Goal: Task Accomplishment & Management: Manage account settings

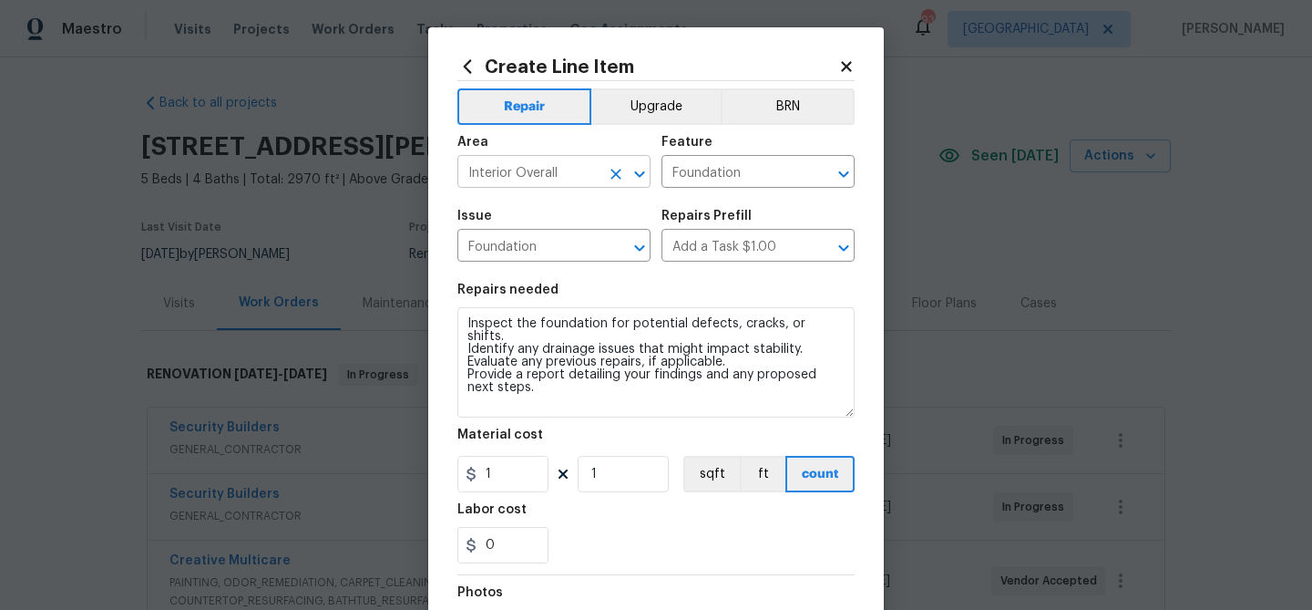
scroll to position [496, 0]
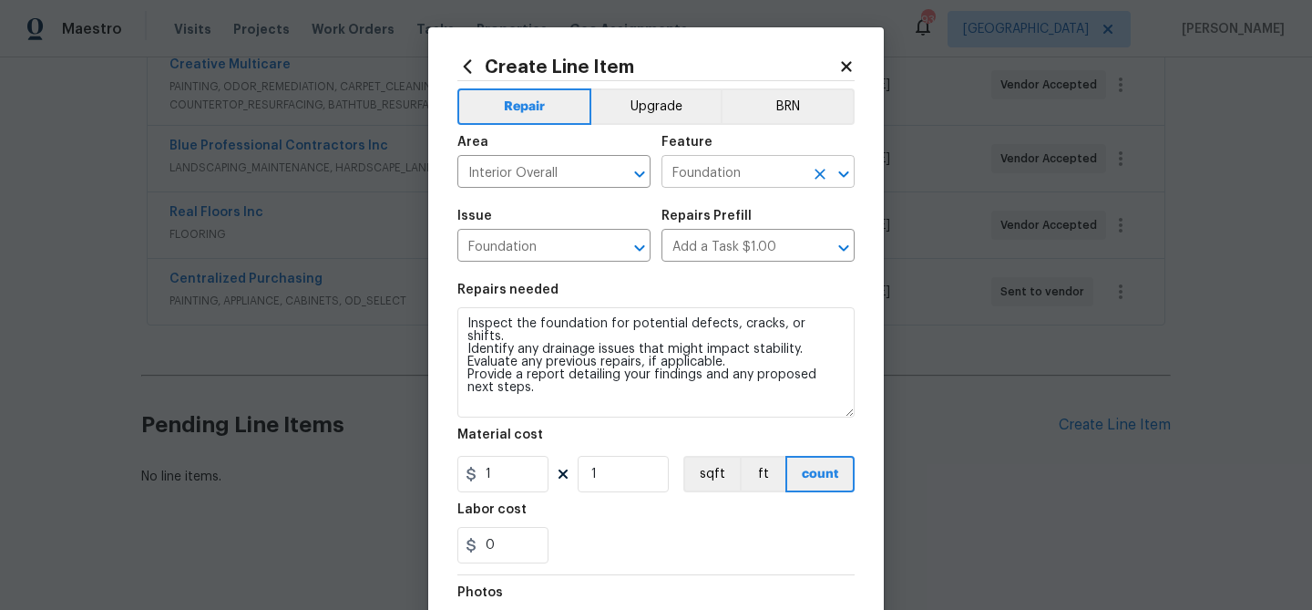
click at [686, 169] on input "Foundation" at bounding box center [733, 173] width 142 height 28
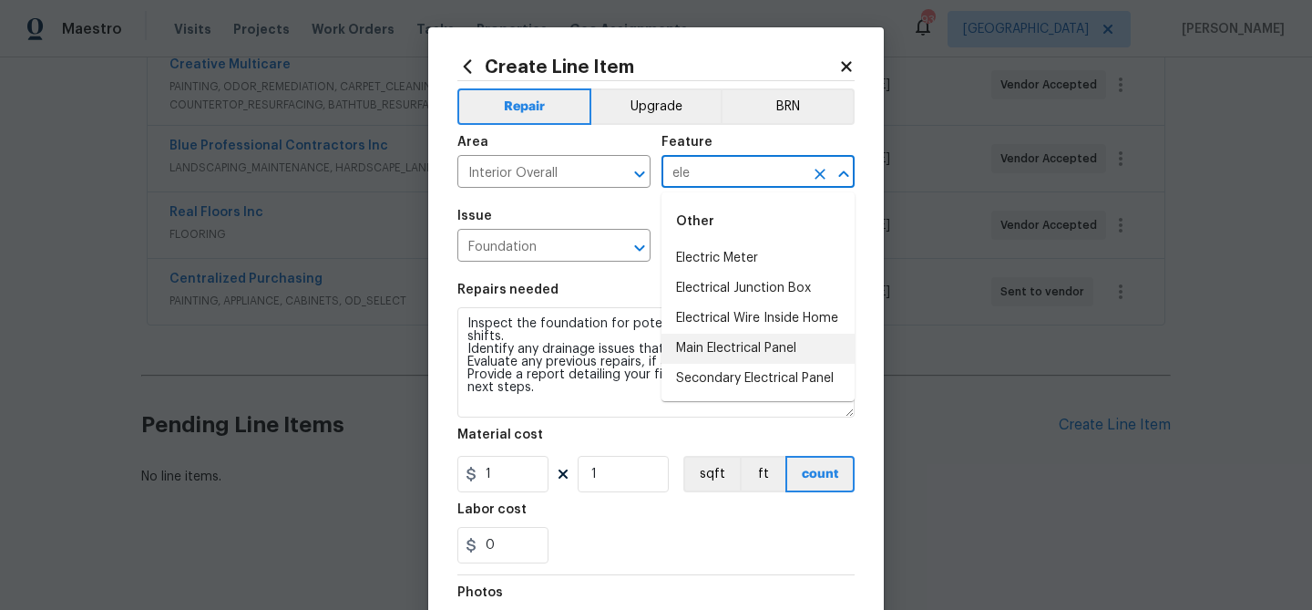
click at [739, 344] on li "Main Electrical Panel" at bounding box center [758, 349] width 193 height 30
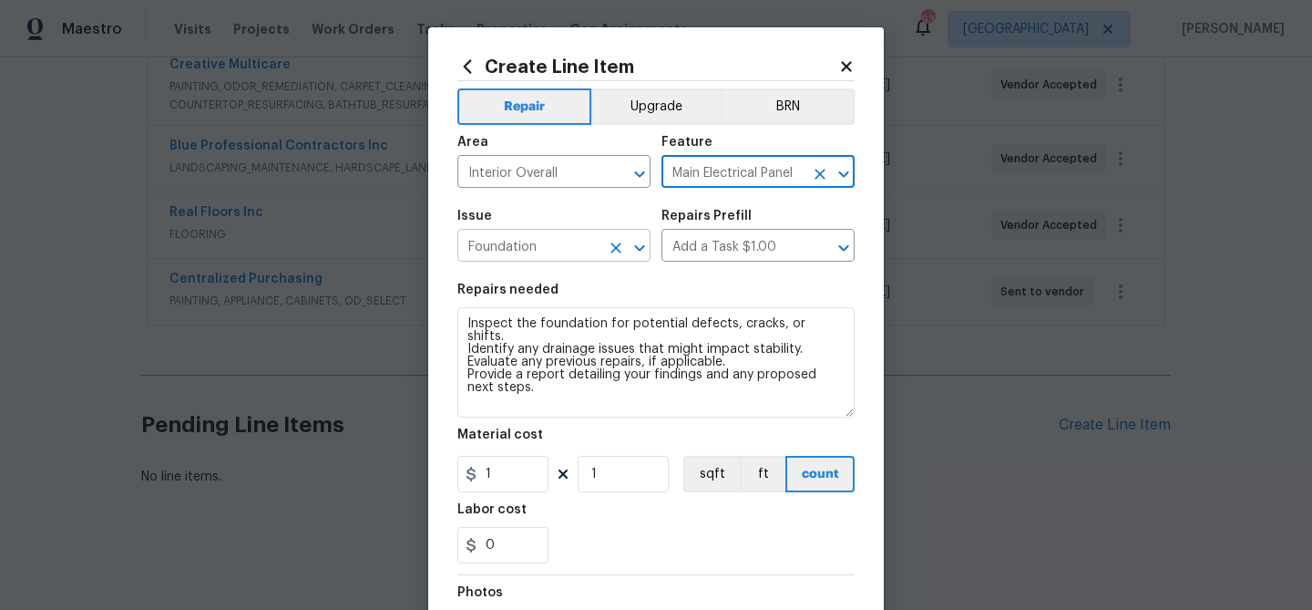
type input "Main Electrical Panel"
click at [556, 251] on input "Foundation" at bounding box center [528, 247] width 142 height 28
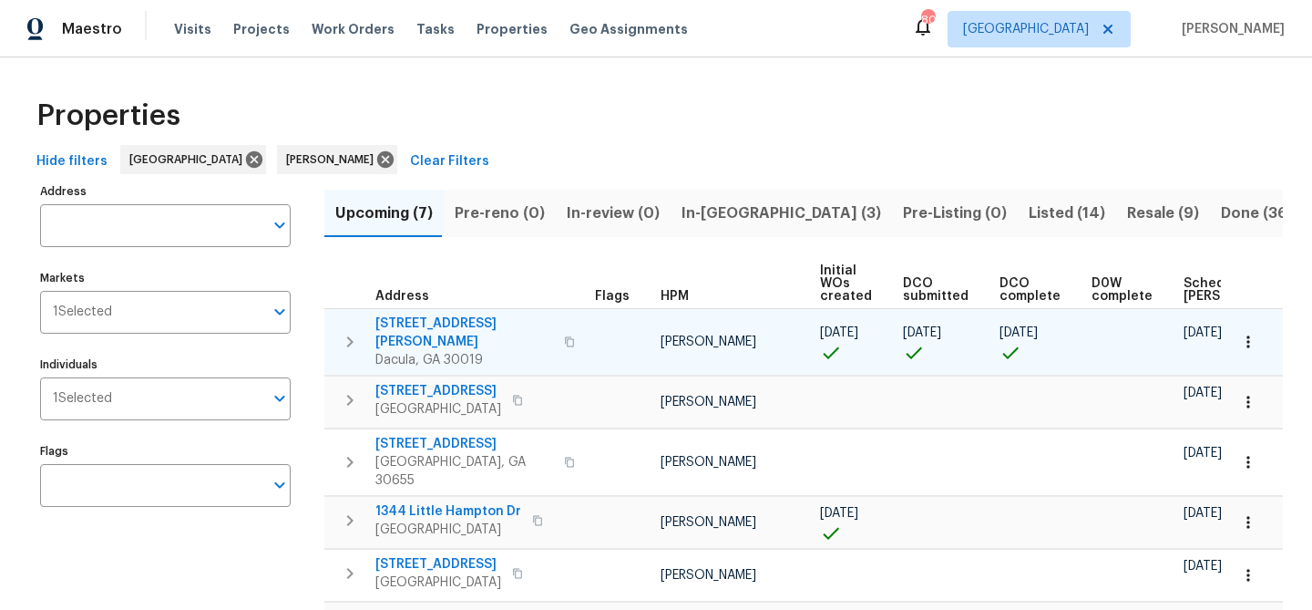
scroll to position [0, 200]
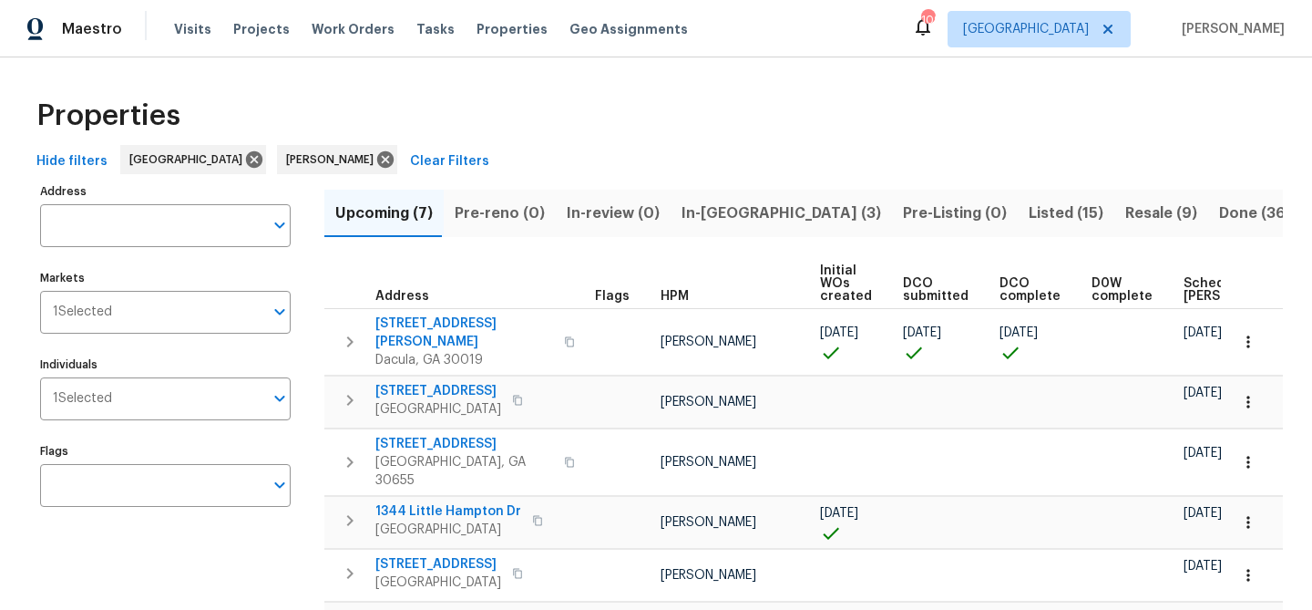
scroll to position [0, 200]
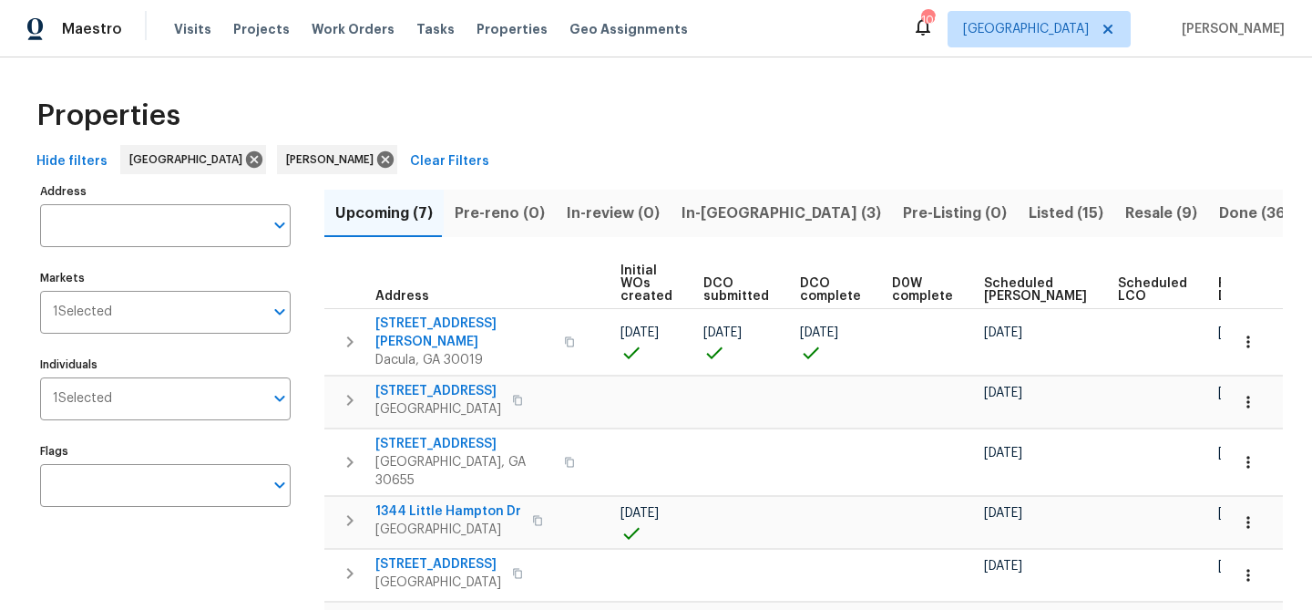
click at [1218, 283] on span "Ready Date" at bounding box center [1238, 290] width 40 height 26
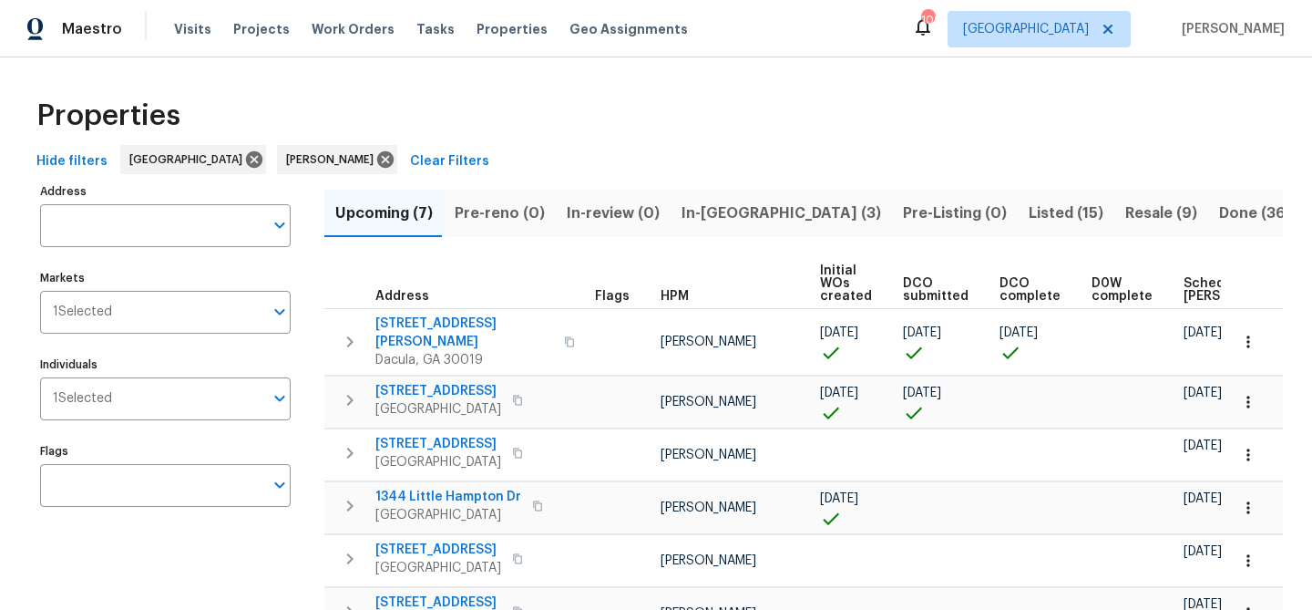
scroll to position [0, 221]
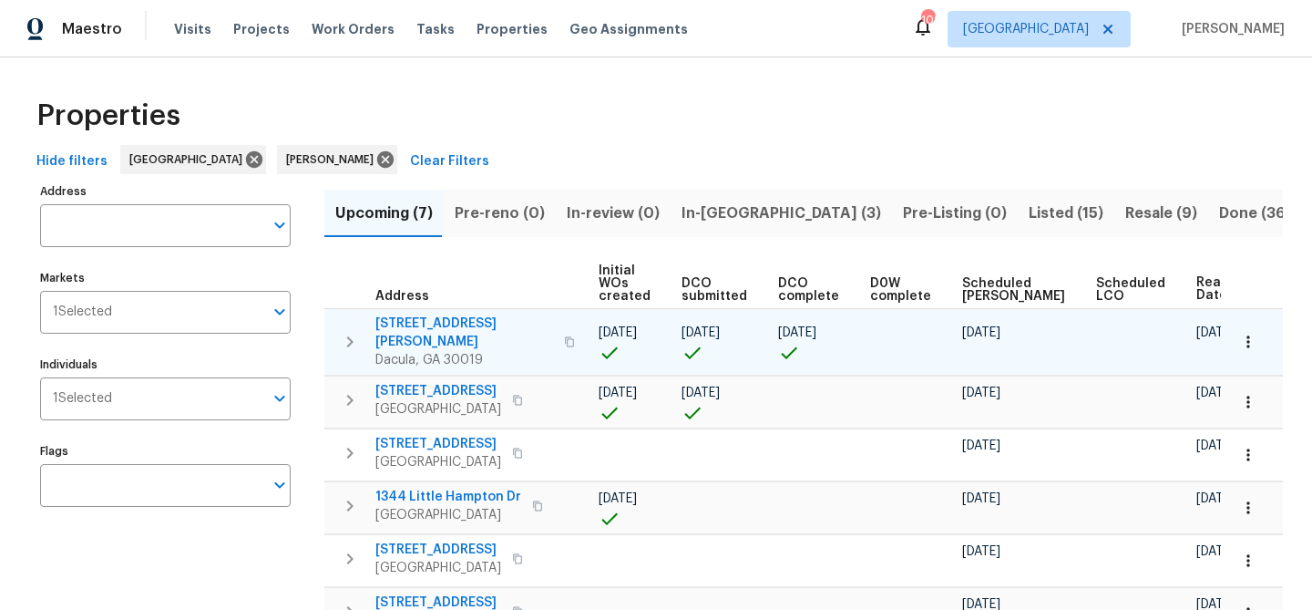
click at [564, 336] on icon "button" at bounding box center [569, 341] width 11 height 11
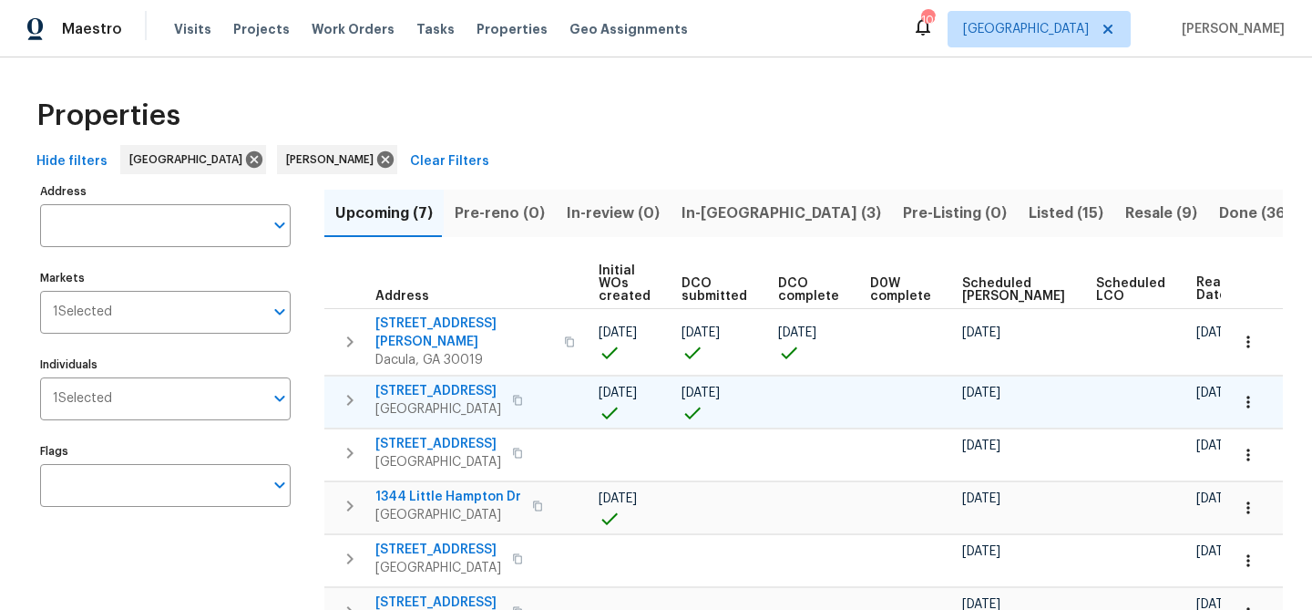
click at [523, 395] on icon "button" at bounding box center [517, 400] width 11 height 11
click at [529, 387] on button "button" at bounding box center [518, 400] width 22 height 26
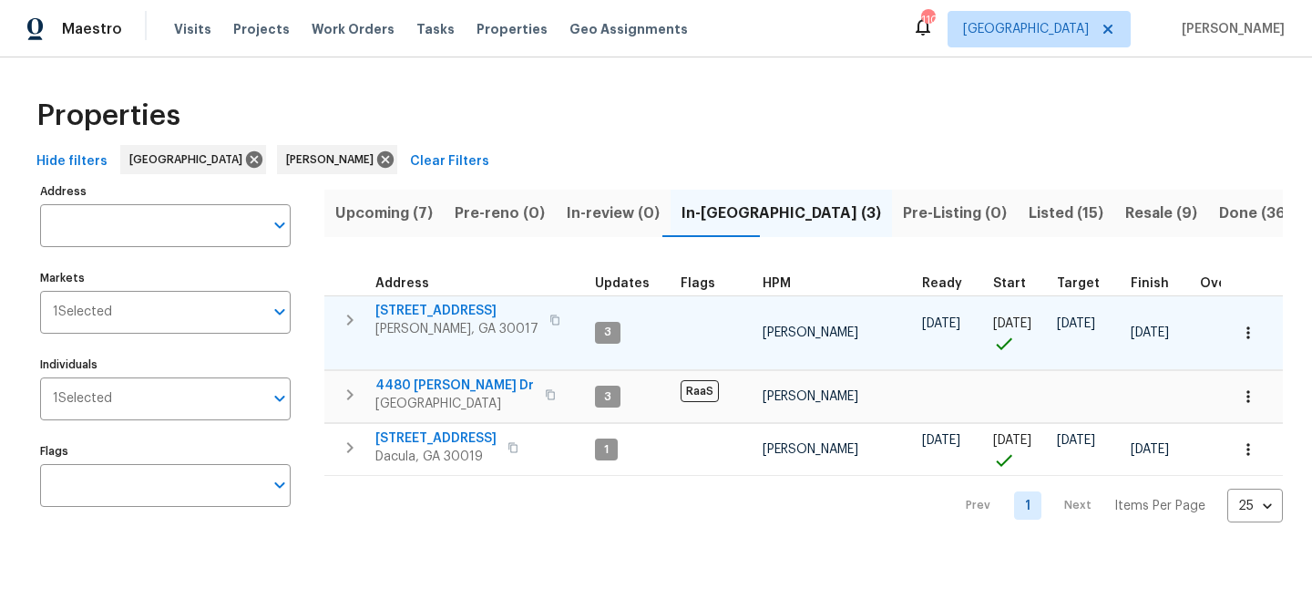
click at [473, 313] on span "2579 Middleton Way" at bounding box center [456, 311] width 163 height 18
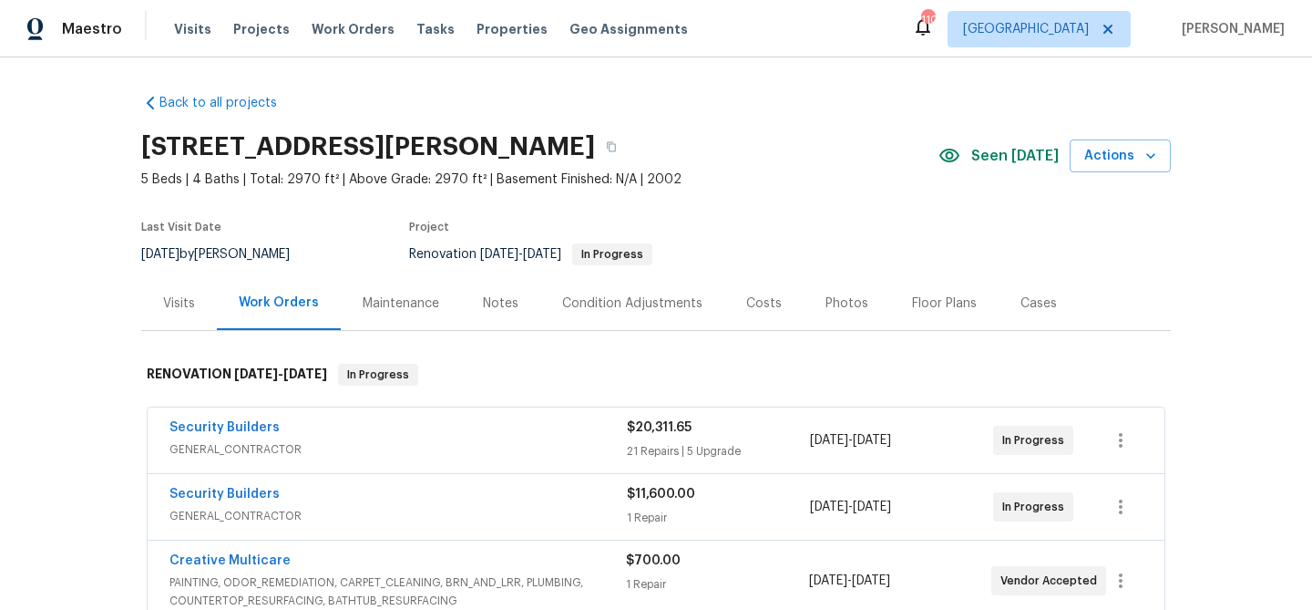
scroll to position [496, 0]
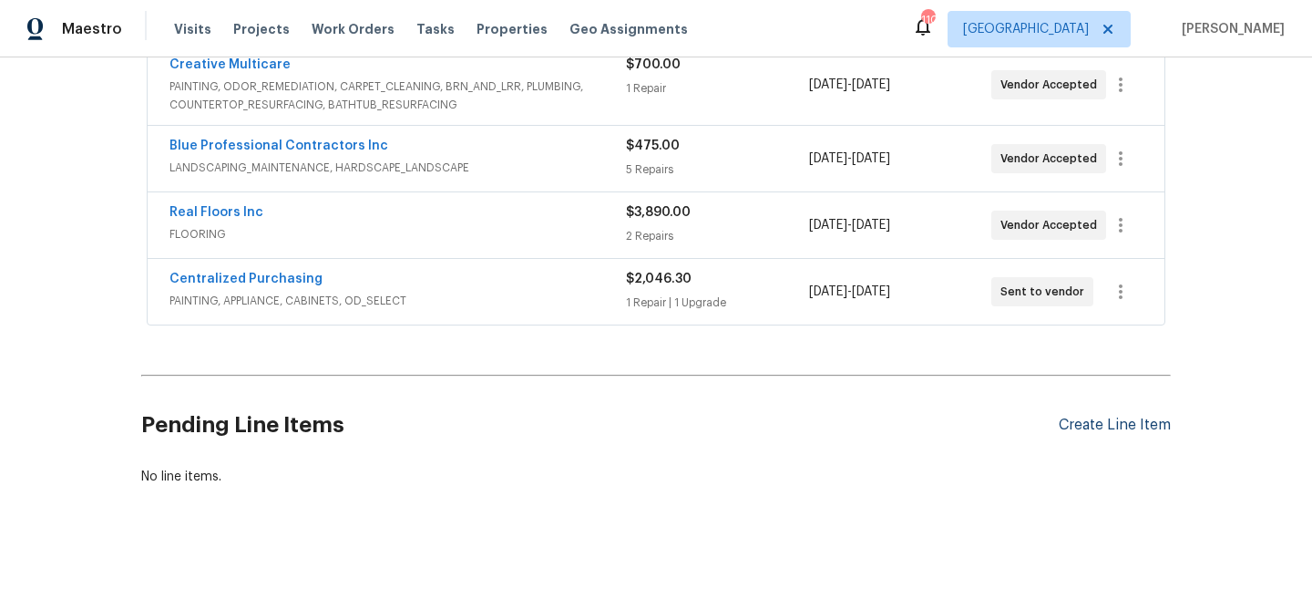
click at [1083, 419] on div "Create Line Item" at bounding box center [1115, 424] width 112 height 17
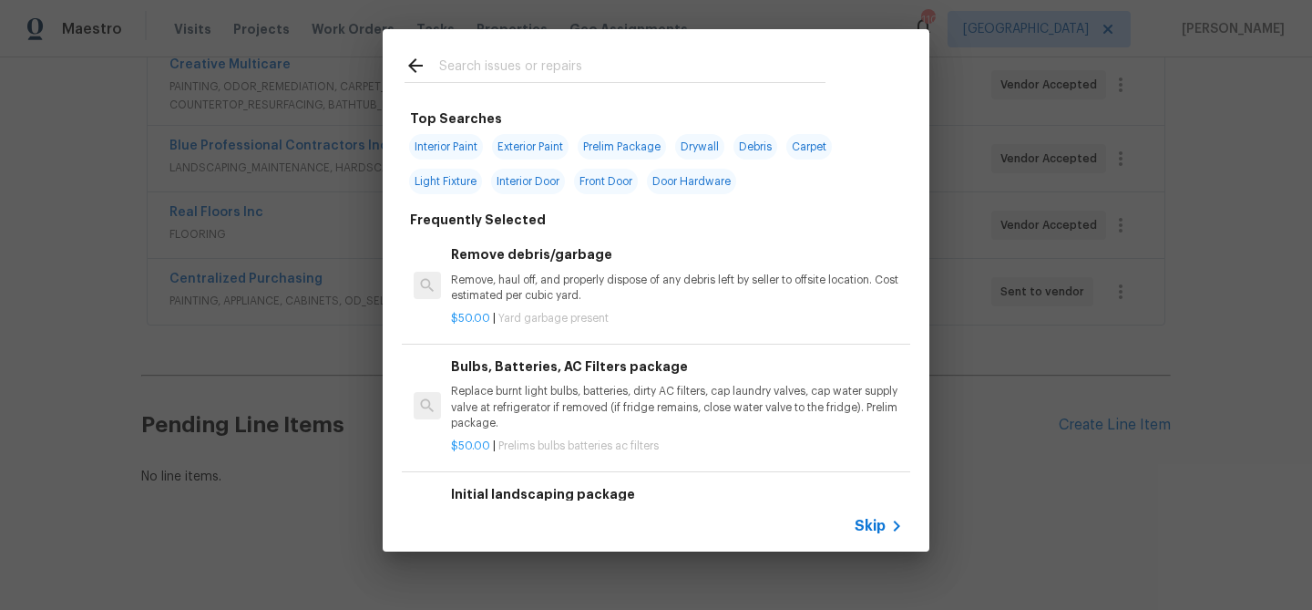
click at [864, 526] on span "Skip" at bounding box center [870, 526] width 31 height 18
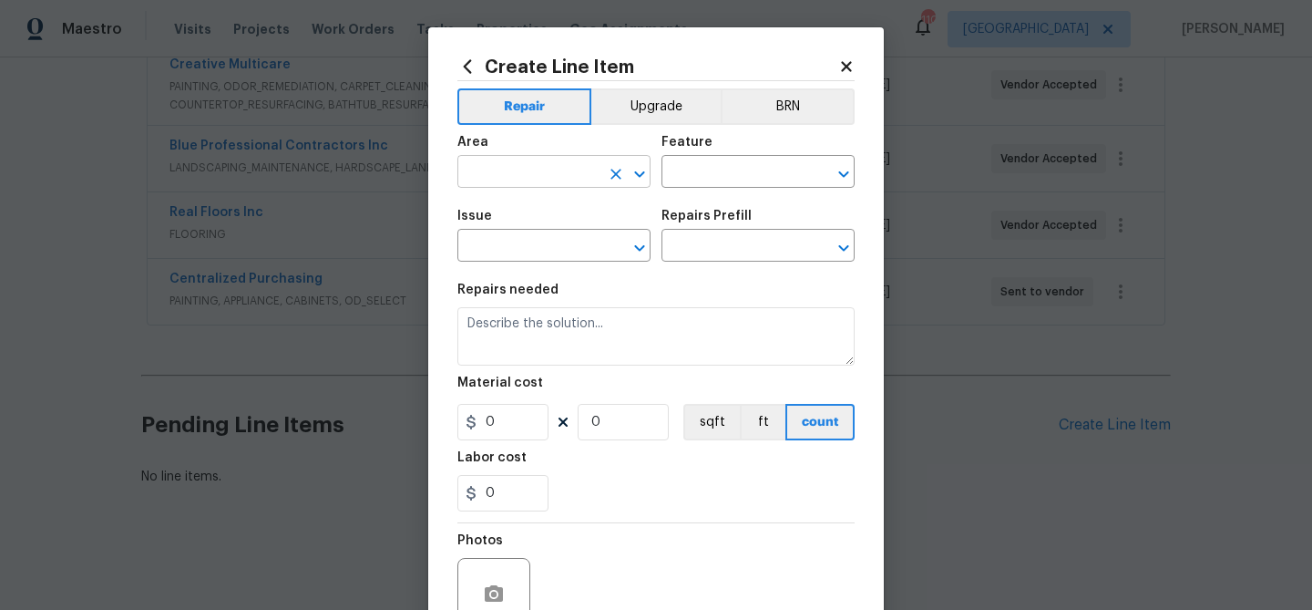
click at [527, 169] on input "text" at bounding box center [528, 173] width 142 height 28
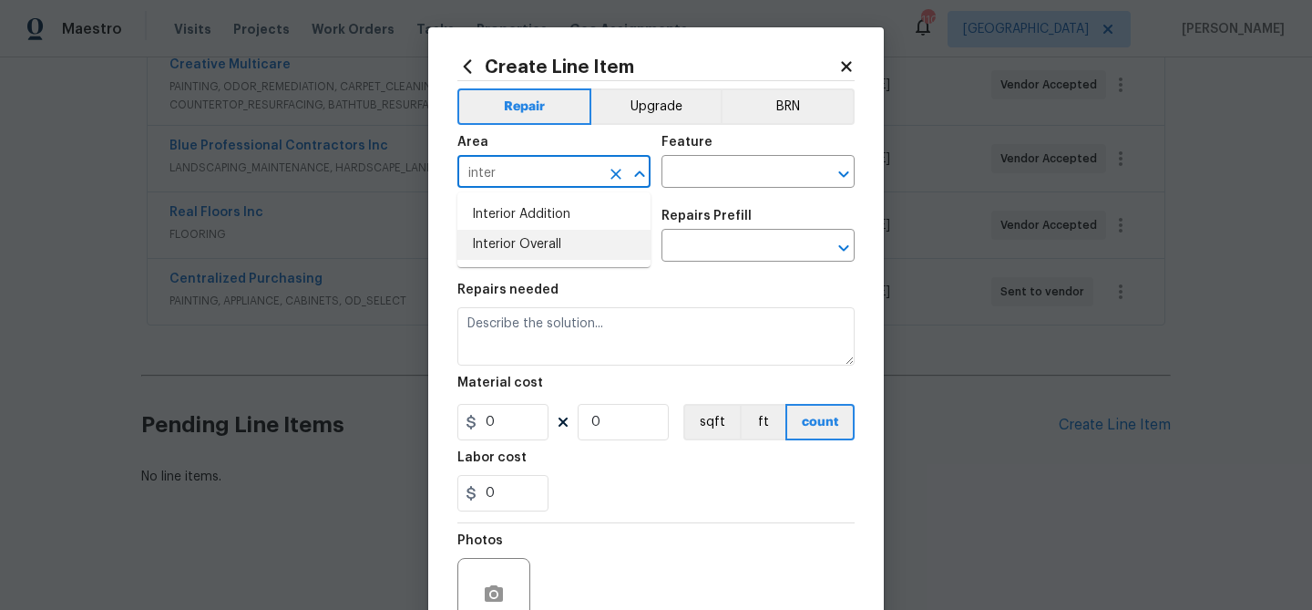
drag, startPoint x: 516, startPoint y: 241, endPoint x: 671, endPoint y: 189, distance: 163.7
click at [519, 241] on li "Interior Overall" at bounding box center [553, 245] width 193 height 30
type input "Interior Overall"
click at [684, 171] on input "text" at bounding box center [733, 173] width 142 height 28
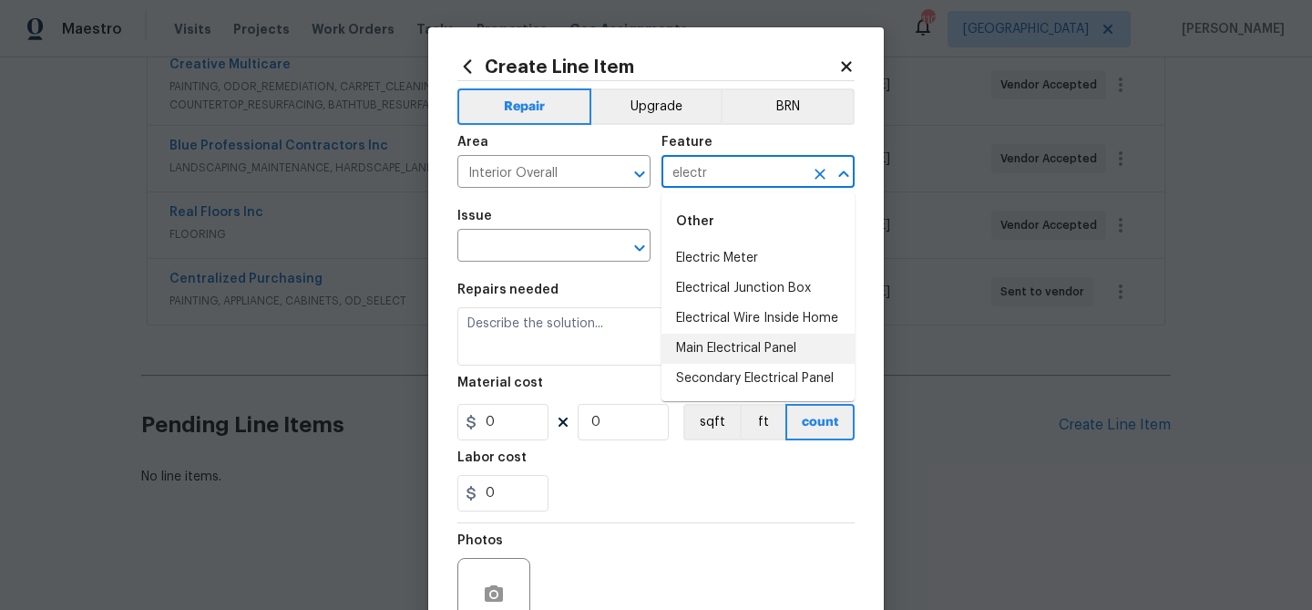
drag, startPoint x: 708, startPoint y: 343, endPoint x: 683, endPoint y: 331, distance: 27.3
click at [705, 342] on li "Main Electrical Panel" at bounding box center [758, 349] width 193 height 30
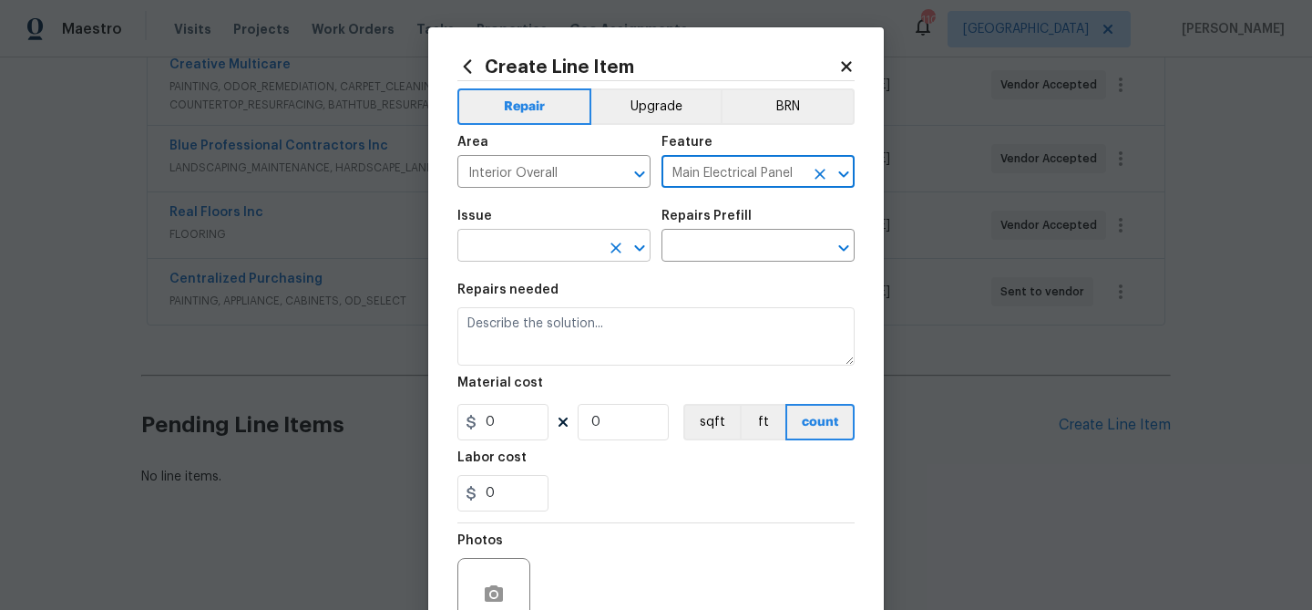
type input "Main Electrical Panel"
click at [524, 242] on input "text" at bounding box center [528, 247] width 142 height 28
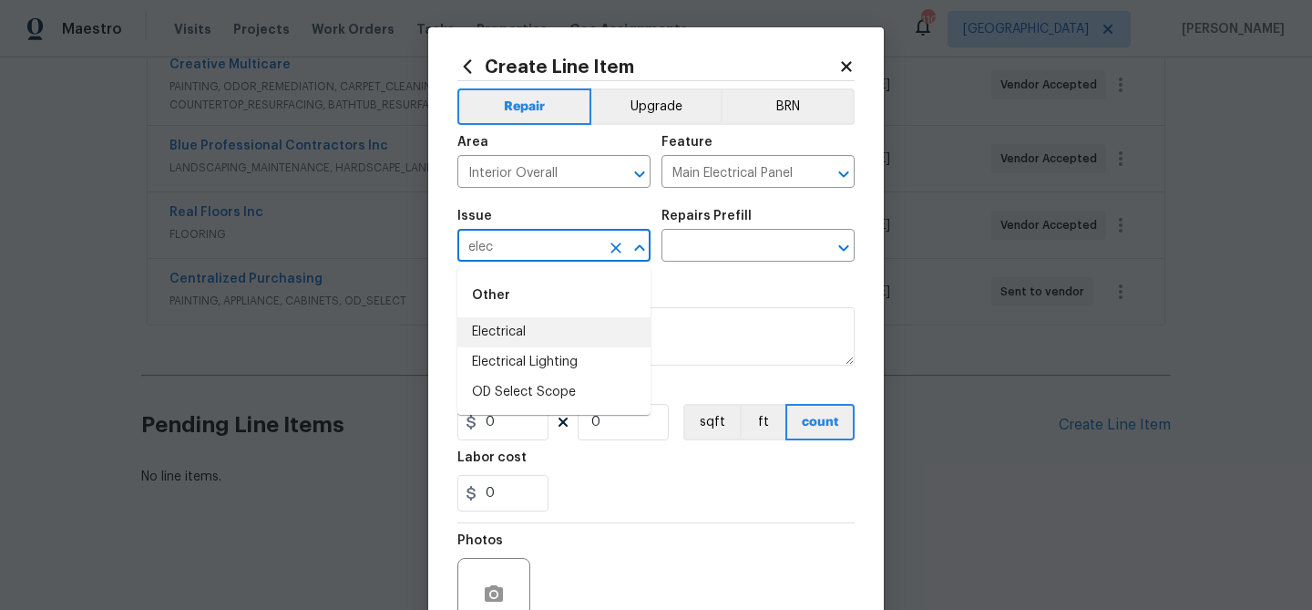
click at [525, 339] on li "Electrical" at bounding box center [553, 332] width 193 height 30
type input "Electrical"
click at [696, 257] on input "text" at bounding box center [733, 247] width 142 height 28
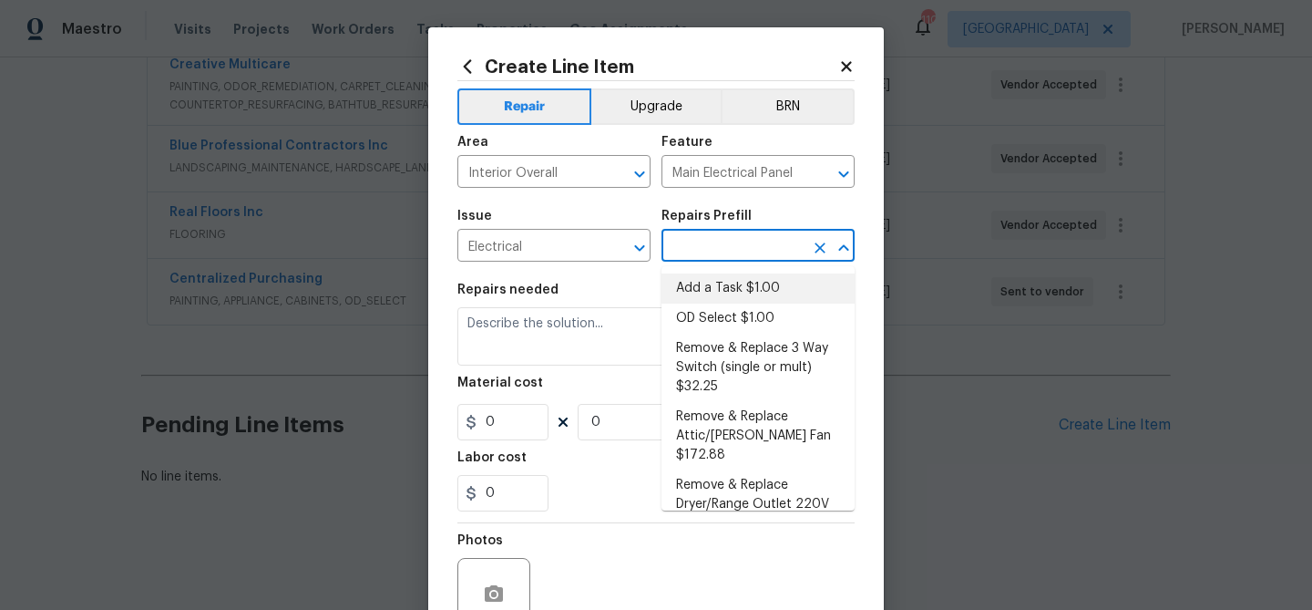
click at [704, 281] on li "Add a Task $1.00" at bounding box center [758, 288] width 193 height 30
type input "Add a Task $1.00"
type textarea "HPM to detail"
type input "1"
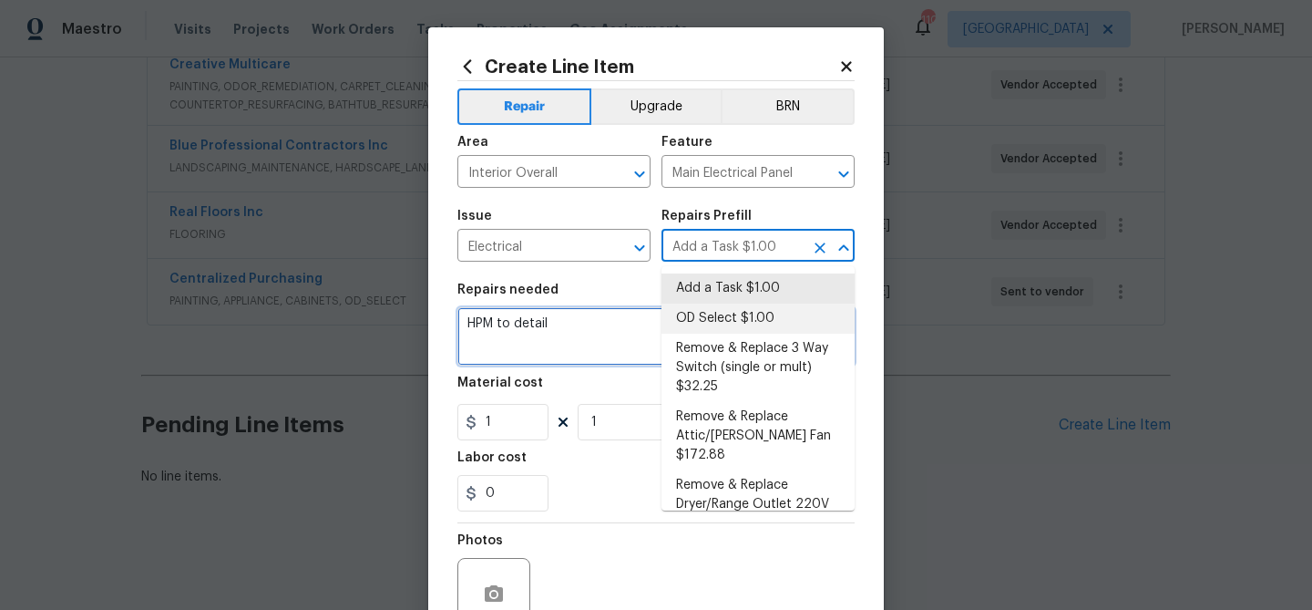
click at [582, 319] on textarea "HPM to detail" at bounding box center [655, 336] width 397 height 58
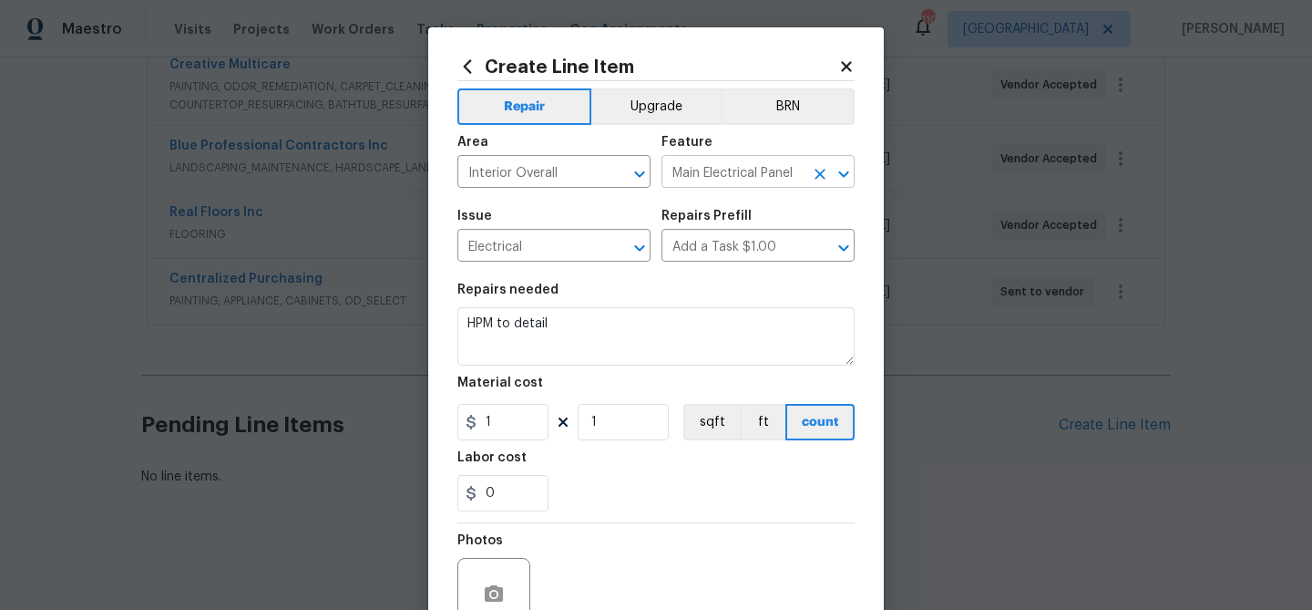
click at [801, 167] on input "Main Electrical Panel" at bounding box center [733, 173] width 142 height 28
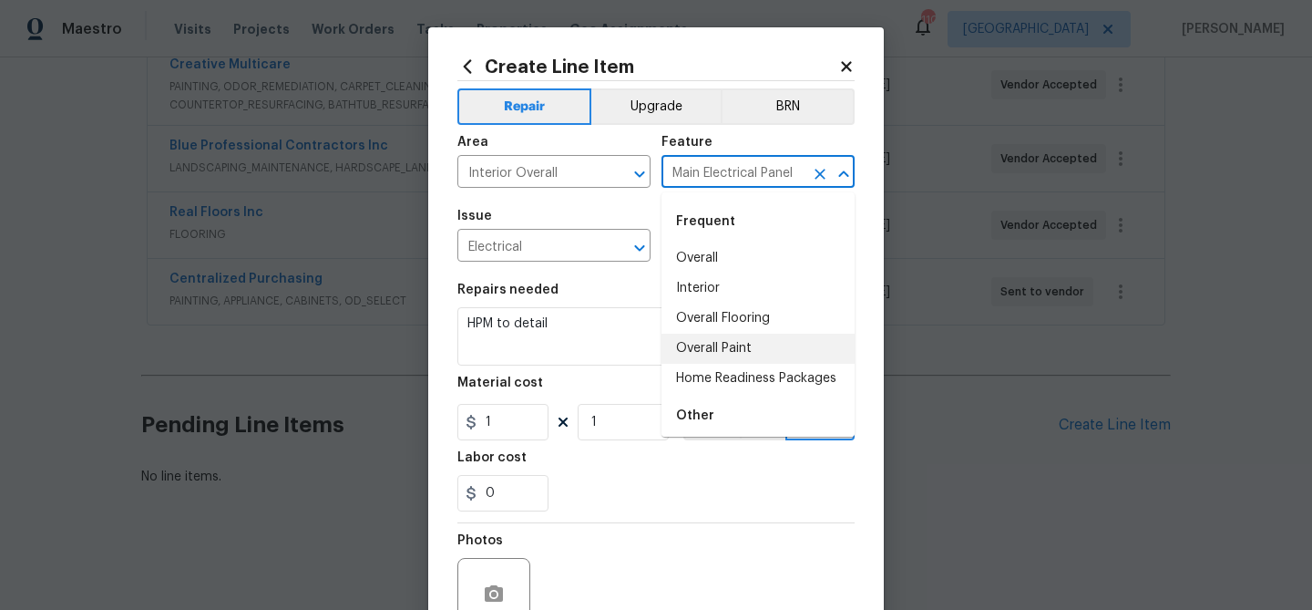
click at [751, 343] on li "Overall Paint" at bounding box center [758, 349] width 193 height 30
type input "Overall Paint"
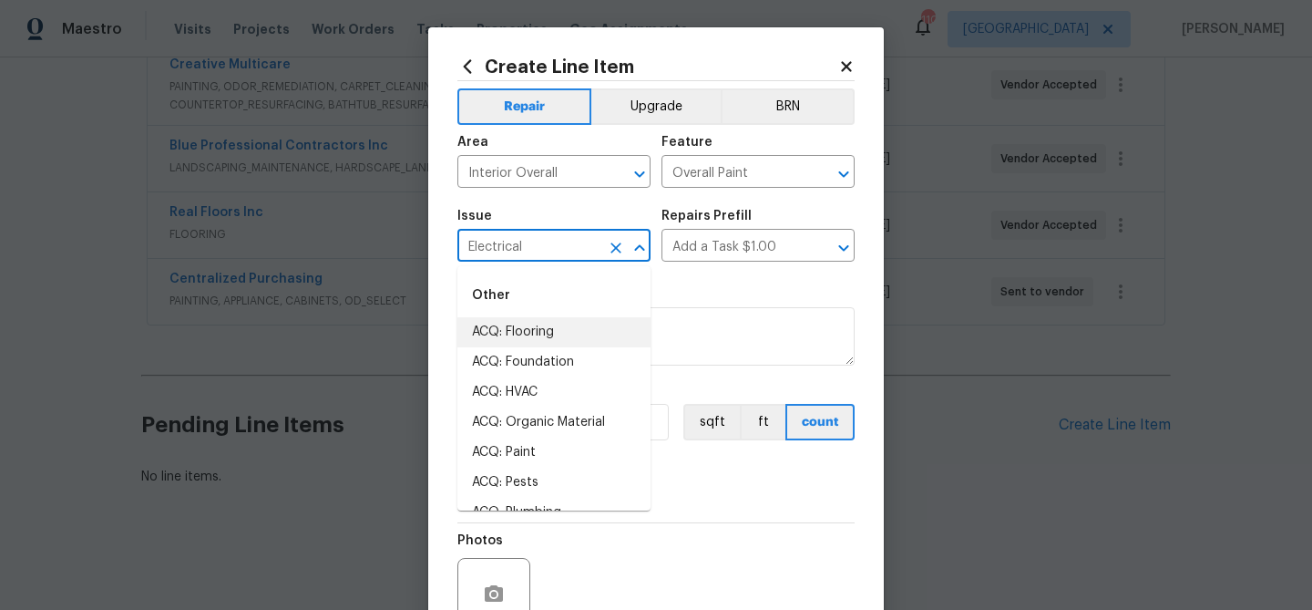
click at [554, 254] on input "Electrical" at bounding box center [528, 247] width 142 height 28
type input "b"
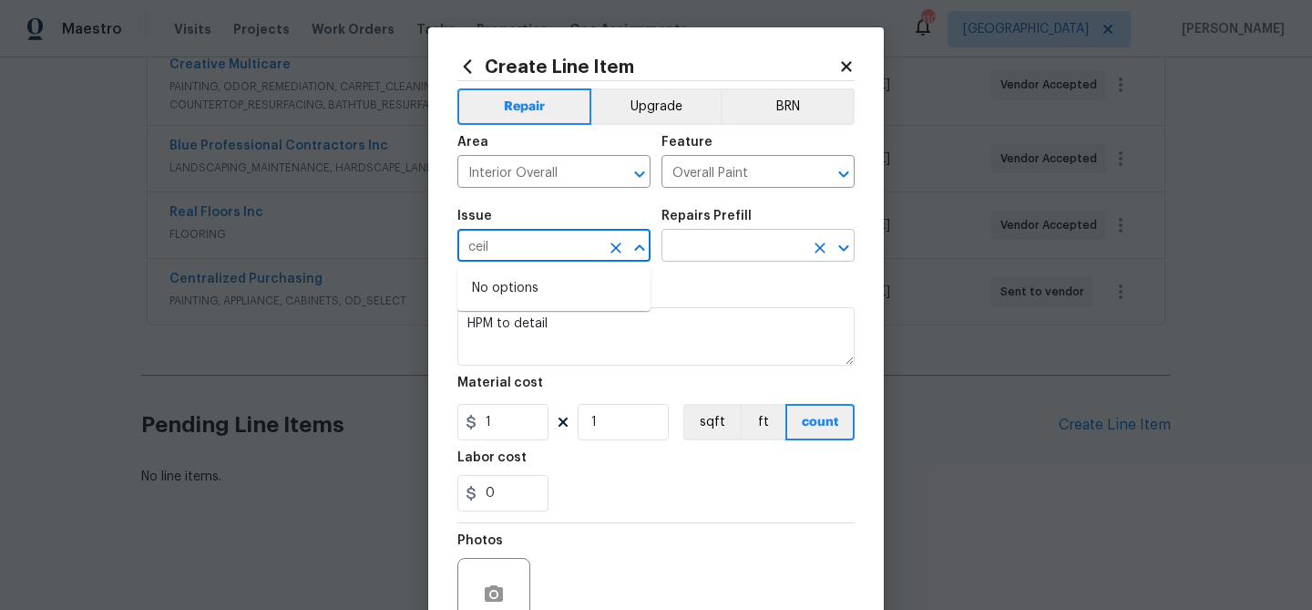
scroll to position [2, 0]
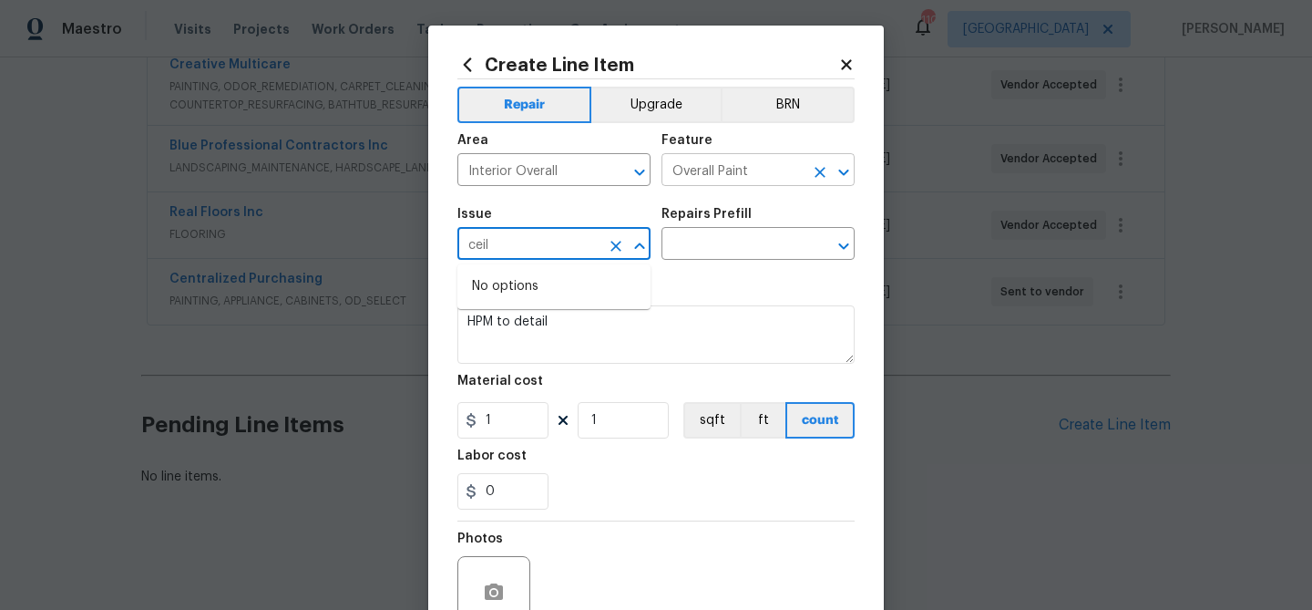
type input "ceil"
click at [738, 173] on input "Overall Paint" at bounding box center [733, 172] width 142 height 28
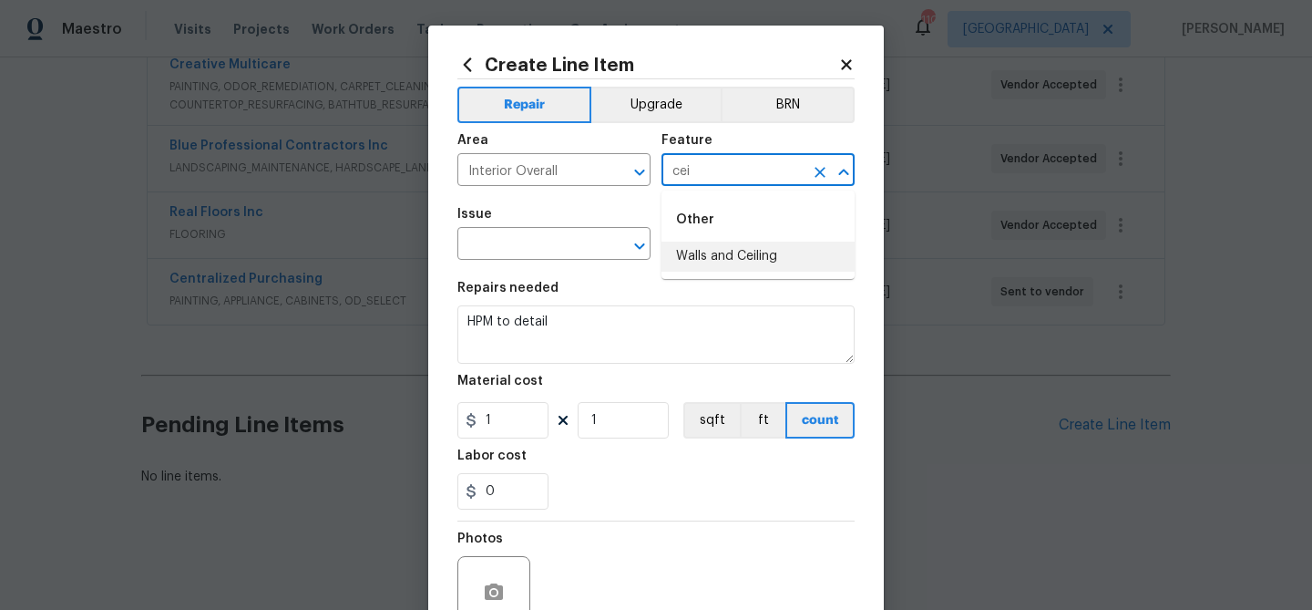
click at [729, 252] on li "Walls and Ceiling" at bounding box center [758, 256] width 193 height 30
type input "Walls and Ceiling"
click at [510, 241] on input "text" at bounding box center [528, 245] width 142 height 28
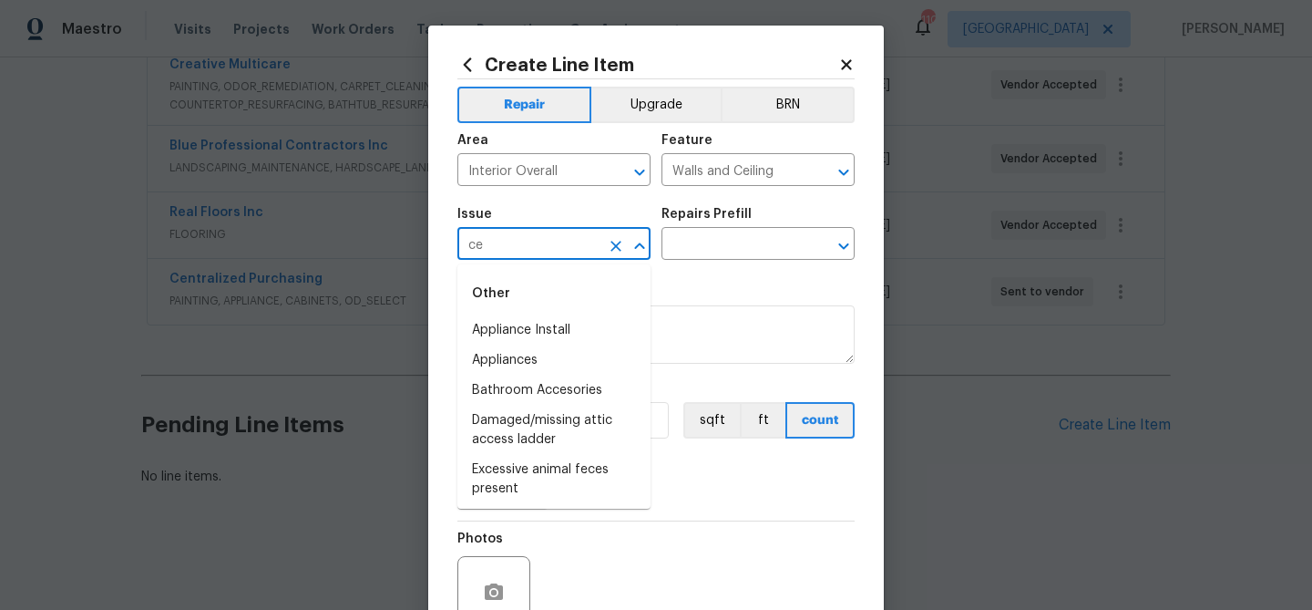
type input "c"
type input "b"
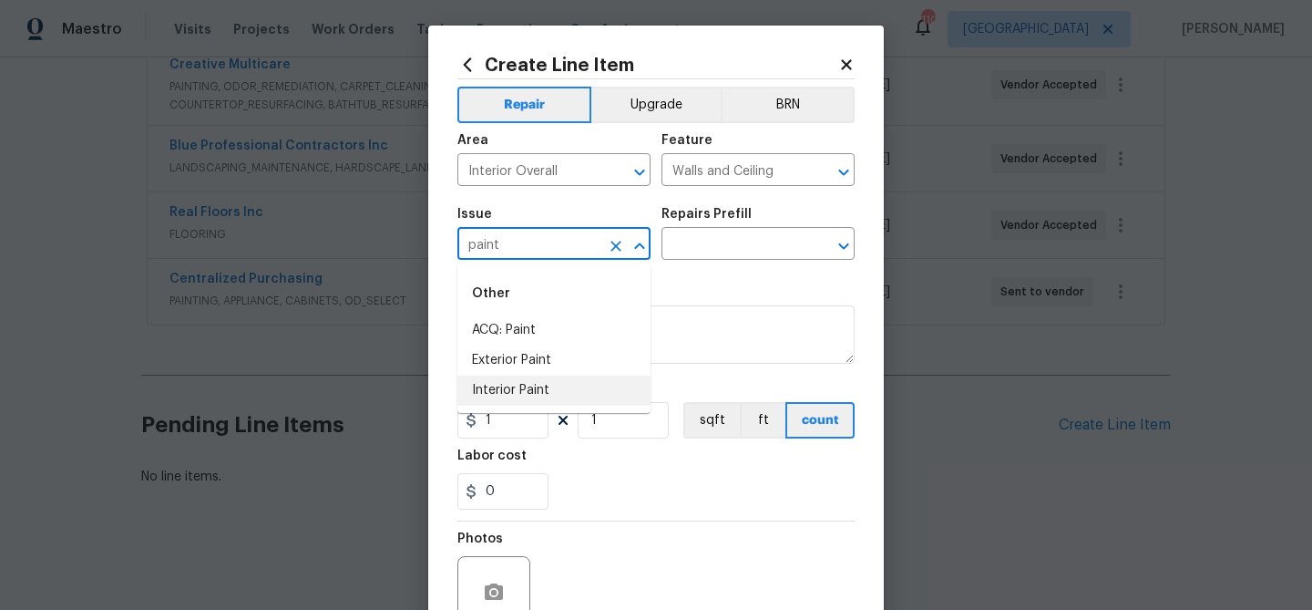
click at [539, 389] on li "Interior Paint" at bounding box center [553, 390] width 193 height 30
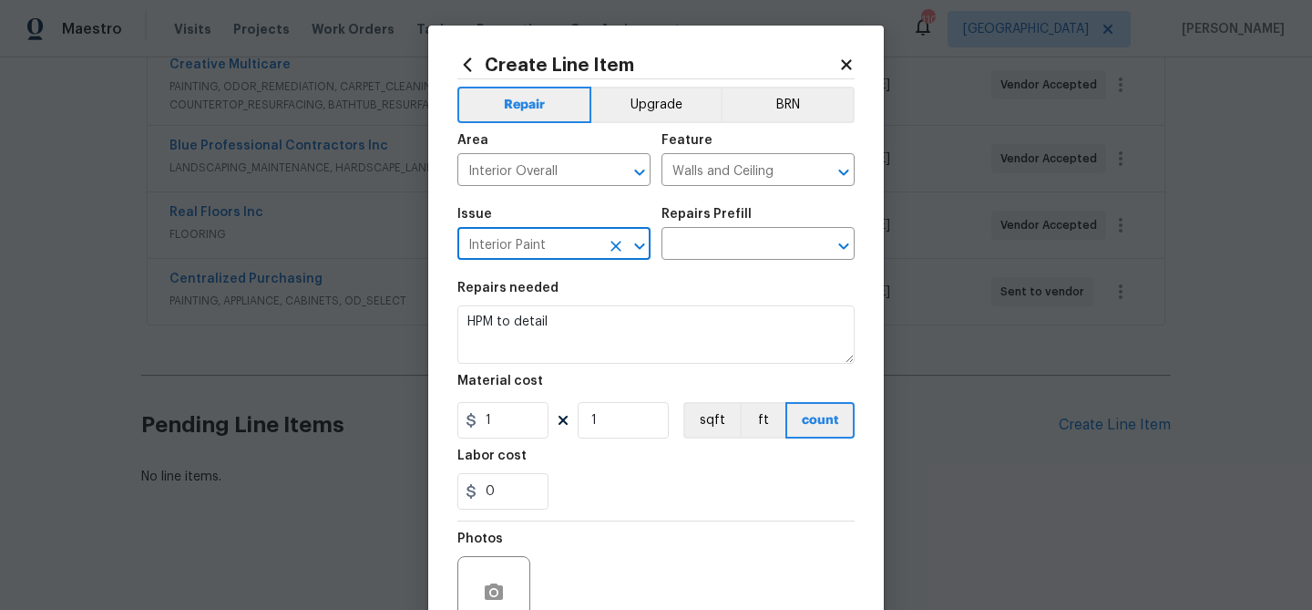
type input "Interior Paint"
click at [698, 230] on div "Repairs Prefill" at bounding box center [758, 220] width 193 height 24
click at [697, 233] on input "text" at bounding box center [733, 245] width 142 height 28
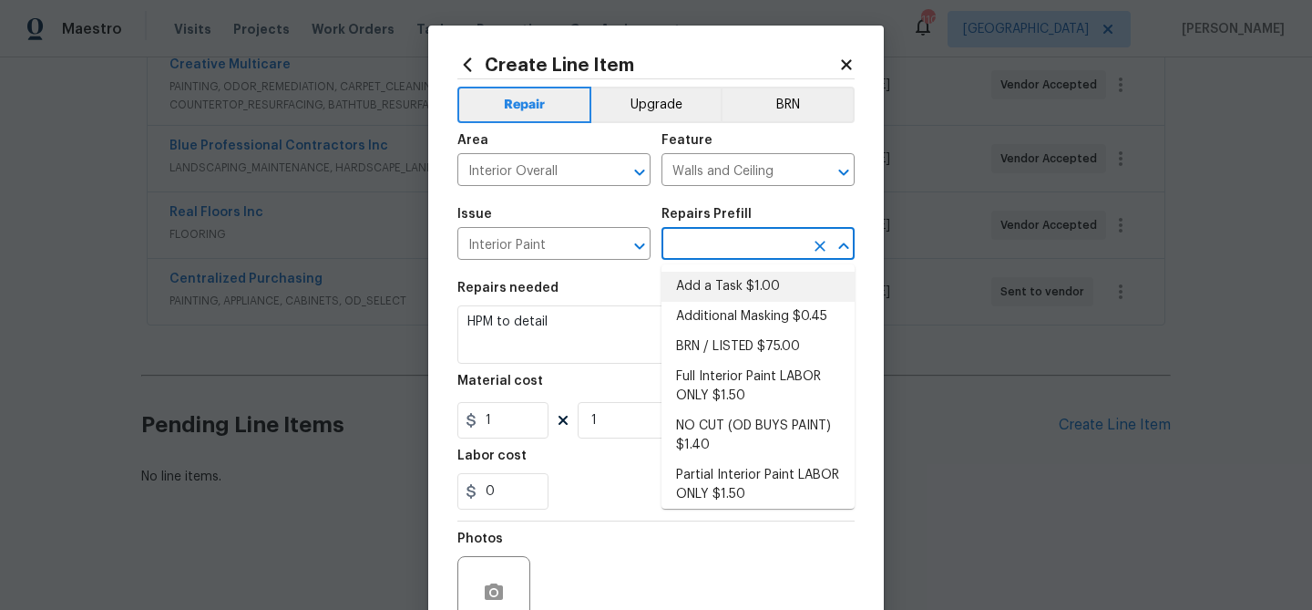
click at [696, 276] on li "Add a Task $1.00" at bounding box center [758, 287] width 193 height 30
type input "Overall Paint"
type input "Add a Task $1.00"
click at [584, 172] on input "Interior Overall" at bounding box center [528, 172] width 142 height 28
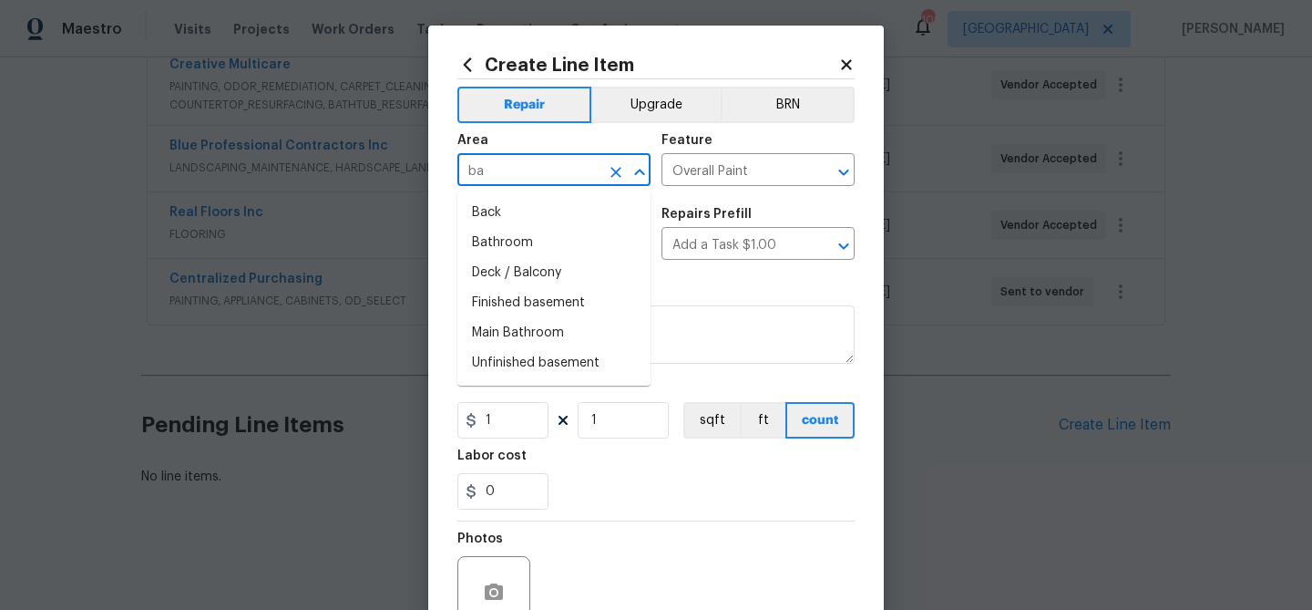
click at [584, 172] on input "ba" at bounding box center [528, 172] width 142 height 28
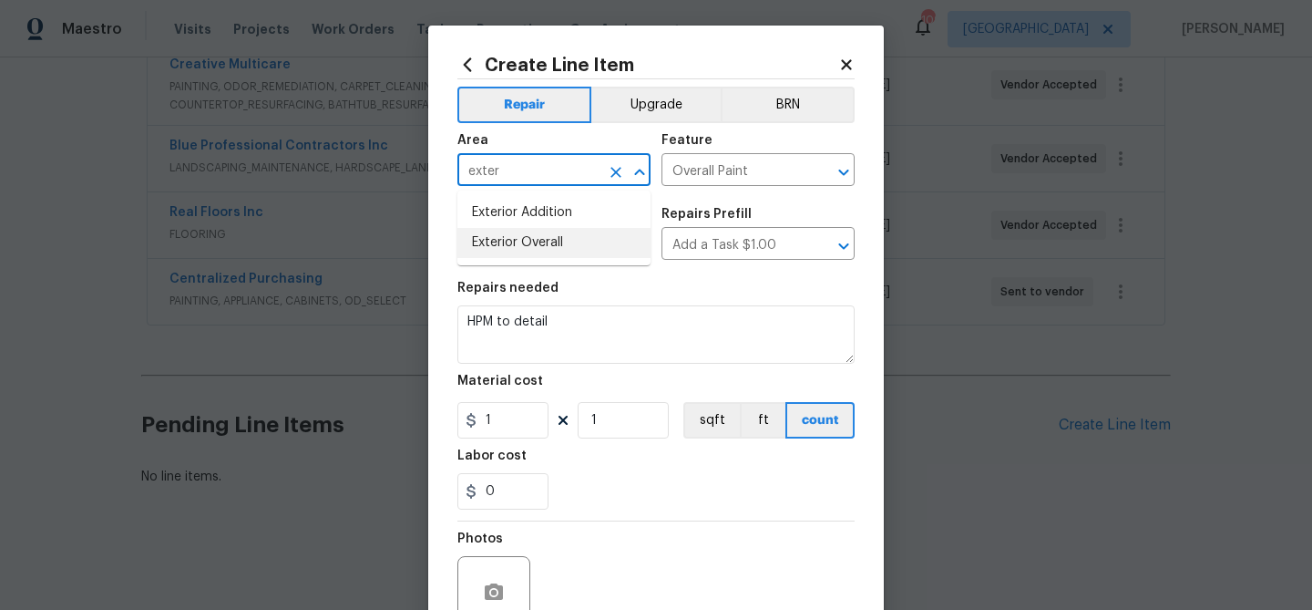
drag, startPoint x: 565, startPoint y: 239, endPoint x: 666, endPoint y: 189, distance: 112.9
click at [566, 238] on li "Exterior Overall" at bounding box center [553, 243] width 193 height 30
type input "Exterior Overall"
click at [691, 179] on input "Overall Paint" at bounding box center [733, 172] width 142 height 28
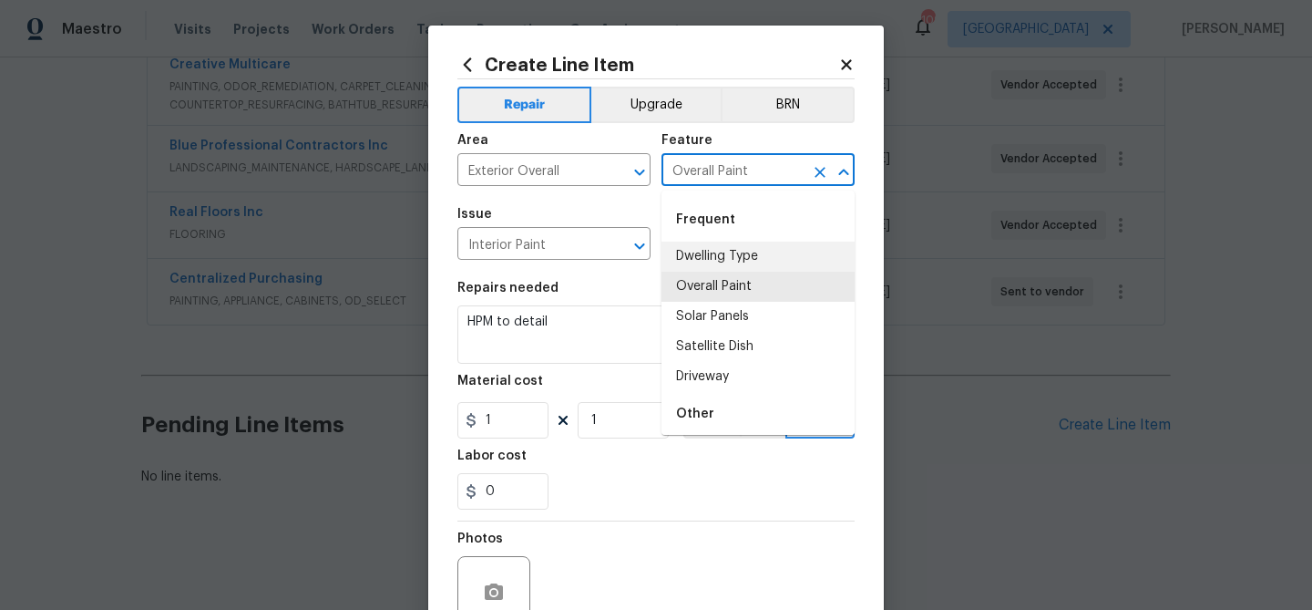
click at [691, 179] on input "Overall Paint" at bounding box center [733, 172] width 142 height 28
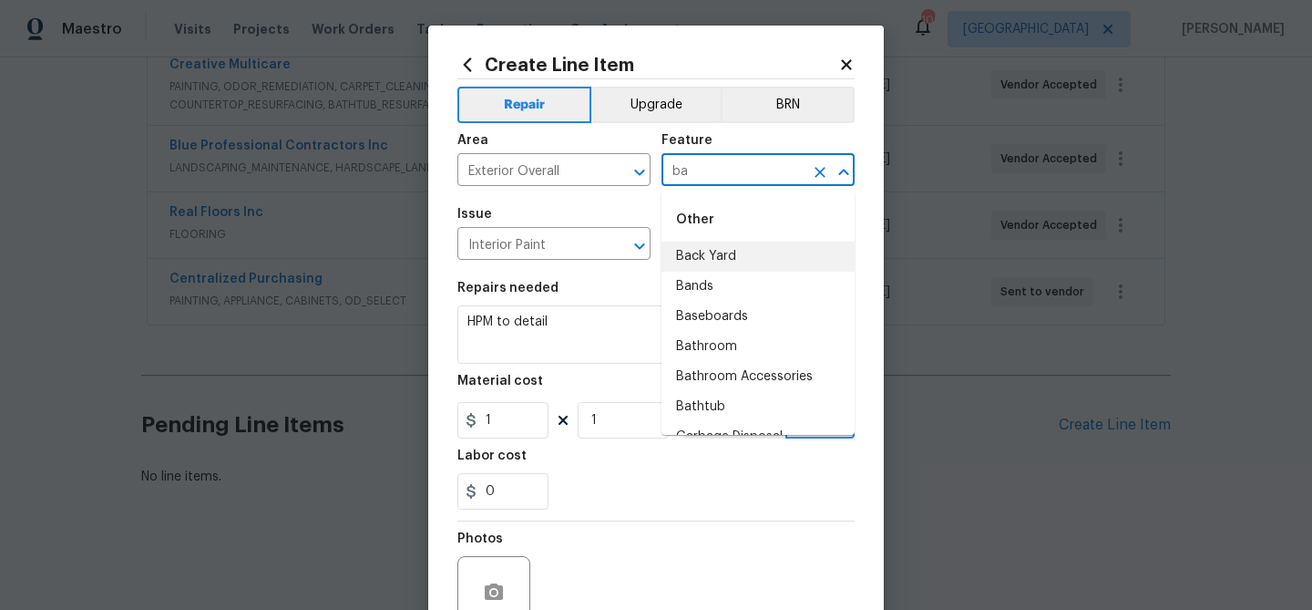
drag, startPoint x: 727, startPoint y: 258, endPoint x: 653, endPoint y: 256, distance: 73.8
click at [724, 258] on li "Back Yard" at bounding box center [758, 256] width 193 height 30
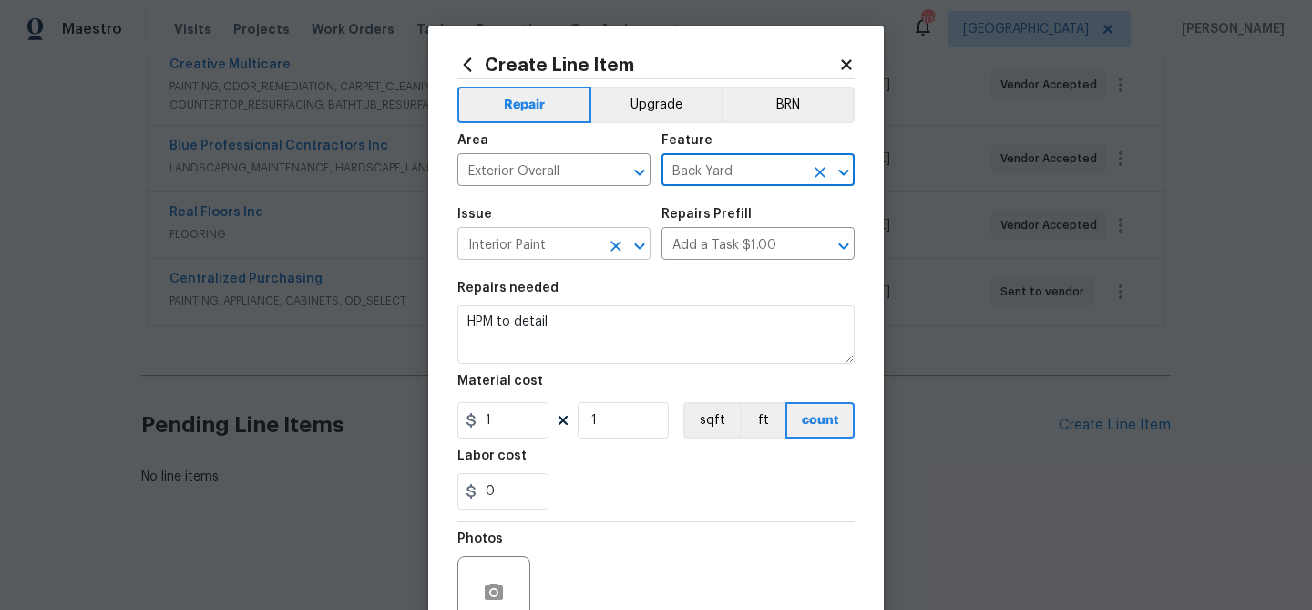
type input "Back Yard"
click at [580, 248] on input "Interior Paint" at bounding box center [528, 245] width 142 height 28
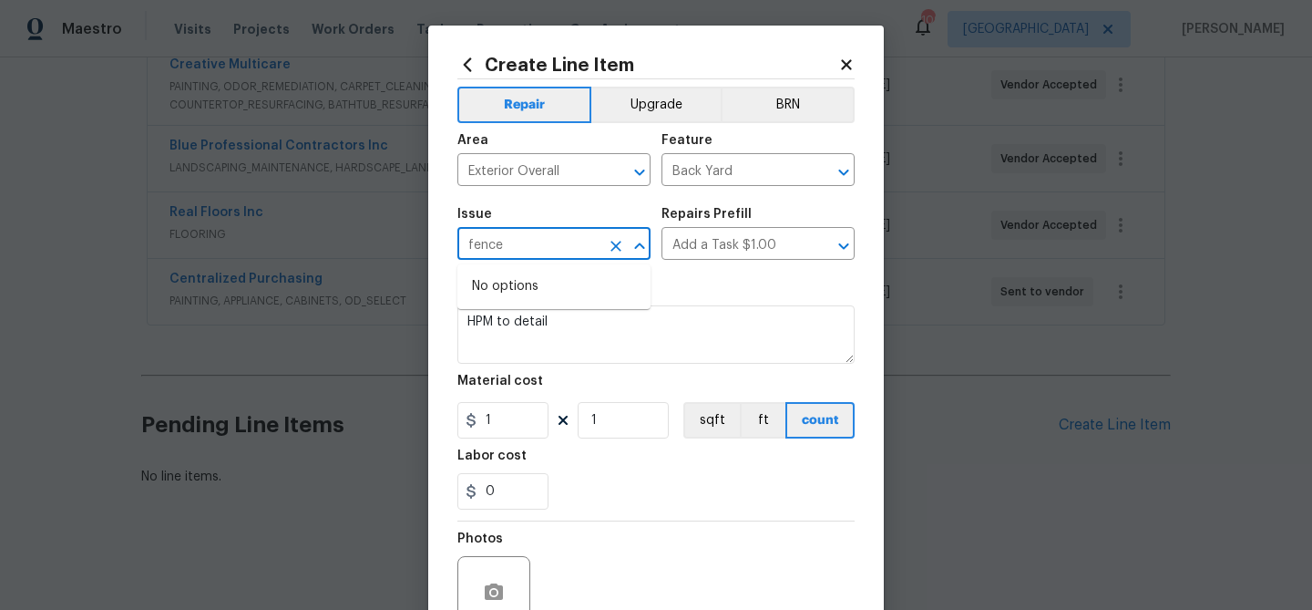
click at [537, 245] on input "fence" at bounding box center [528, 245] width 142 height 28
click at [515, 354] on li "Fencing - Gates" at bounding box center [553, 360] width 193 height 30
type input "Fencing - Gates"
click at [699, 252] on input "text" at bounding box center [733, 245] width 142 height 28
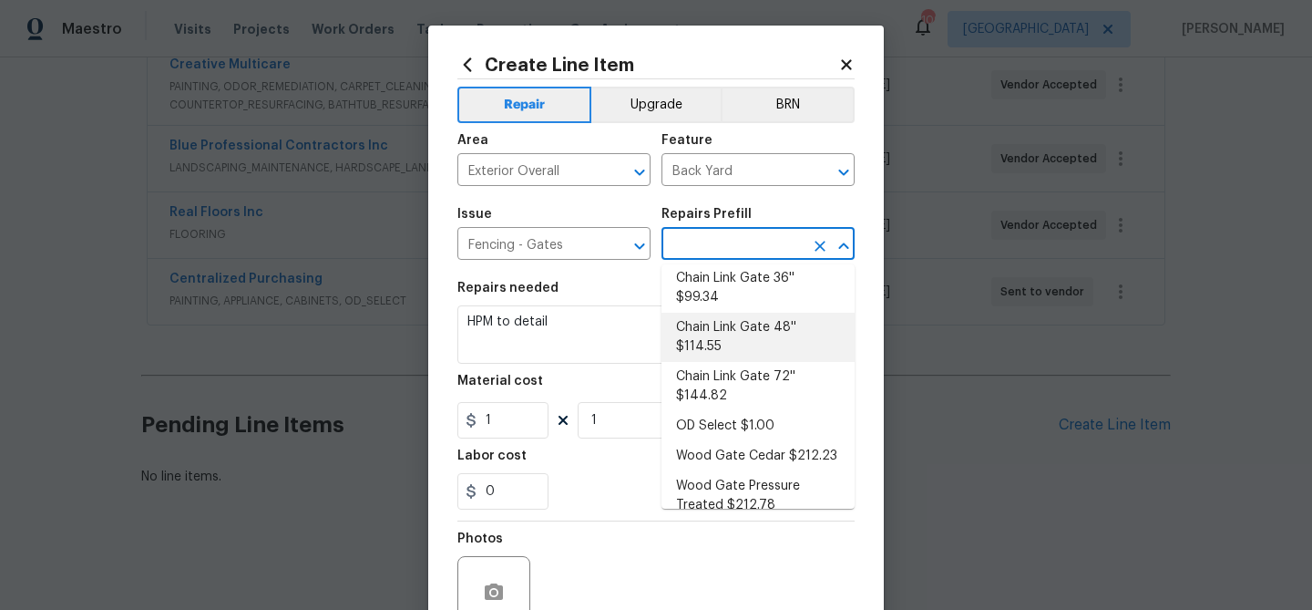
scroll to position [38, 0]
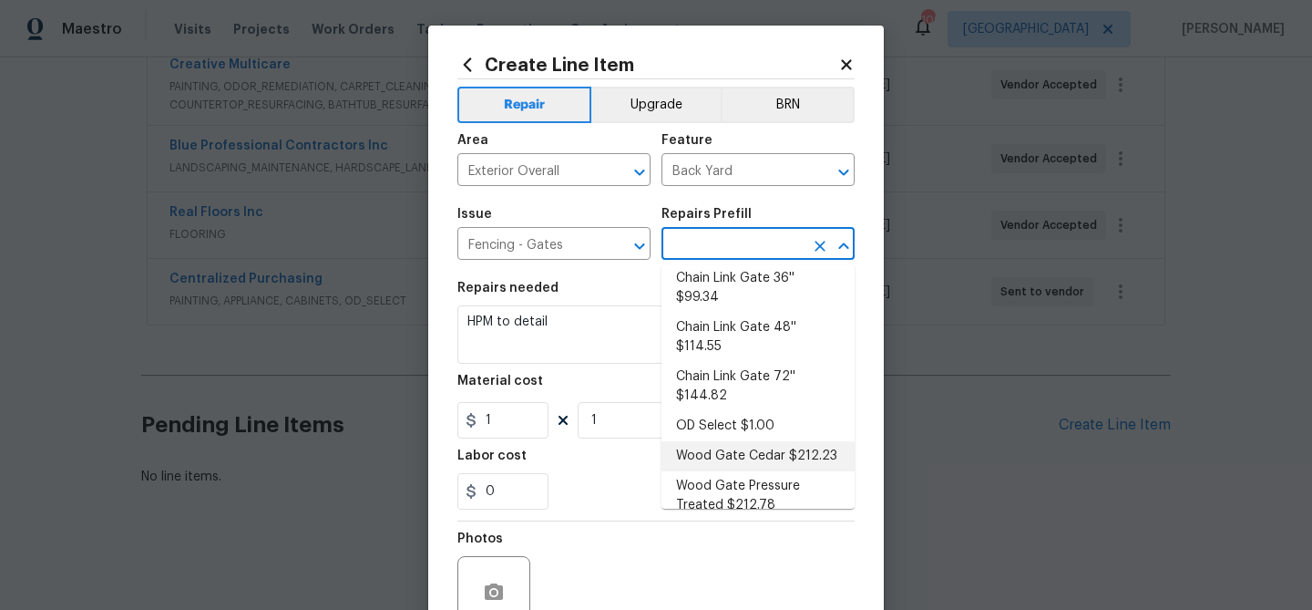
click at [759, 441] on li "Wood Gate Cedar $212.23" at bounding box center [758, 456] width 193 height 30
type input "Wood Gate Cedar $212.23"
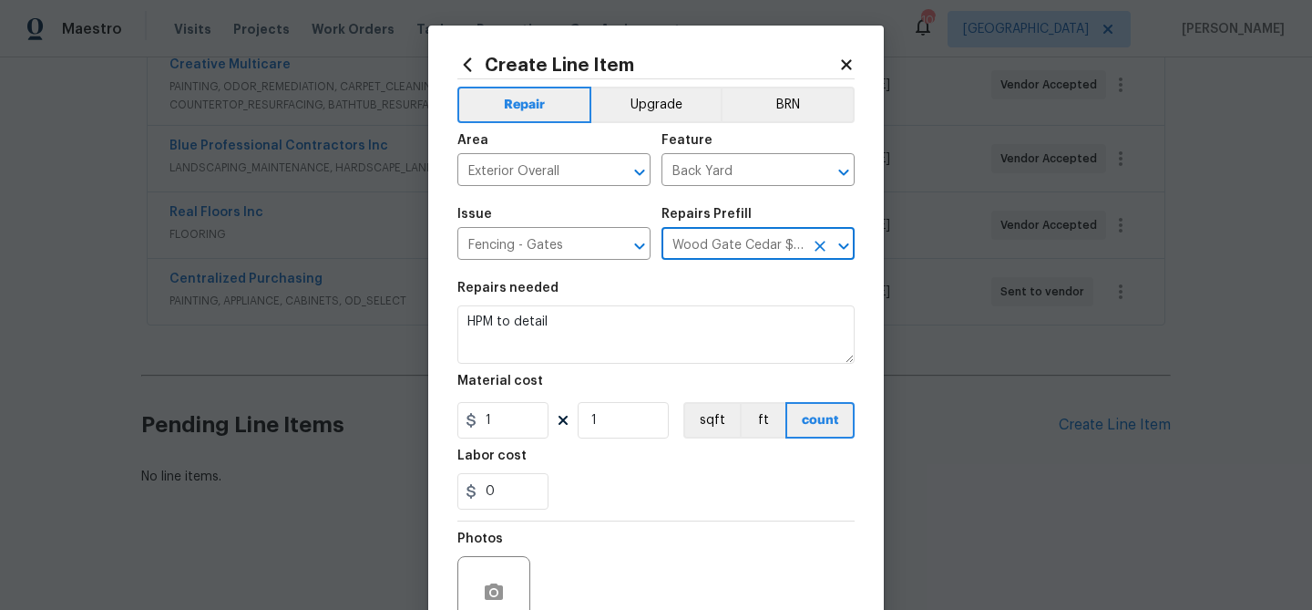
type textarea "Prep the work area and install a new solid board cedar gate. Ensure that all of…"
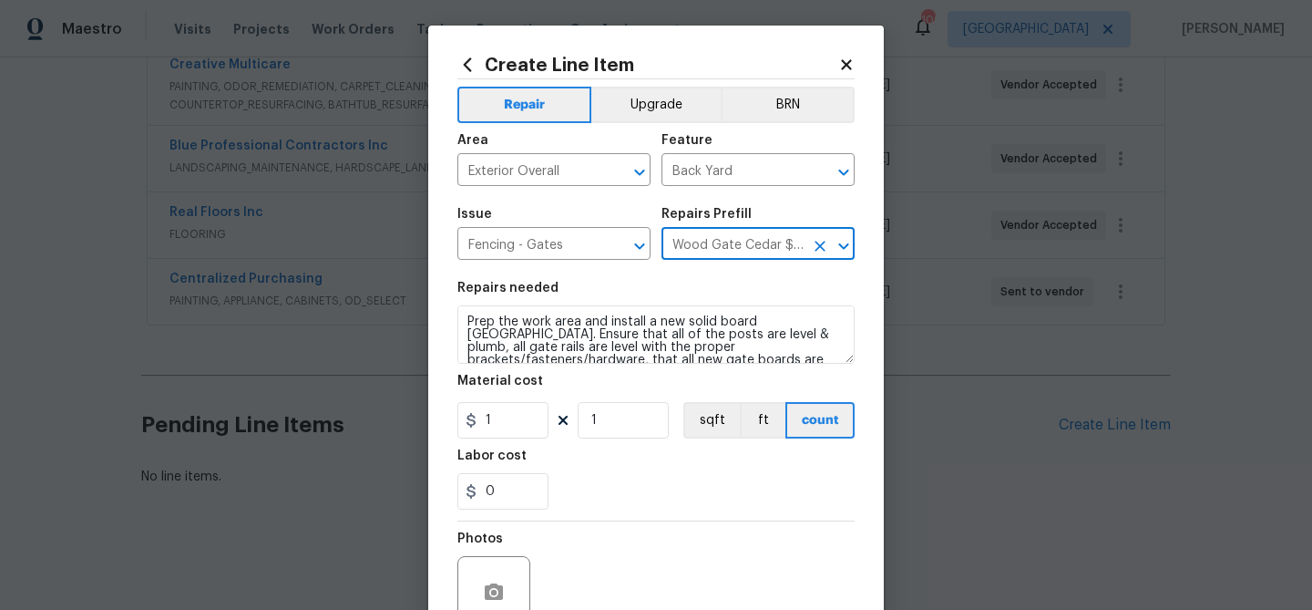
type input "212.23"
click at [785, 250] on input "Wood Gate Cedar $212.23" at bounding box center [733, 245] width 142 height 28
click at [818, 249] on icon "Clear" at bounding box center [820, 246] width 11 height 11
click at [850, 251] on icon "Open" at bounding box center [844, 246] width 22 height 22
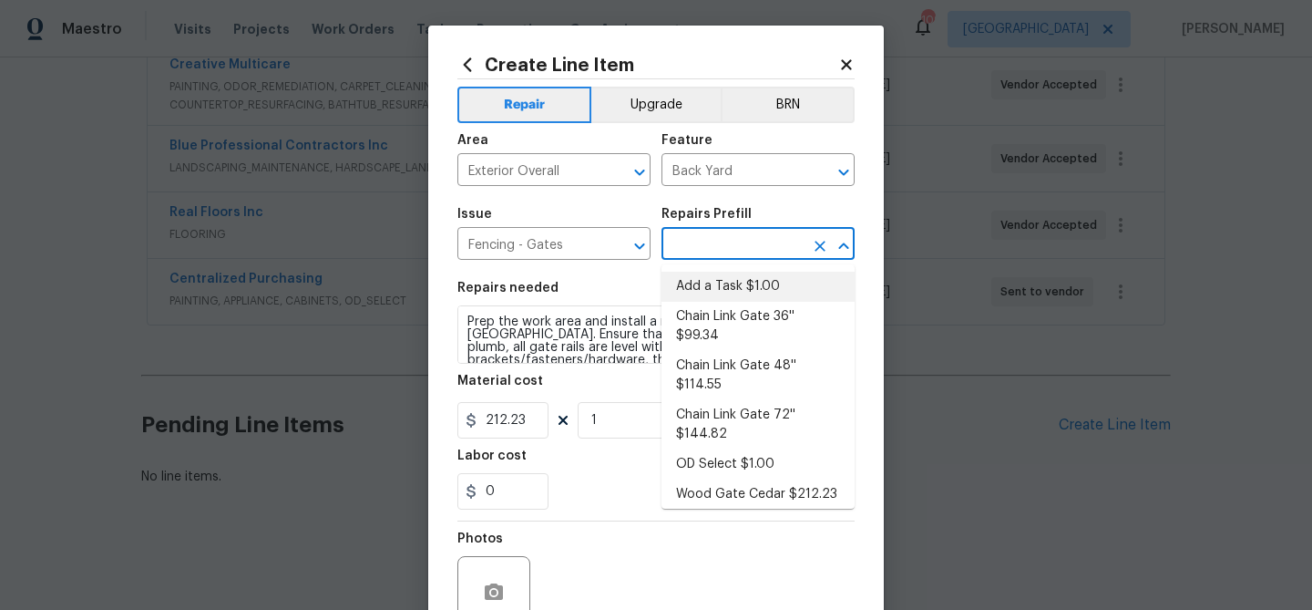
click at [753, 275] on li "Add a Task $1.00" at bounding box center [758, 287] width 193 height 30
type input "Add a Task $1.00"
type textarea "HPM to detail"
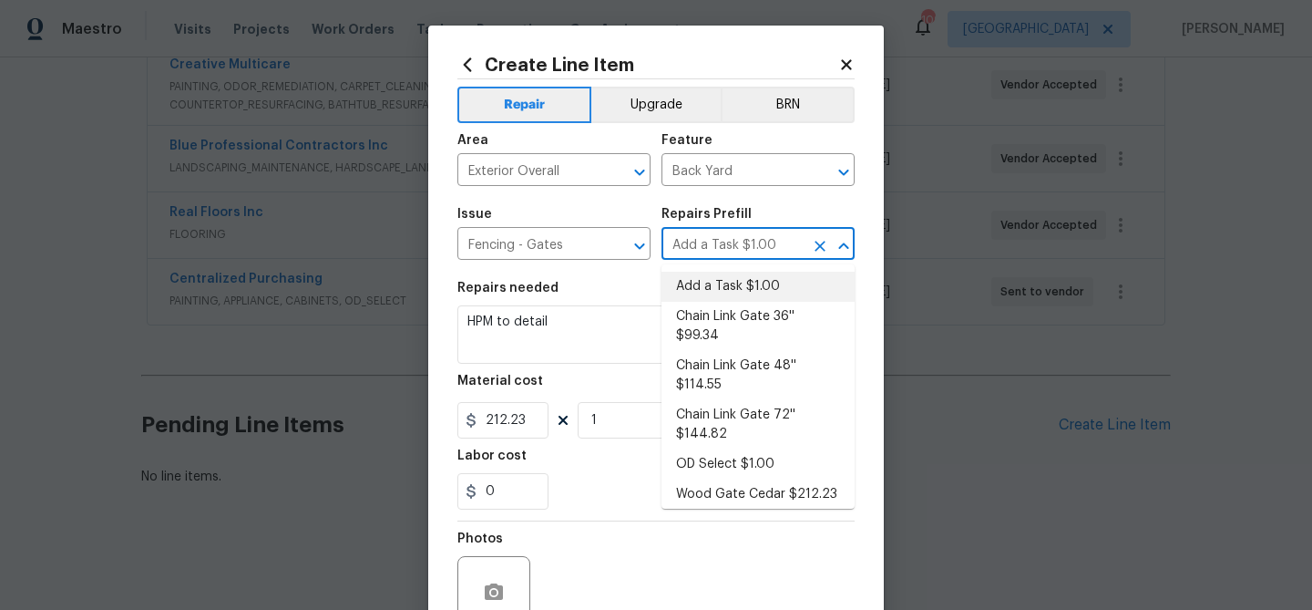
type input "1"
click at [691, 169] on input "Back Yard" at bounding box center [733, 172] width 142 height 28
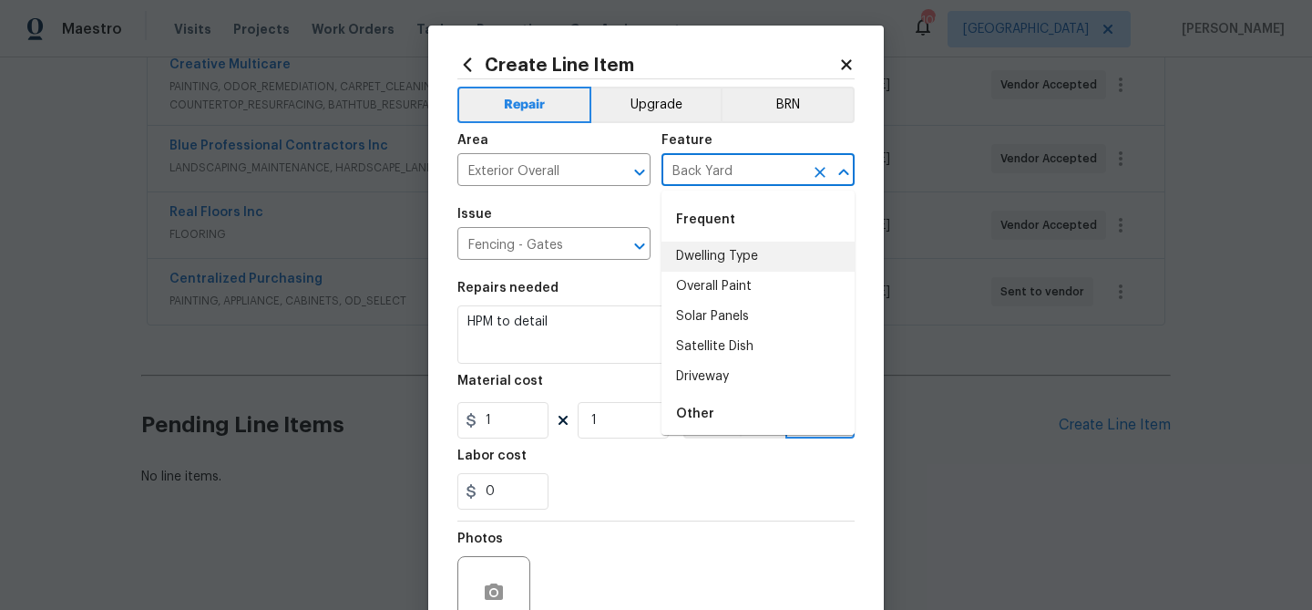
click at [691, 169] on input "Back Yard" at bounding box center [733, 172] width 142 height 28
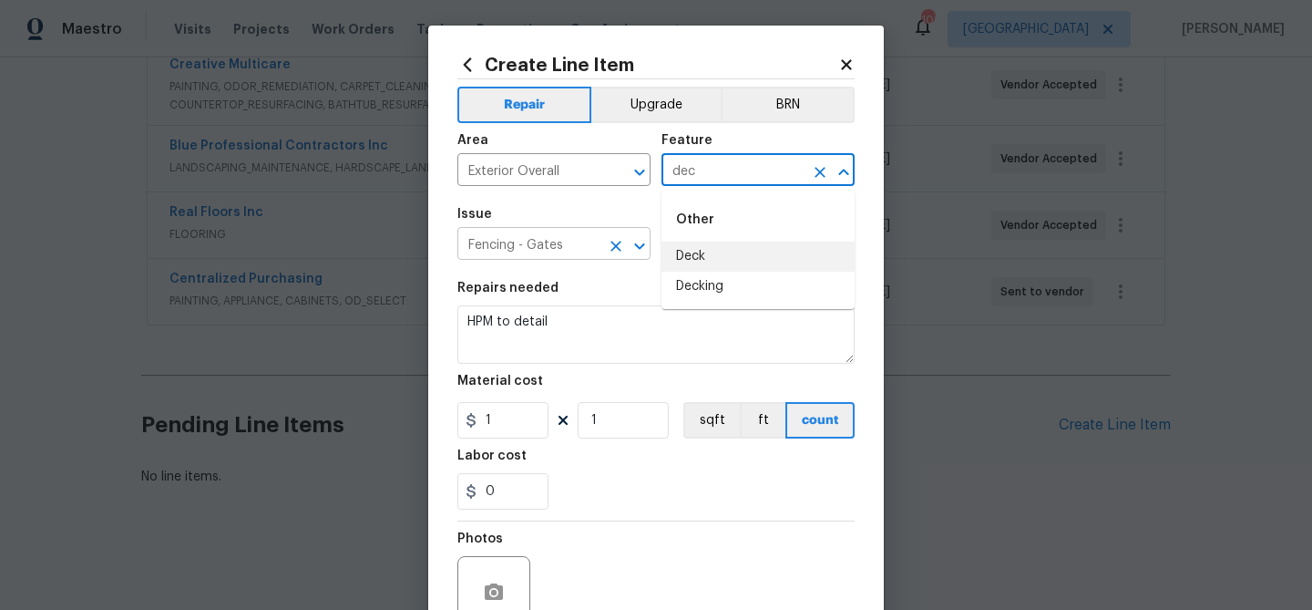
drag, startPoint x: 698, startPoint y: 256, endPoint x: 583, endPoint y: 237, distance: 116.4
click at [696, 256] on li "Deck" at bounding box center [758, 256] width 193 height 30
type input "Deck"
click at [563, 239] on input "Fencing - Gates" at bounding box center [528, 245] width 142 height 28
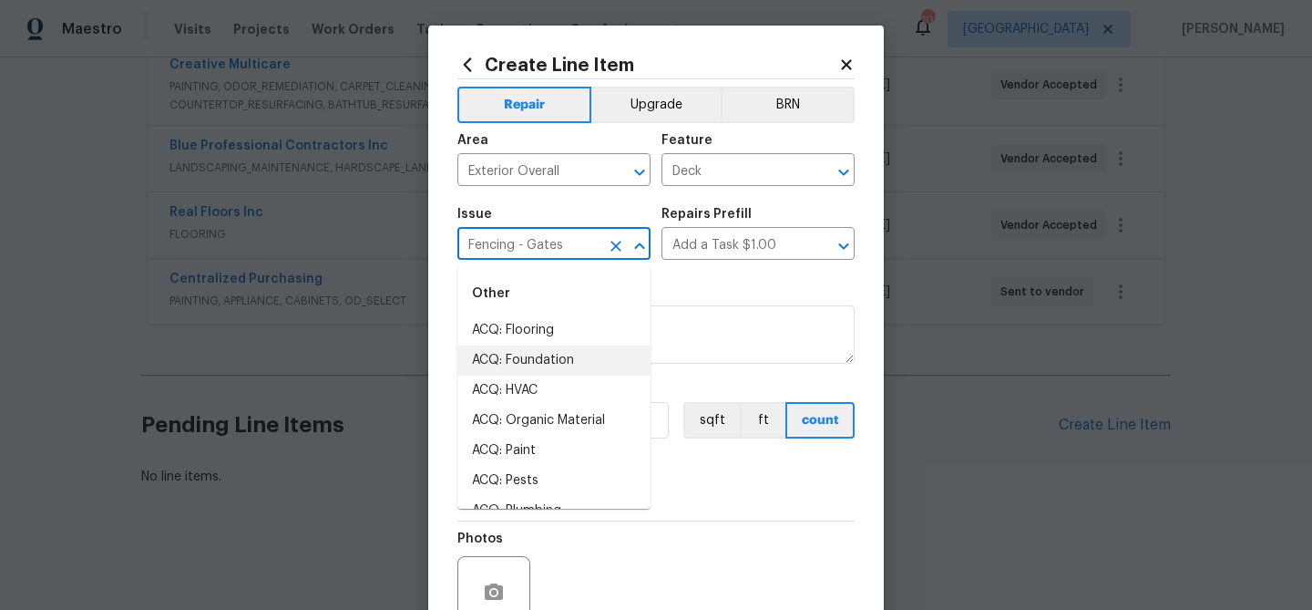
click at [563, 239] on input "Fencing - Gates" at bounding box center [528, 245] width 142 height 28
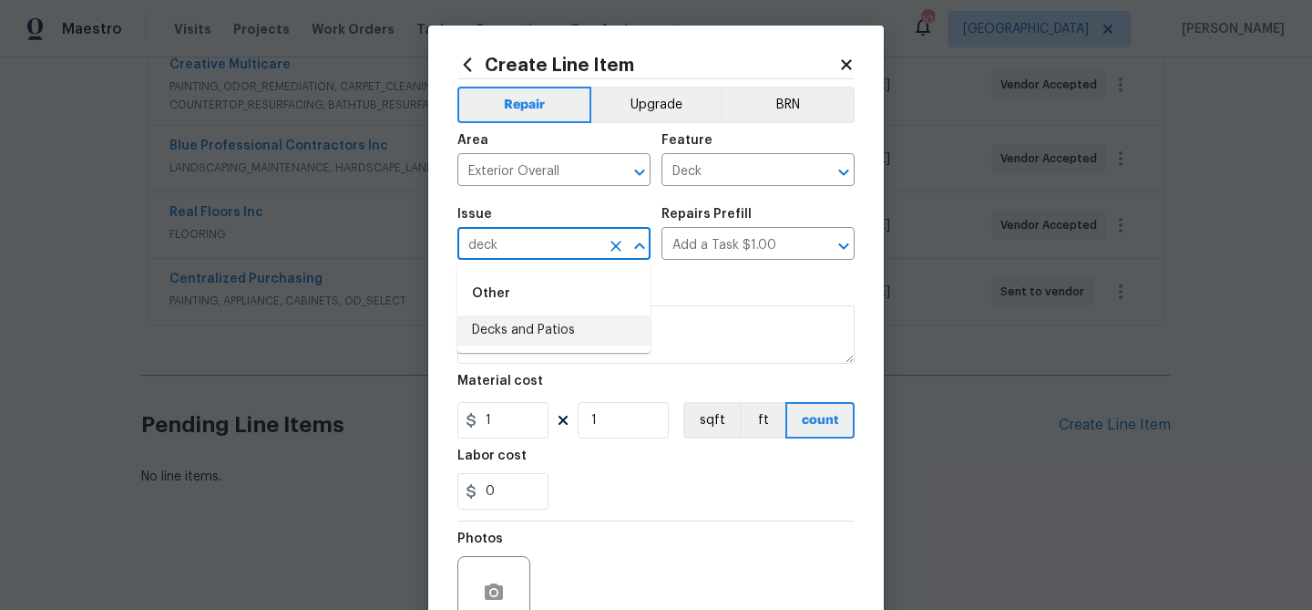
drag, startPoint x: 553, startPoint y: 328, endPoint x: 688, endPoint y: 262, distance: 150.0
click at [560, 326] on li "Decks and Patios" at bounding box center [553, 330] width 193 height 30
type input "Decks and Patios"
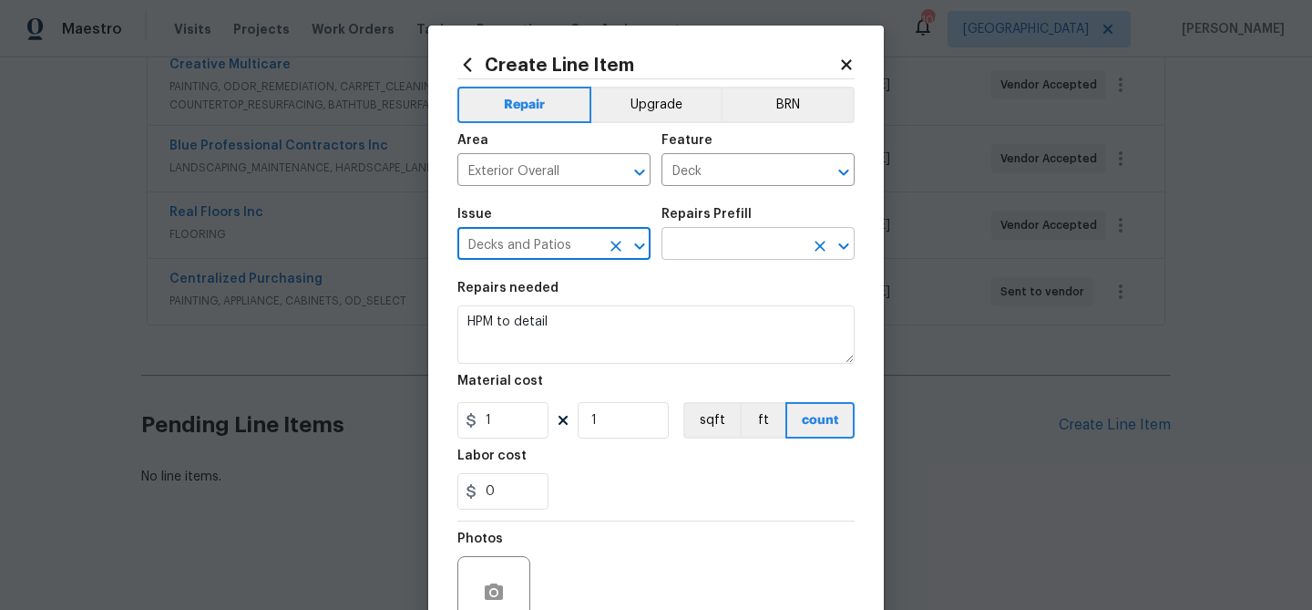
type input "Decks and Patios"
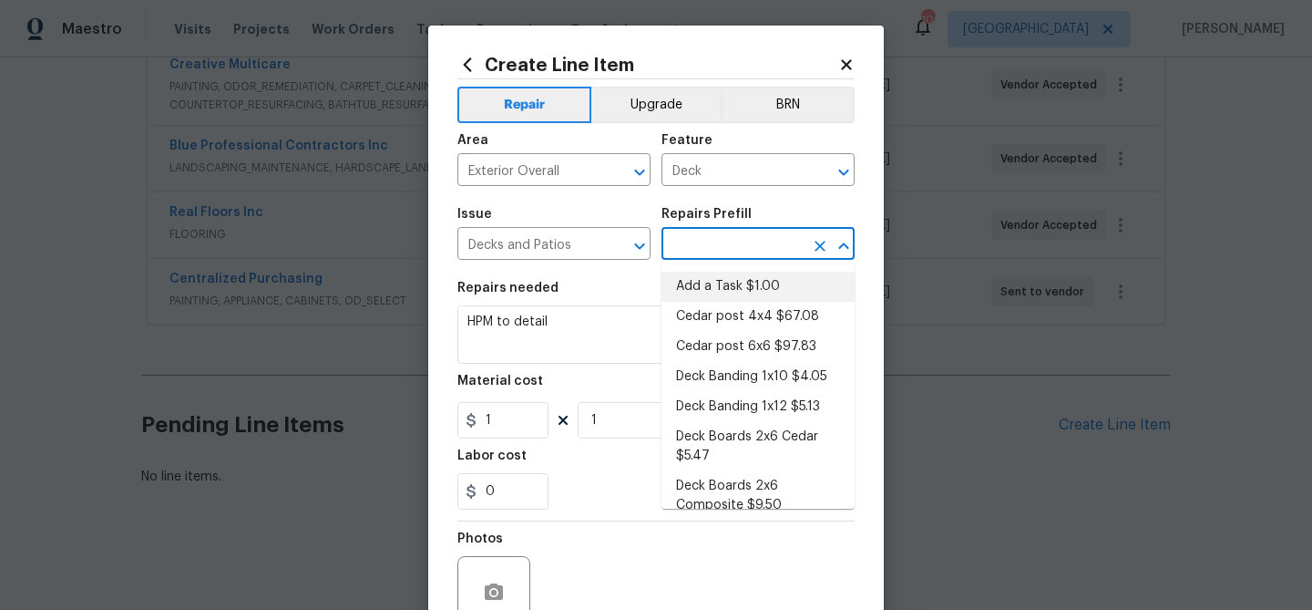
click at [724, 237] on input "text" at bounding box center [733, 245] width 142 height 28
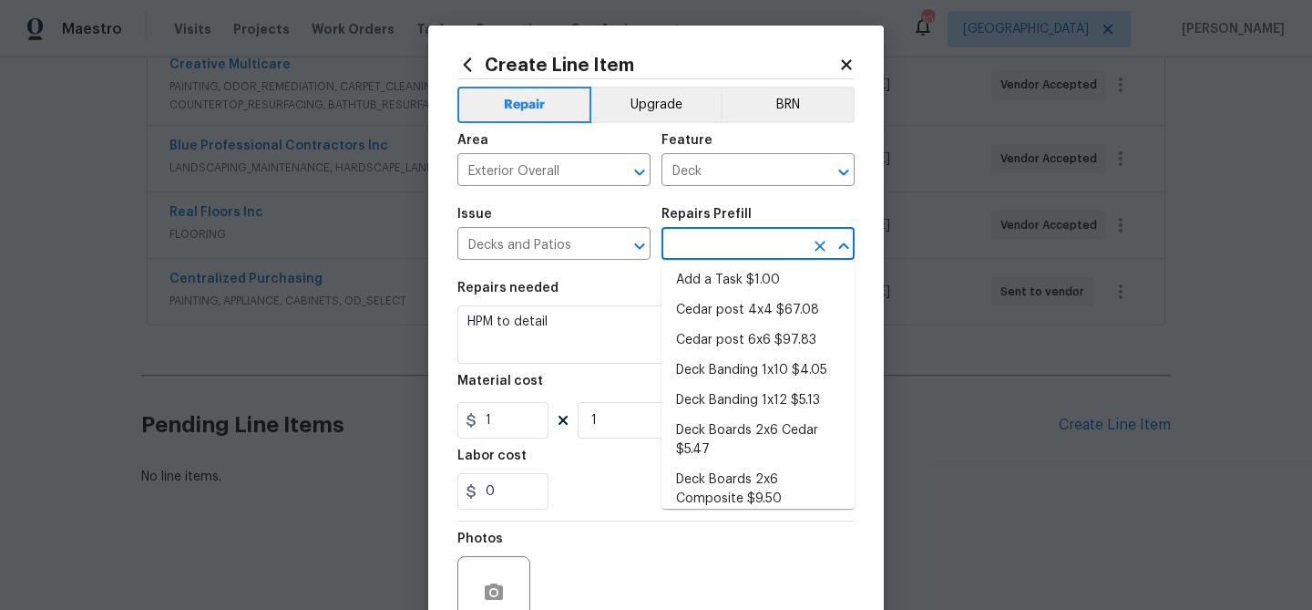
scroll to position [0, 0]
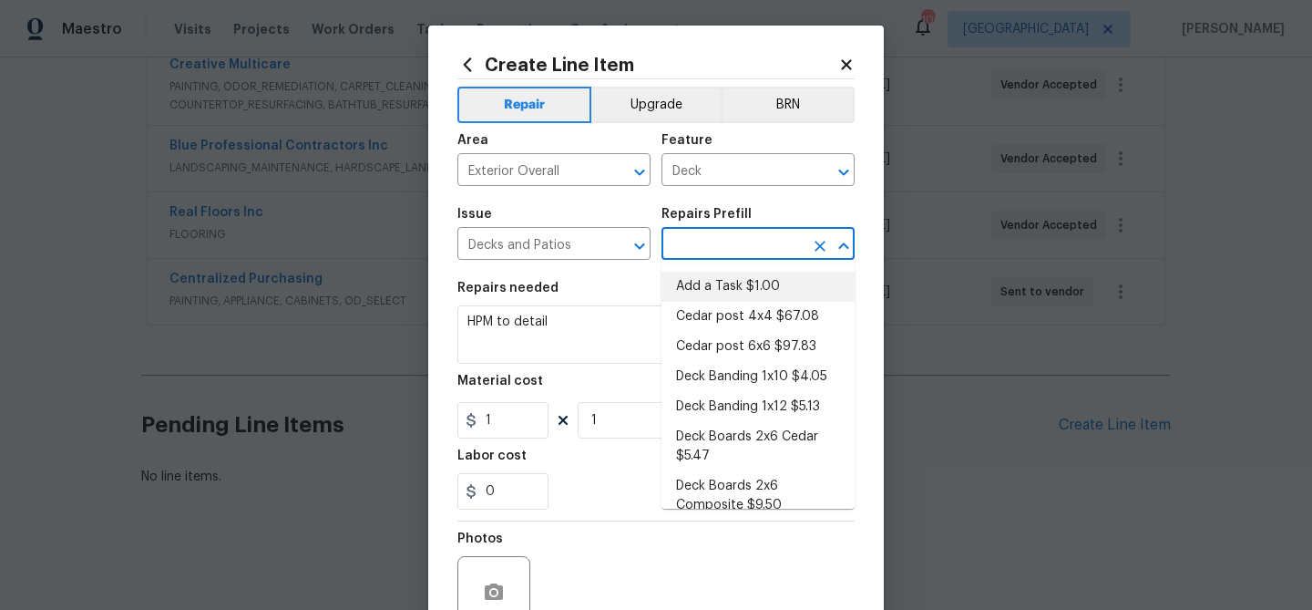
click at [706, 279] on li "Add a Task $1.00" at bounding box center [758, 287] width 193 height 30
type input "Add a Task $1.00"
click at [570, 167] on input "Exterior Overall" at bounding box center [528, 172] width 142 height 28
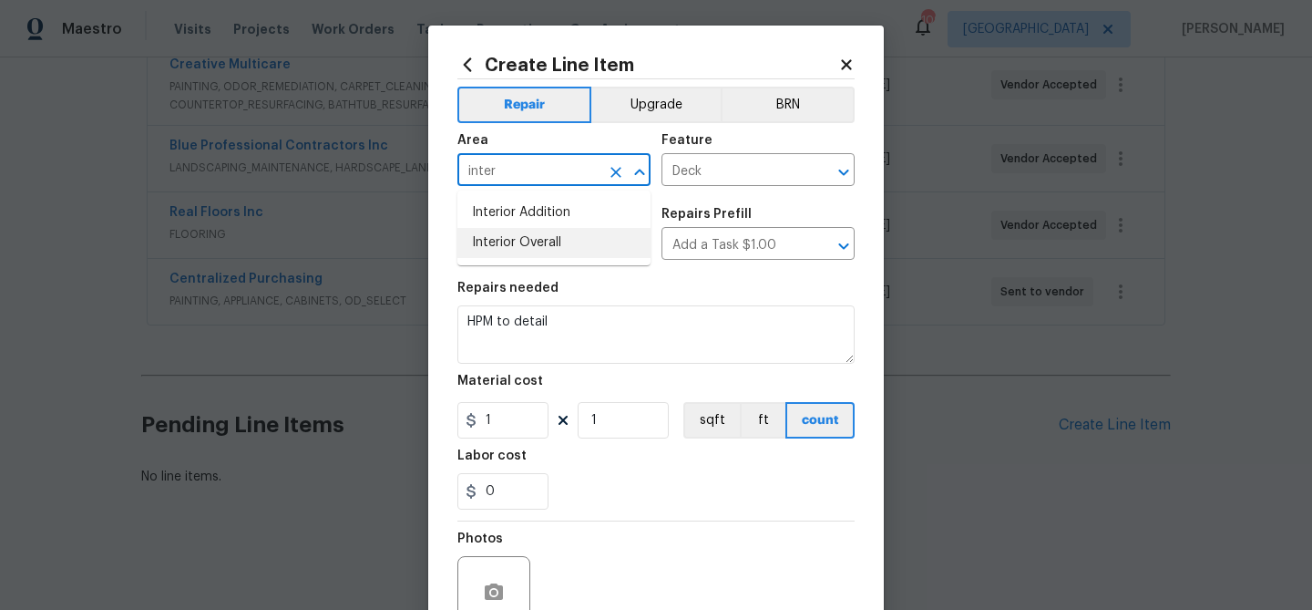
drag, startPoint x: 498, startPoint y: 237, endPoint x: 513, endPoint y: 225, distance: 18.8
click at [498, 237] on li "Interior Overall" at bounding box center [553, 243] width 193 height 30
type input "Interior Overall"
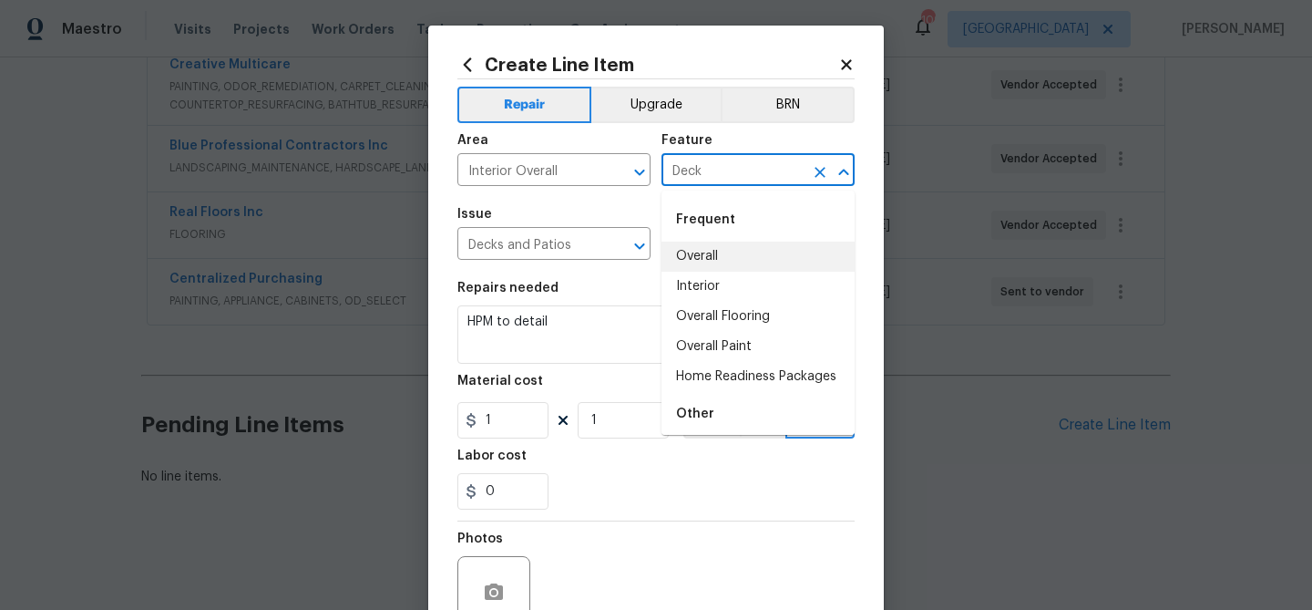
click at [712, 177] on input "Deck" at bounding box center [733, 172] width 142 height 28
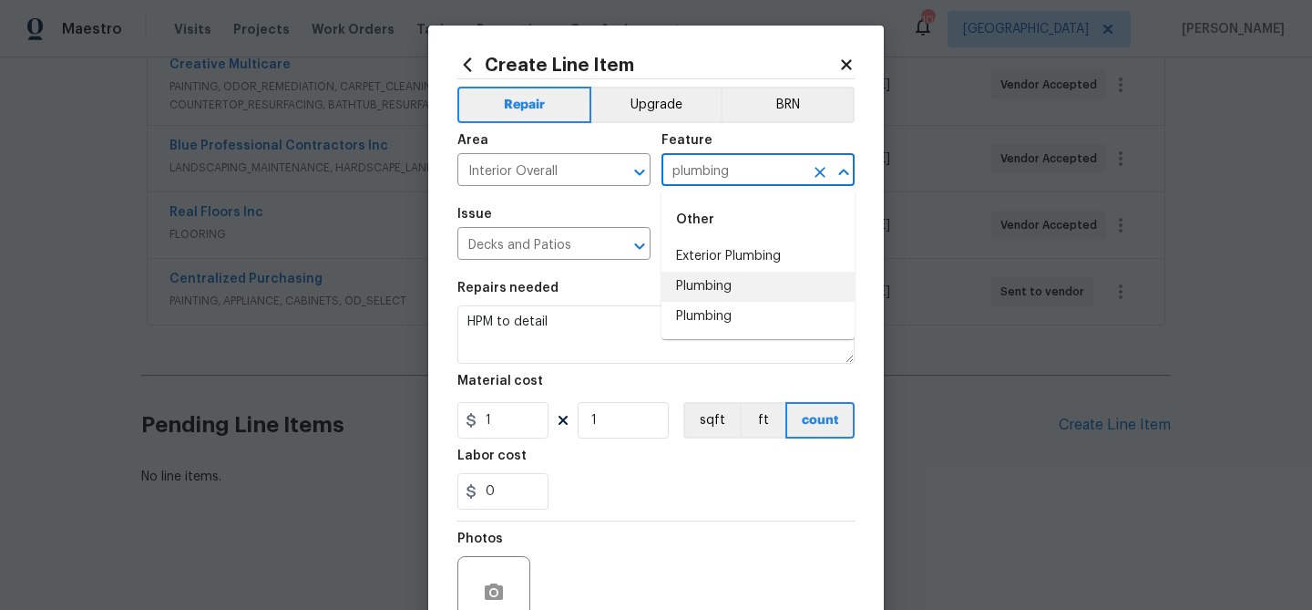
drag, startPoint x: 719, startPoint y: 273, endPoint x: 599, endPoint y: 267, distance: 120.5
click at [718, 274] on li "Plumbing" at bounding box center [758, 287] width 193 height 30
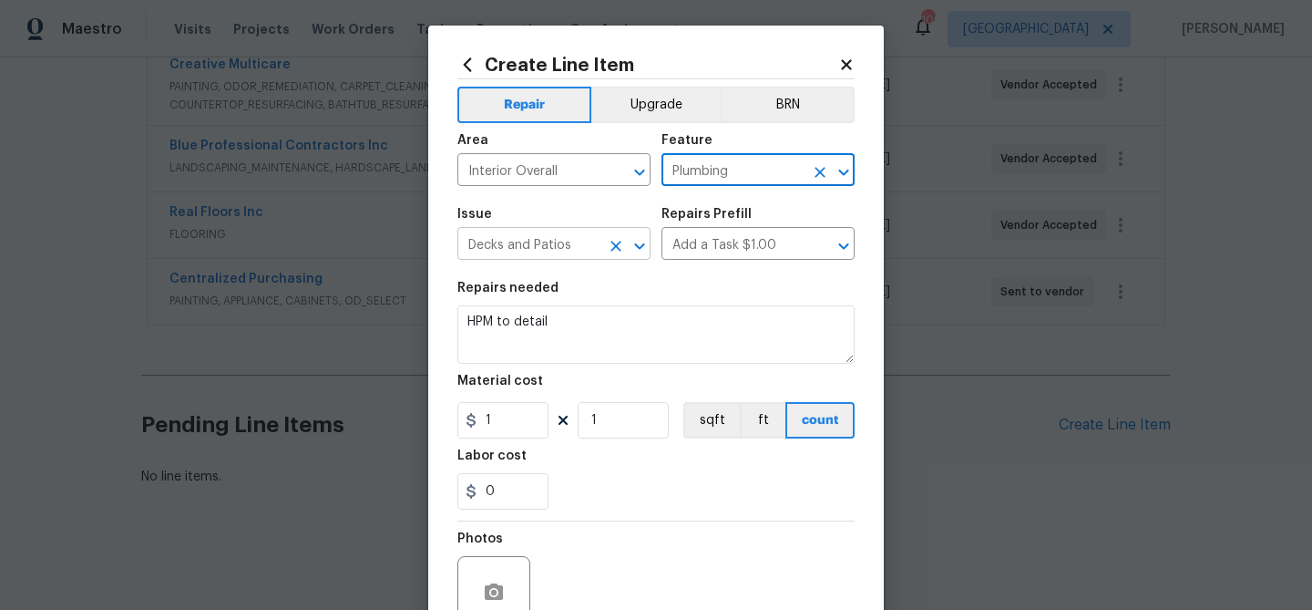
type input "Plumbing"
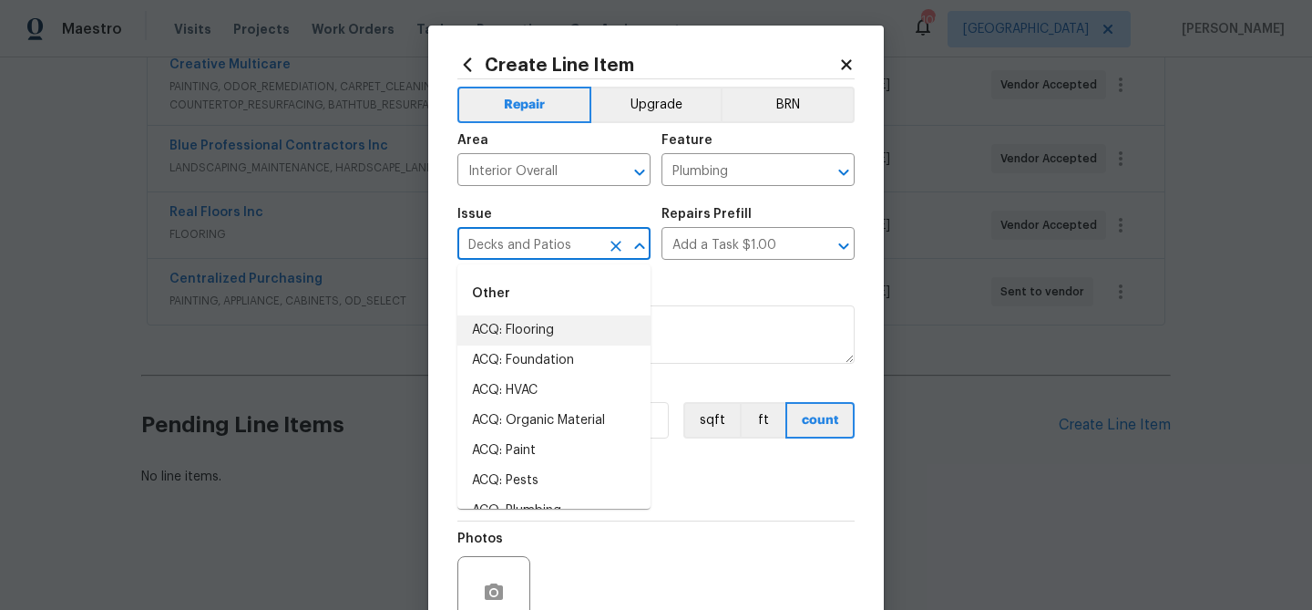
click at [560, 260] on body "Maestro Visits Projects Work Orders Tasks Properties Geo Assignments 109 Atlant…" at bounding box center [656, 305] width 1312 height 610
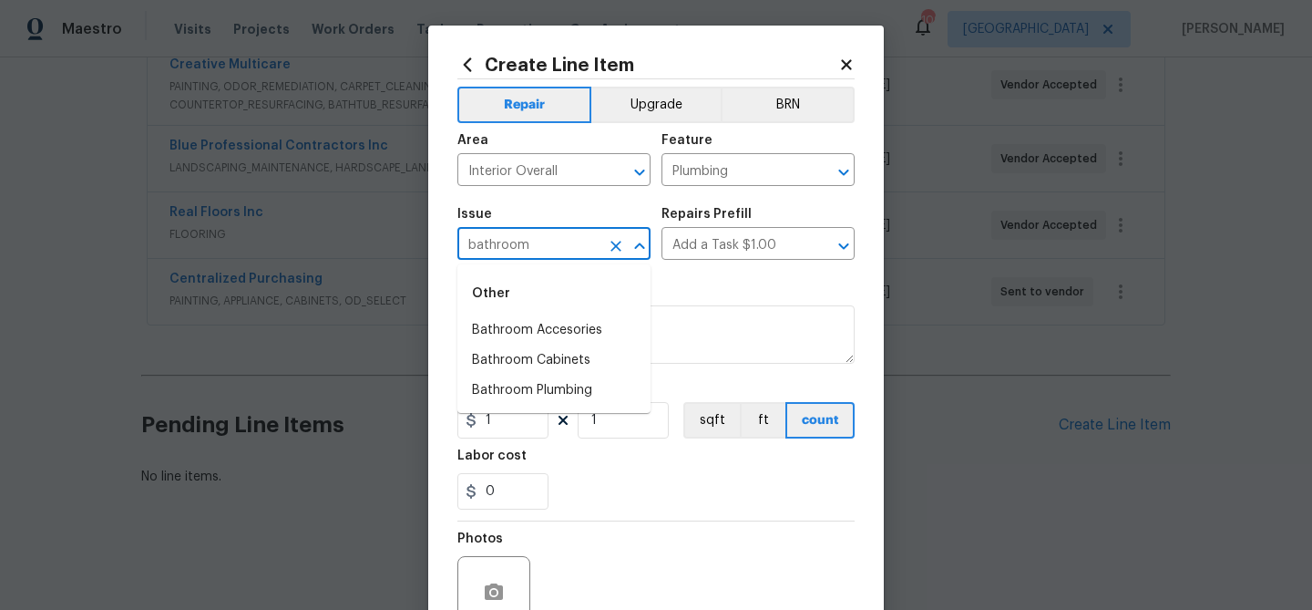
click at [501, 247] on input "bathroom" at bounding box center [528, 245] width 142 height 28
click at [532, 357] on li "Bathroom Plumbing" at bounding box center [553, 360] width 193 height 30
type input "Bathroom Plumbing"
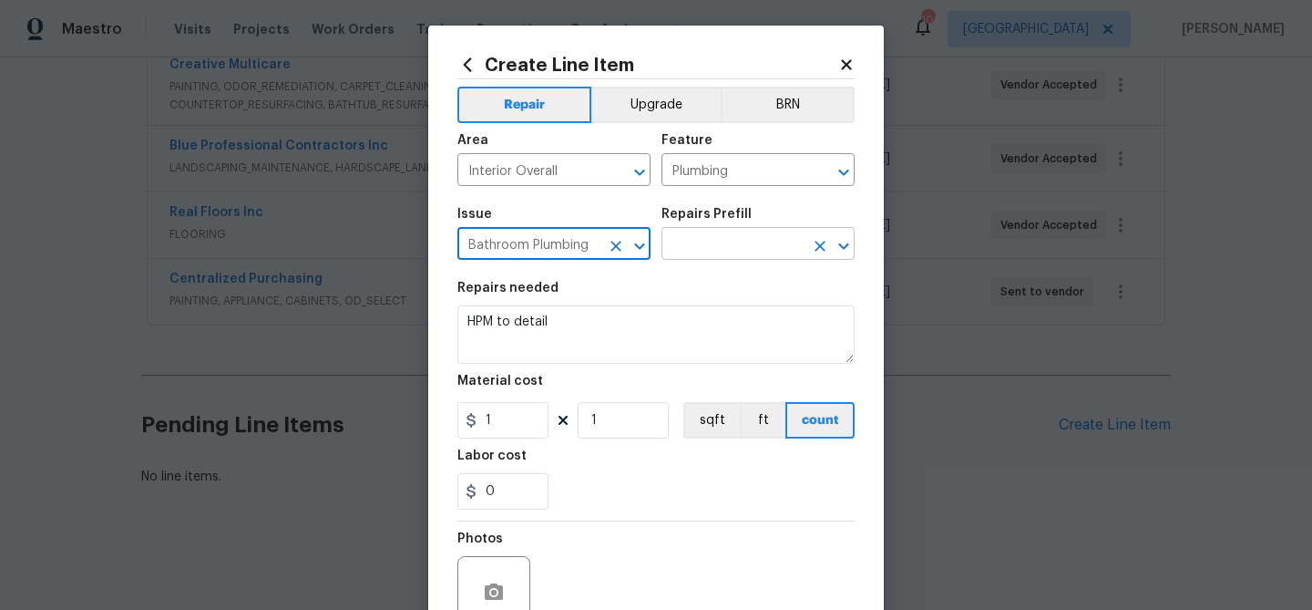
type input "Bathroom Plumbing"
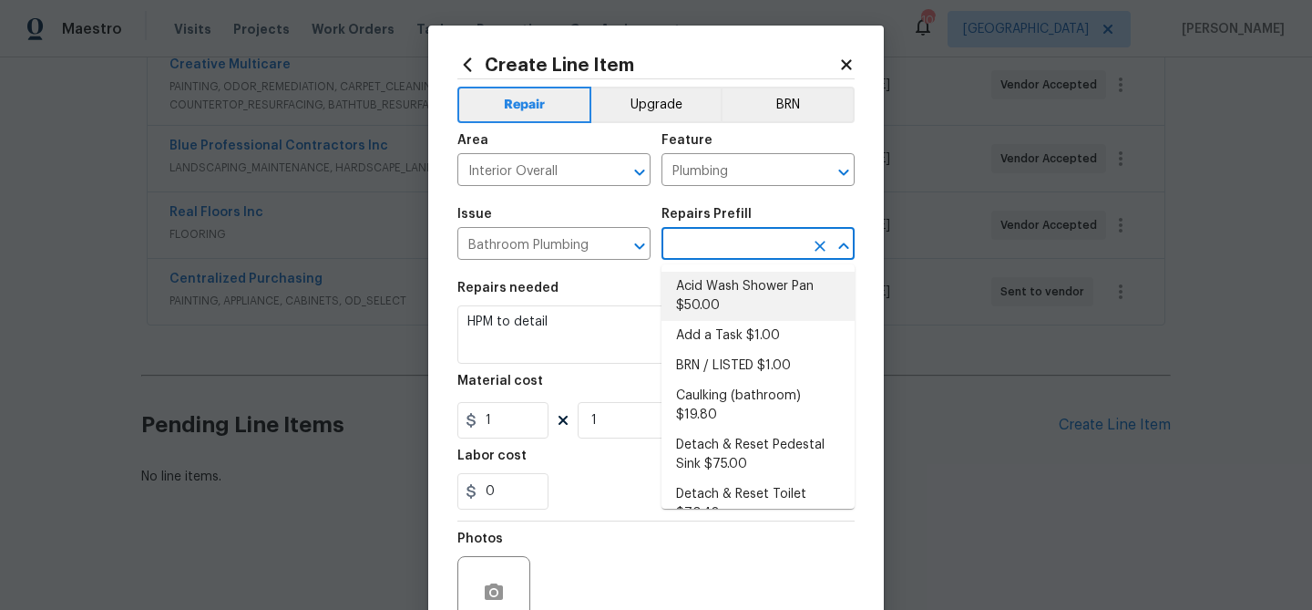
click at [673, 251] on input "text" at bounding box center [733, 245] width 142 height 28
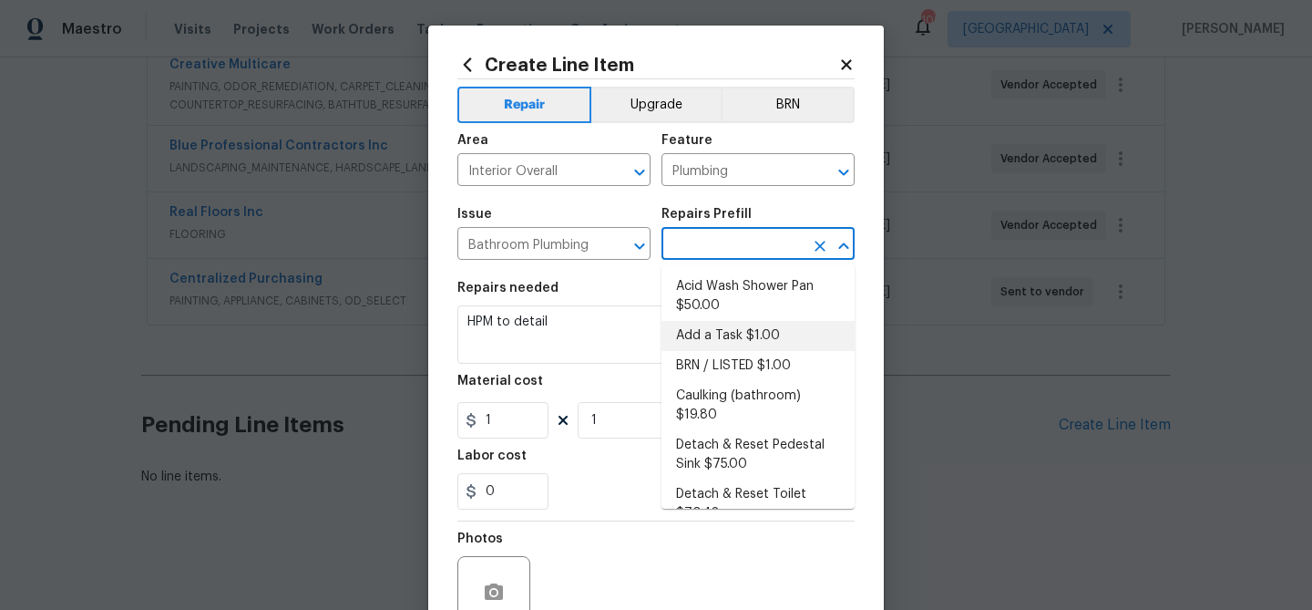
click at [726, 333] on li "Add a Task $1.00" at bounding box center [758, 336] width 193 height 30
type input "Add a Task $1.00"
click at [717, 337] on li "Add a Task $1.00" at bounding box center [758, 336] width 193 height 30
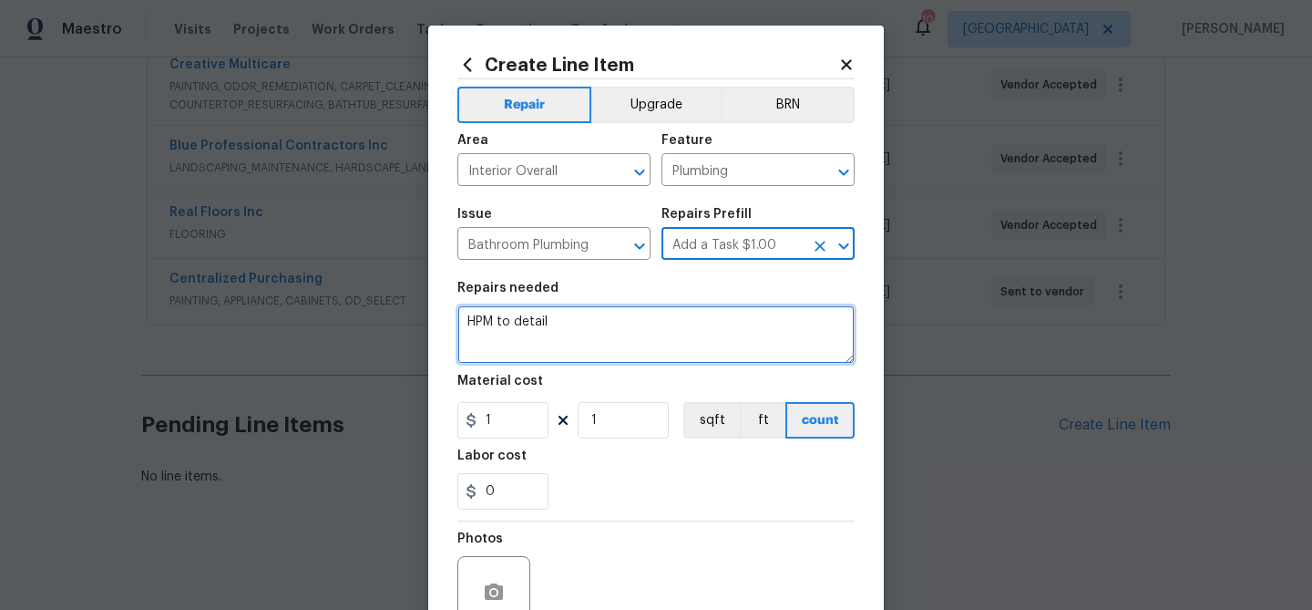
click at [585, 327] on textarea "HPM to detail" at bounding box center [655, 334] width 397 height 58
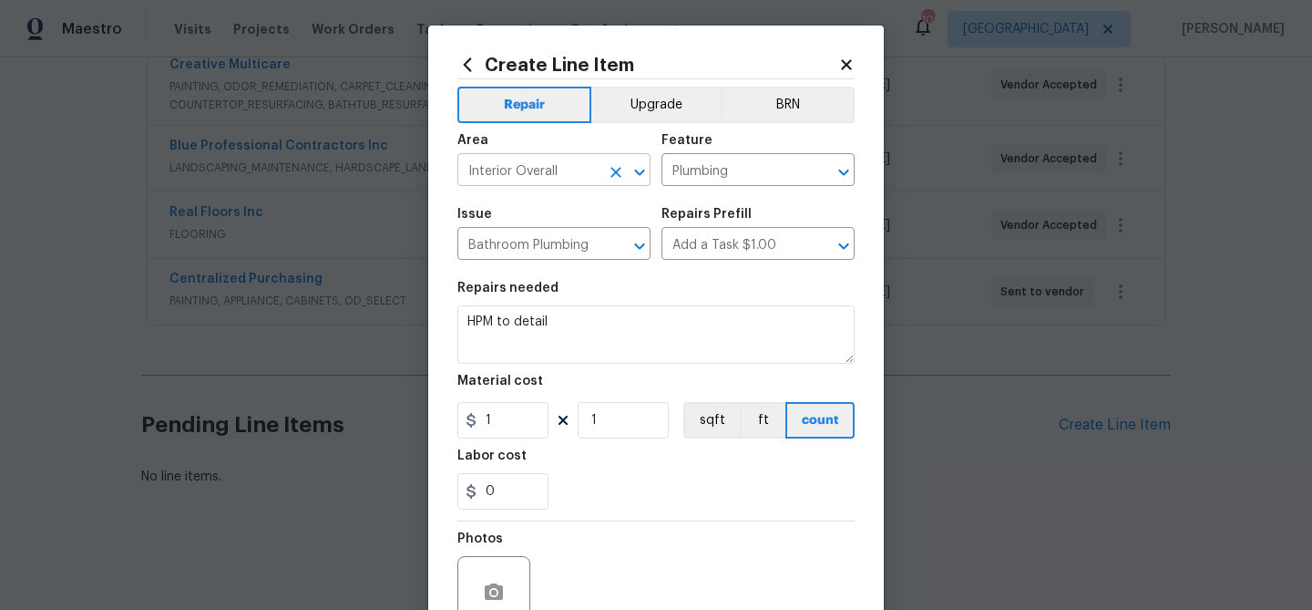
click at [512, 182] on input "Interior Overall" at bounding box center [528, 172] width 142 height 28
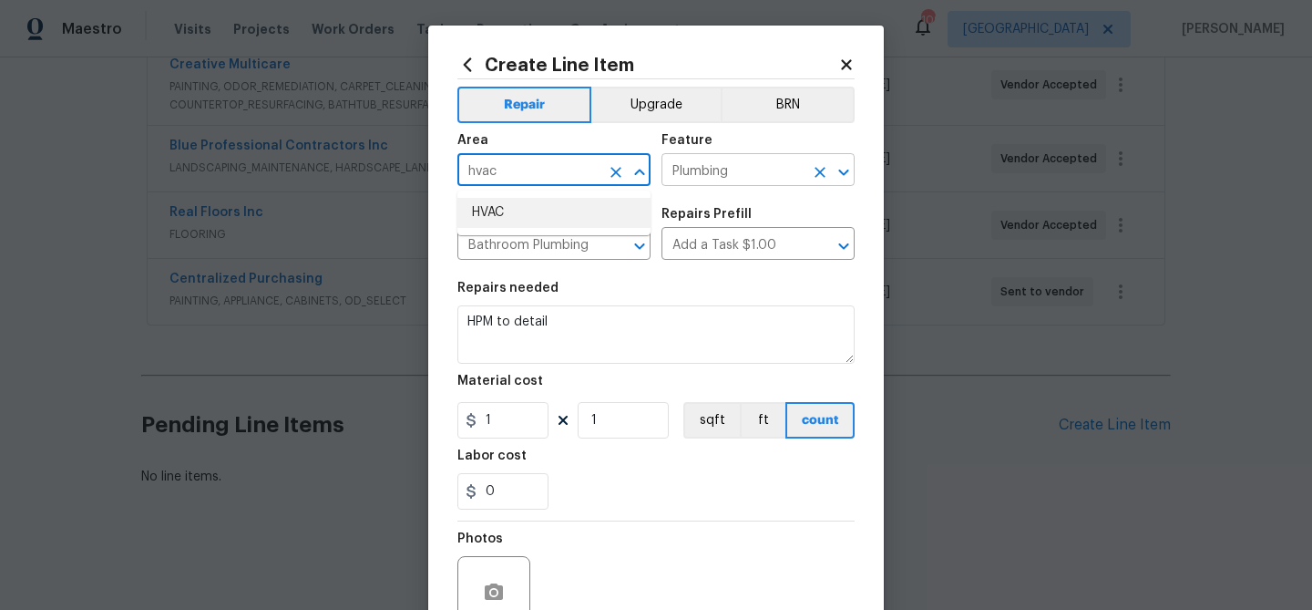
drag, startPoint x: 498, startPoint y: 220, endPoint x: 699, endPoint y: 183, distance: 204.7
click at [504, 220] on li "HVAC" at bounding box center [553, 213] width 193 height 30
type input "HVAC"
click at [718, 177] on input "Plumbing" at bounding box center [733, 172] width 142 height 28
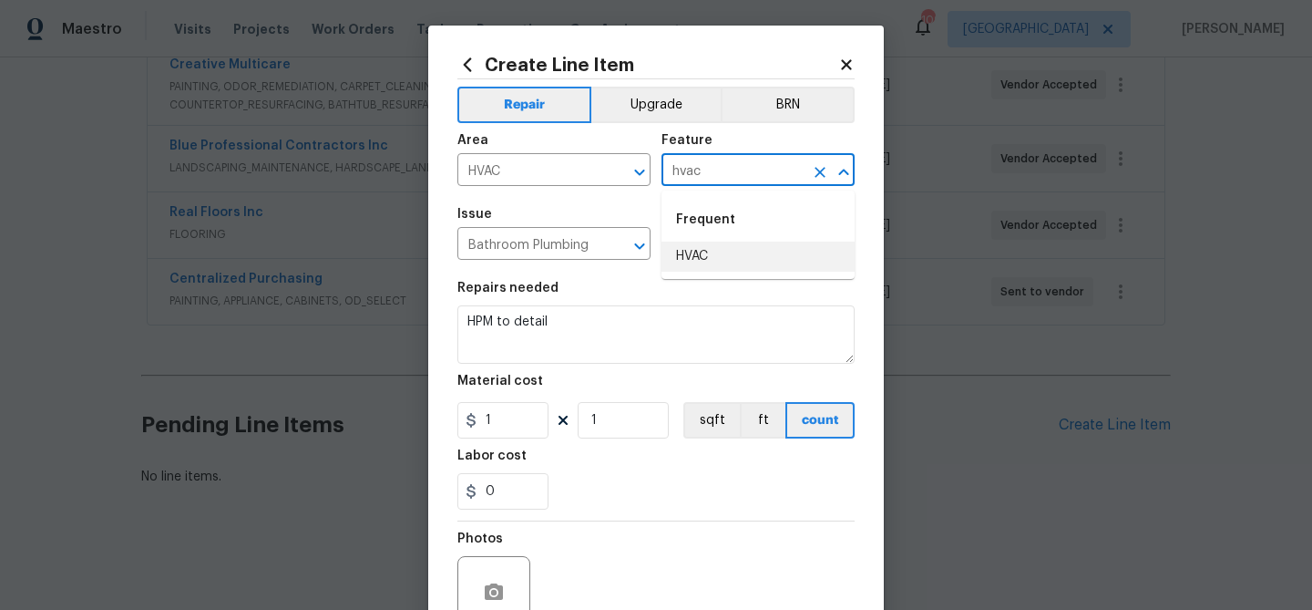
drag, startPoint x: 714, startPoint y: 253, endPoint x: 655, endPoint y: 248, distance: 59.5
click at [713, 253] on li "HVAC" at bounding box center [758, 256] width 193 height 30
type input "HVAC"
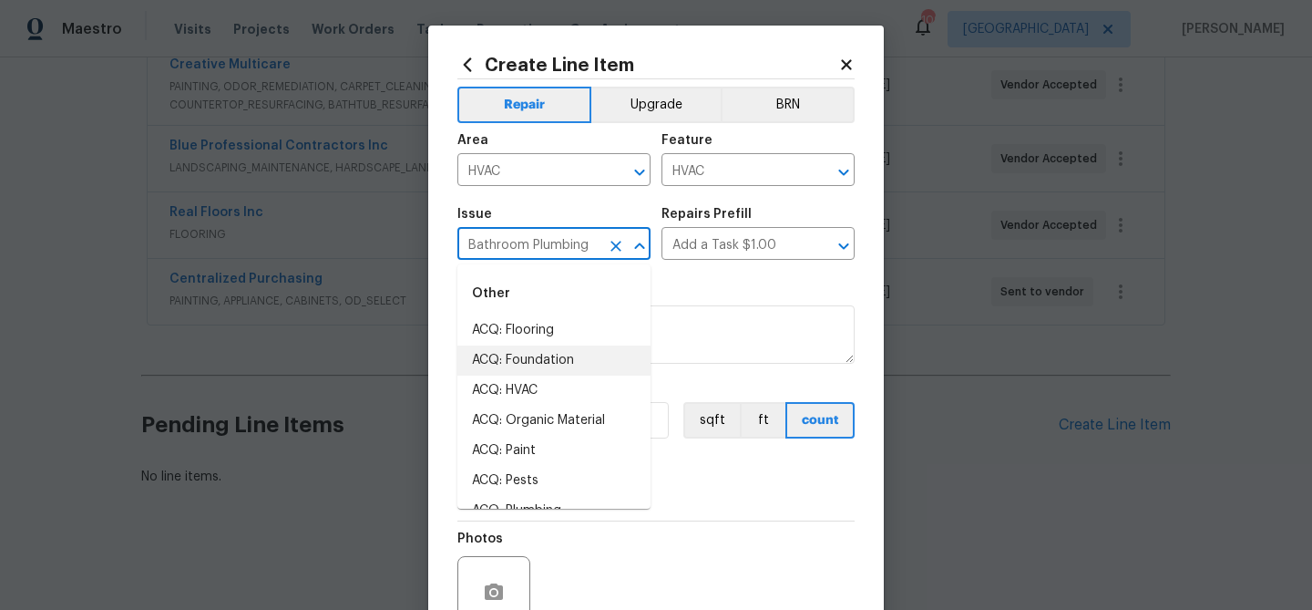
click at [548, 242] on input "Bathroom Plumbing" at bounding box center [528, 245] width 142 height 28
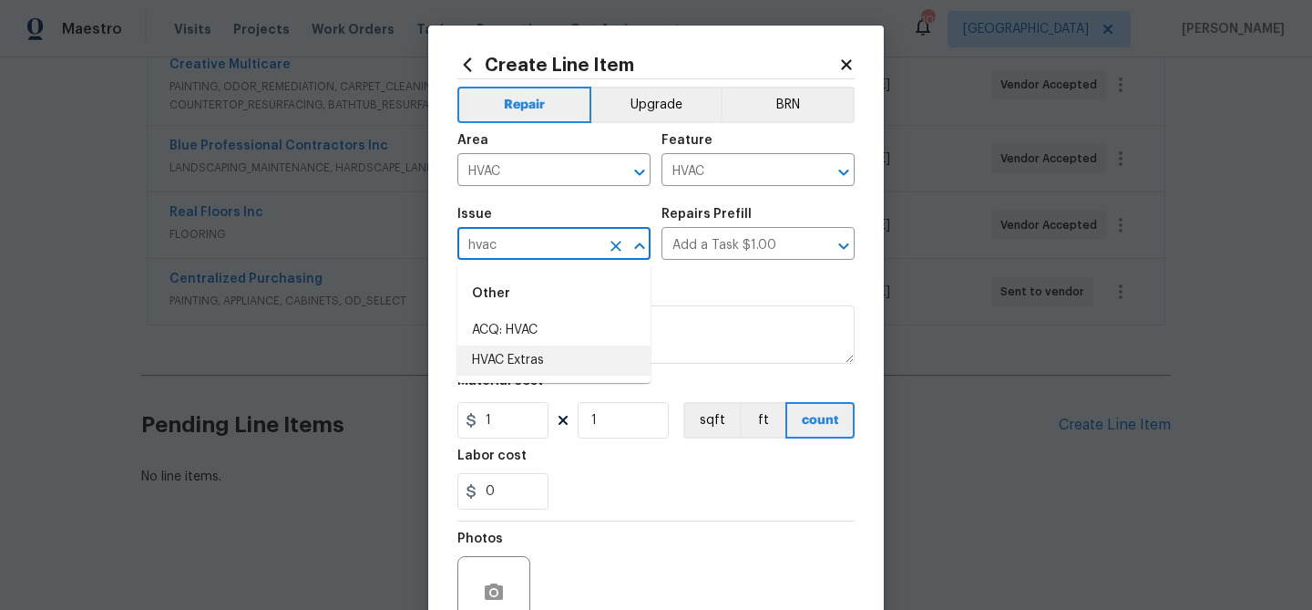
drag, startPoint x: 524, startPoint y: 364, endPoint x: 648, endPoint y: 307, distance: 136.2
click at [529, 361] on li "HVAC Extras" at bounding box center [553, 360] width 193 height 30
type input "HVAC Extras"
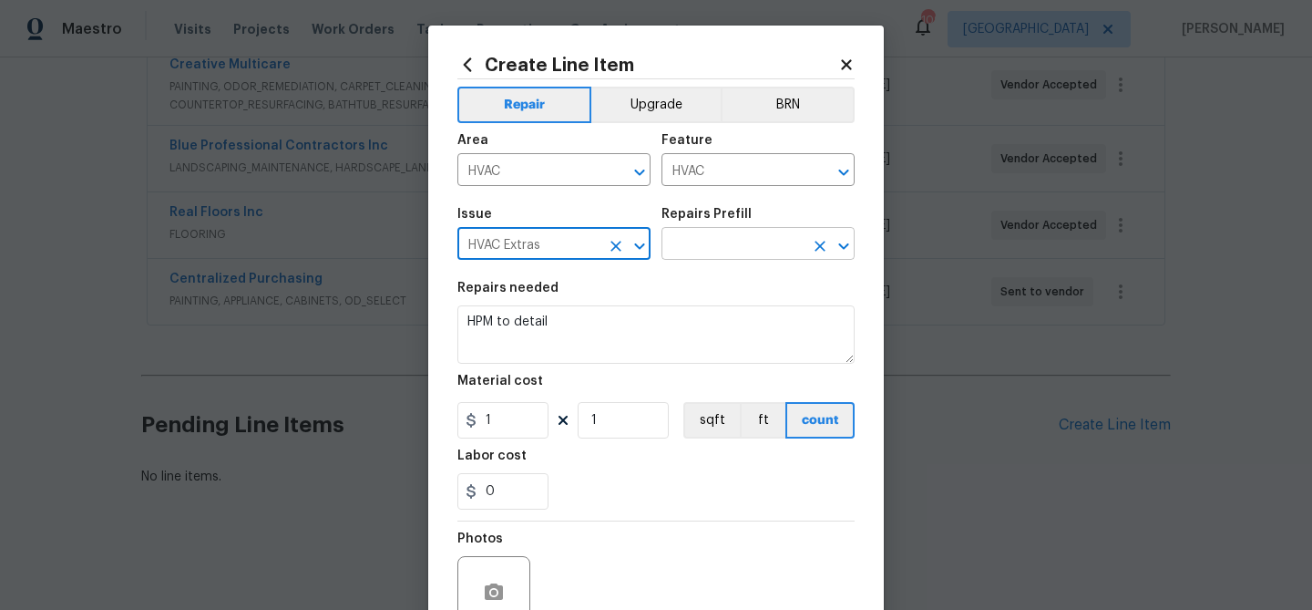
type input "HVAC Extras"
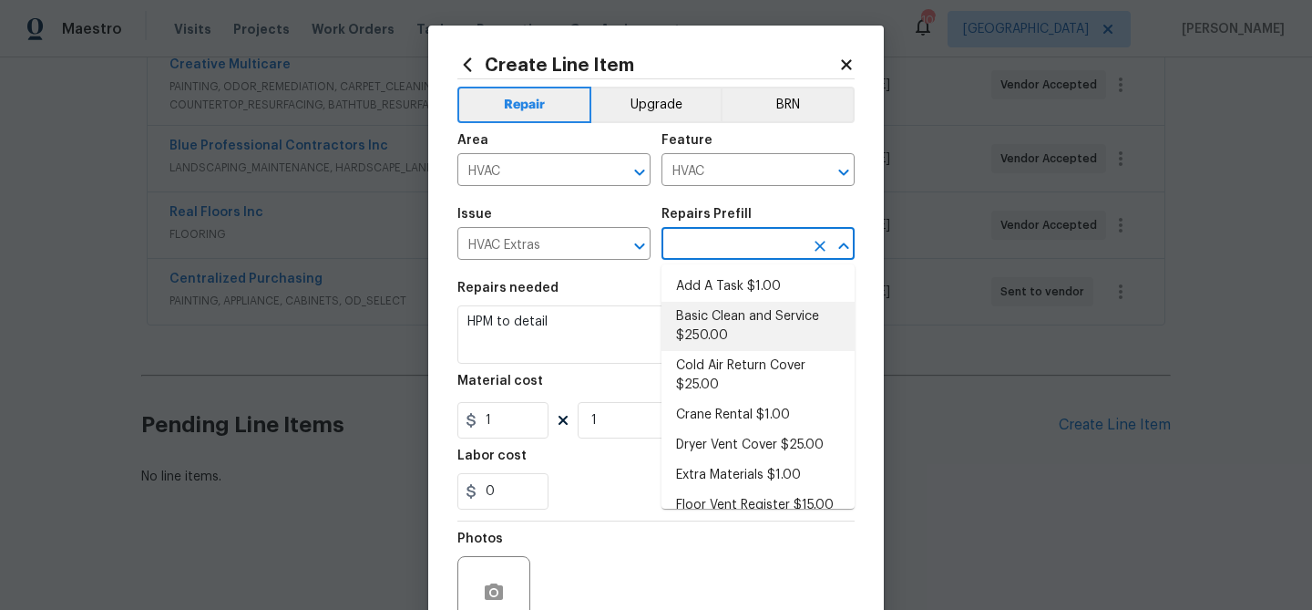
click at [702, 252] on input "text" at bounding box center [733, 245] width 142 height 28
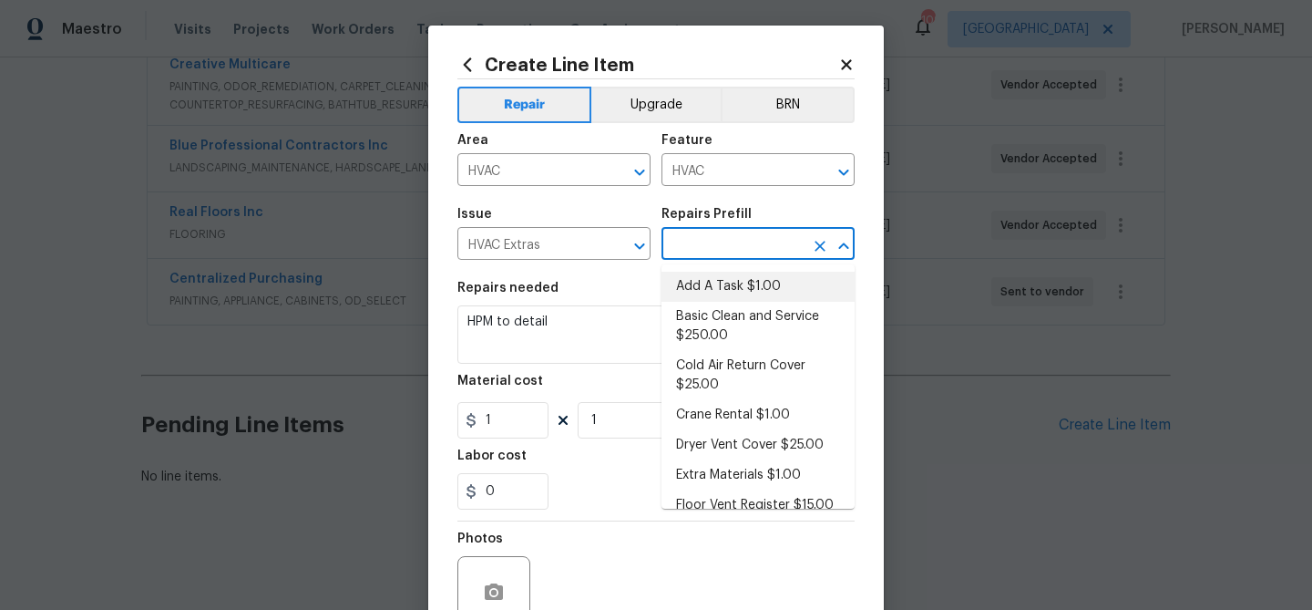
click at [713, 290] on li "Add A Task $1.00" at bounding box center [758, 287] width 193 height 30
type input "Add A Task $1.00"
click at [566, 170] on input "HVAC" at bounding box center [528, 172] width 142 height 28
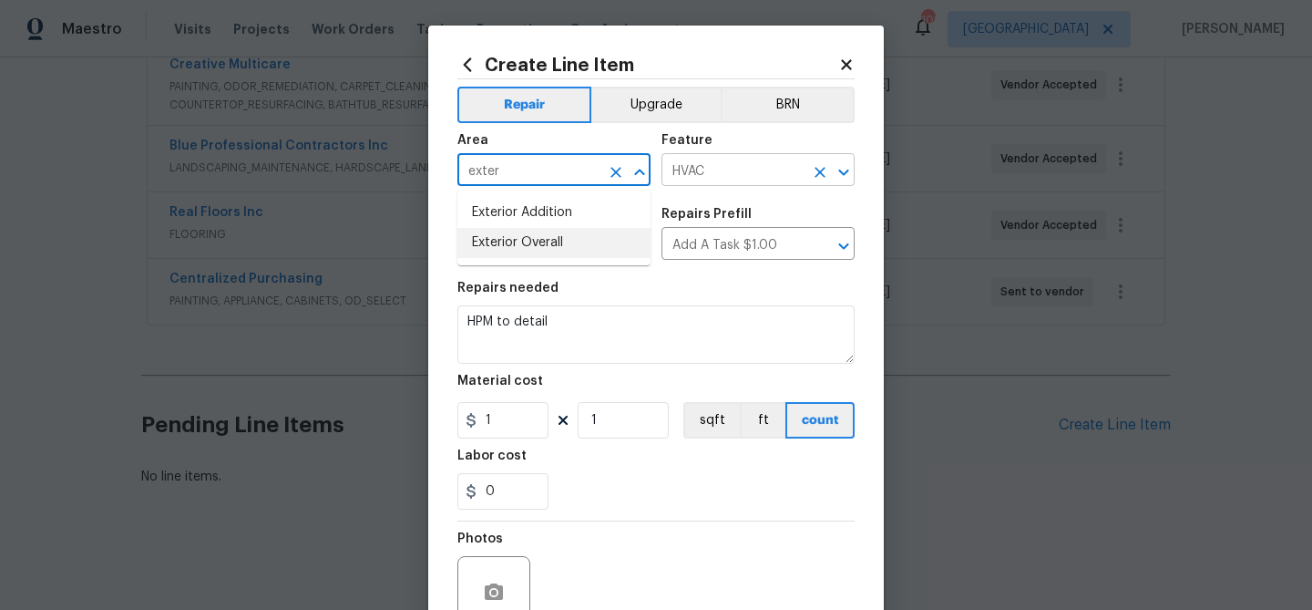
drag, startPoint x: 531, startPoint y: 241, endPoint x: 691, endPoint y: 176, distance: 172.1
click at [552, 236] on li "Exterior Overall" at bounding box center [553, 243] width 193 height 30
type input "Exterior Overall"
click at [717, 169] on input "HVAC" at bounding box center [733, 172] width 142 height 28
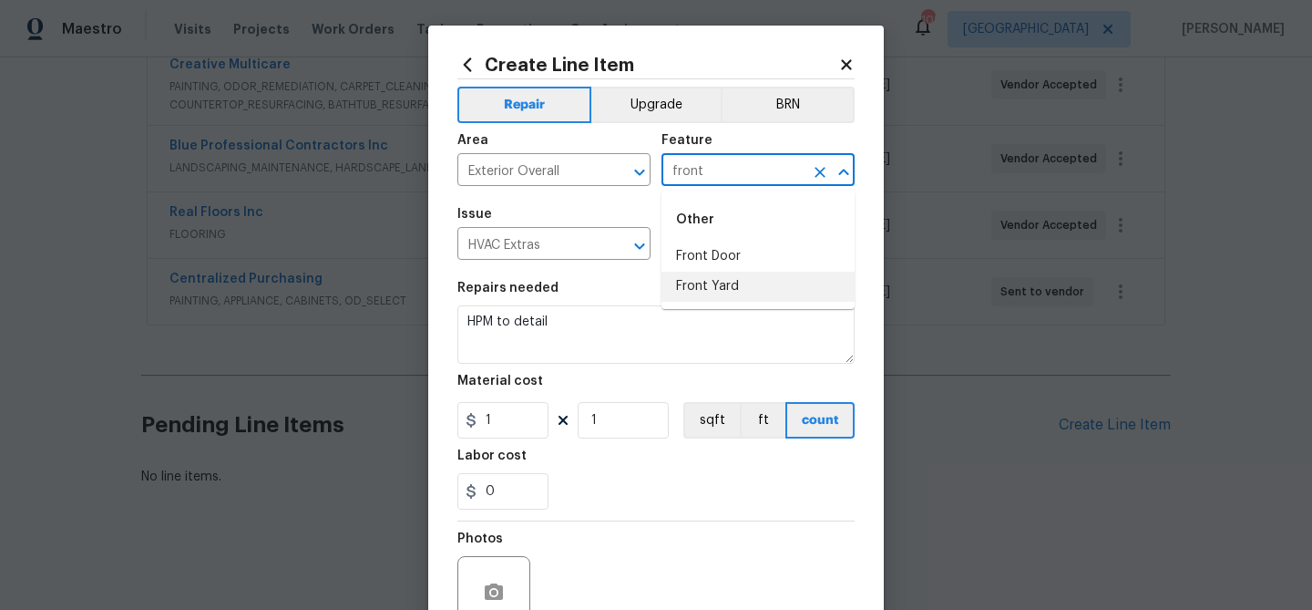
drag, startPoint x: 704, startPoint y: 284, endPoint x: 535, endPoint y: 252, distance: 172.6
click at [703, 284] on li "Front Yard" at bounding box center [758, 287] width 193 height 30
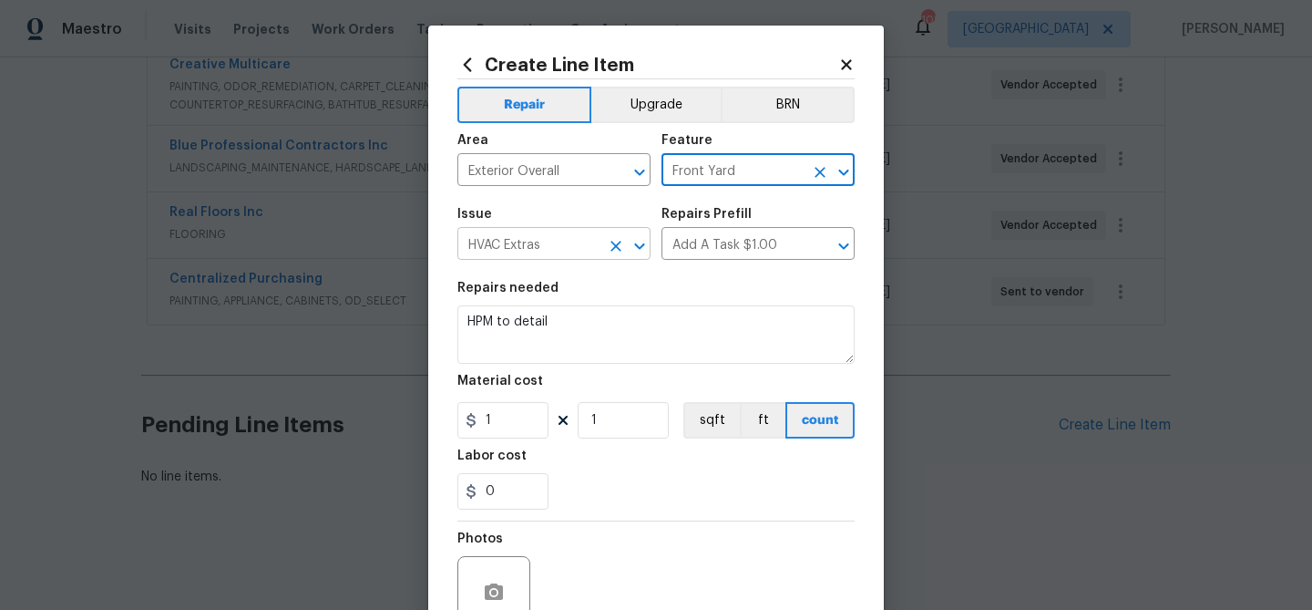
type input "Front Yard"
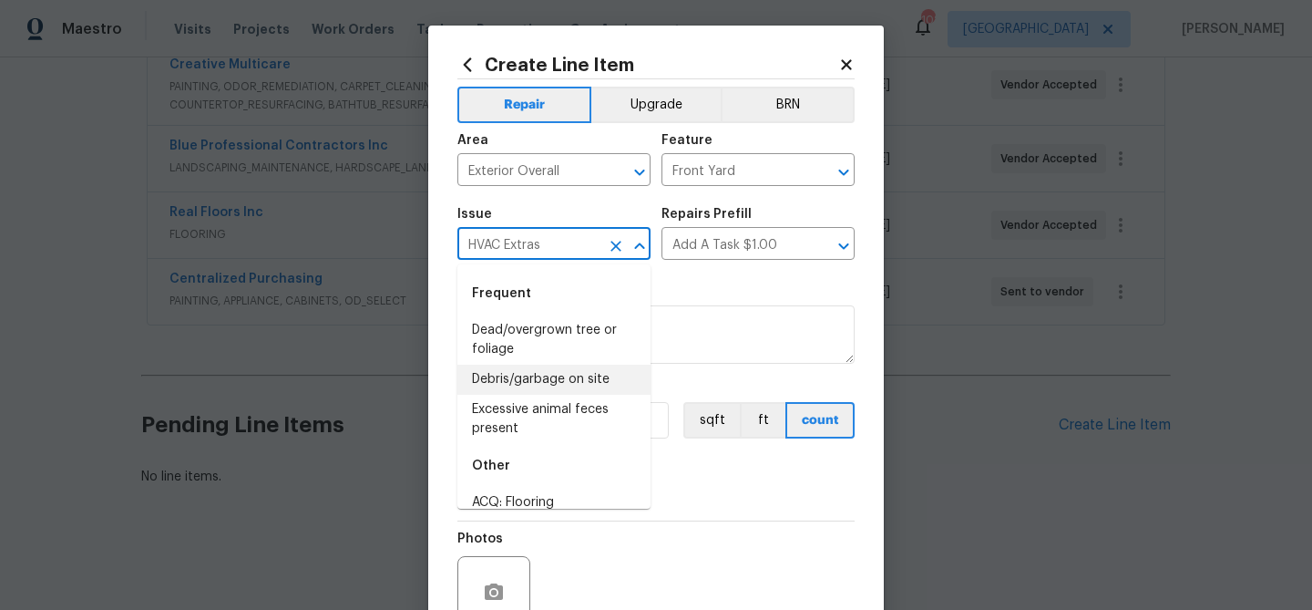
click at [529, 251] on input "HVAC Extras" at bounding box center [528, 245] width 142 height 28
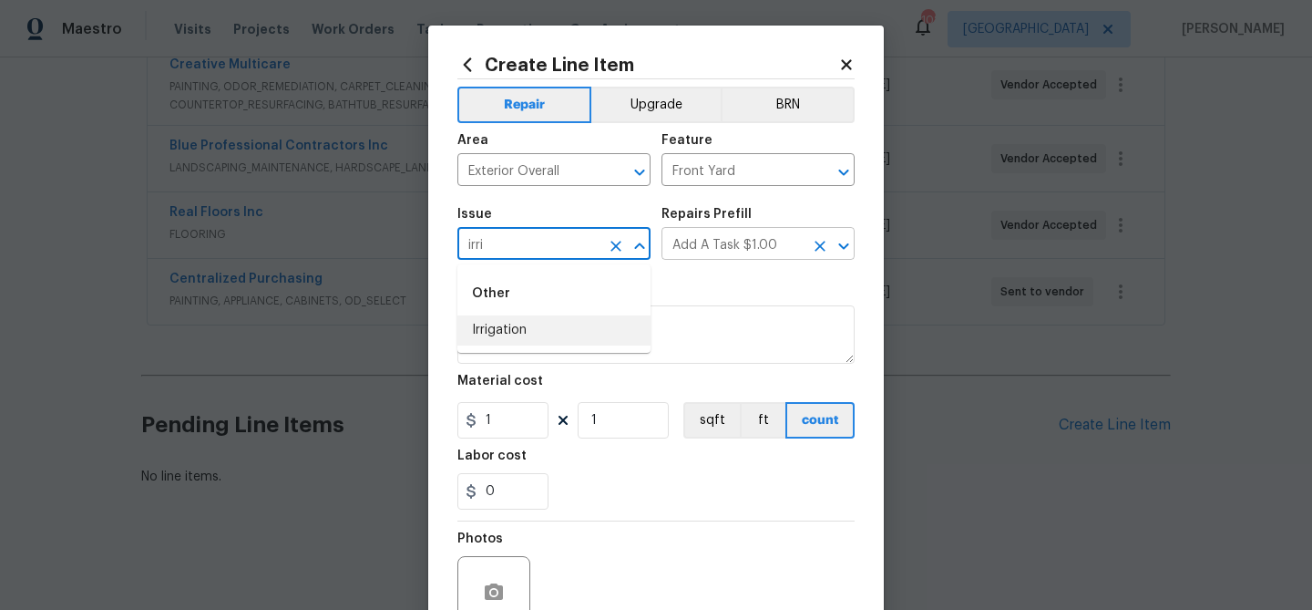
drag, startPoint x: 503, startPoint y: 322, endPoint x: 697, endPoint y: 259, distance: 204.0
click at [515, 315] on li "Irrigation" at bounding box center [553, 330] width 193 height 30
type input "Irrigation"
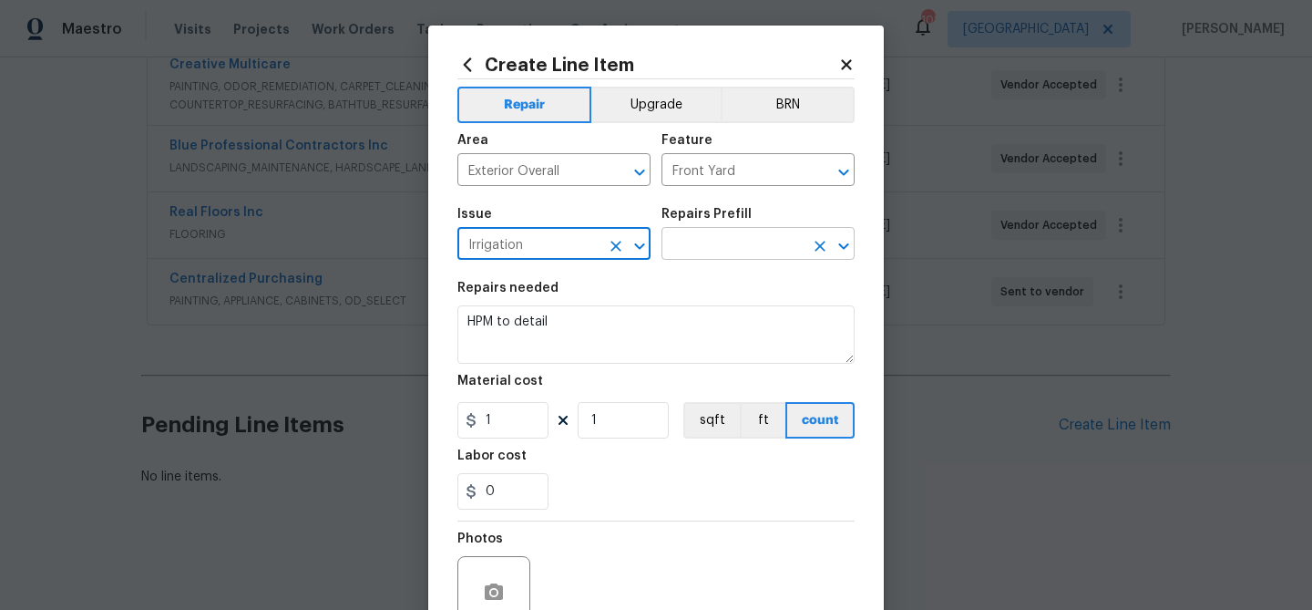
type input "Irrigation"
click at [703, 257] on input "text" at bounding box center [733, 245] width 142 height 28
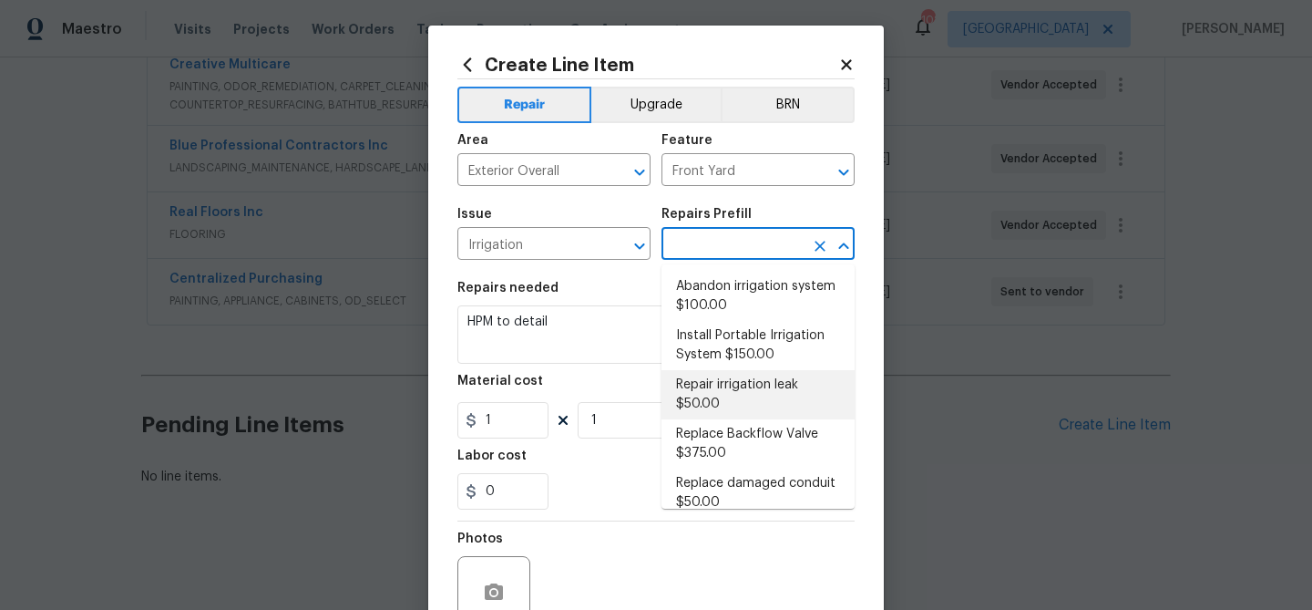
click at [790, 389] on li "Repair irrigation leak $50.00" at bounding box center [758, 394] width 193 height 49
type input "Repair irrigation leak $50.00"
type textarea "Locate and repair leaking irrigation line and return landscape conditions to or…"
type input "50"
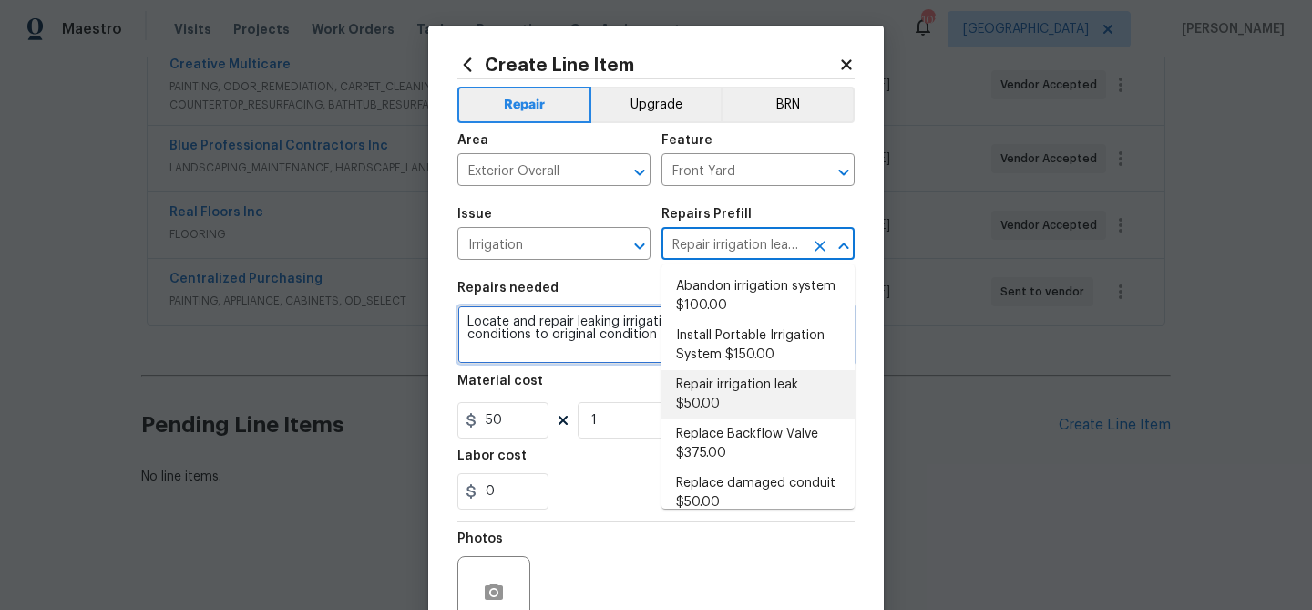
click at [607, 364] on textarea "Locate and repair leaking irrigation line and return landscape conditions to or…" at bounding box center [655, 334] width 397 height 58
drag, startPoint x: 672, startPoint y: 242, endPoint x: 762, endPoint y: 247, distance: 90.3
click at [762, 247] on input "Repair irrigation leak $50.00" at bounding box center [733, 245] width 142 height 28
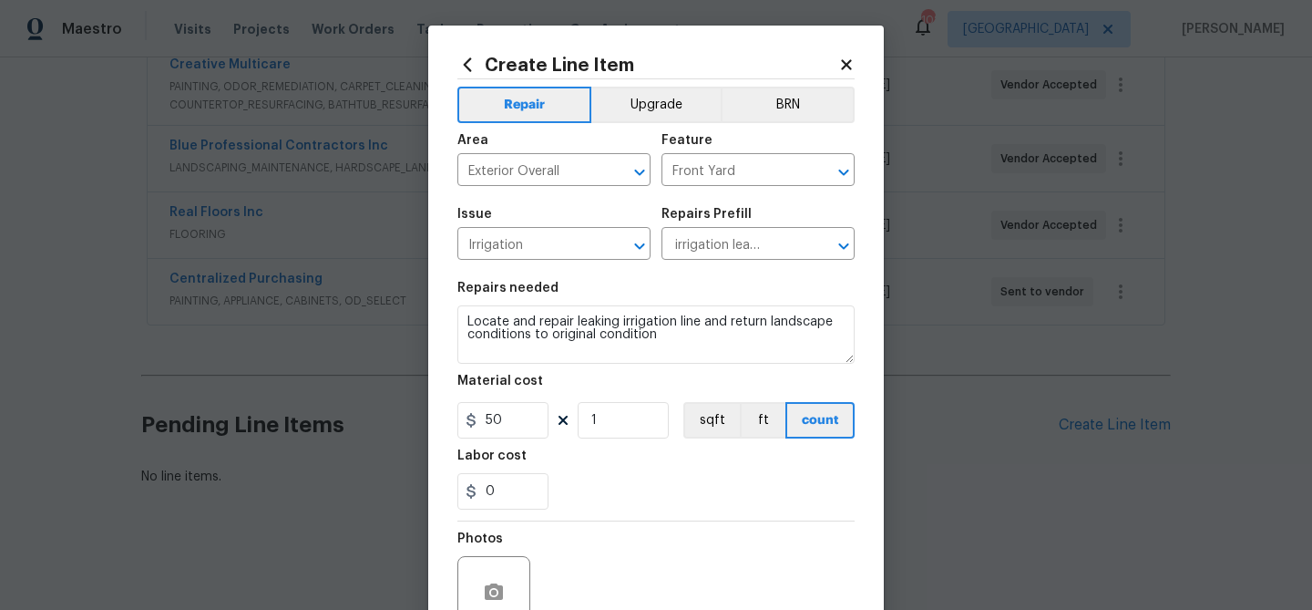
scroll to position [0, 0]
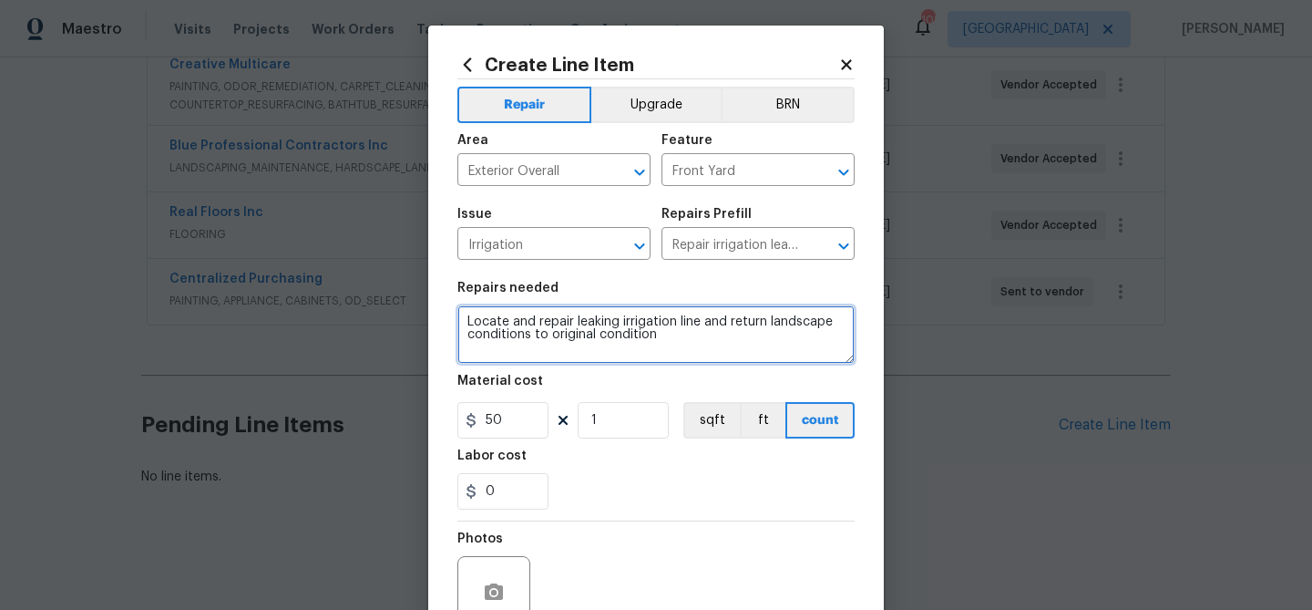
drag, startPoint x: 465, startPoint y: 322, endPoint x: 673, endPoint y: 340, distance: 208.6
click at [673, 340] on textarea "Locate and repair leaking irrigation line and return landscape conditions to or…" at bounding box center [655, 334] width 397 height 58
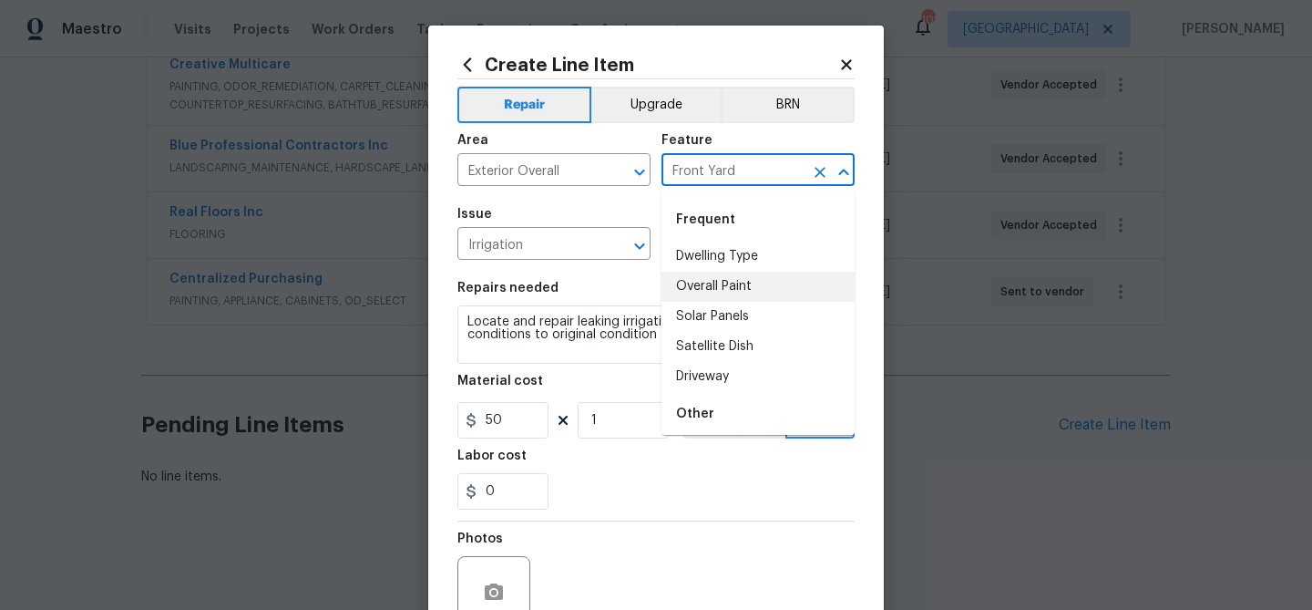
click at [693, 176] on input "Front Yard" at bounding box center [733, 172] width 142 height 28
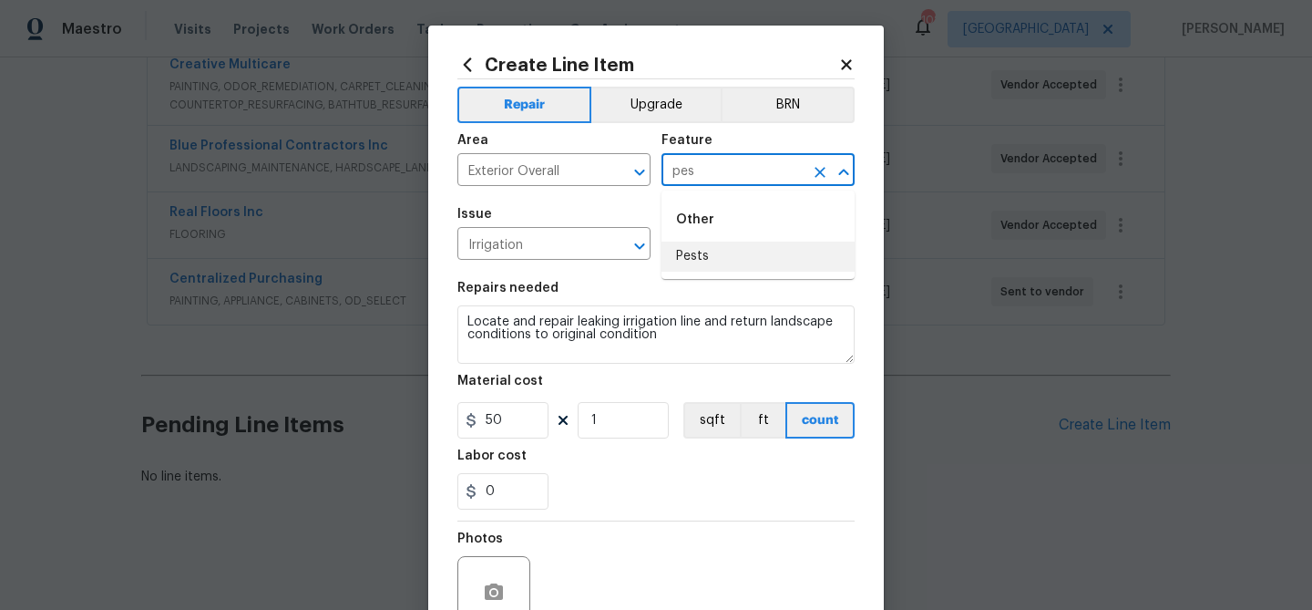
drag, startPoint x: 738, startPoint y: 252, endPoint x: 615, endPoint y: 270, distance: 124.2
click at [735, 254] on li "Pests" at bounding box center [758, 256] width 193 height 30
type input "Pests"
click at [538, 252] on input "Irrigation" at bounding box center [528, 245] width 142 height 28
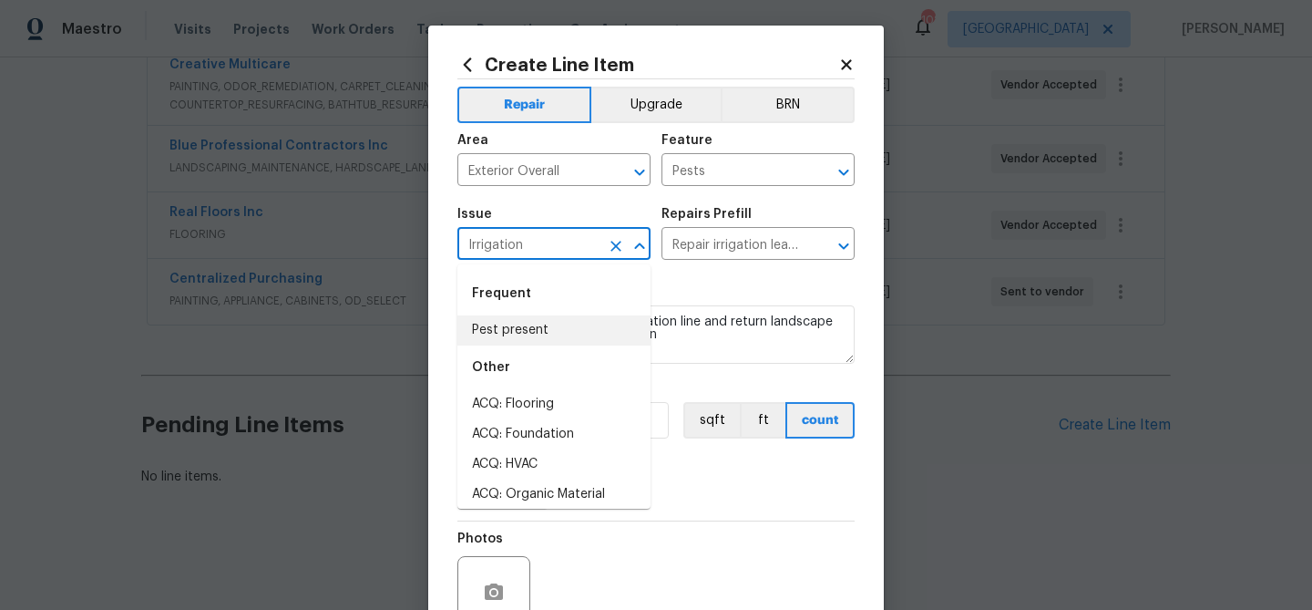
drag, startPoint x: 533, startPoint y: 335, endPoint x: 582, endPoint y: 322, distance: 51.1
click at [534, 335] on li "Pest present" at bounding box center [553, 330] width 193 height 30
type input "Pest present"
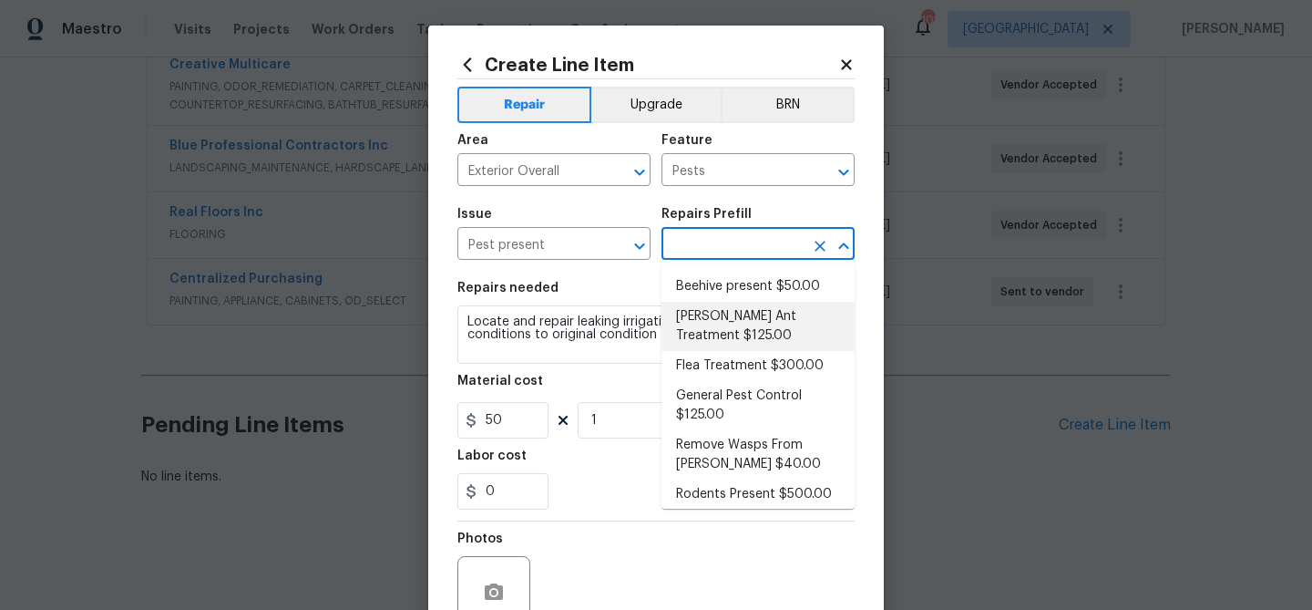
click at [690, 255] on input "text" at bounding box center [733, 245] width 142 height 28
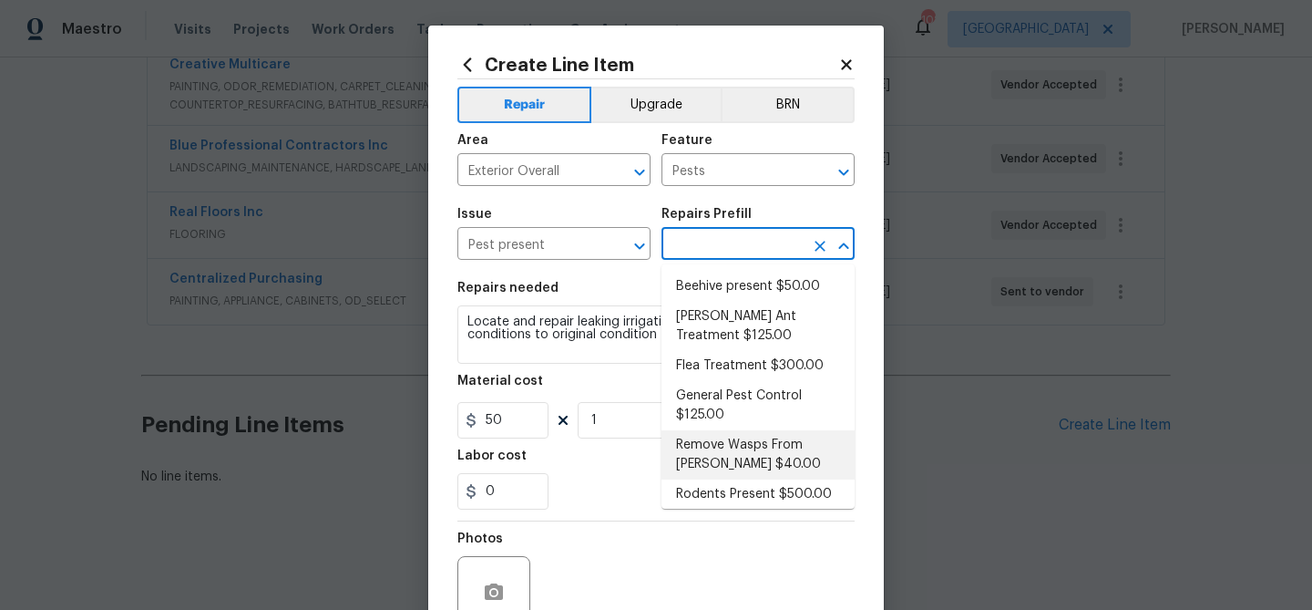
click at [731, 438] on li "Remove Wasps From Eaves $40.00" at bounding box center [758, 454] width 193 height 49
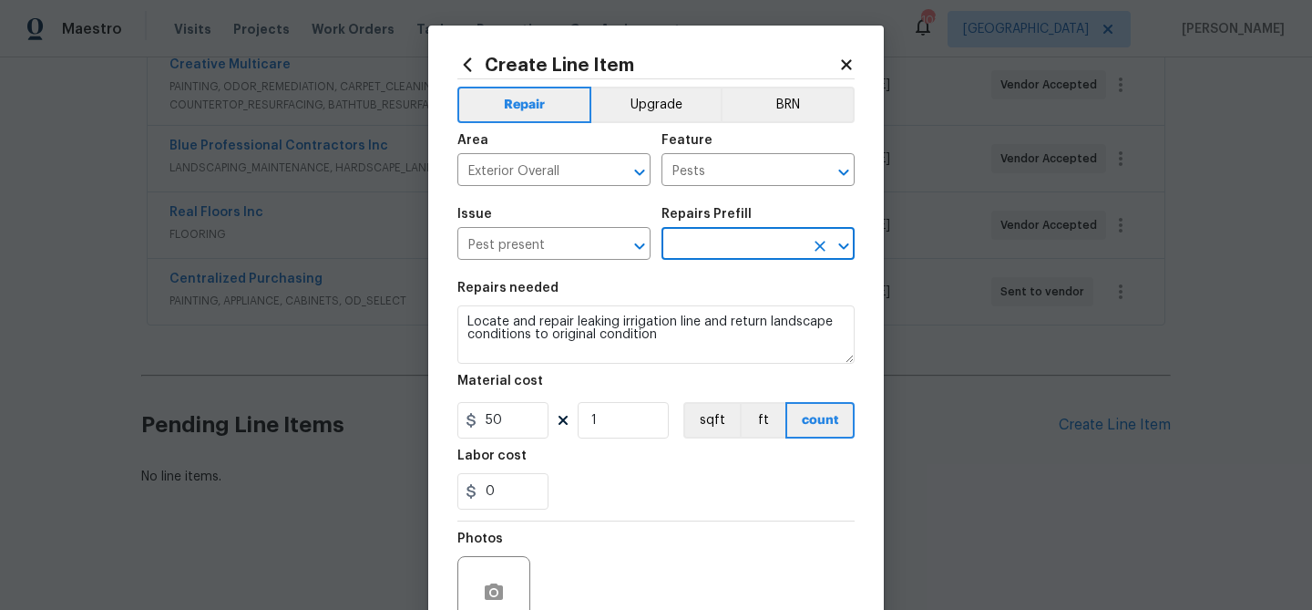
type textarea "Remove Wasps From Eaves"
type input "Remove Wasps From Eaves $40.00"
type input "40"
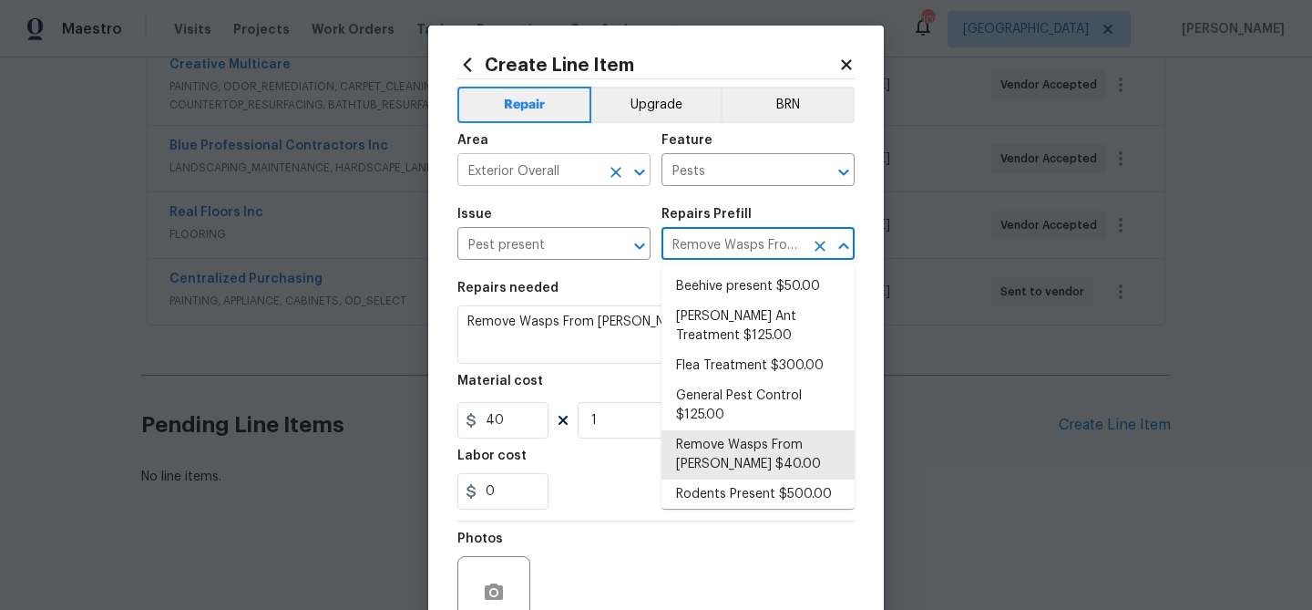
click at [546, 167] on input "Exterior Overall" at bounding box center [528, 172] width 142 height 28
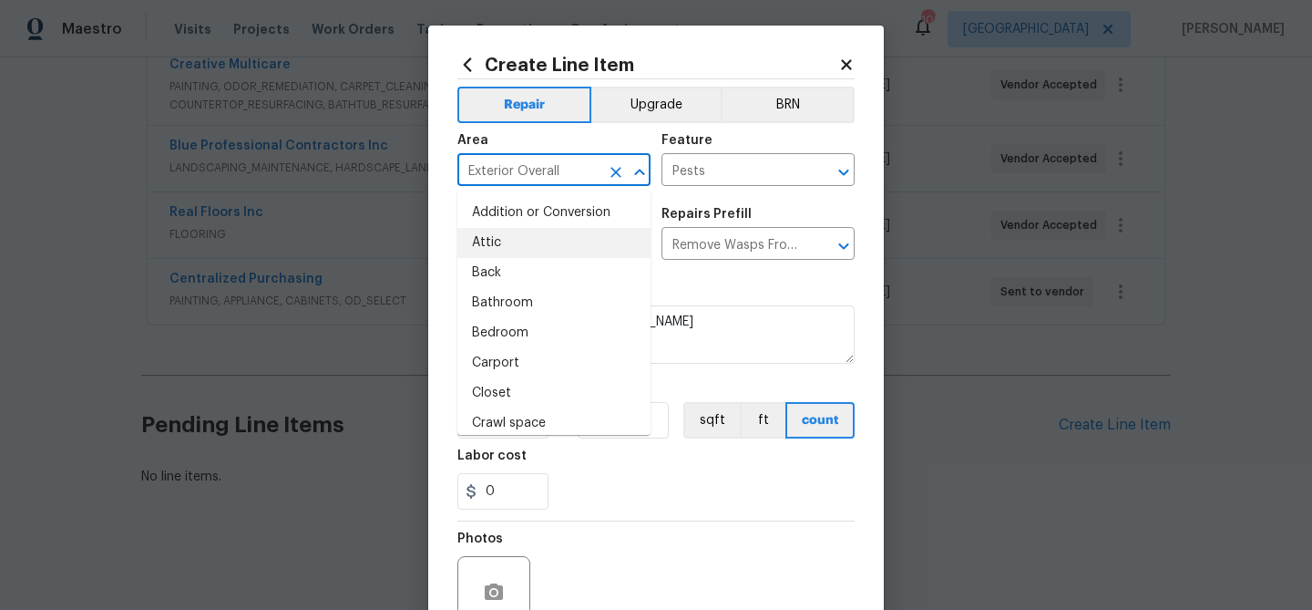
click at [546, 167] on input "Exterior Overall" at bounding box center [528, 172] width 142 height 28
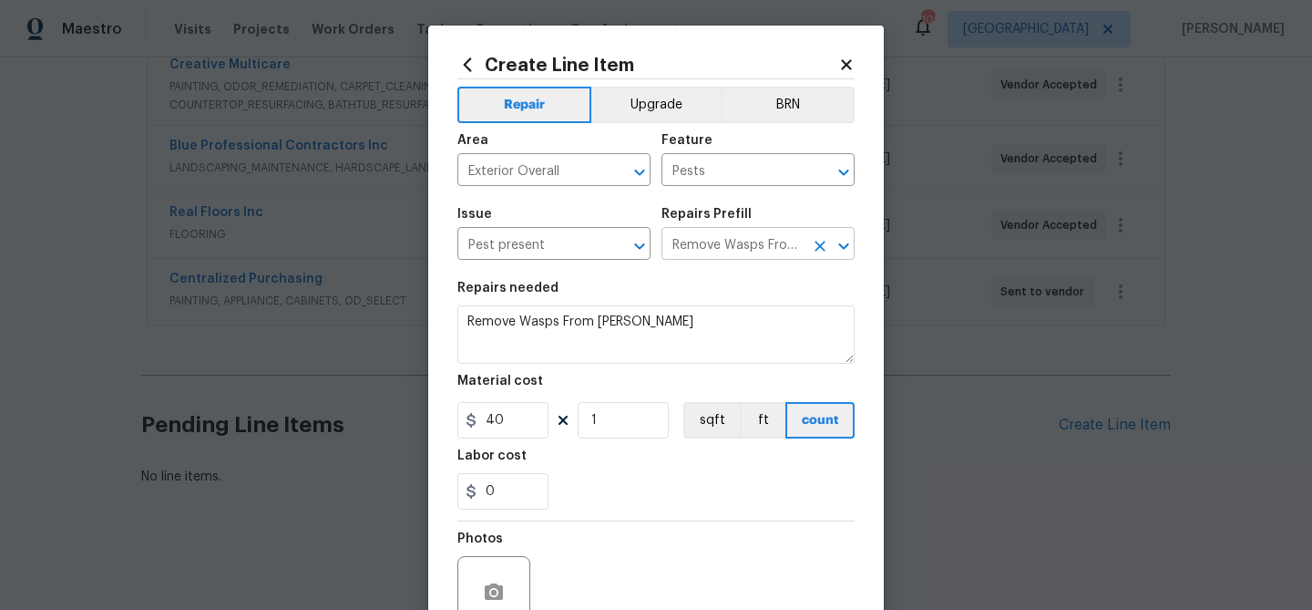
click at [704, 243] on input "Remove Wasps From Eaves $40.00" at bounding box center [733, 245] width 142 height 28
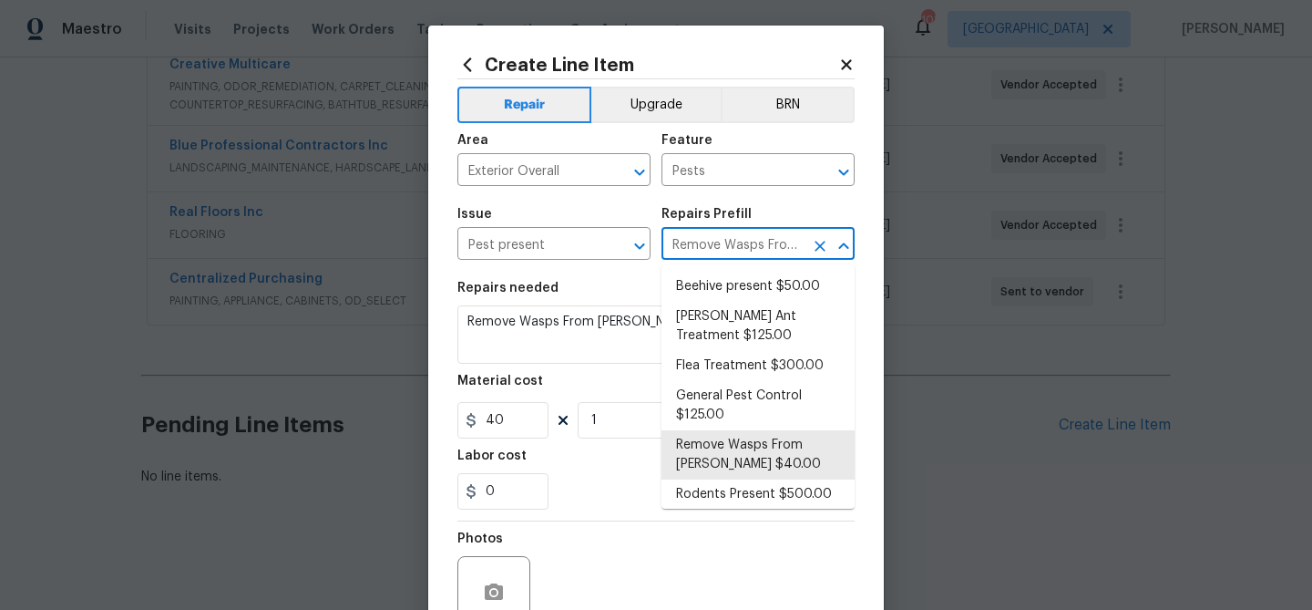
click at [704, 243] on input "Remove Wasps From Eaves $40.00" at bounding box center [733, 245] width 142 height 28
paste input "Exterior Overall"
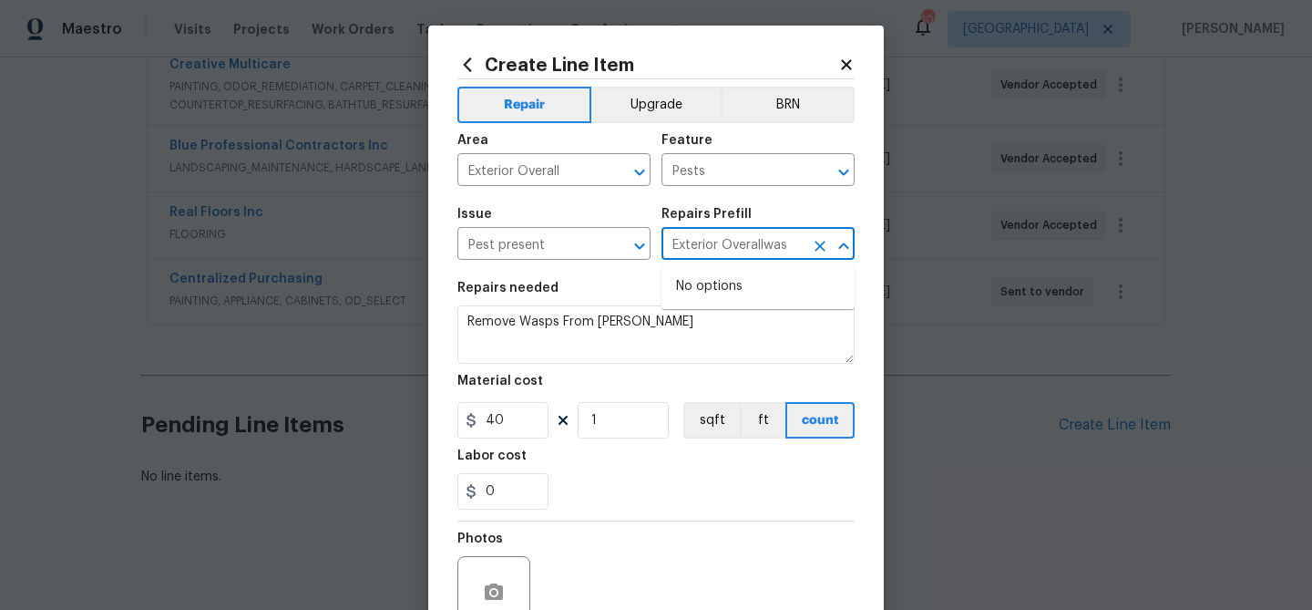
click at [729, 242] on input "Exterior Overallwas" at bounding box center [733, 245] width 142 height 28
click at [730, 243] on input "Exterior Overallwas" at bounding box center [733, 245] width 142 height 28
click at [740, 288] on li "Remove Wasps From Eaves $40.00" at bounding box center [758, 296] width 193 height 49
type input "Remove Wasps From Eaves $40.00"
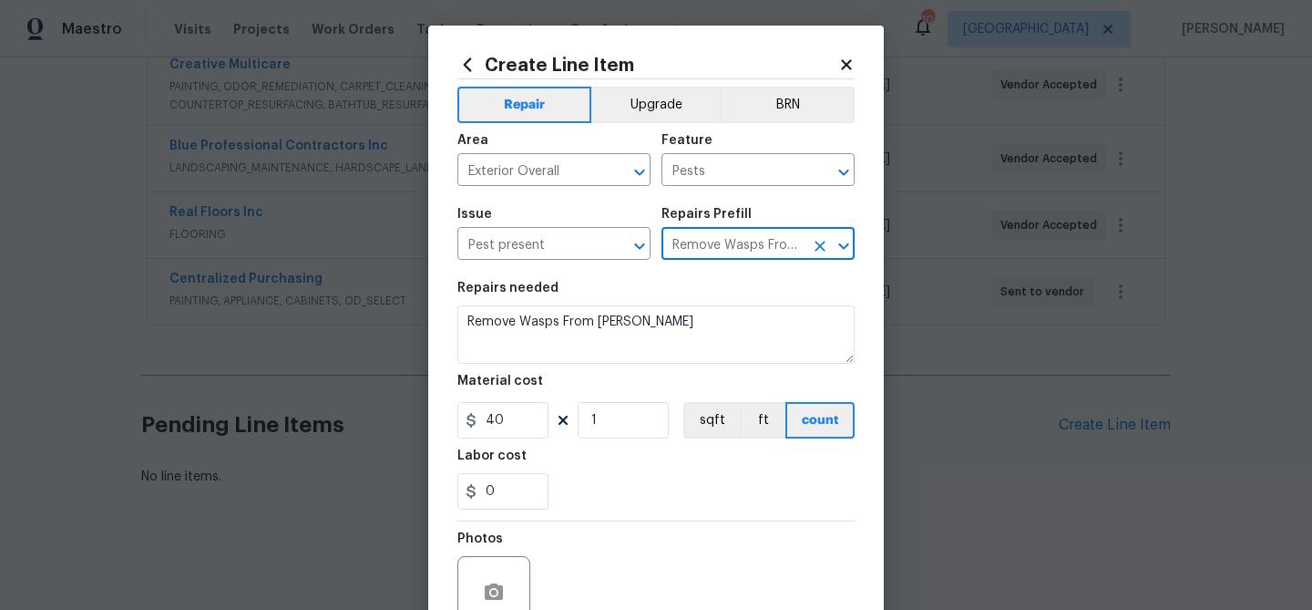
click at [714, 244] on input "Remove Wasps From Eaves $40.00" at bounding box center [733, 245] width 142 height 28
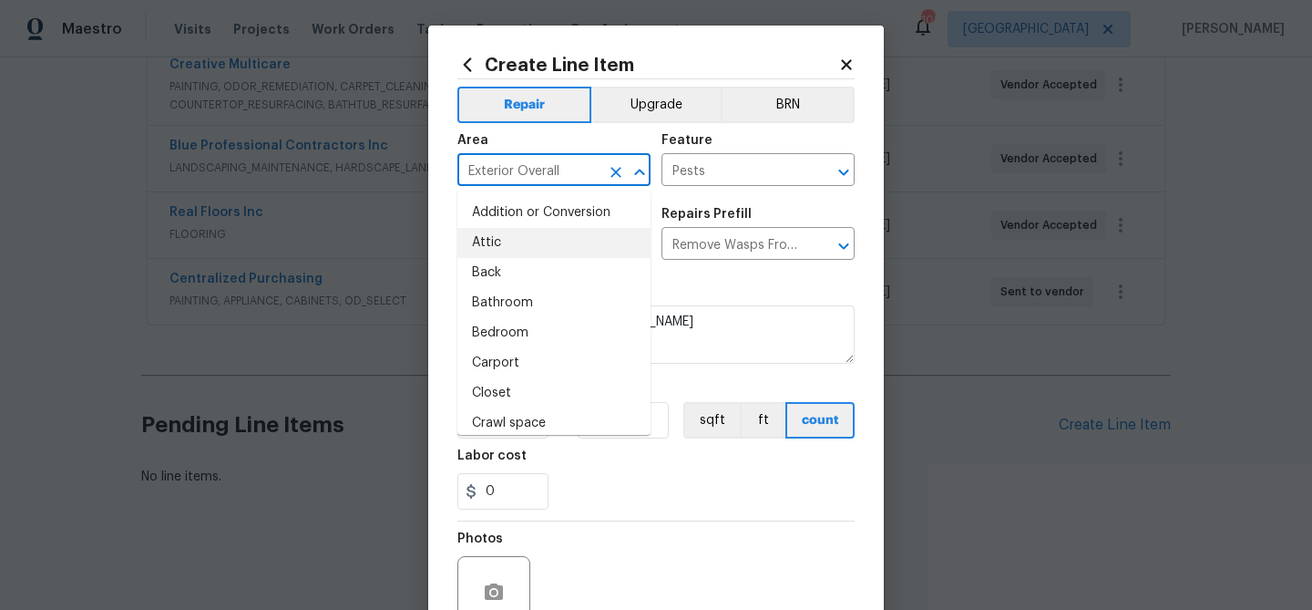
click at [521, 172] on input "Exterior Overall" at bounding box center [528, 172] width 142 height 28
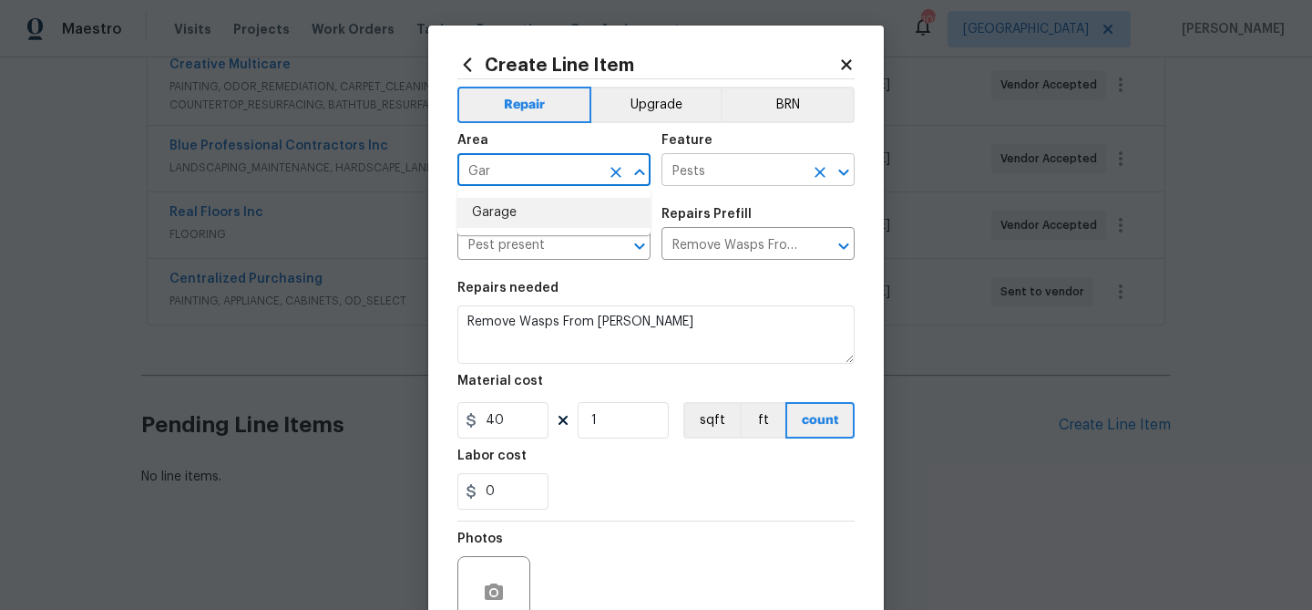
drag, startPoint x: 522, startPoint y: 212, endPoint x: 690, endPoint y: 184, distance: 170.0
click at [525, 211] on li "Garage" at bounding box center [553, 213] width 193 height 30
type input "Garage"
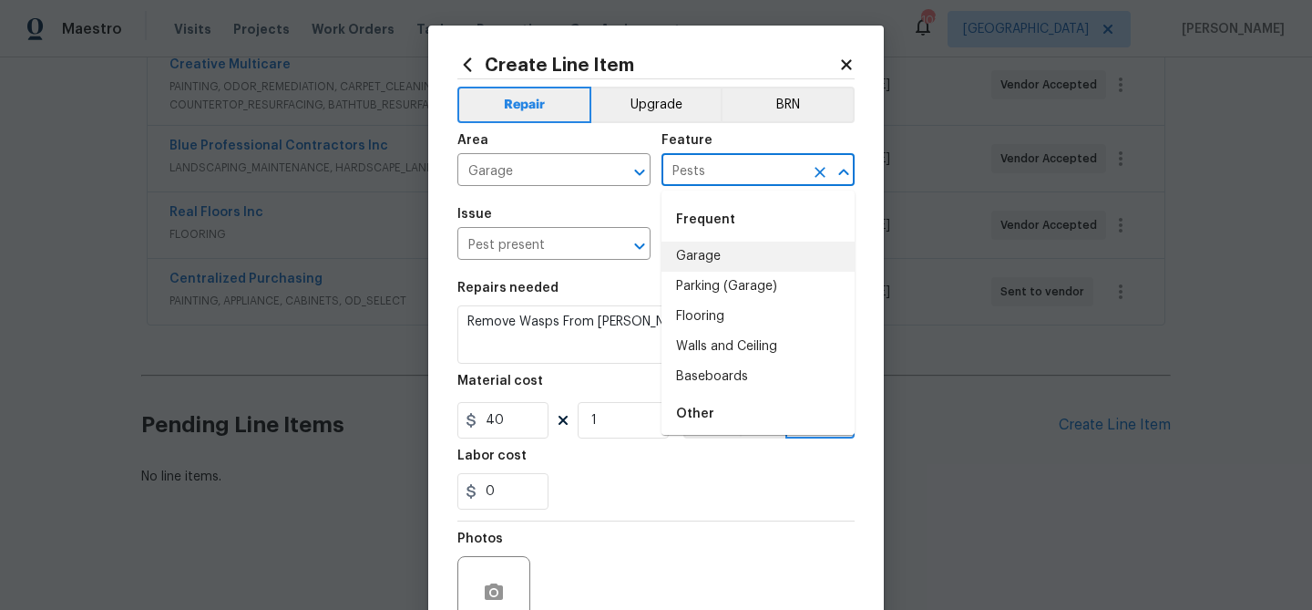
click at [734, 181] on input "Pests" at bounding box center [733, 172] width 142 height 28
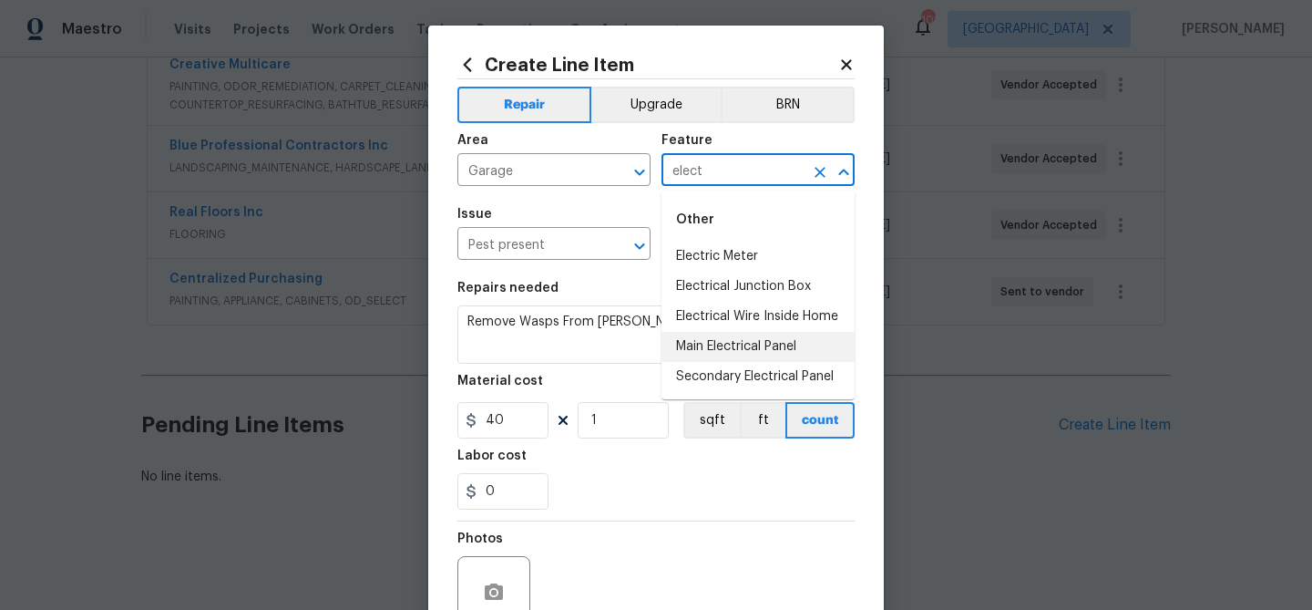
click at [748, 342] on li "Main Electrical Panel" at bounding box center [758, 347] width 193 height 30
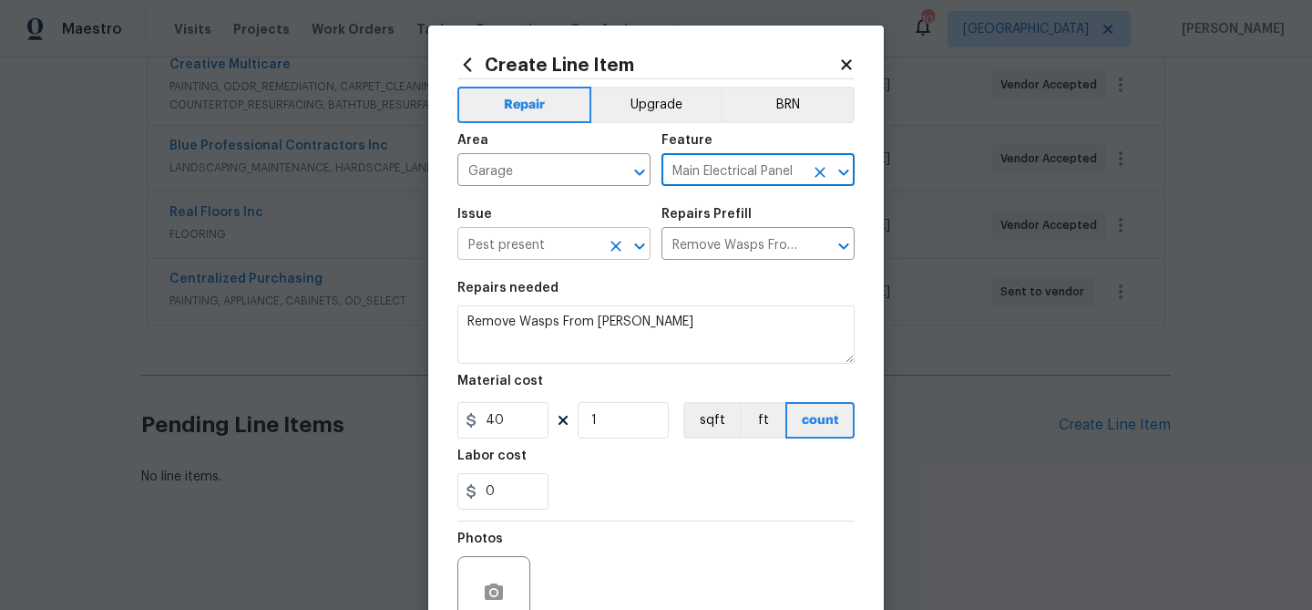
type input "Main Electrical Panel"
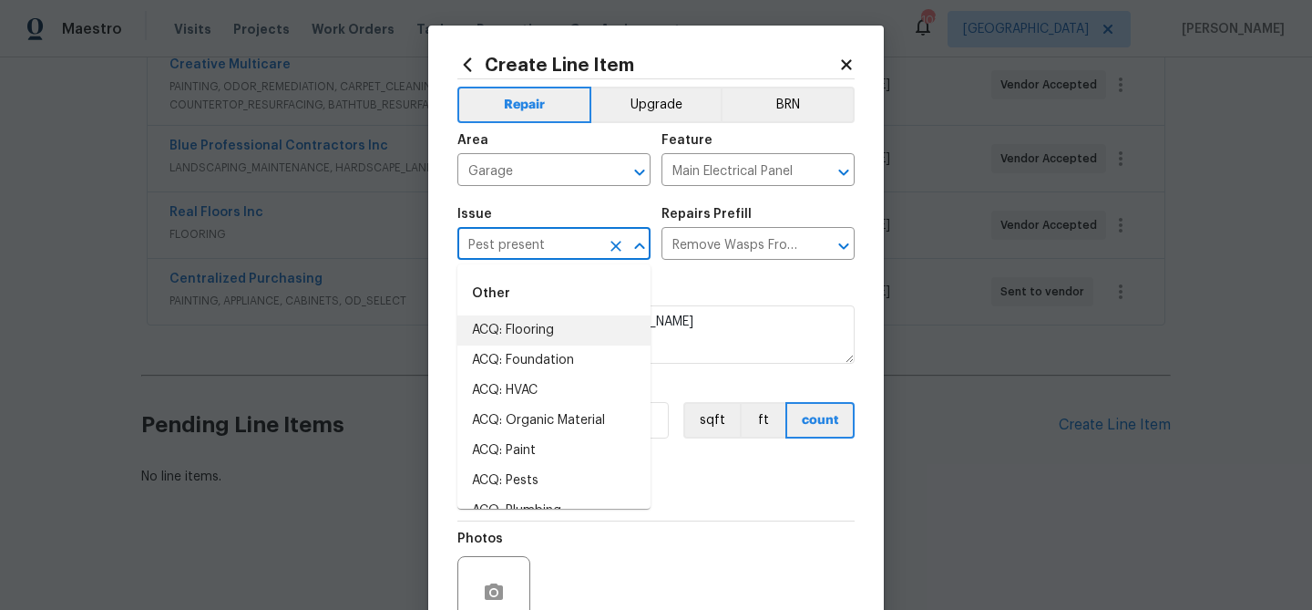
click at [540, 248] on input "Pest present" at bounding box center [528, 245] width 142 height 28
drag, startPoint x: 537, startPoint y: 335, endPoint x: 643, endPoint y: 273, distance: 123.3
click at [538, 335] on li "Electrical" at bounding box center [553, 330] width 193 height 30
type input "Electrical"
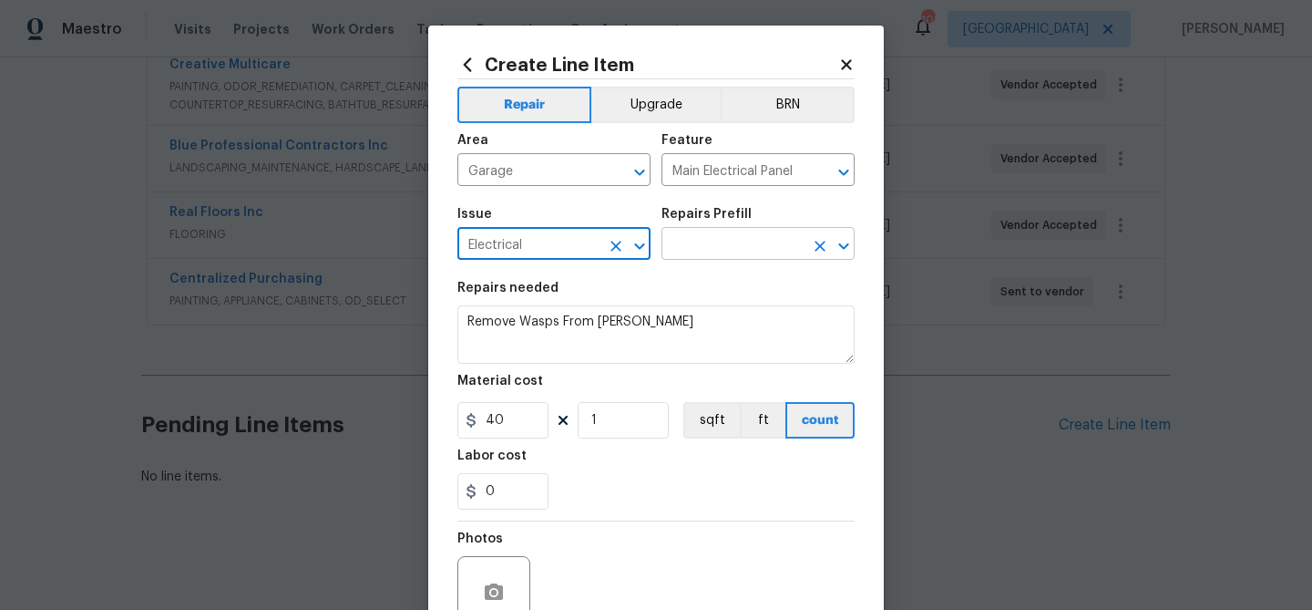
type input "Electrical"
click at [732, 240] on input "text" at bounding box center [733, 245] width 142 height 28
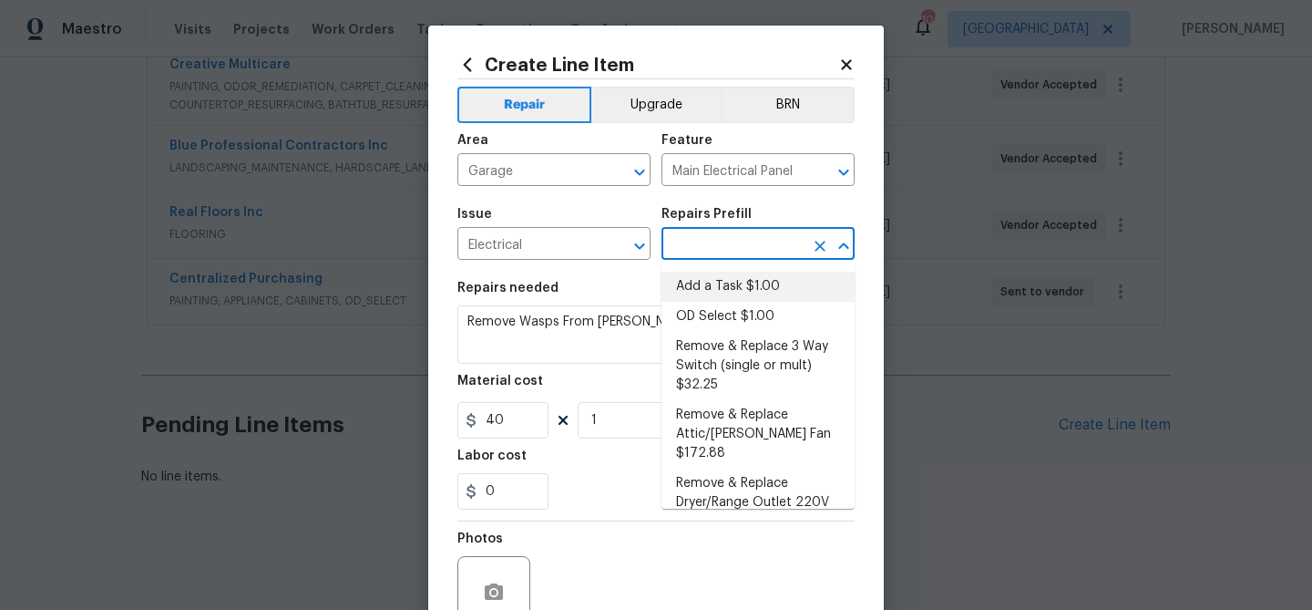
click at [724, 293] on li "Add a Task $1.00" at bounding box center [758, 287] width 193 height 30
type input "Add a Task $1.00"
type textarea "HPM to detail"
type input "1"
click at [559, 172] on input "Garage" at bounding box center [528, 172] width 142 height 28
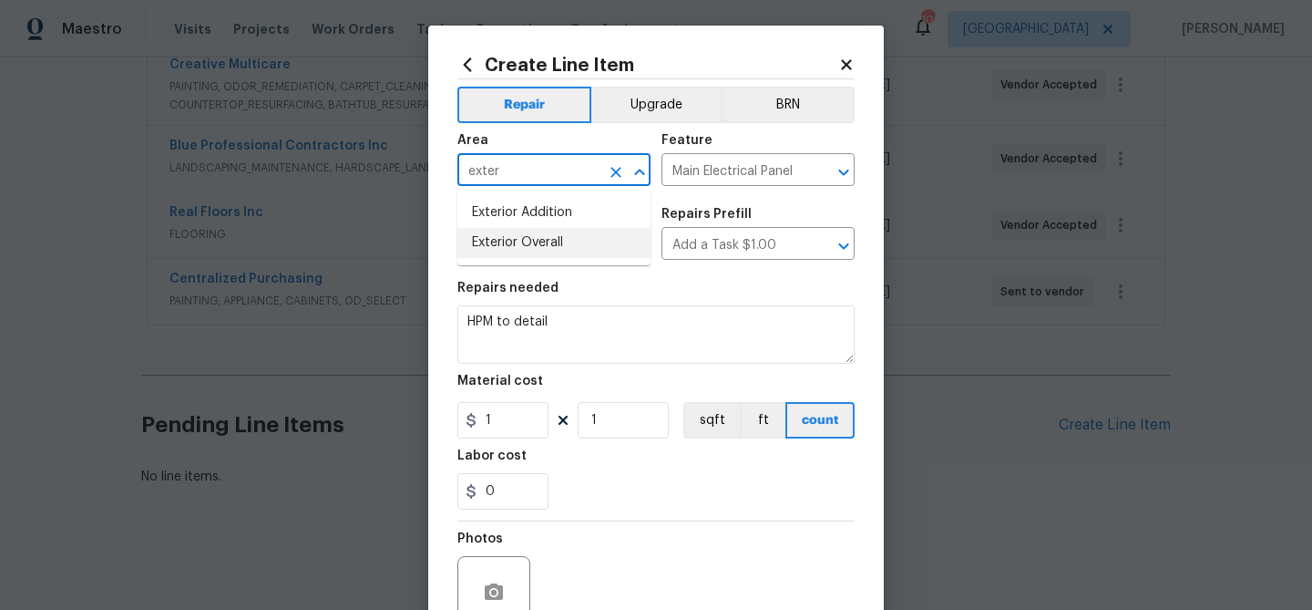
click at [557, 247] on li "Exterior Overall" at bounding box center [553, 243] width 193 height 30
type input "Exterior Overall"
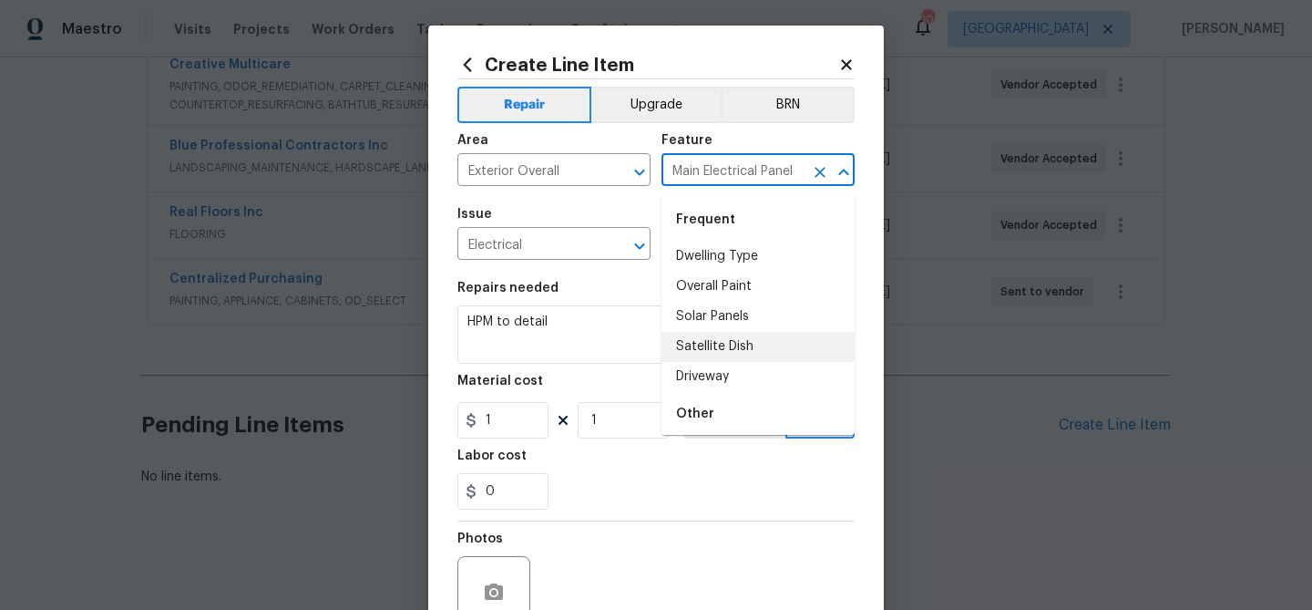
click at [717, 173] on input "Main Electrical Panel" at bounding box center [733, 172] width 142 height 28
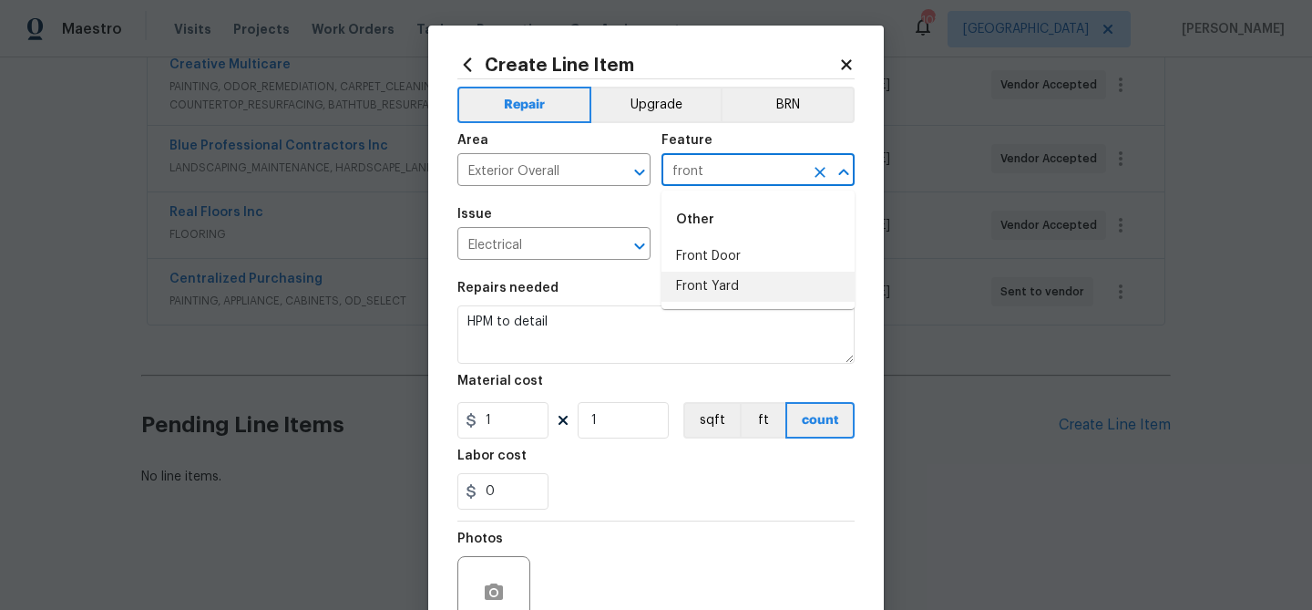
click at [707, 285] on li "Front Yard" at bounding box center [758, 287] width 193 height 30
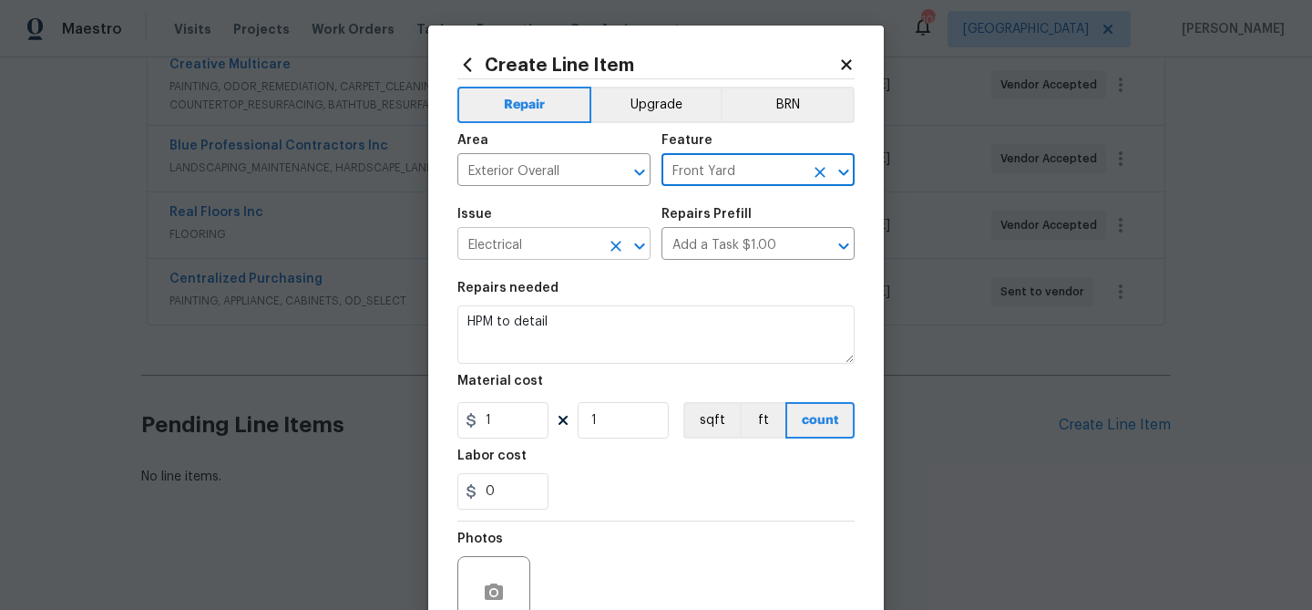
type input "Front Yard"
click at [525, 250] on input "Electrical" at bounding box center [528, 245] width 142 height 28
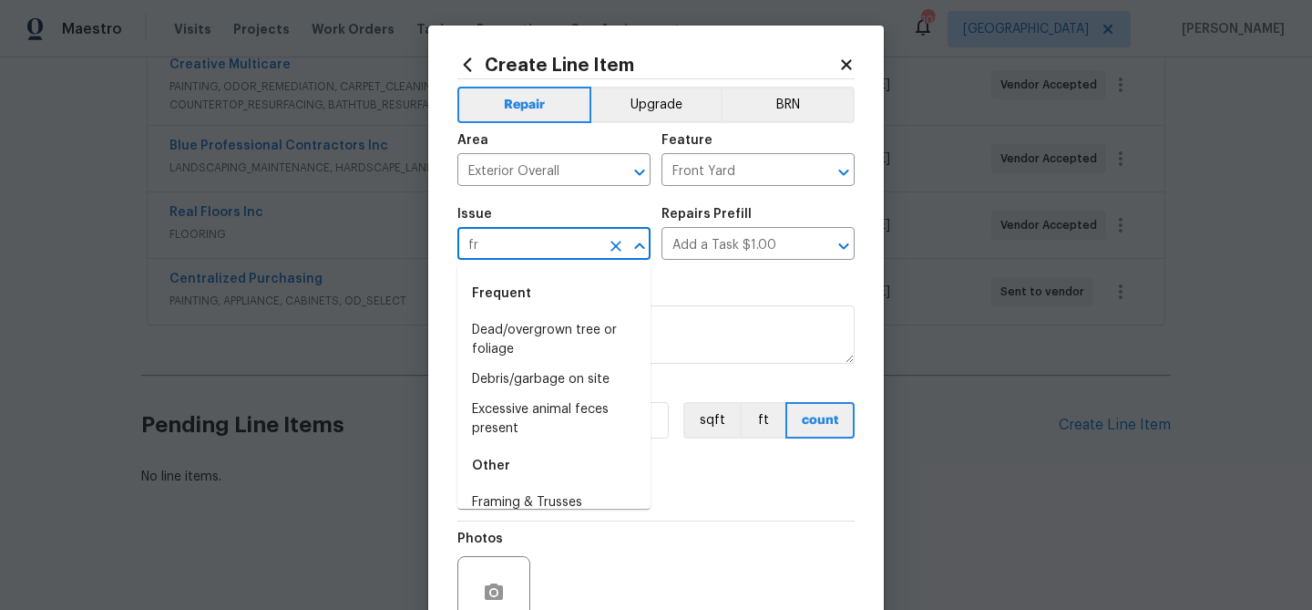
type input "f"
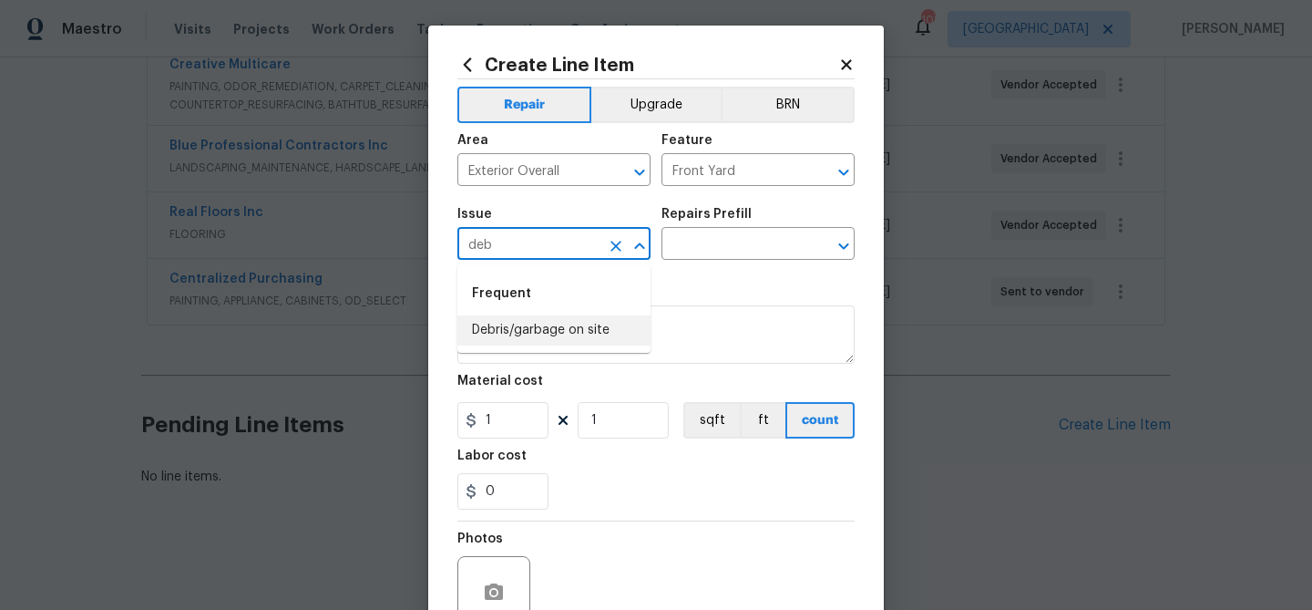
drag, startPoint x: 543, startPoint y: 326, endPoint x: 560, endPoint y: 313, distance: 22.1
click at [546, 324] on li "Debris/garbage on site" at bounding box center [553, 330] width 193 height 30
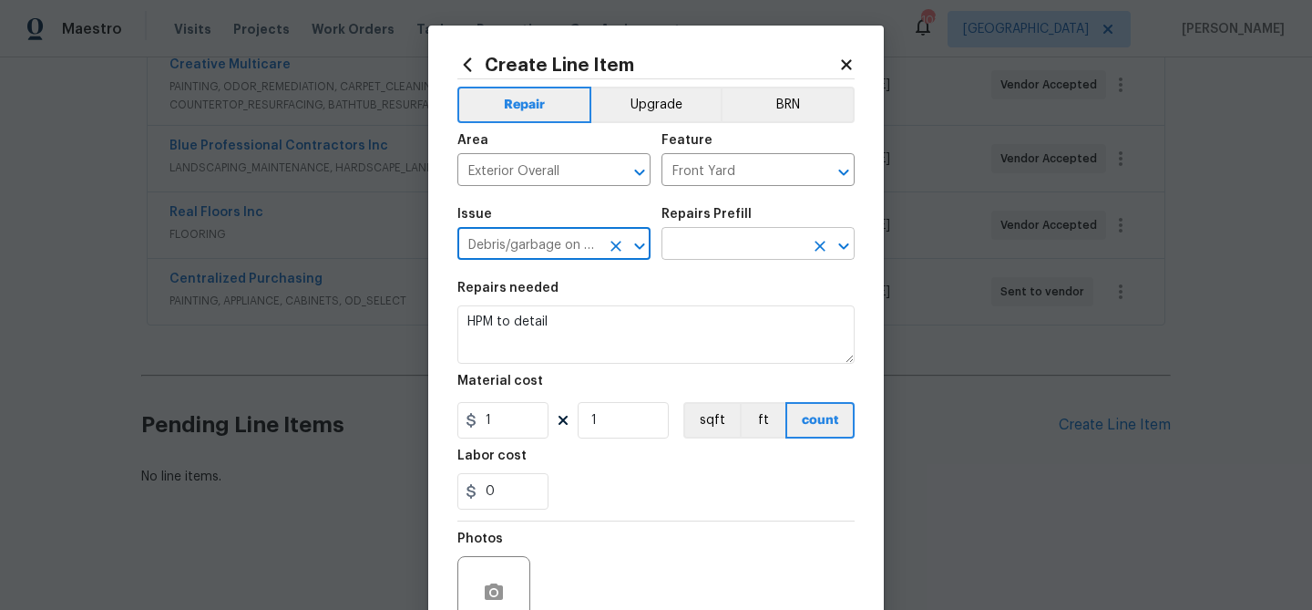
type input "Debris/garbage on site"
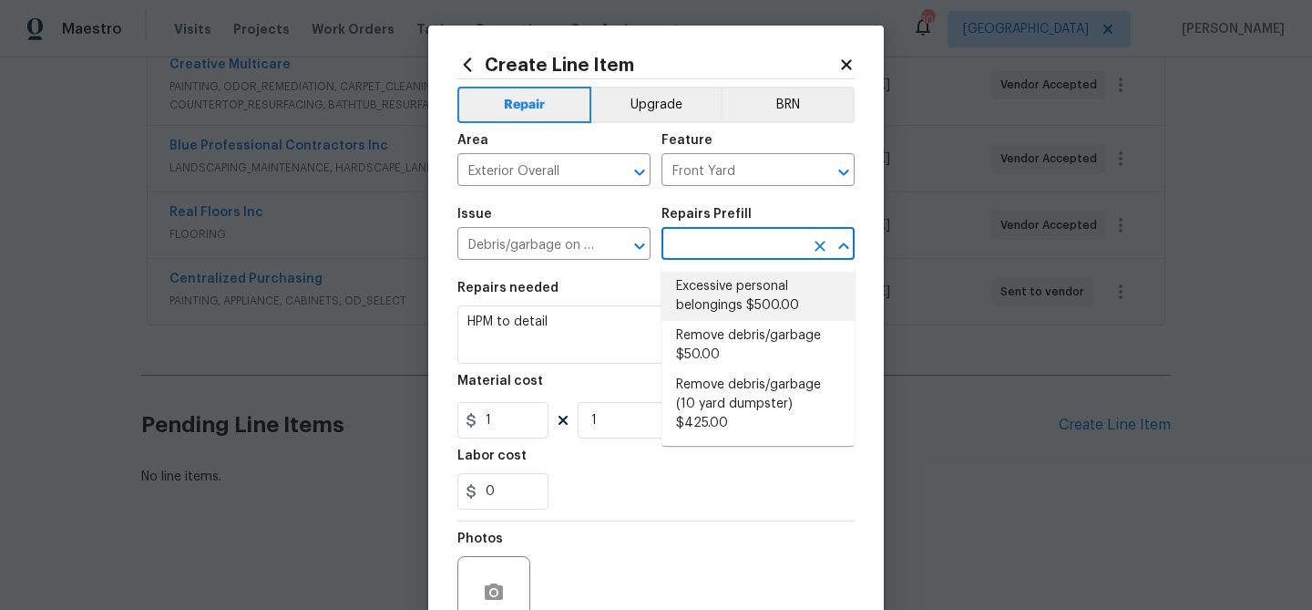
click at [700, 247] on input "text" at bounding box center [733, 245] width 142 height 28
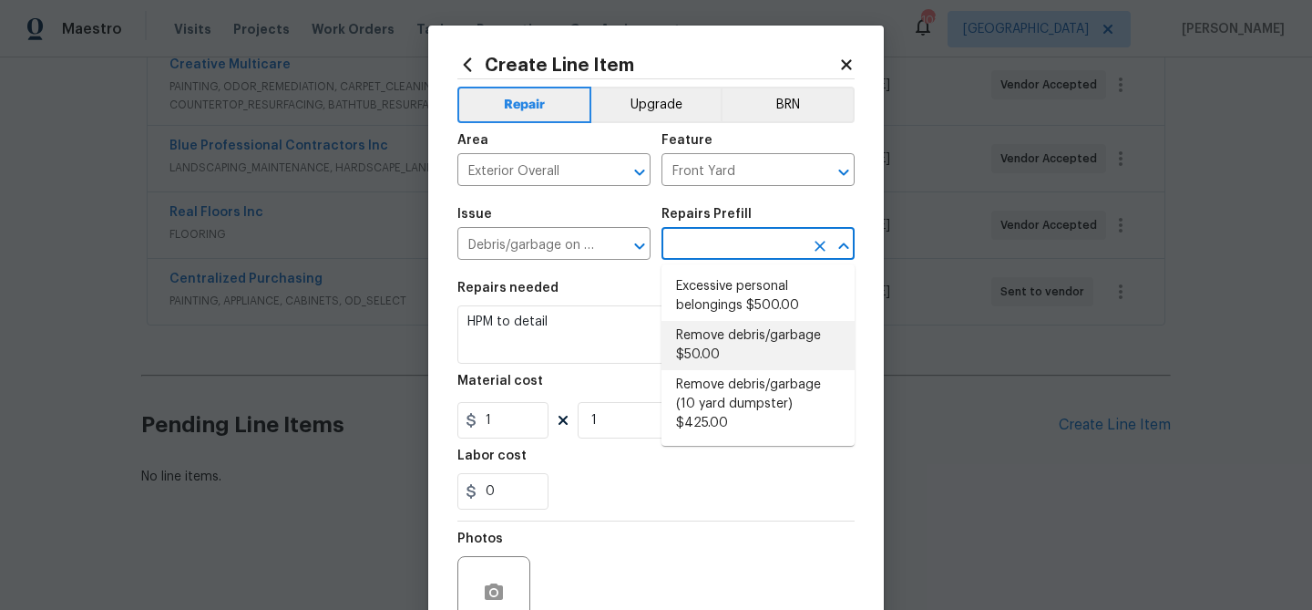
click at [718, 332] on li "Remove debris/garbage $50.00" at bounding box center [758, 345] width 193 height 49
type input "Remove debris/garbage $50.00"
type textarea "Remove, haul off, and properly dispose of any debris left by seller to offsite …"
type input "50"
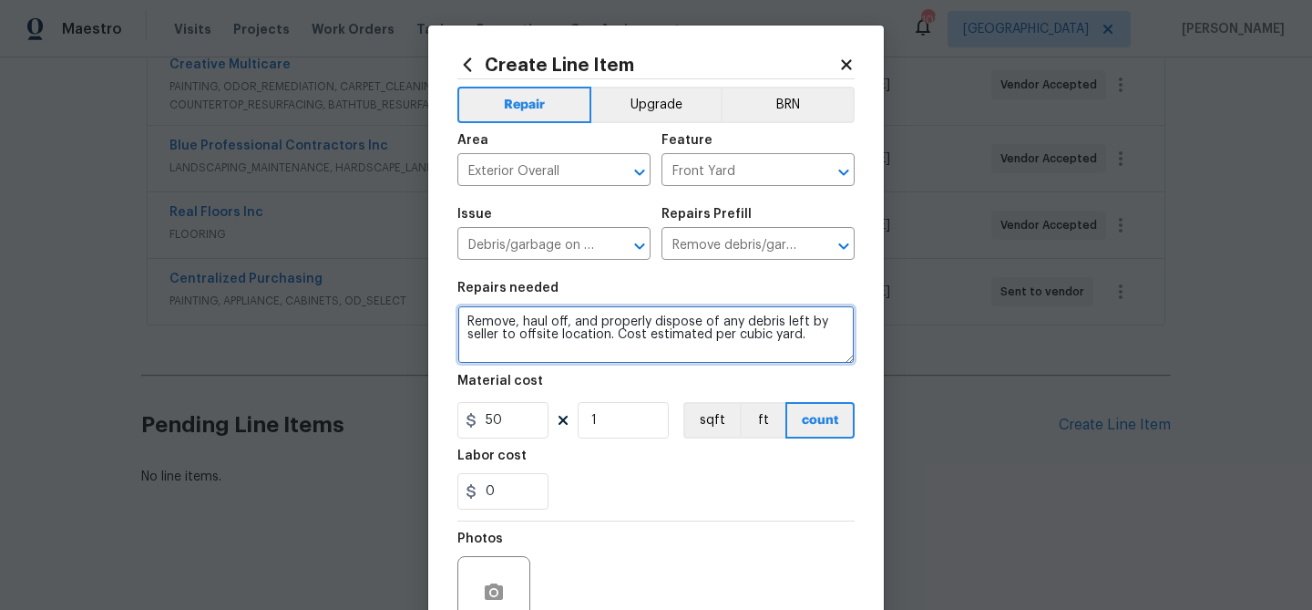
drag, startPoint x: 467, startPoint y: 322, endPoint x: 614, endPoint y: 332, distance: 147.1
click at [614, 332] on textarea "Remove, haul off, and properly dispose of any debris left by seller to offsite …" at bounding box center [655, 334] width 397 height 58
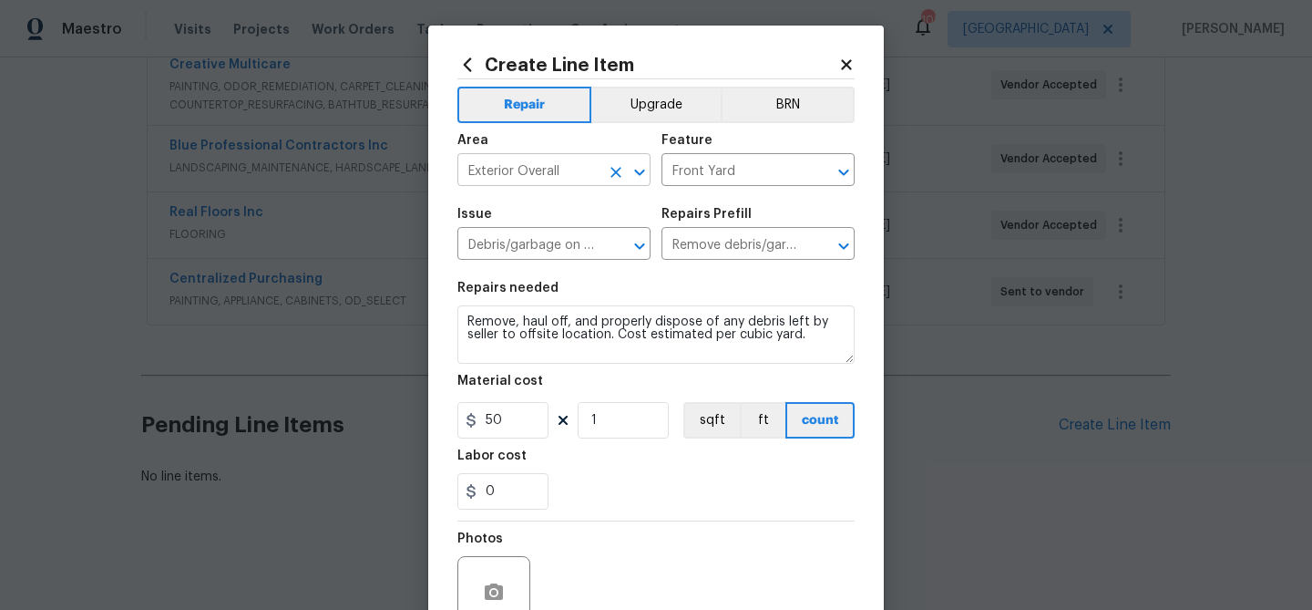
click at [580, 170] on input "Exterior Overall" at bounding box center [528, 172] width 142 height 28
click at [560, 241] on li "Interior Overall" at bounding box center [553, 243] width 193 height 30
type input "Interior Overall"
click at [679, 175] on input "Front Yard" at bounding box center [733, 172] width 142 height 28
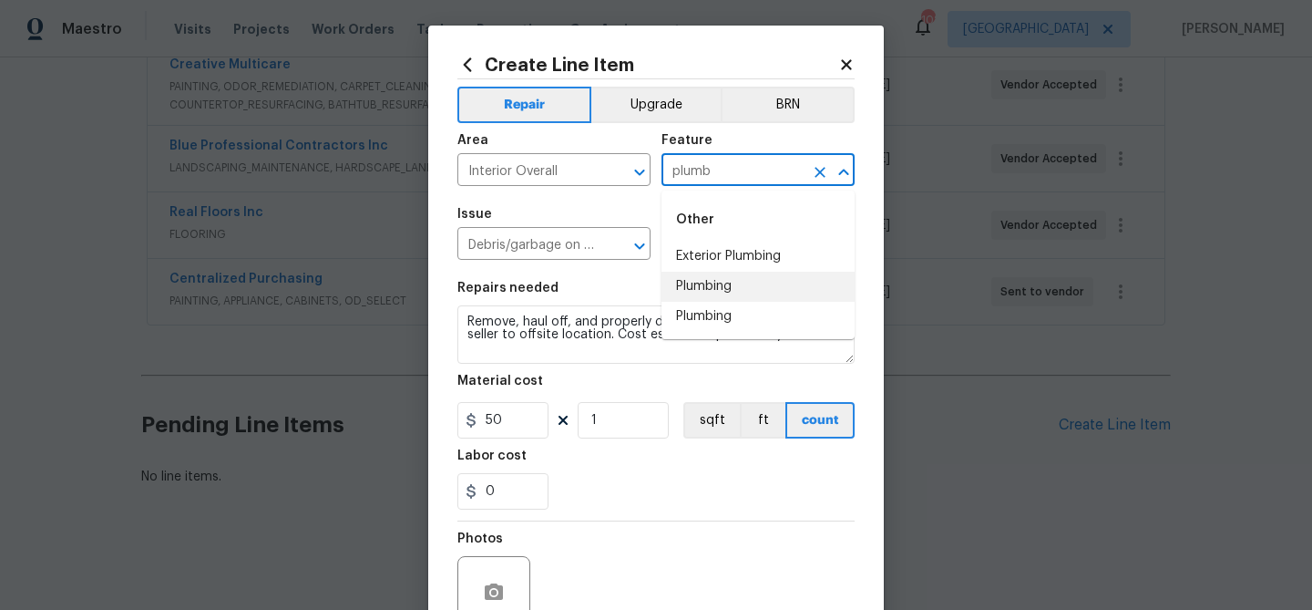
drag, startPoint x: 734, startPoint y: 281, endPoint x: 710, endPoint y: 280, distance: 24.6
click at [734, 281] on li "Plumbing" at bounding box center [758, 287] width 193 height 30
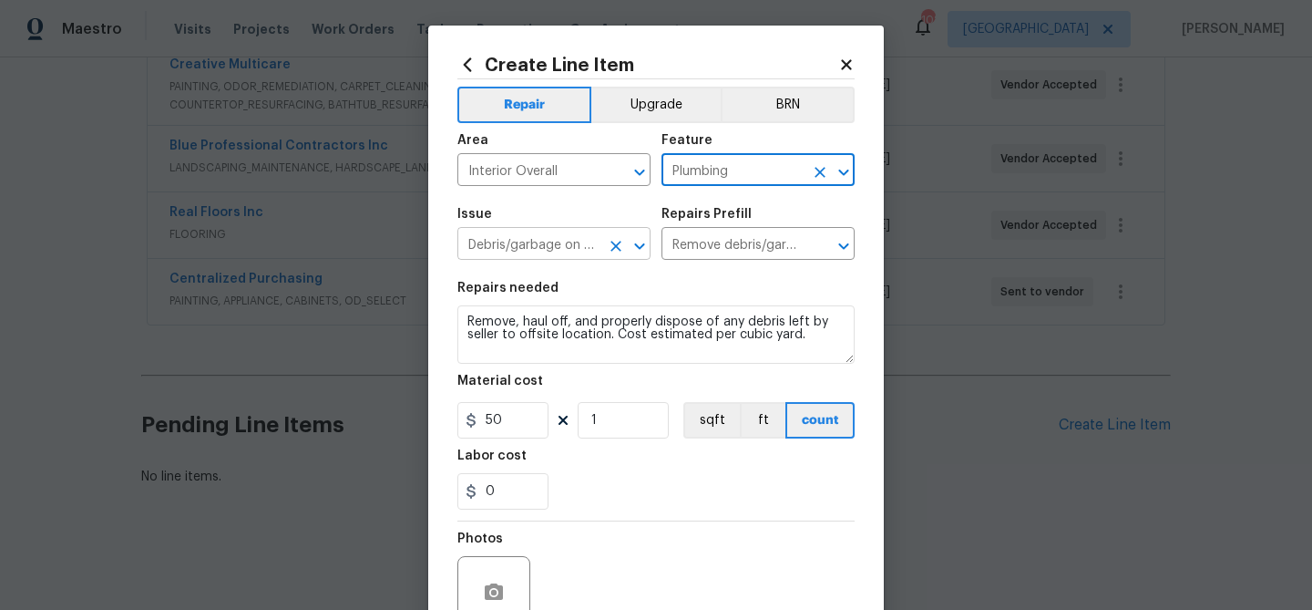
type input "Plumbing"
click at [590, 255] on input "Debris/garbage on site" at bounding box center [528, 245] width 142 height 28
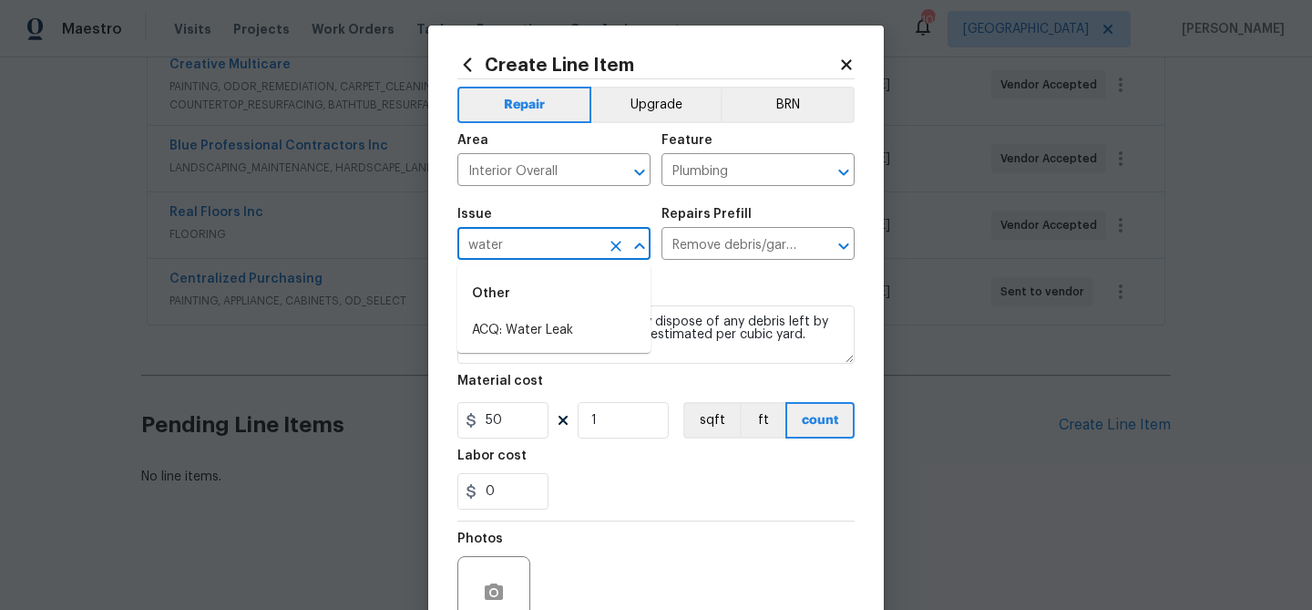
click at [590, 255] on input "water" at bounding box center [528, 245] width 142 height 28
type input "l"
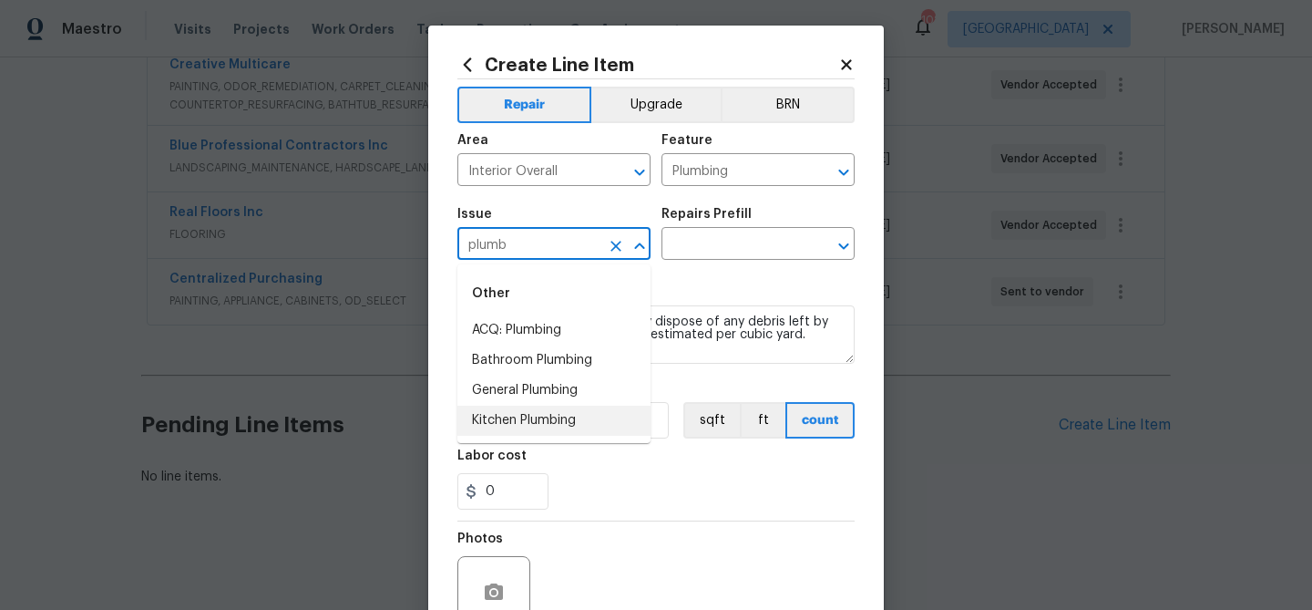
drag, startPoint x: 510, startPoint y: 414, endPoint x: 551, endPoint y: 372, distance: 58.6
click at [511, 413] on li "Kitchen Plumbing" at bounding box center [553, 421] width 193 height 30
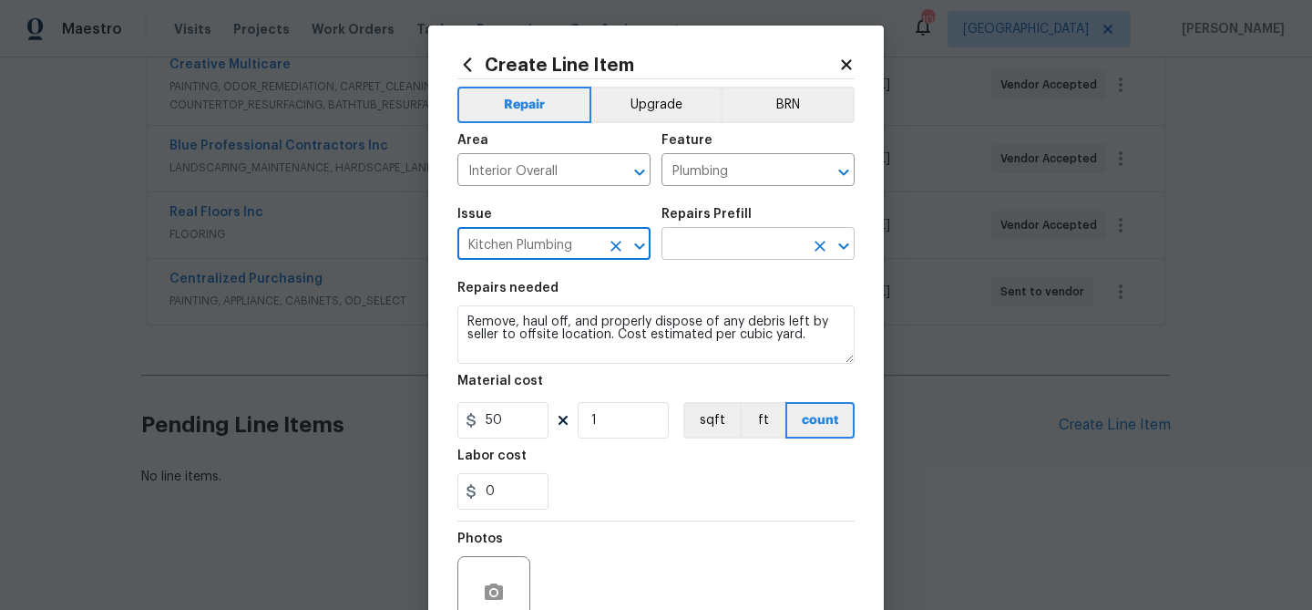
type input "Kitchen Plumbing"
click at [703, 241] on input "text" at bounding box center [733, 245] width 142 height 28
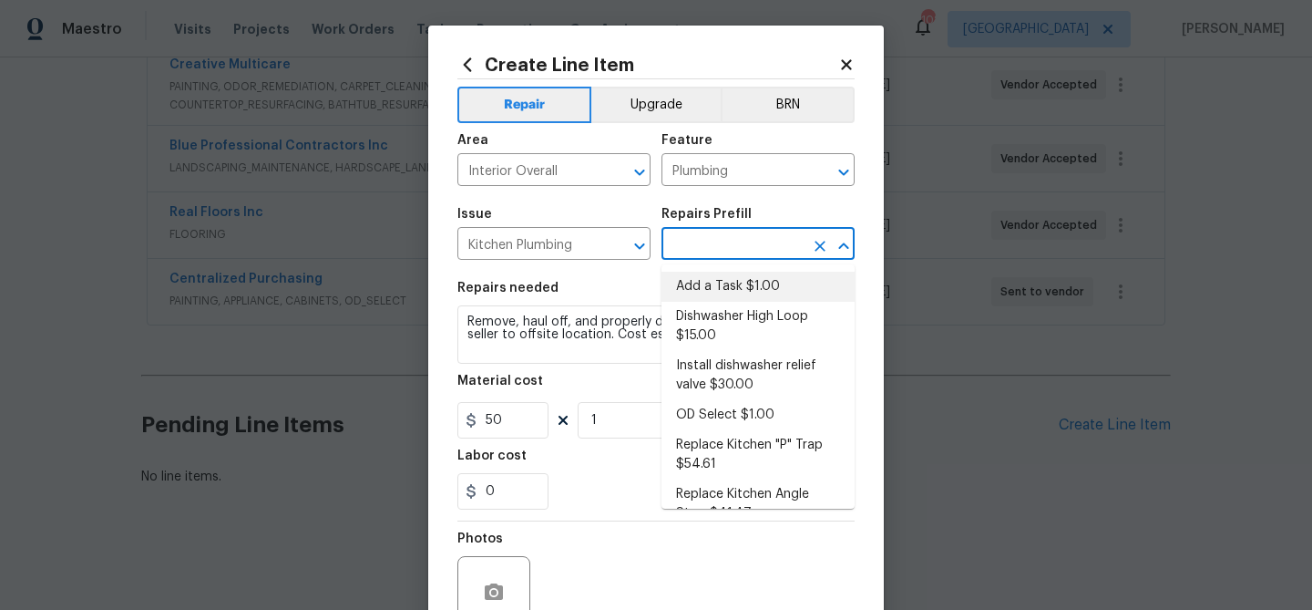
click at [714, 285] on li "Add a Task $1.00" at bounding box center [758, 287] width 193 height 30
type input "Add a Task $1.00"
type textarea "HPM to detail"
type input "1"
click at [642, 272] on section "Repairs needed HPM to detail Material cost 1 1 sqft ft count Labor cost 0" at bounding box center [655, 396] width 397 height 250
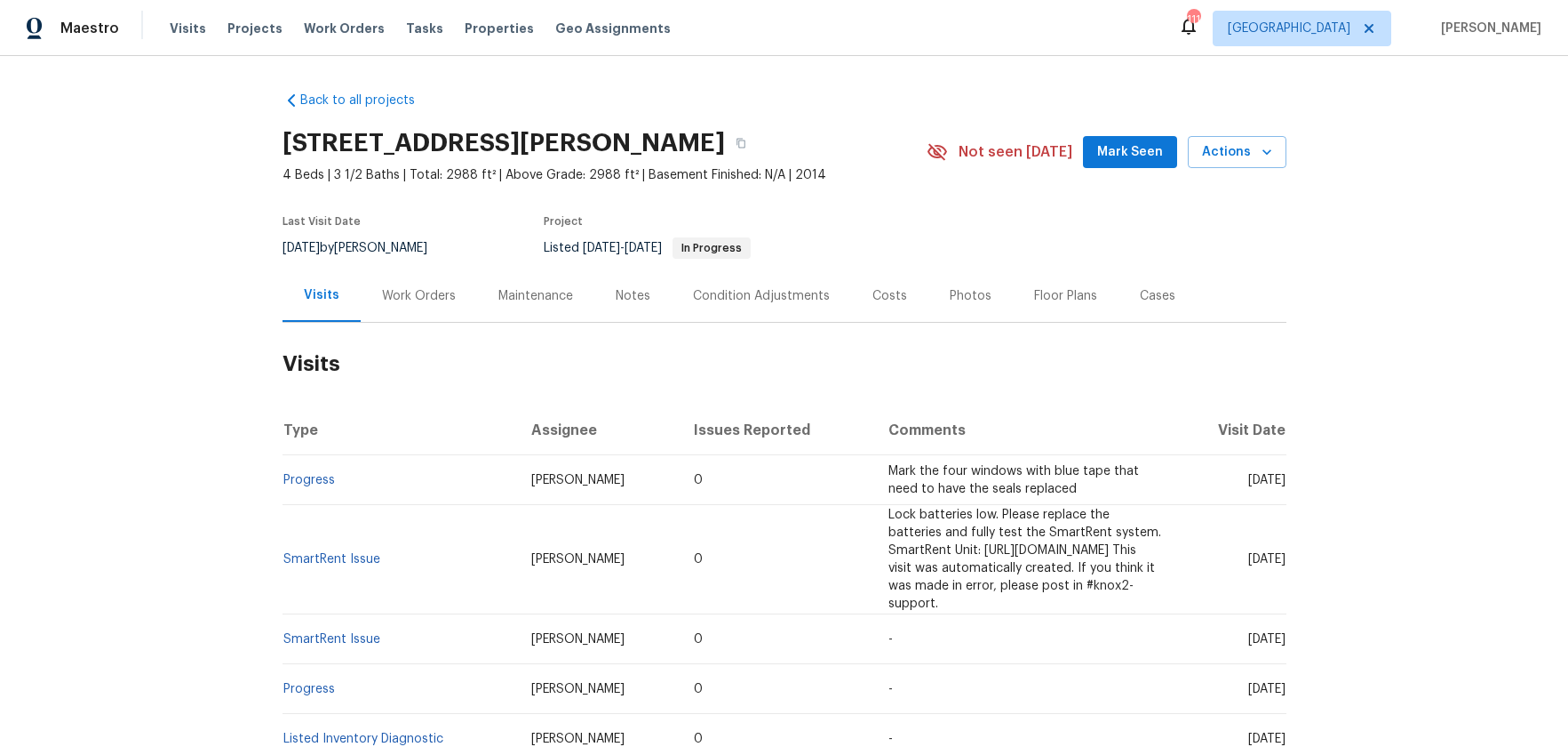
click at [401, 294] on div "Work Orders" at bounding box center [419, 296] width 74 height 18
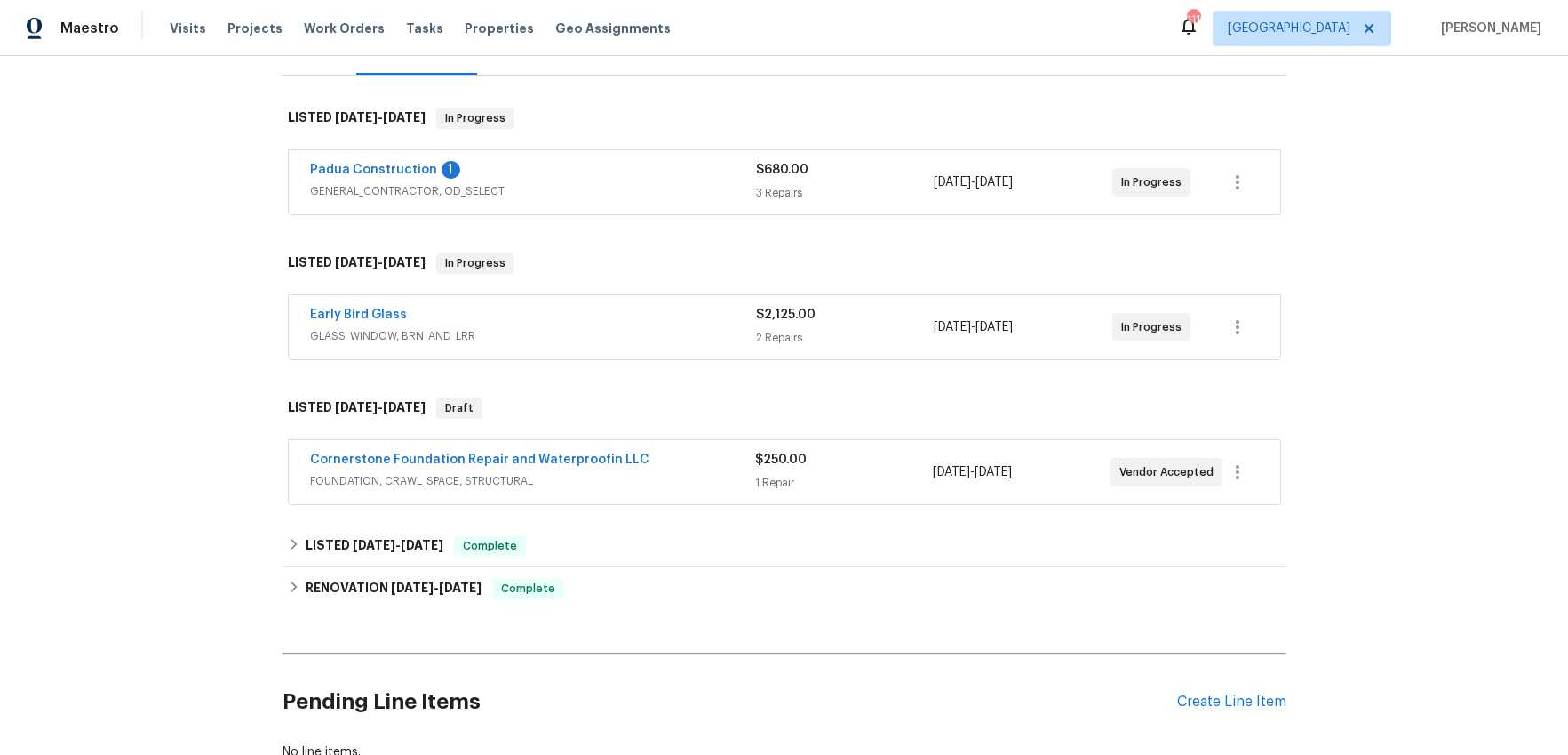
scroll to position [249, 0]
click at [570, 473] on span "FOUNDATION, CRAWL_SPACE, STRUCTURAL" at bounding box center [532, 479] width 446 height 18
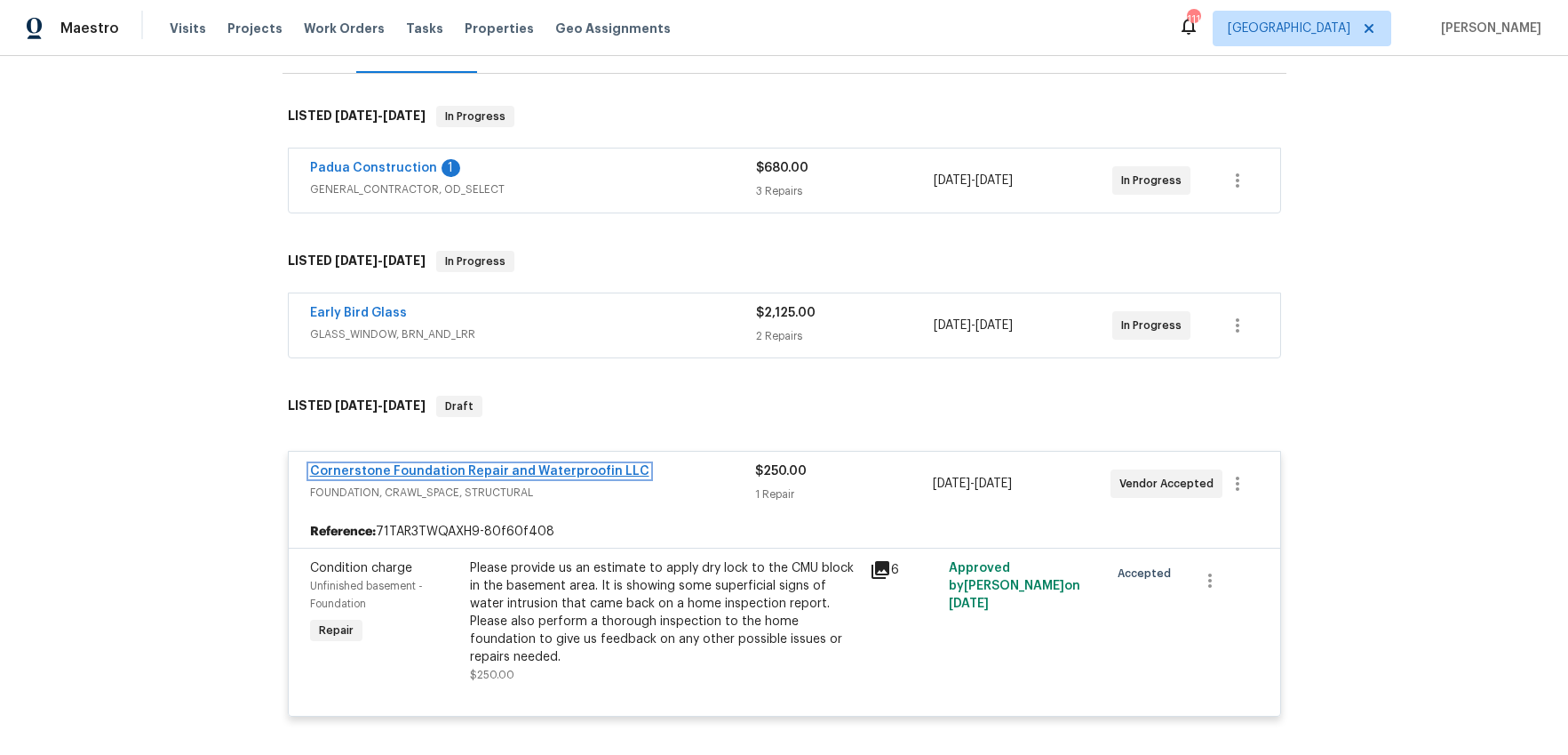
click at [565, 470] on link "Cornerstone Foundation Repair and Waterproofin LLC" at bounding box center [480, 471] width 339 height 13
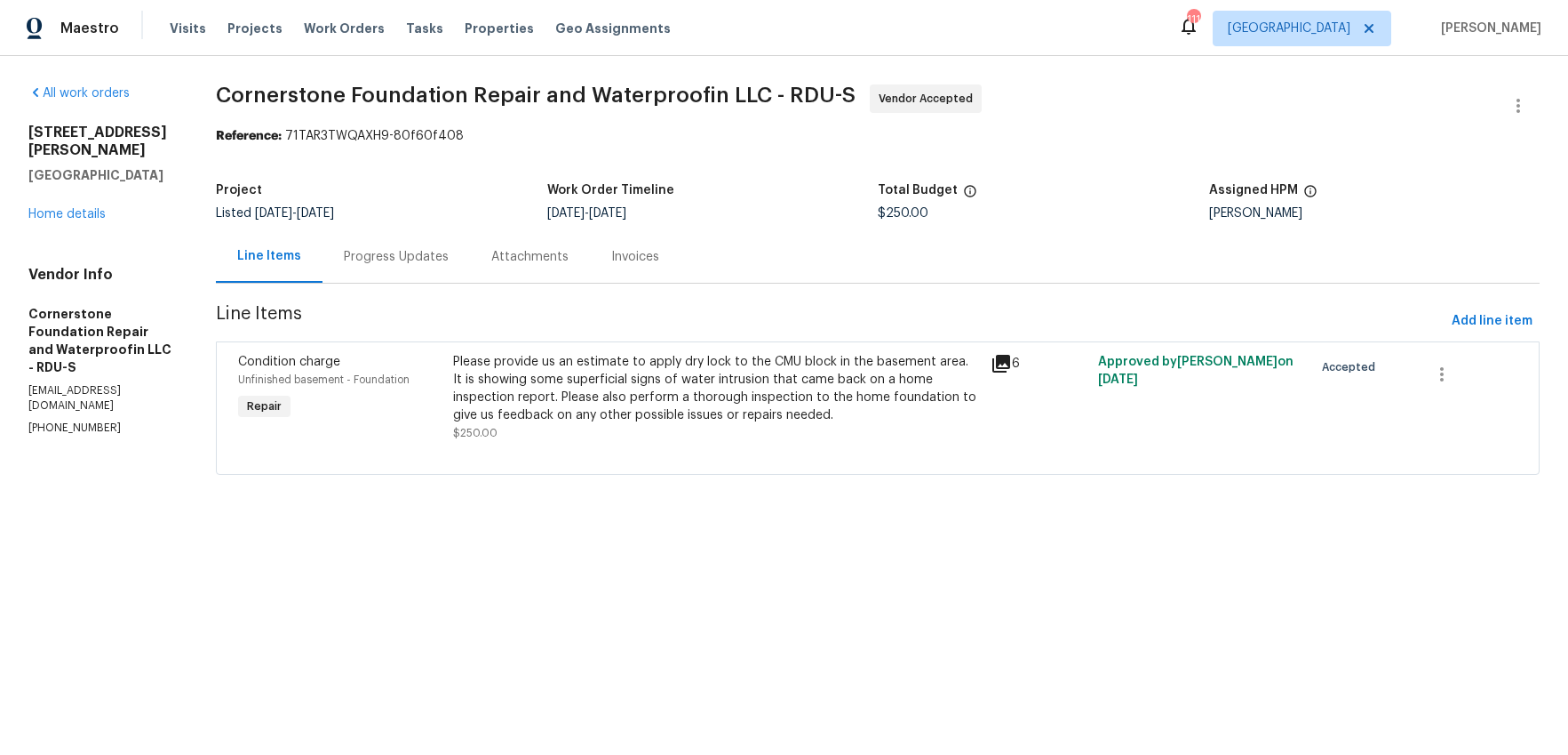
click at [426, 255] on div "Progress Updates" at bounding box center [397, 257] width 105 height 18
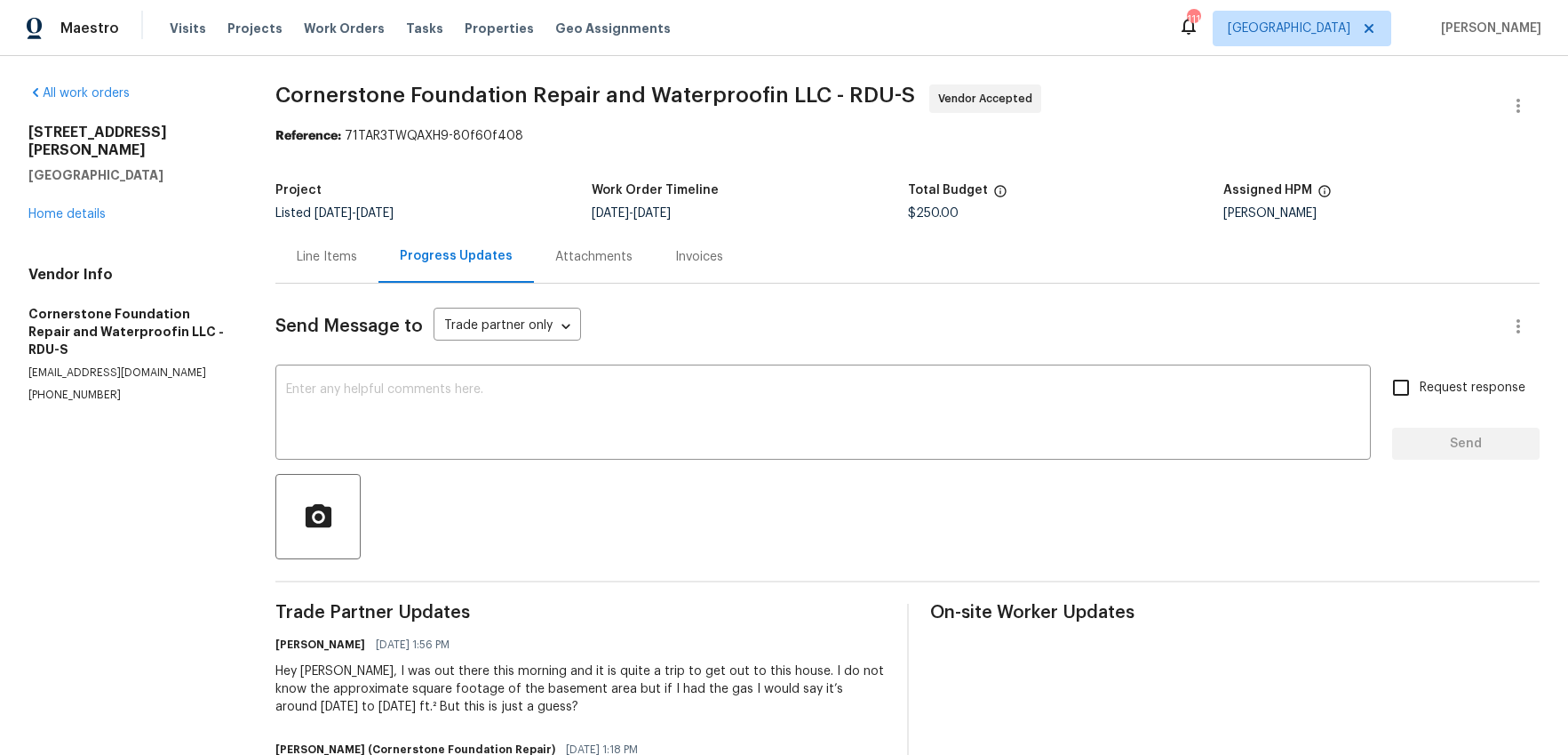
click at [338, 248] on div "Line Items" at bounding box center [327, 257] width 60 height 18
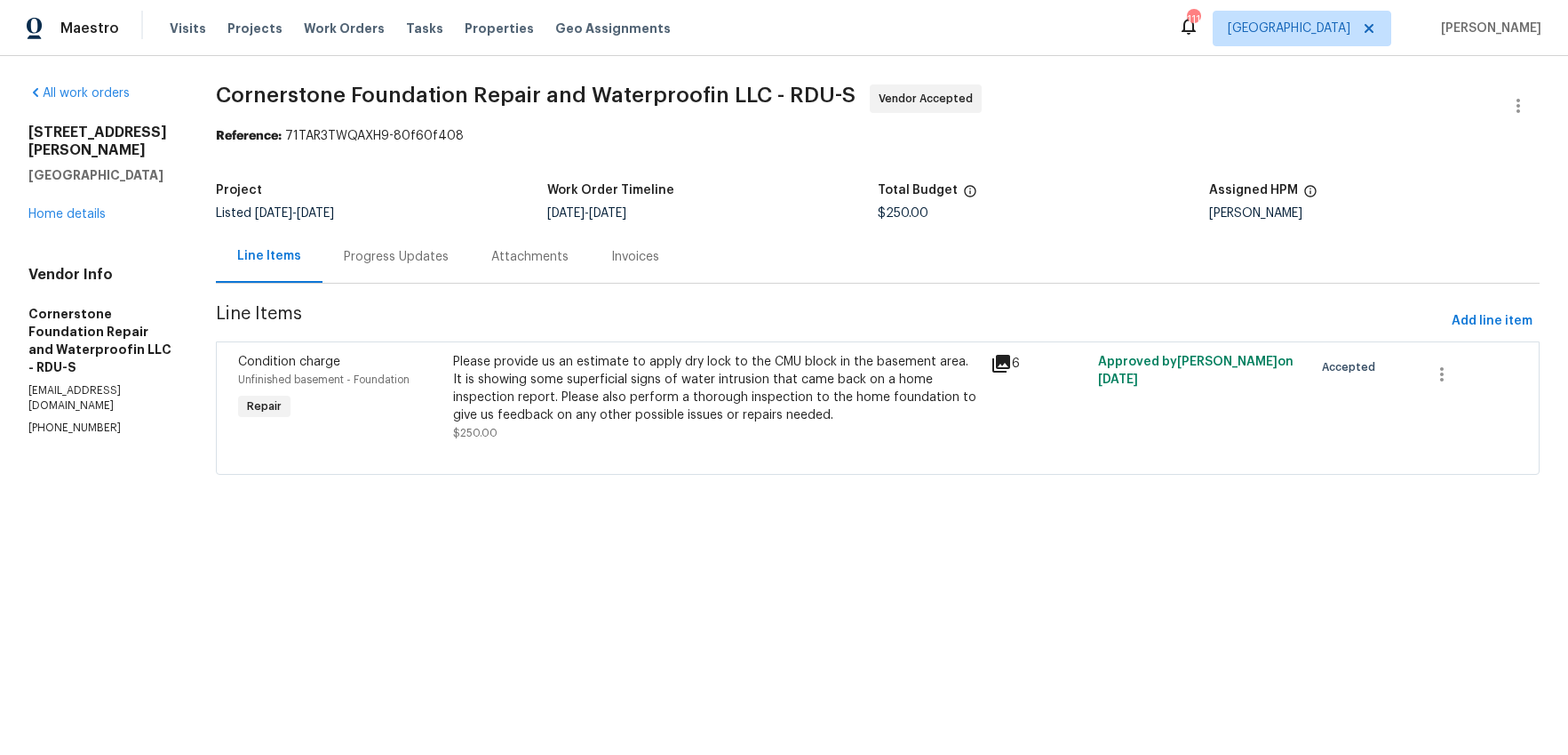
click at [375, 256] on div "Progress Updates" at bounding box center [397, 257] width 105 height 18
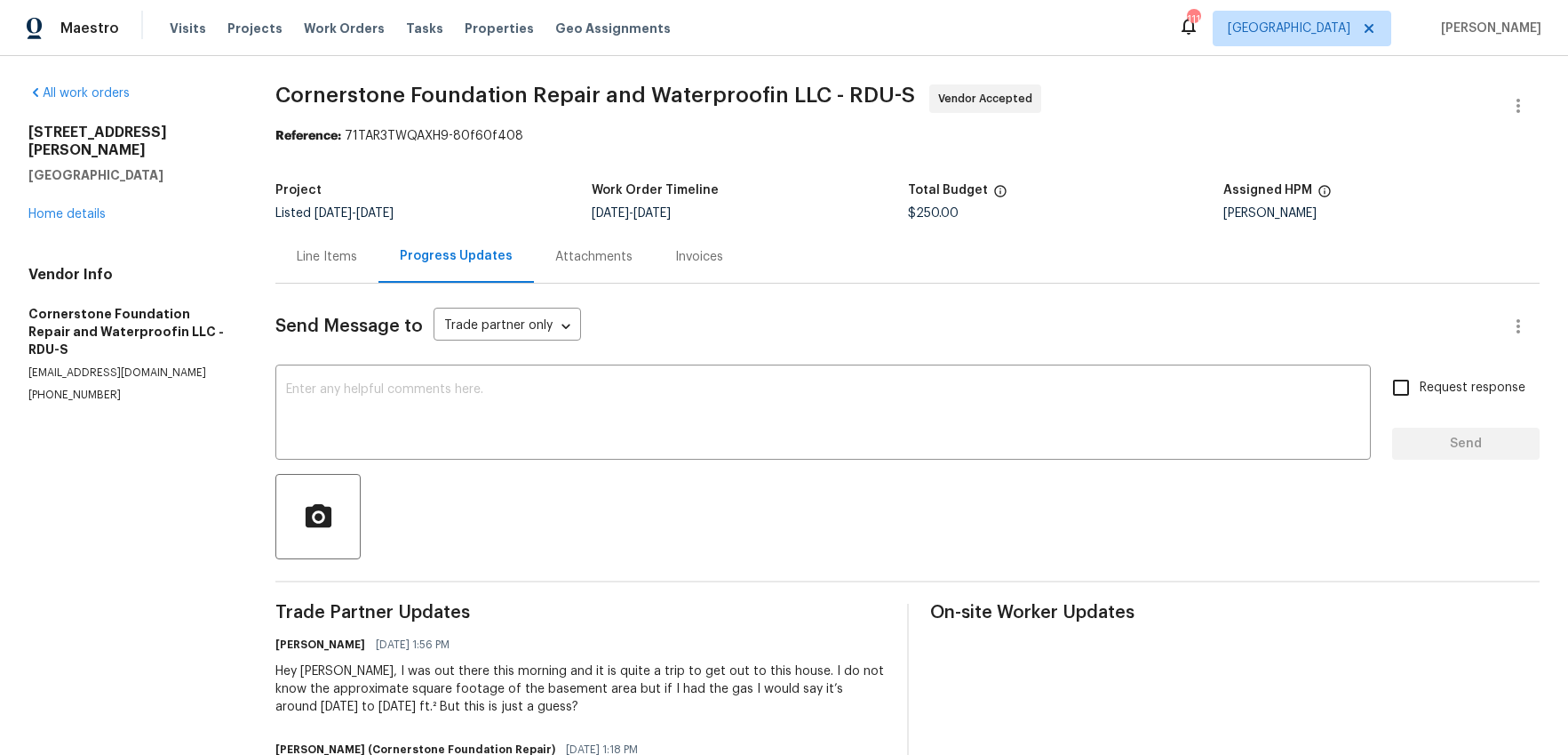
click at [369, 263] on div "Line Items" at bounding box center [327, 257] width 103 height 53
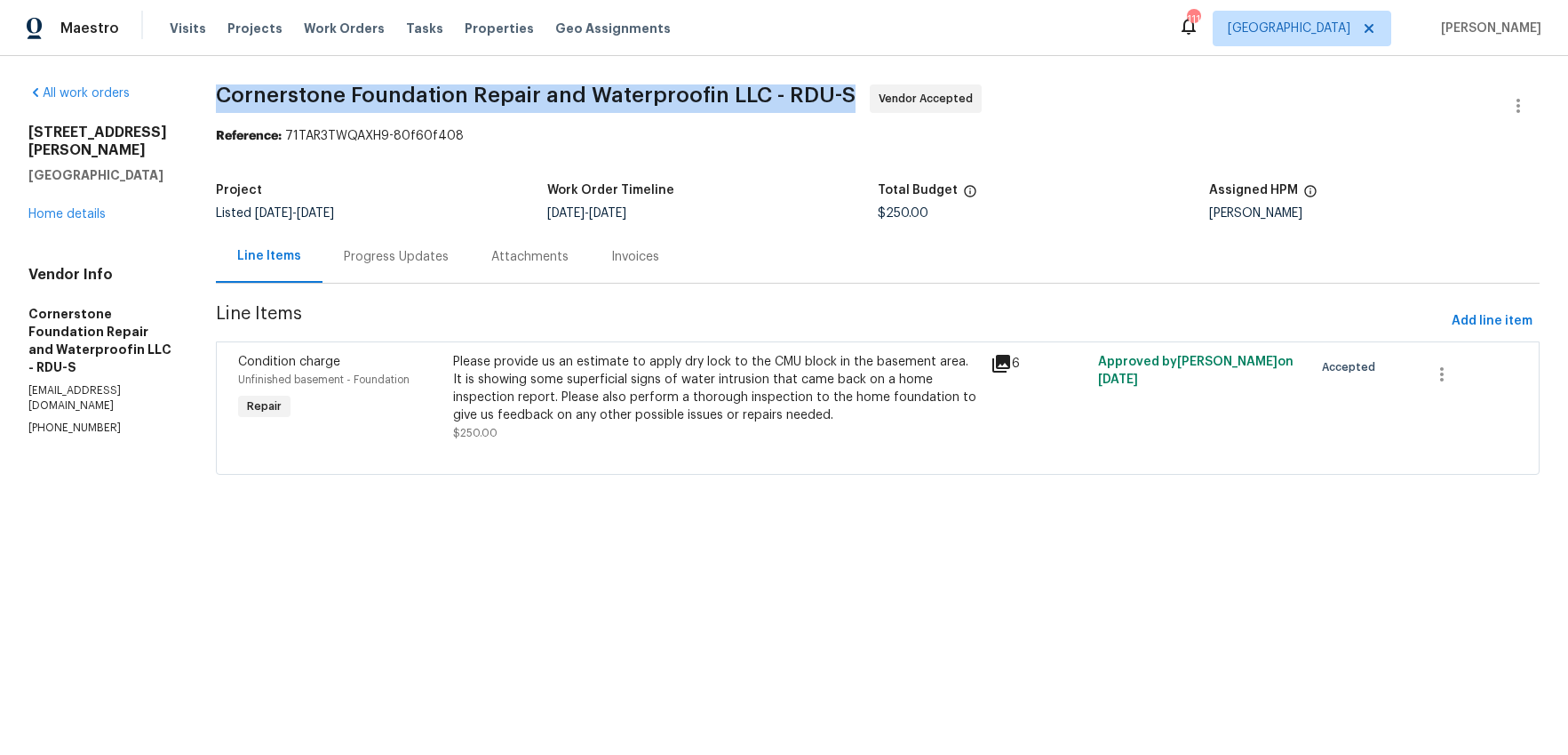
drag, startPoint x: 220, startPoint y: 91, endPoint x: 838, endPoint y: 91, distance: 618.0
click at [845, 86] on span "Cornerstone Foundation Repair and Waterproofin LLC - RDU-S" at bounding box center [535, 96] width 640 height 21
copy span "Cornerstone Foundation Repair and Waterproofin LLC - RDU-S"
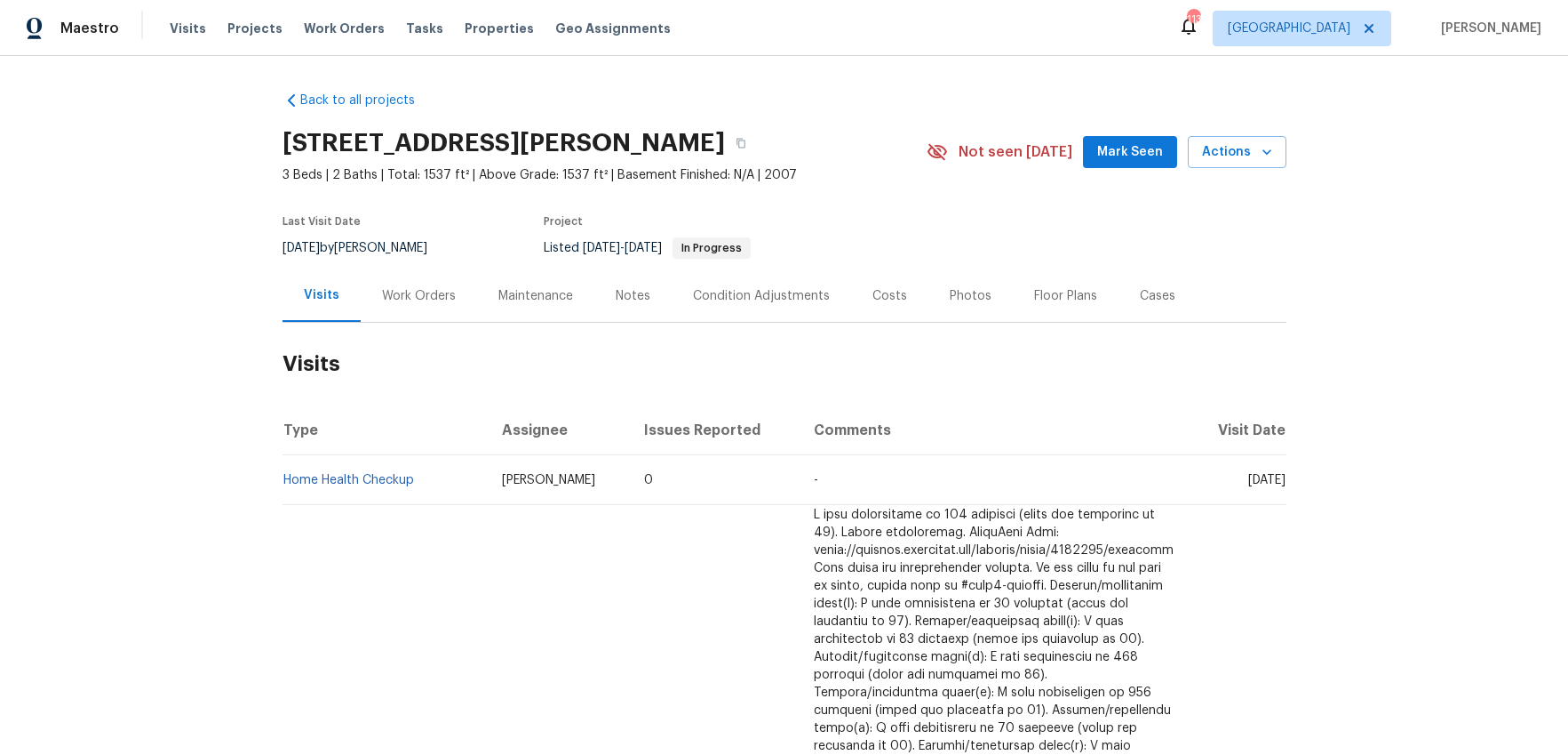
click at [425, 293] on div "Work Orders" at bounding box center [419, 296] width 74 height 18
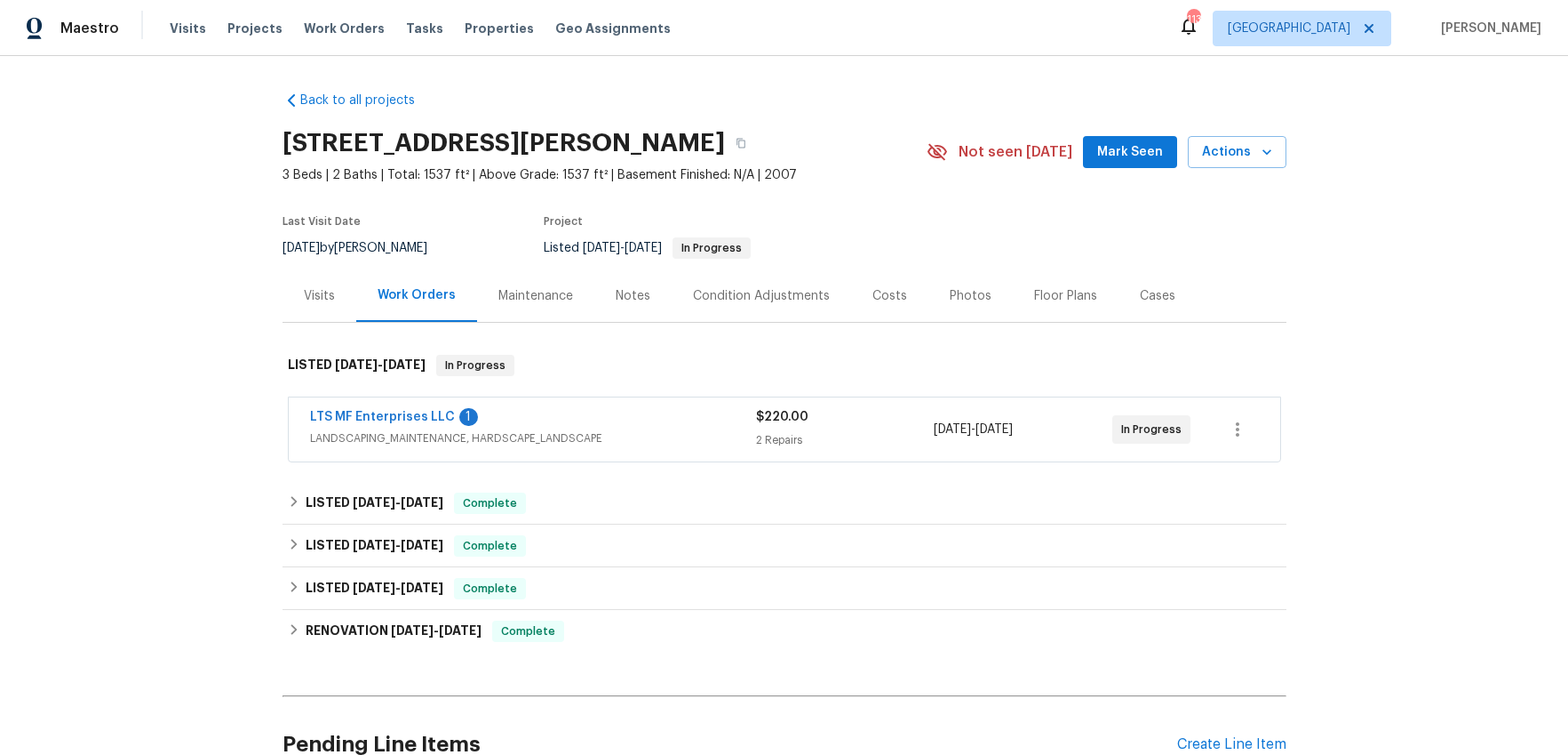
click at [575, 408] on div "LTS MF Enterprises LLC 1" at bounding box center [532, 418] width 446 height 21
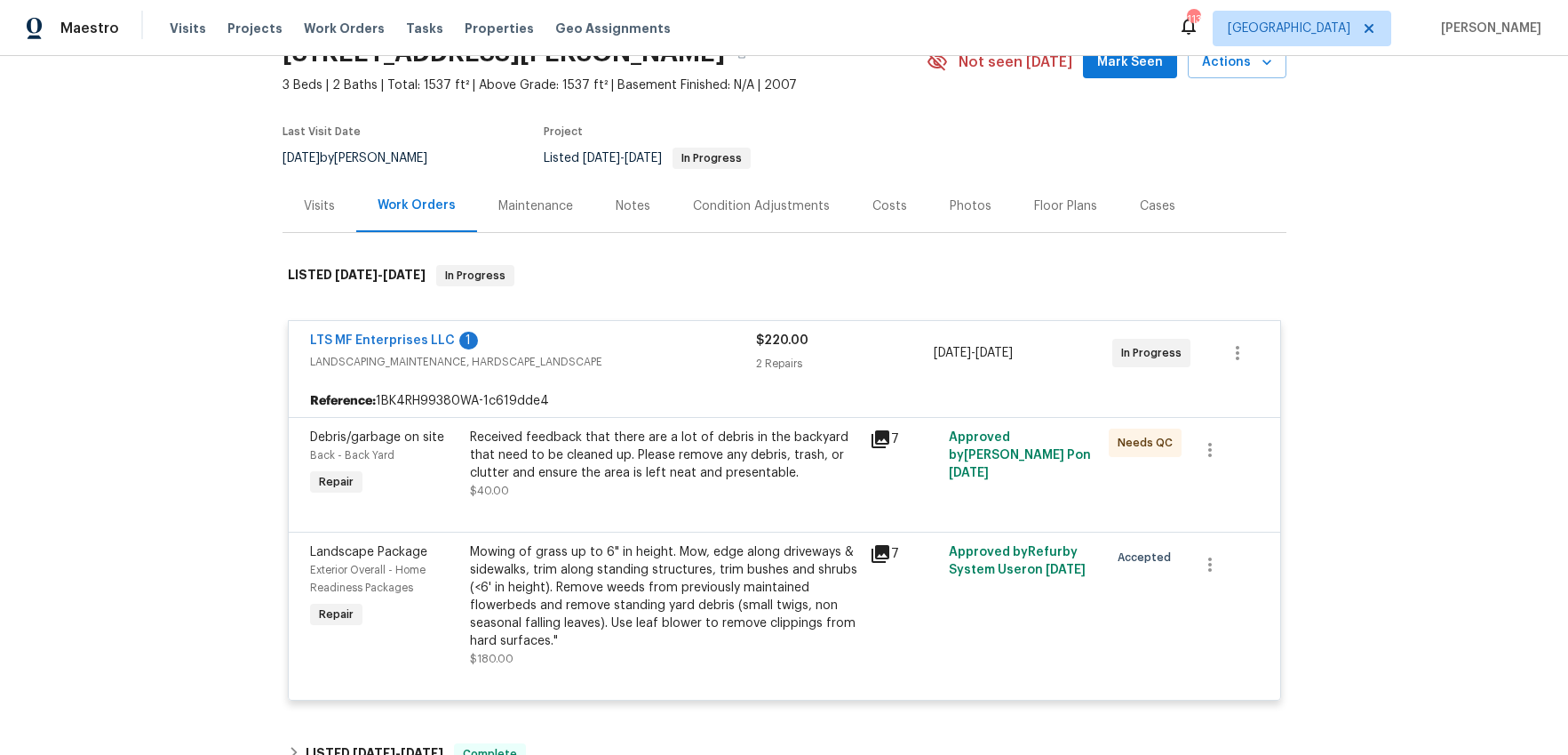
scroll to position [47, 0]
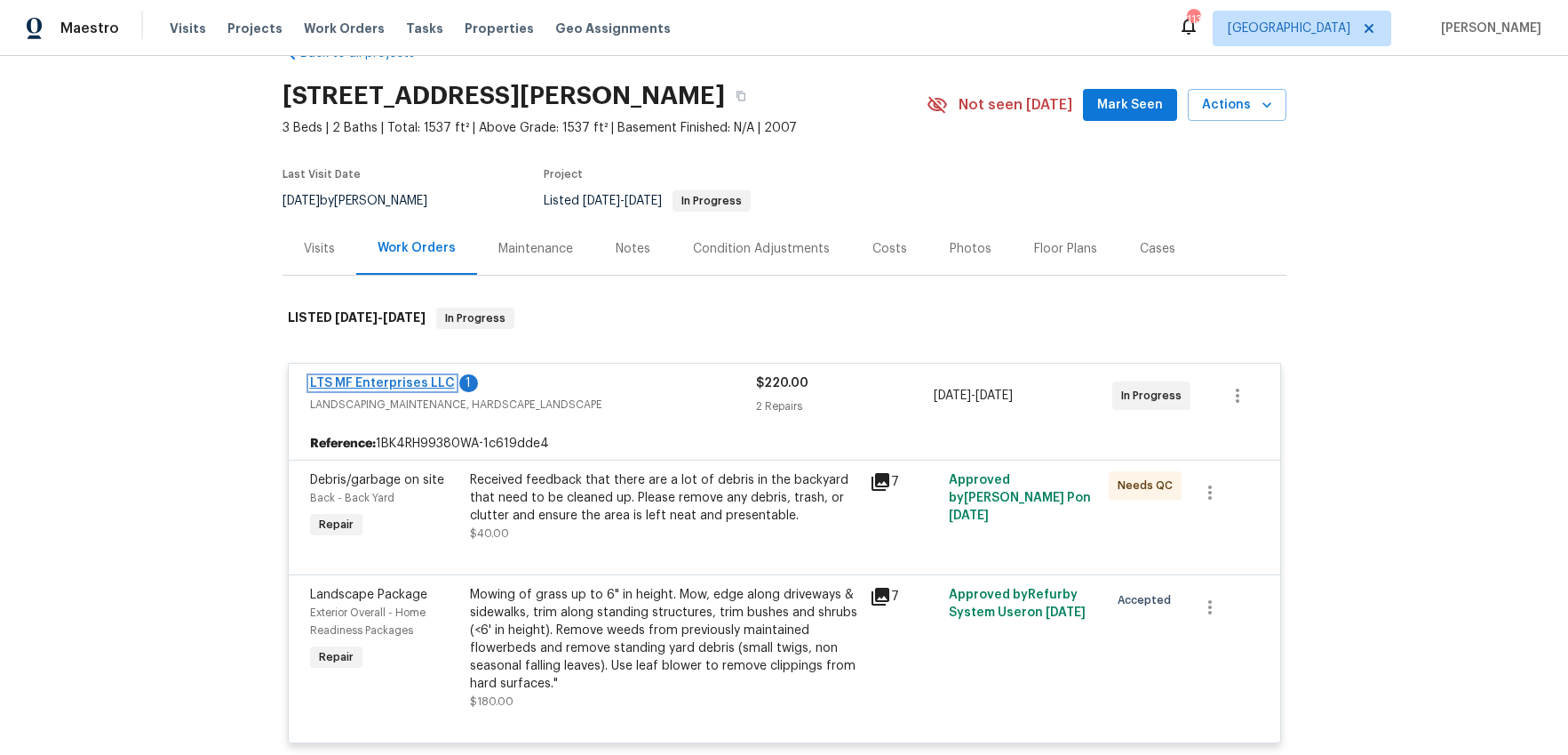
click at [429, 378] on link "LTS MF Enterprises LLC" at bounding box center [382, 382] width 145 height 13
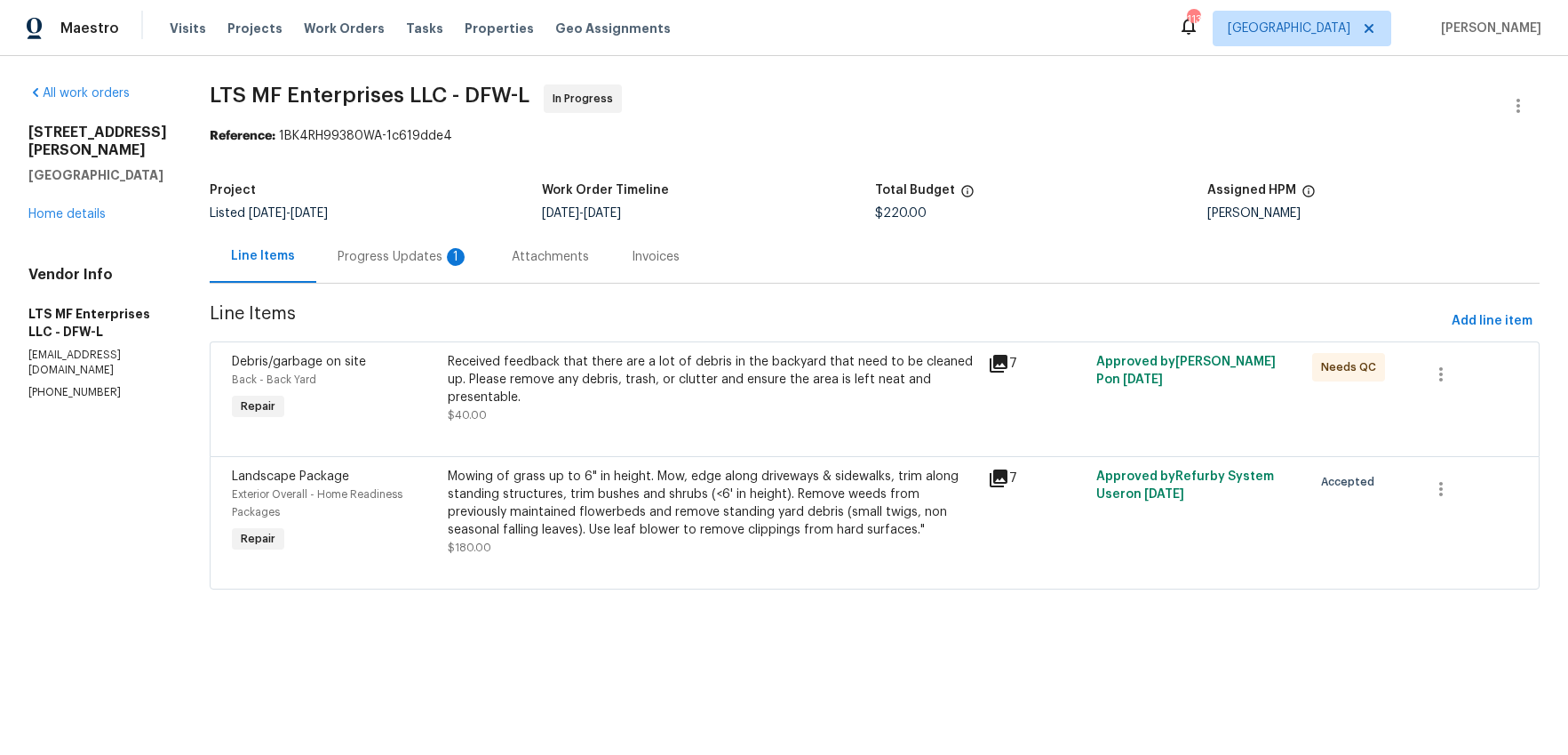
click at [409, 256] on div "Progress Updates 1" at bounding box center [403, 257] width 132 height 18
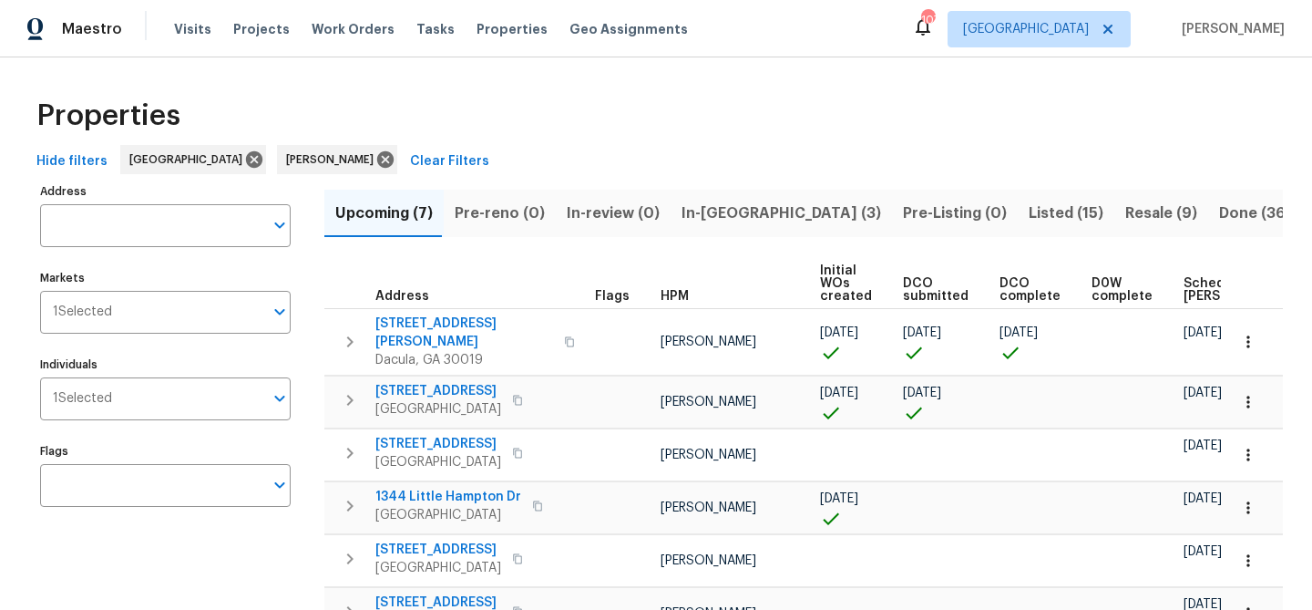
scroll to position [0, 221]
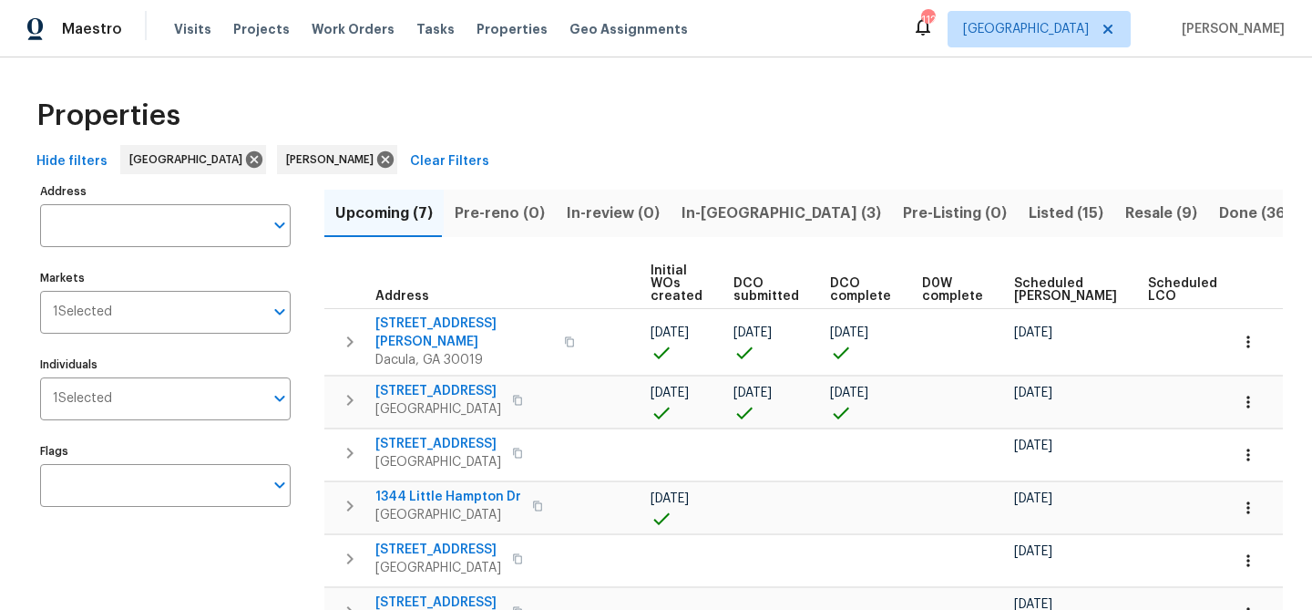
scroll to position [0, 221]
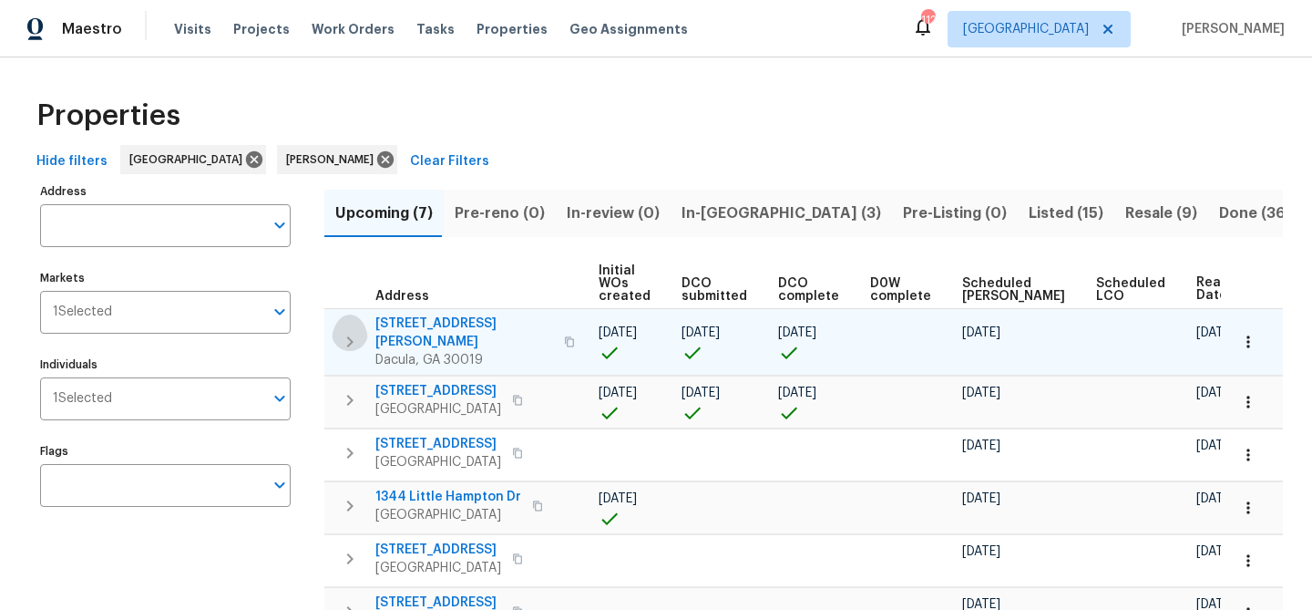
click at [352, 336] on icon "button" at bounding box center [350, 341] width 6 height 11
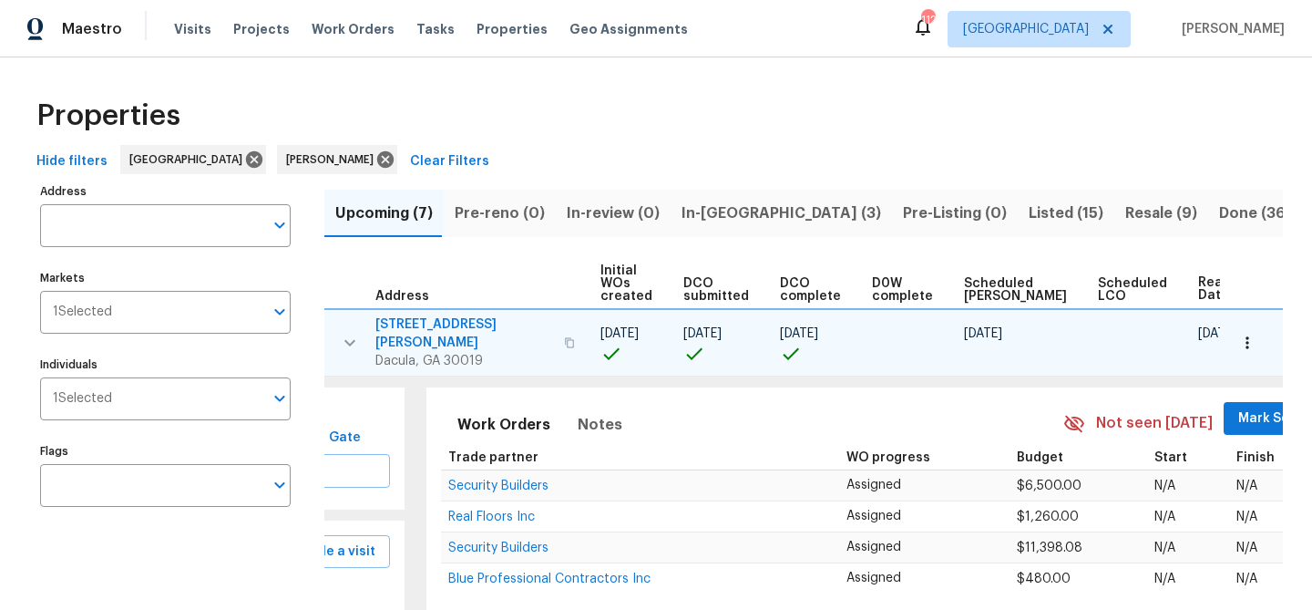
click at [1238, 407] on span "Mark Seen" at bounding box center [1271, 418] width 67 height 23
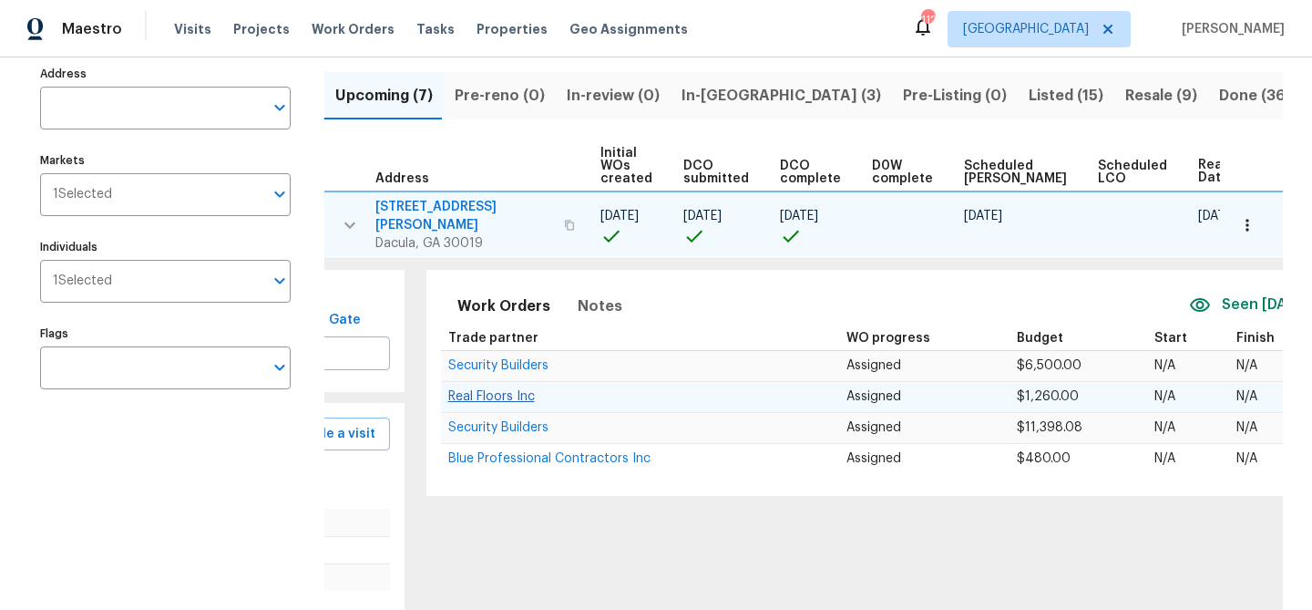
scroll to position [0, 0]
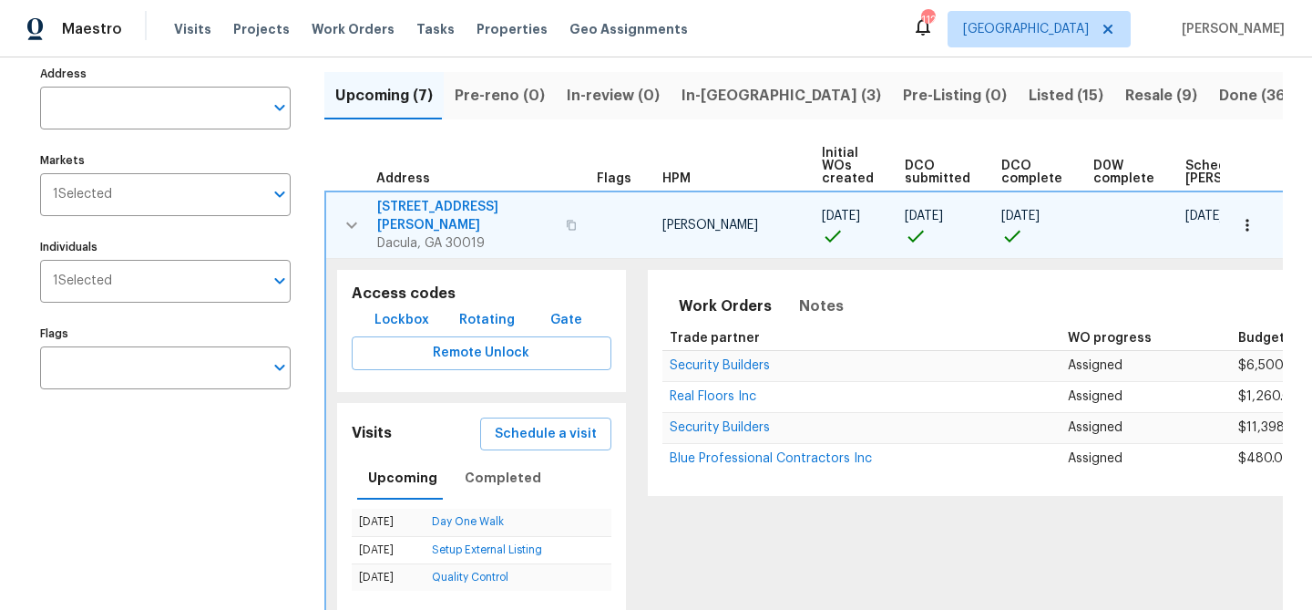
click at [401, 309] on span "Lockbox" at bounding box center [402, 320] width 55 height 23
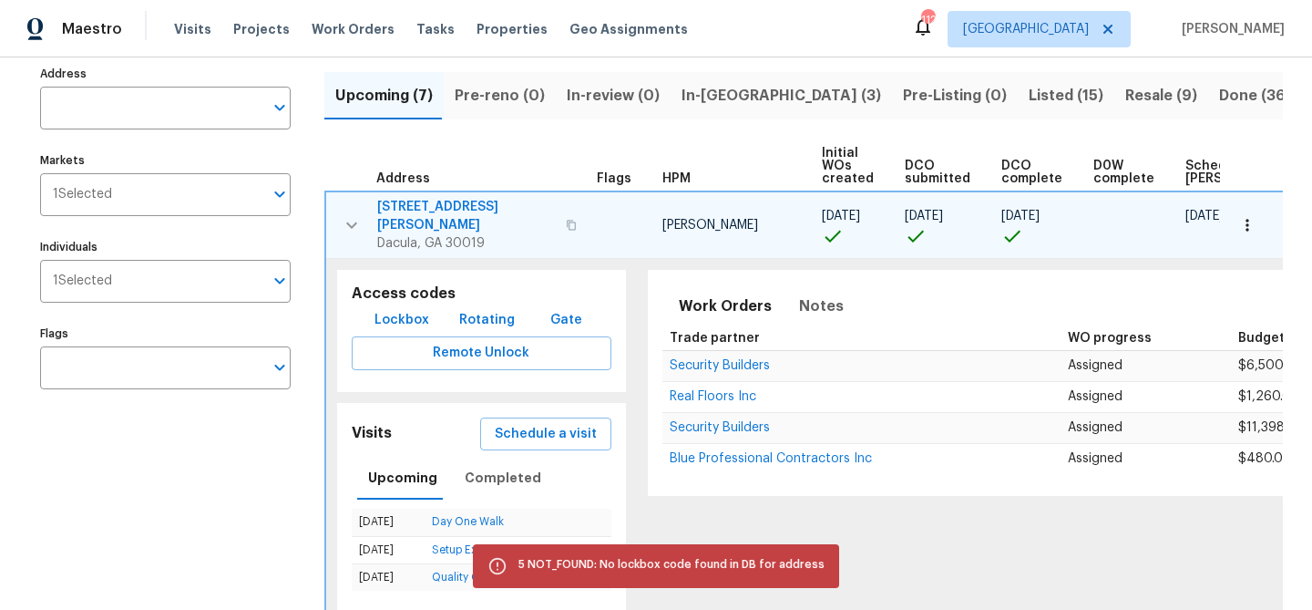
click at [401, 309] on span "Lockbox" at bounding box center [402, 320] width 55 height 23
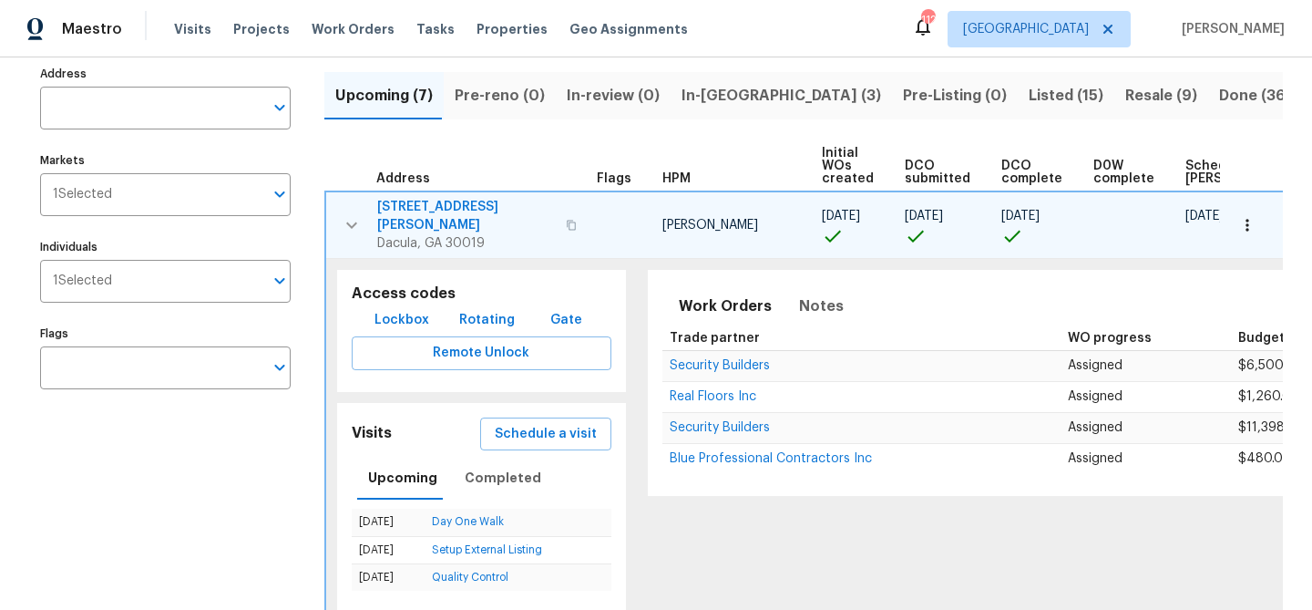
click at [401, 309] on span "Lockbox" at bounding box center [402, 320] width 55 height 23
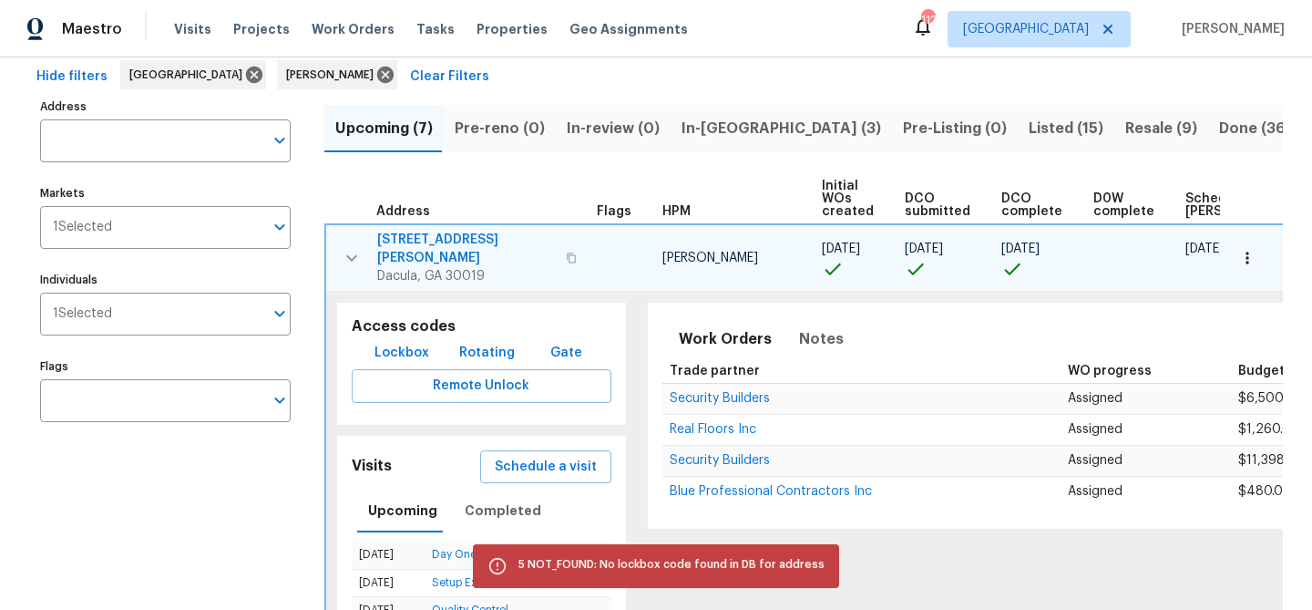
scroll to position [90, 0]
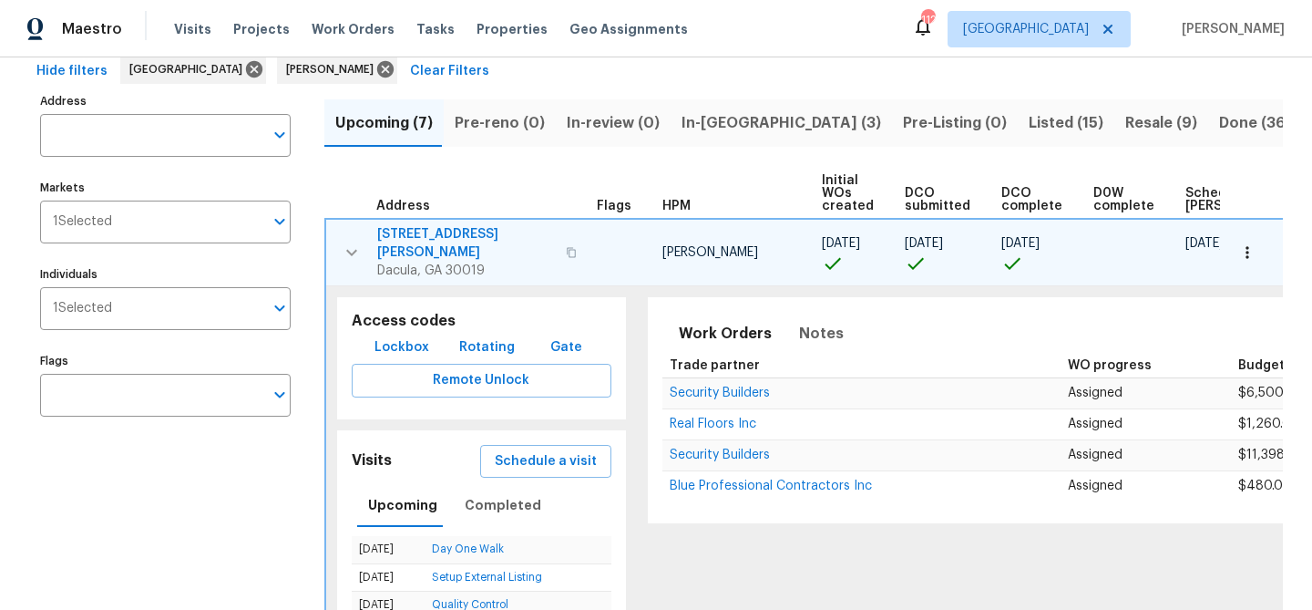
click at [416, 336] on span "Lockbox" at bounding box center [402, 347] width 55 height 23
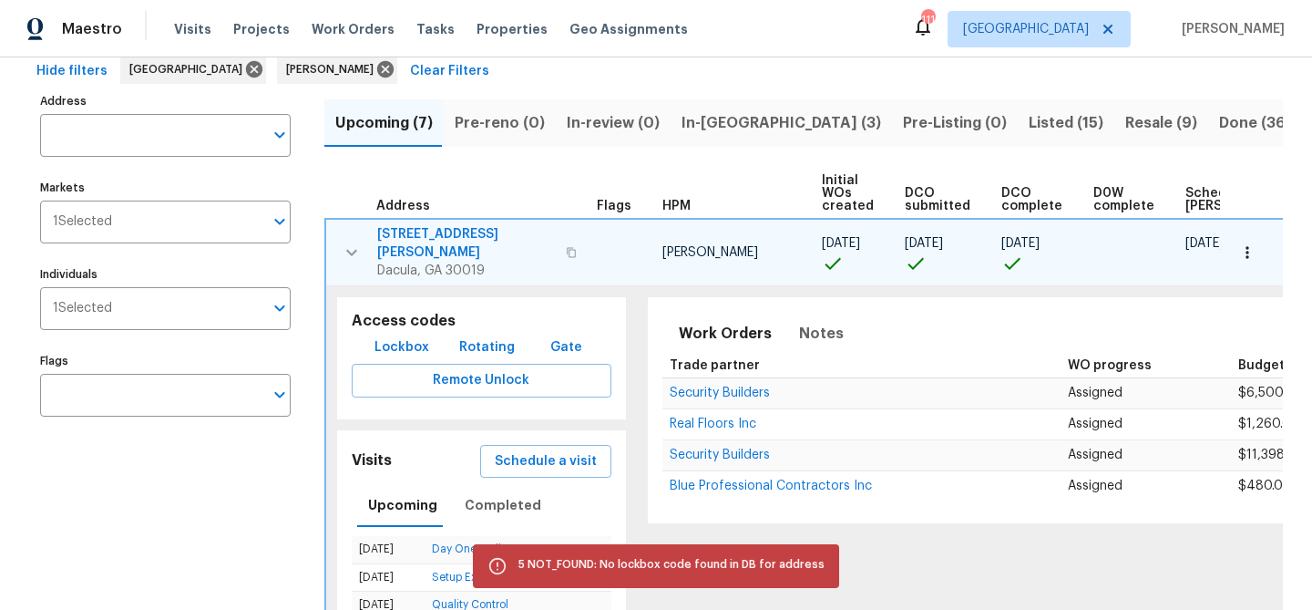
click at [441, 235] on span "3225 Mary Todd Ln" at bounding box center [466, 243] width 178 height 36
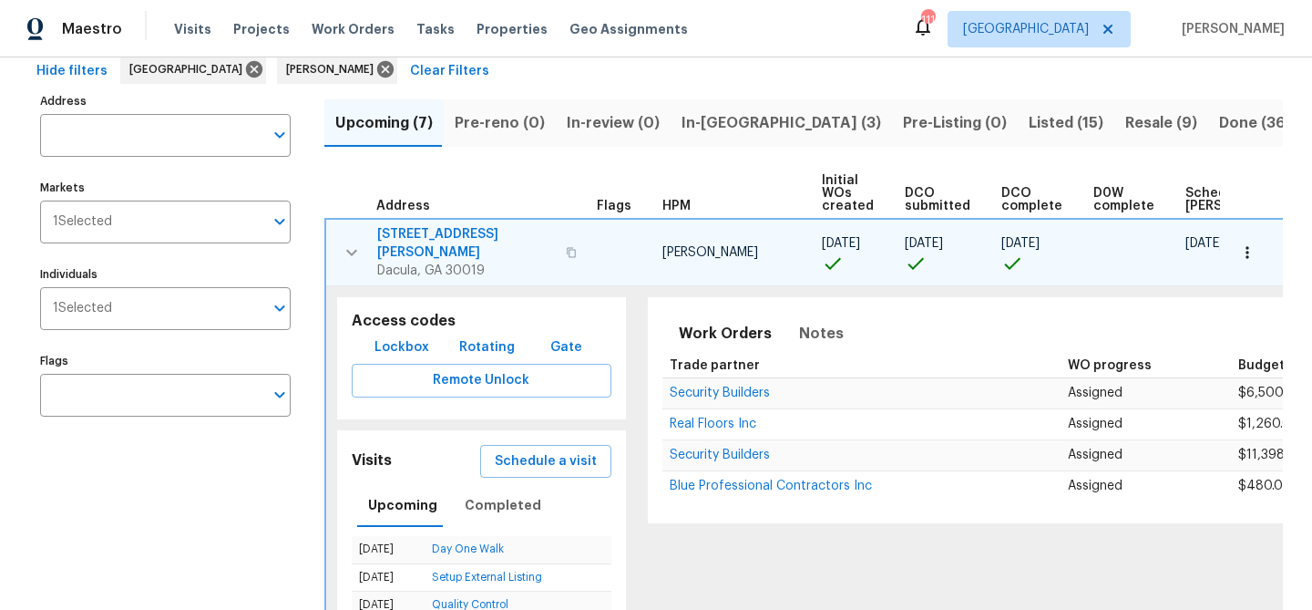
click at [357, 241] on icon "button" at bounding box center [352, 252] width 22 height 22
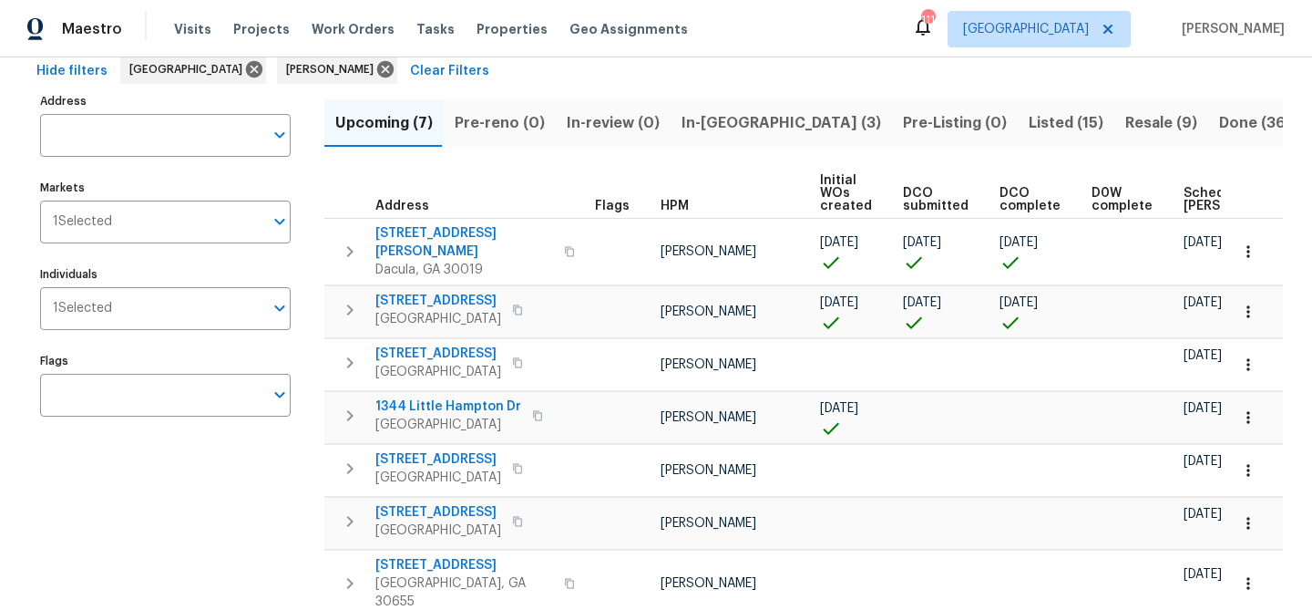
click at [736, 121] on span "In-reno (3)" at bounding box center [782, 123] width 200 height 26
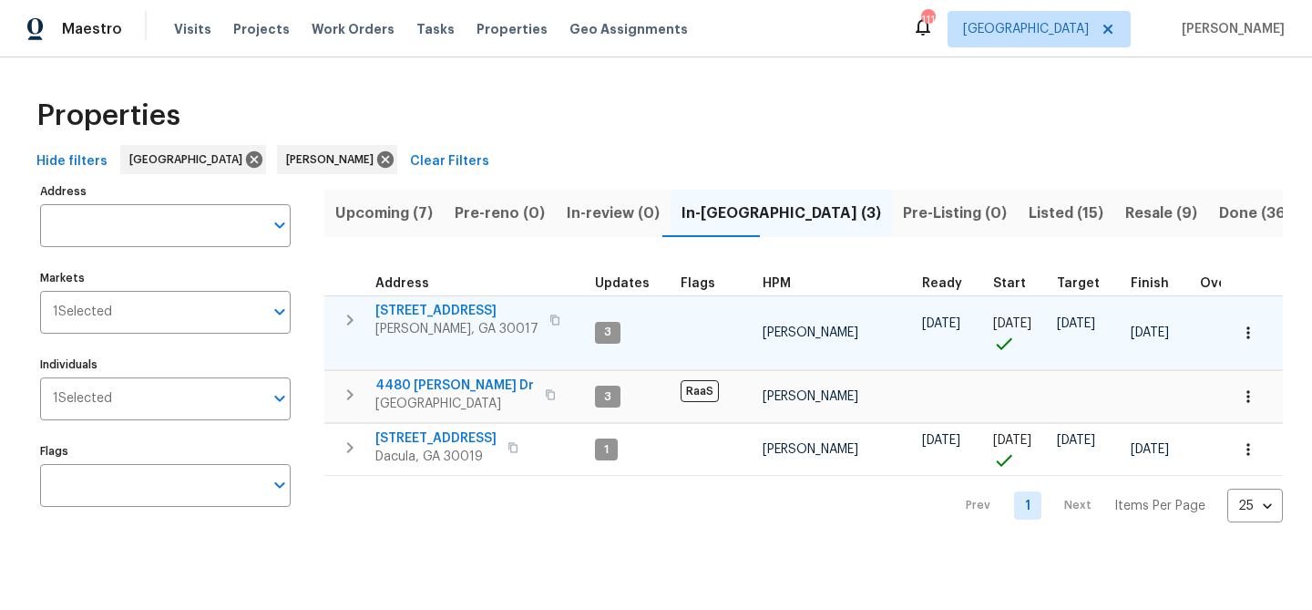
click at [479, 309] on span "2579 Middleton Way" at bounding box center [456, 311] width 163 height 18
click at [351, 322] on icon "button" at bounding box center [350, 320] width 22 height 22
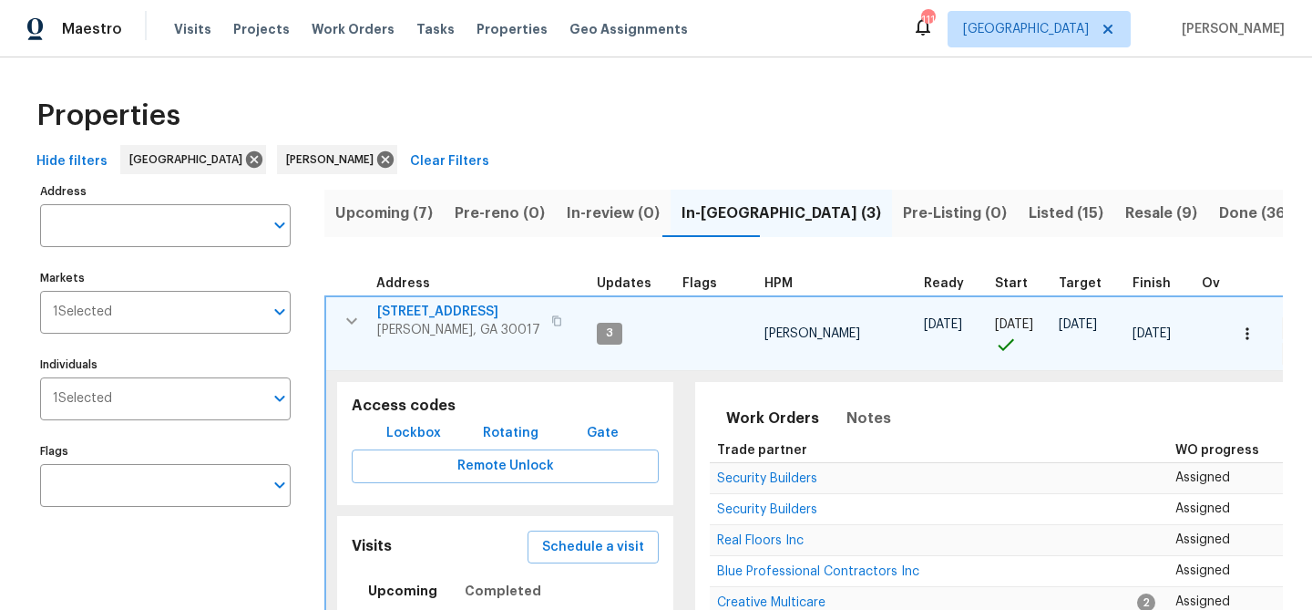
click at [402, 432] on span "Lockbox" at bounding box center [413, 433] width 55 height 23
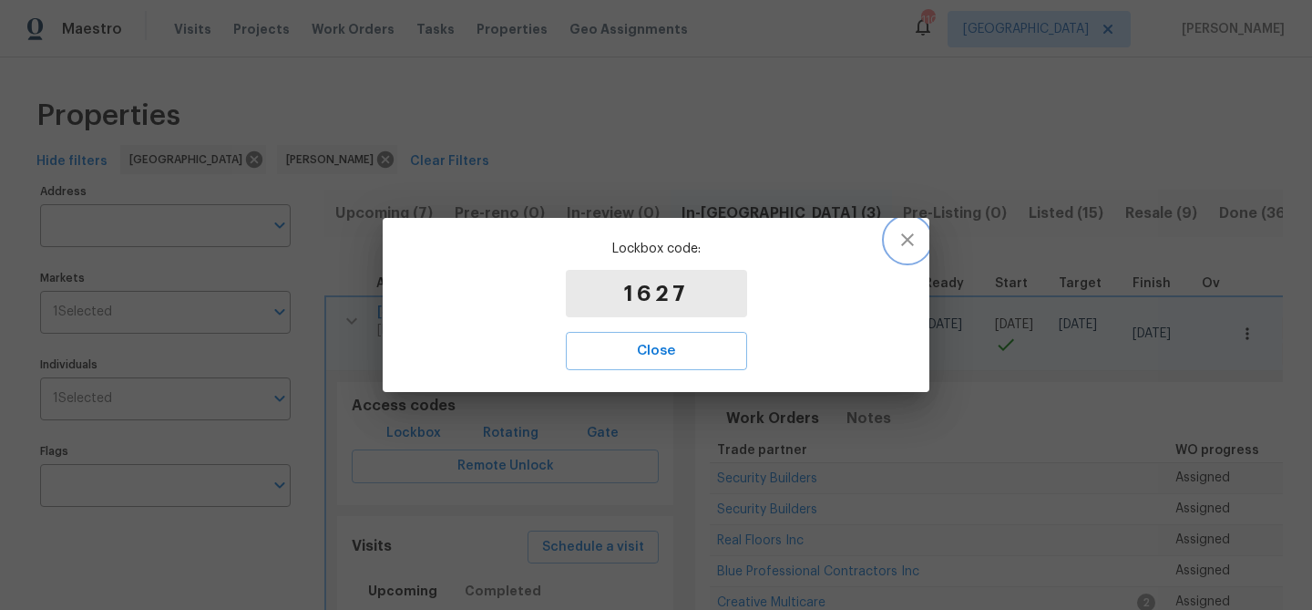
click at [912, 242] on icon "button" at bounding box center [908, 240] width 22 height 22
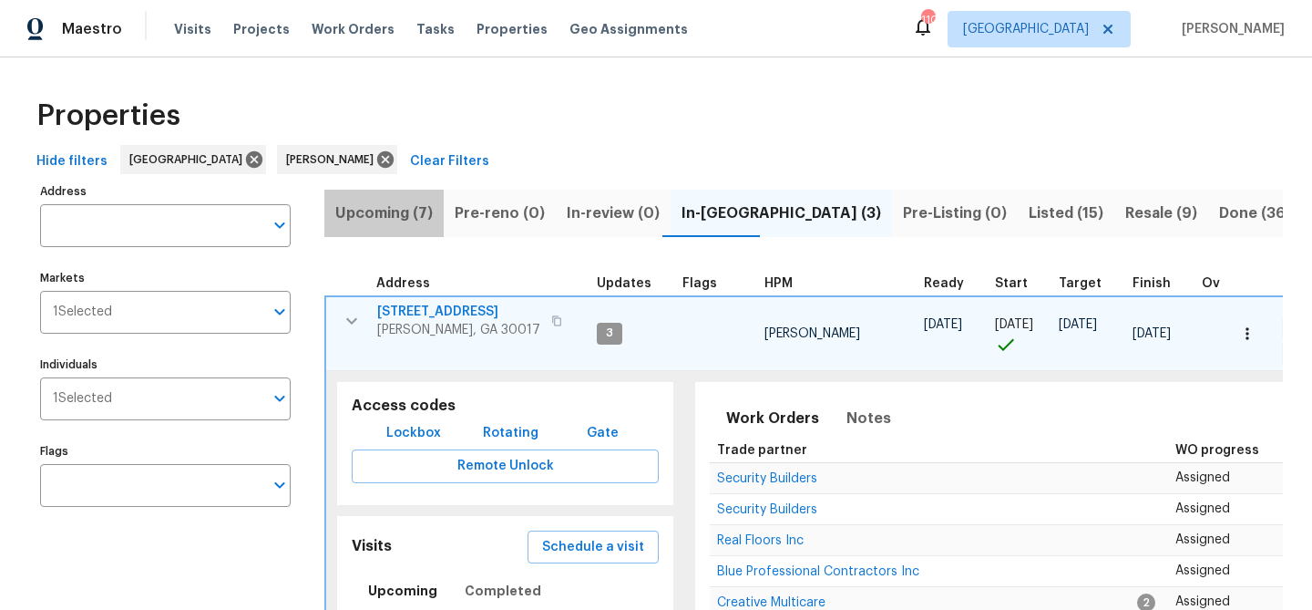
click at [391, 207] on span "Upcoming (7)" at bounding box center [384, 213] width 98 height 26
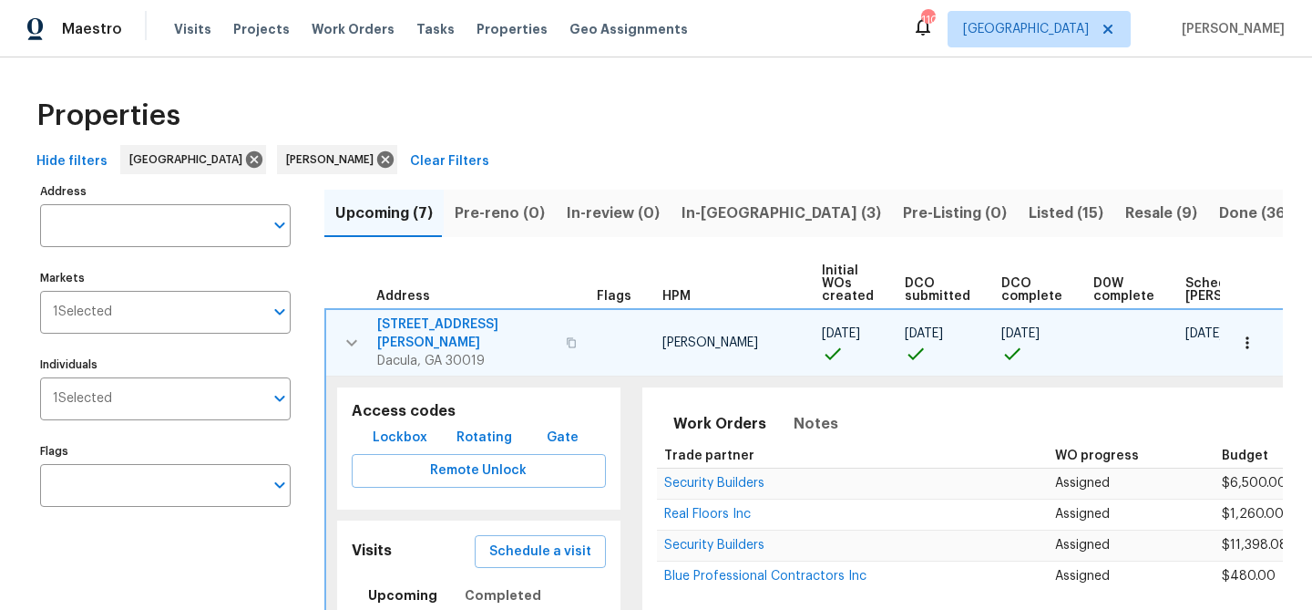
click at [351, 332] on icon "button" at bounding box center [352, 343] width 22 height 22
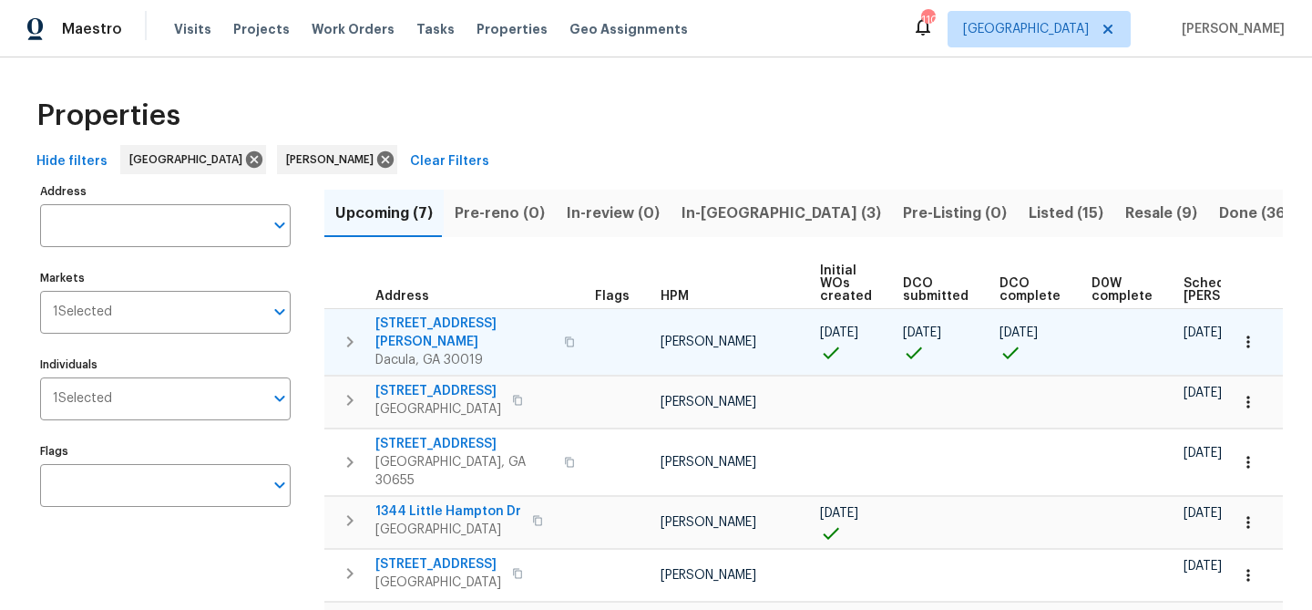
scroll to position [0, 200]
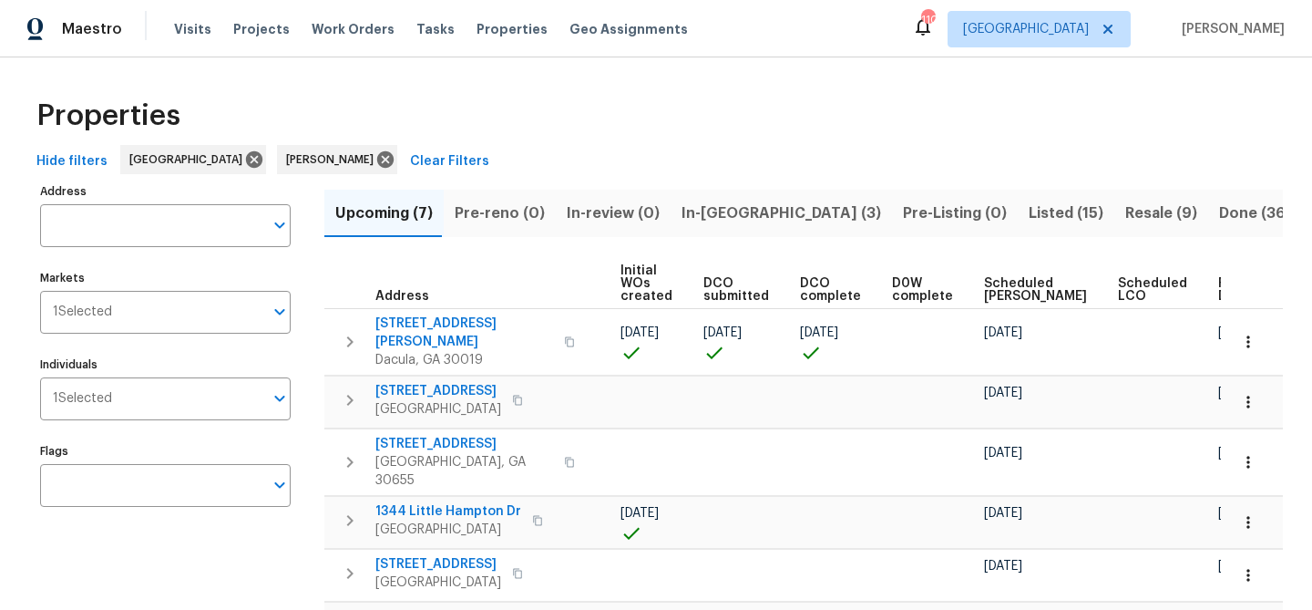
click at [1218, 287] on div "Ready Date" at bounding box center [1246, 290] width 56 height 26
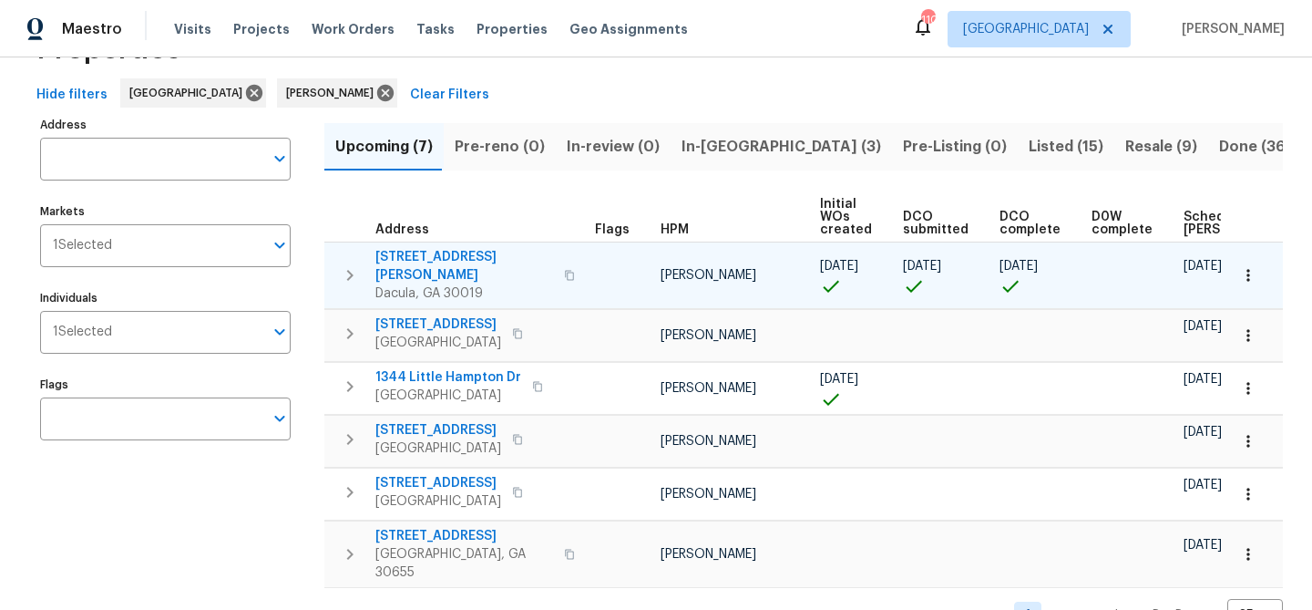
scroll to position [88, 0]
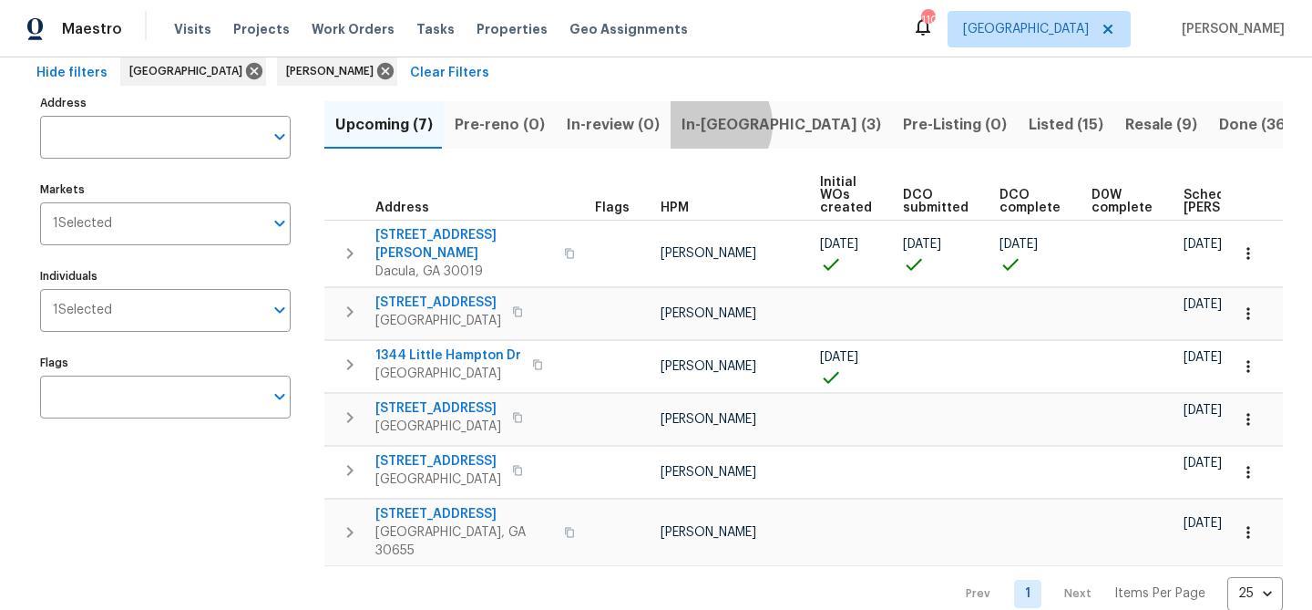
click at [701, 124] on span "In-reno (3)" at bounding box center [782, 125] width 200 height 26
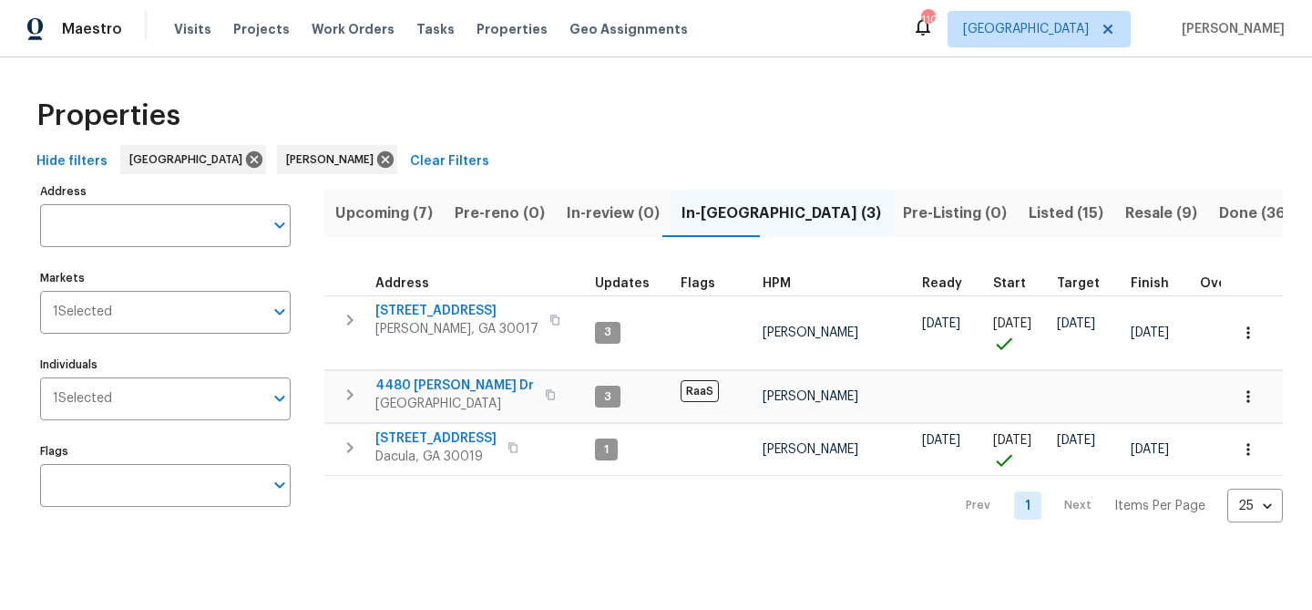
click at [410, 214] on span "Upcoming (7)" at bounding box center [384, 213] width 98 height 26
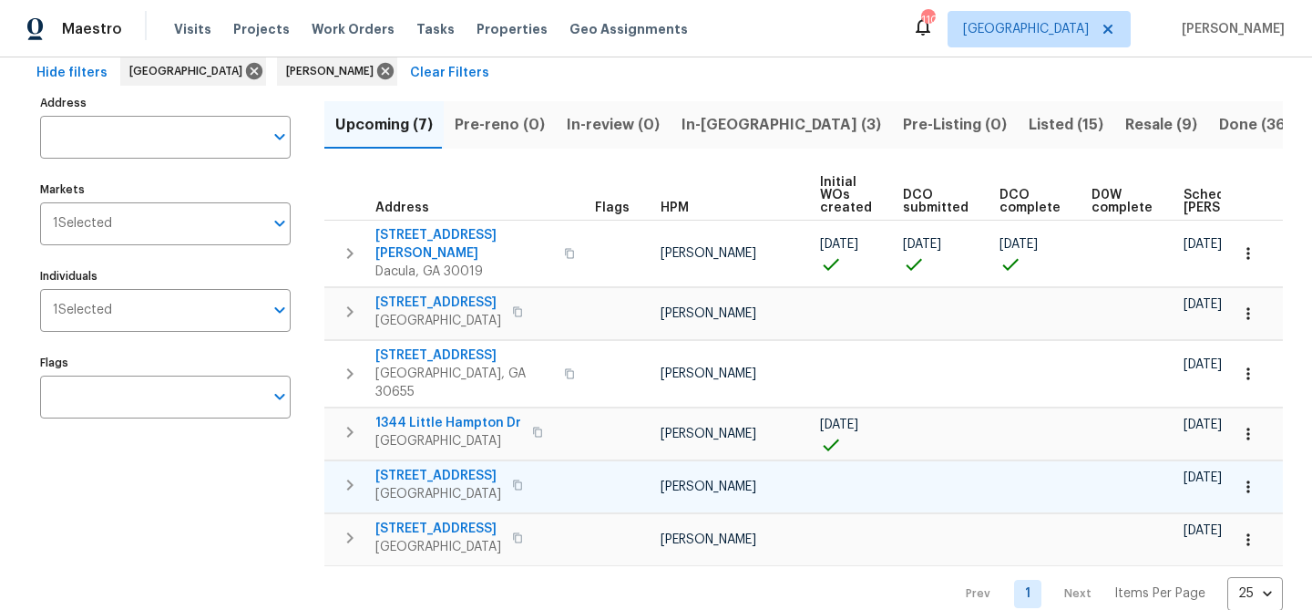
scroll to position [0, 200]
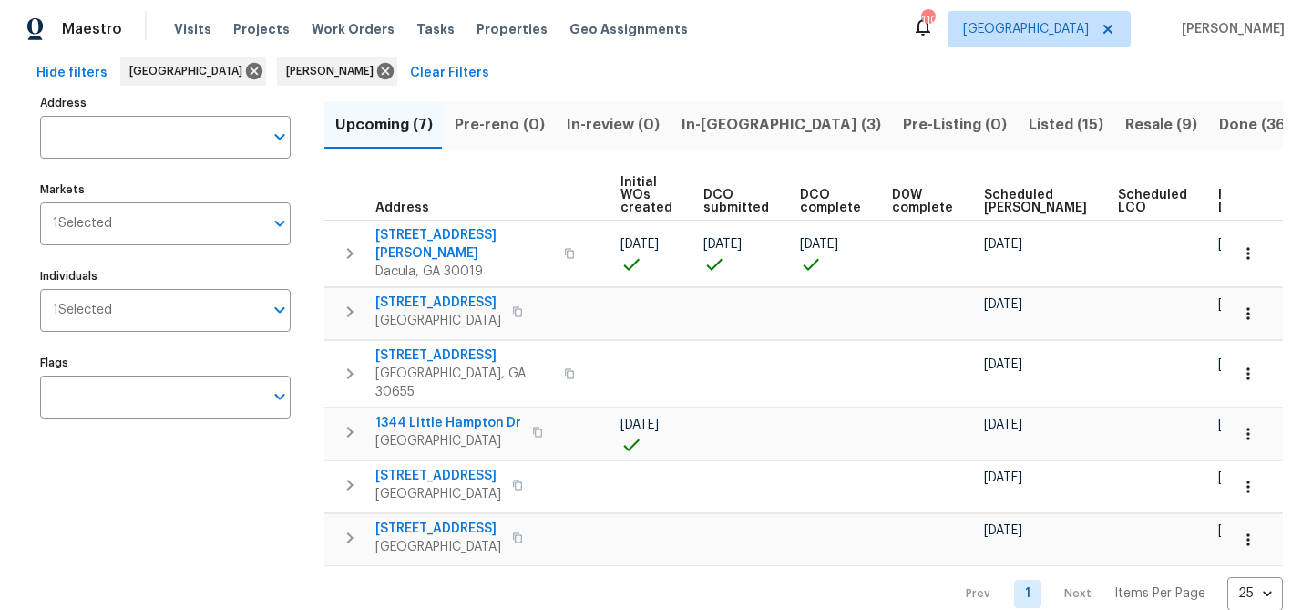
click at [1218, 195] on span "Ready Date" at bounding box center [1238, 202] width 40 height 26
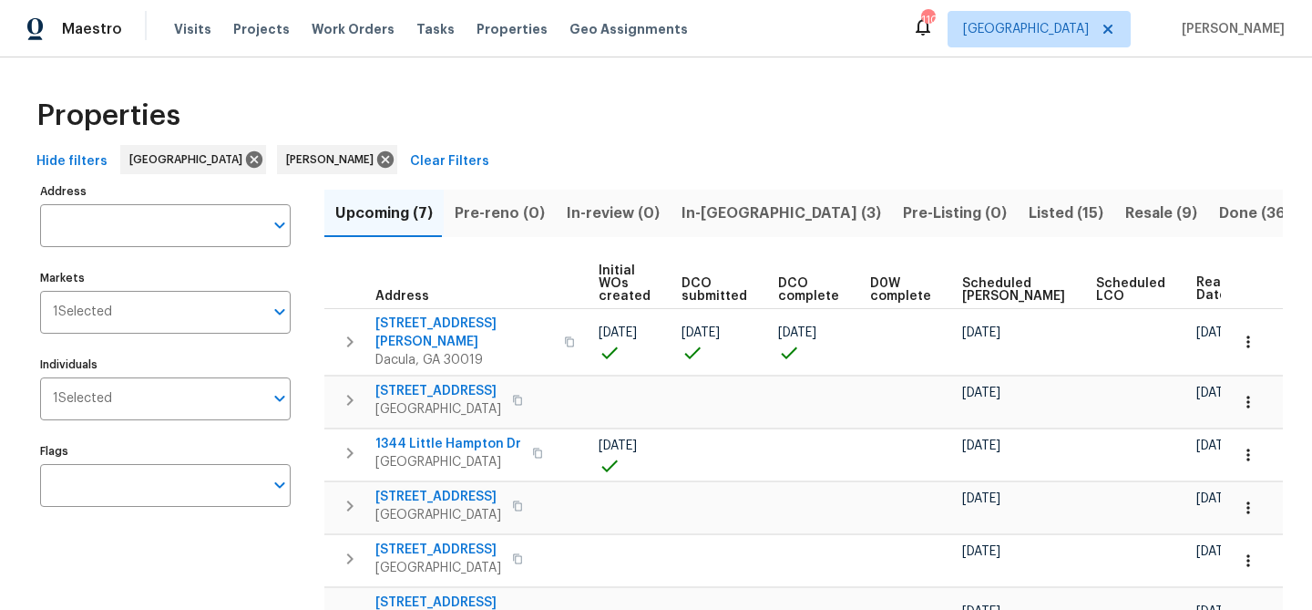
click at [1196, 291] on div "Ready Date" at bounding box center [1235, 288] width 78 height 27
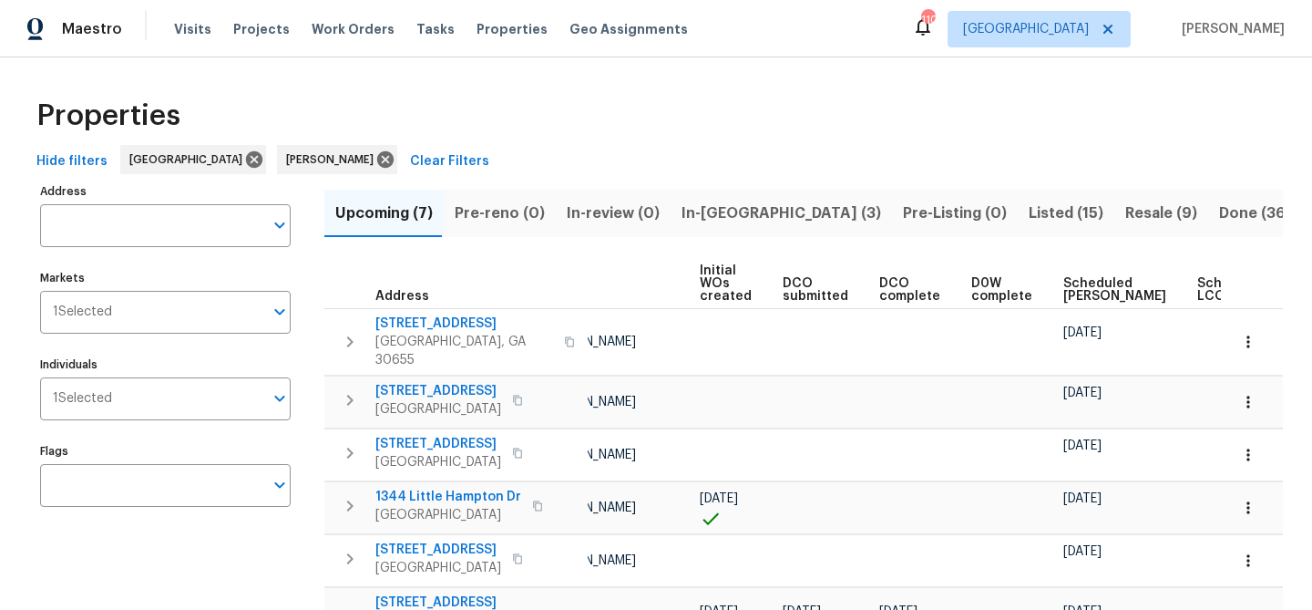
scroll to position [0, 221]
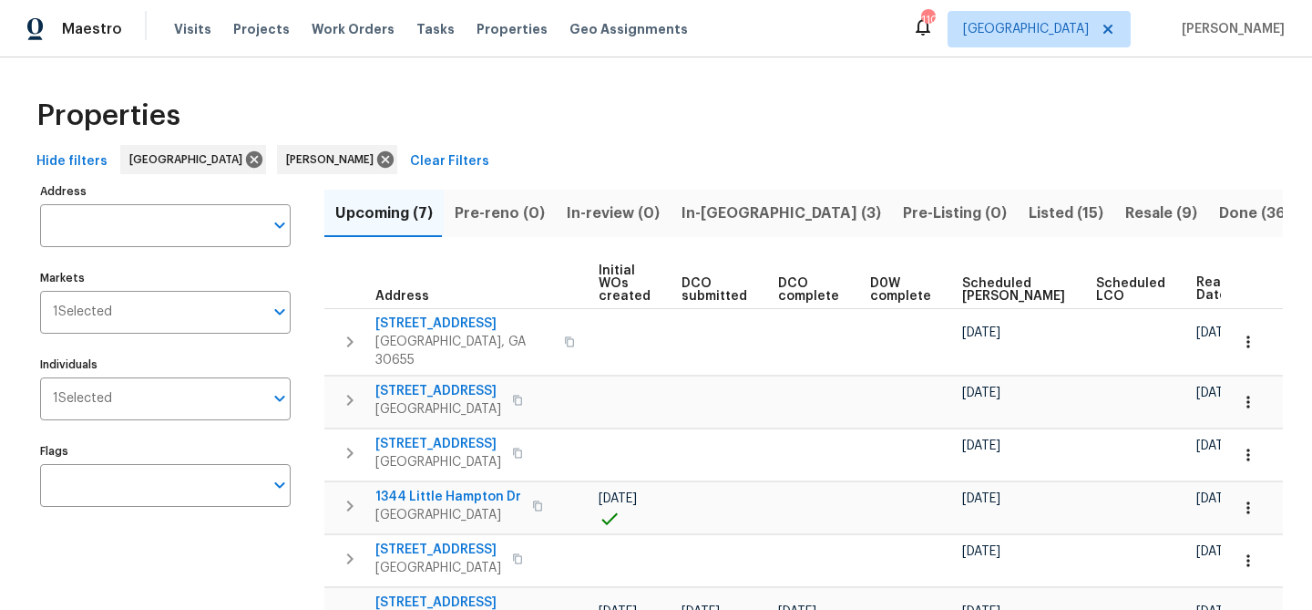
click at [1196, 291] on div "Ready Date" at bounding box center [1235, 288] width 78 height 27
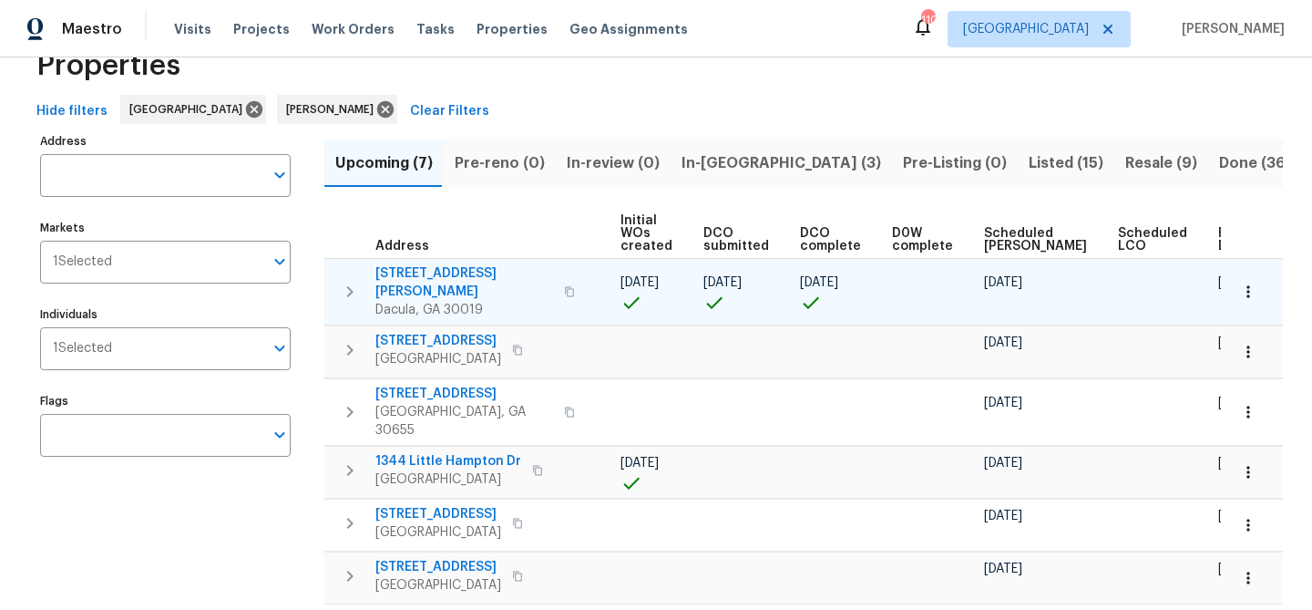
scroll to position [88, 0]
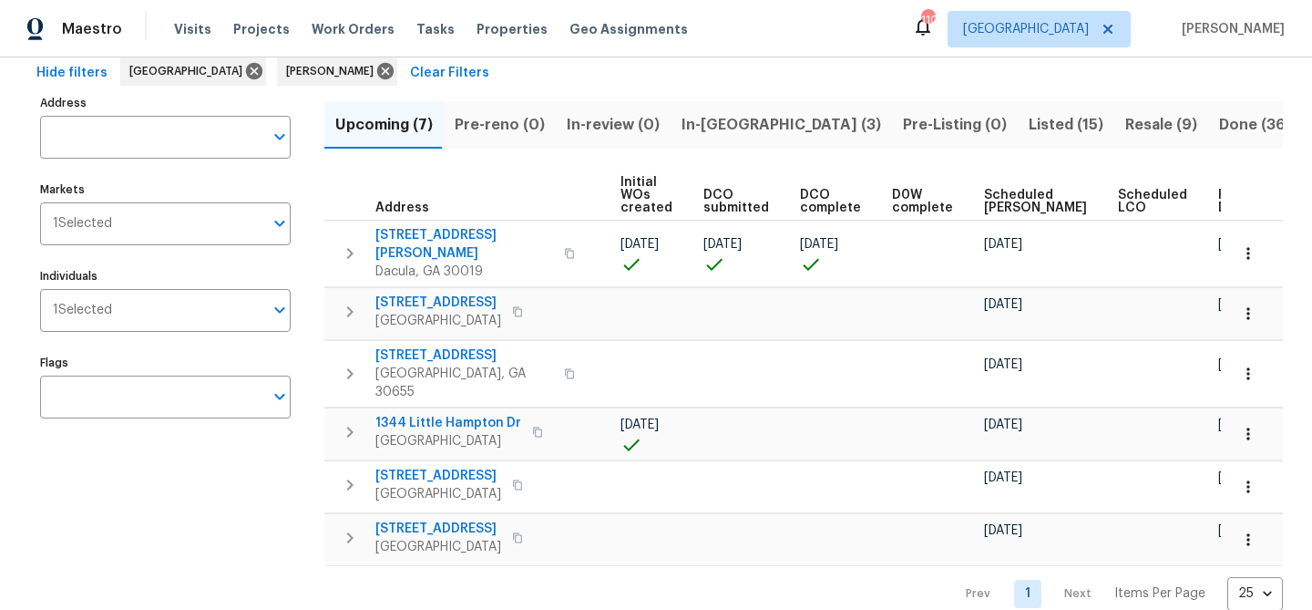
click at [498, 120] on span "Pre-reno (0)" at bounding box center [500, 125] width 90 height 26
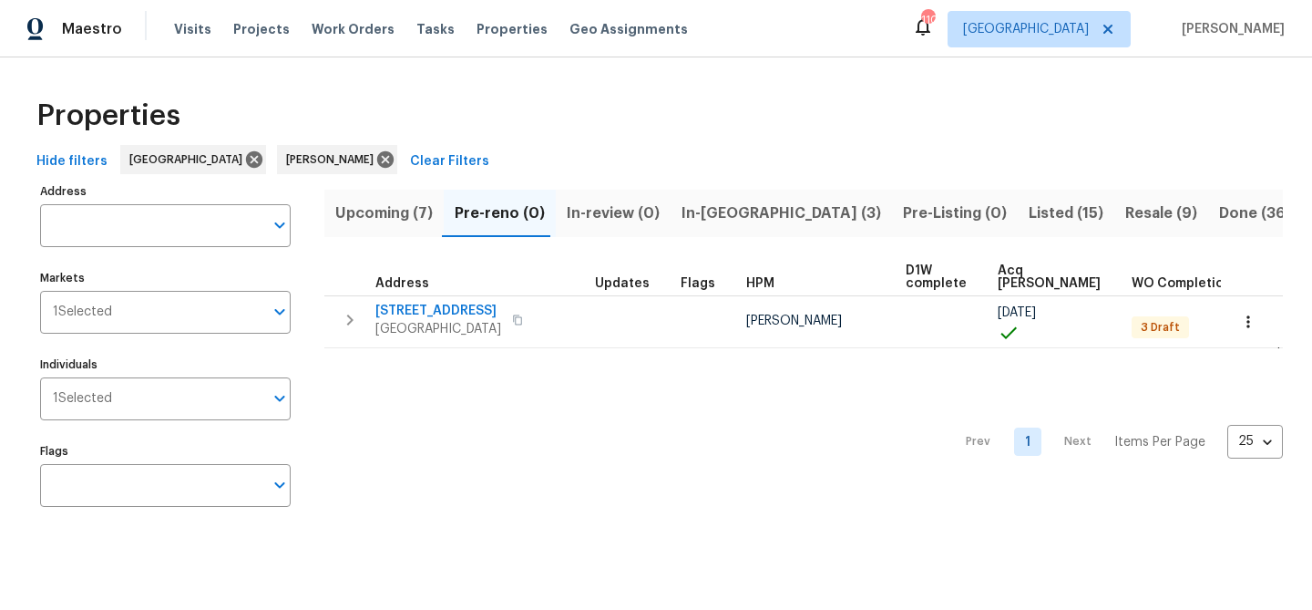
click at [697, 206] on span "In-reno (3)" at bounding box center [782, 213] width 200 height 26
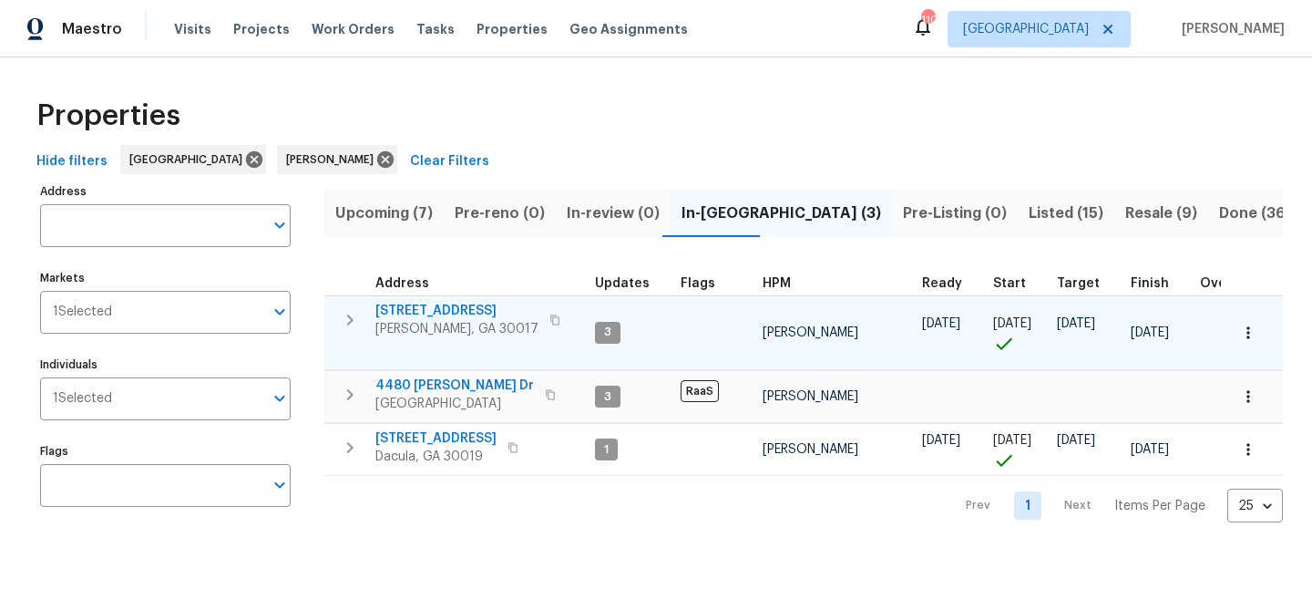
click at [470, 313] on span "[STREET_ADDRESS]" at bounding box center [456, 311] width 163 height 18
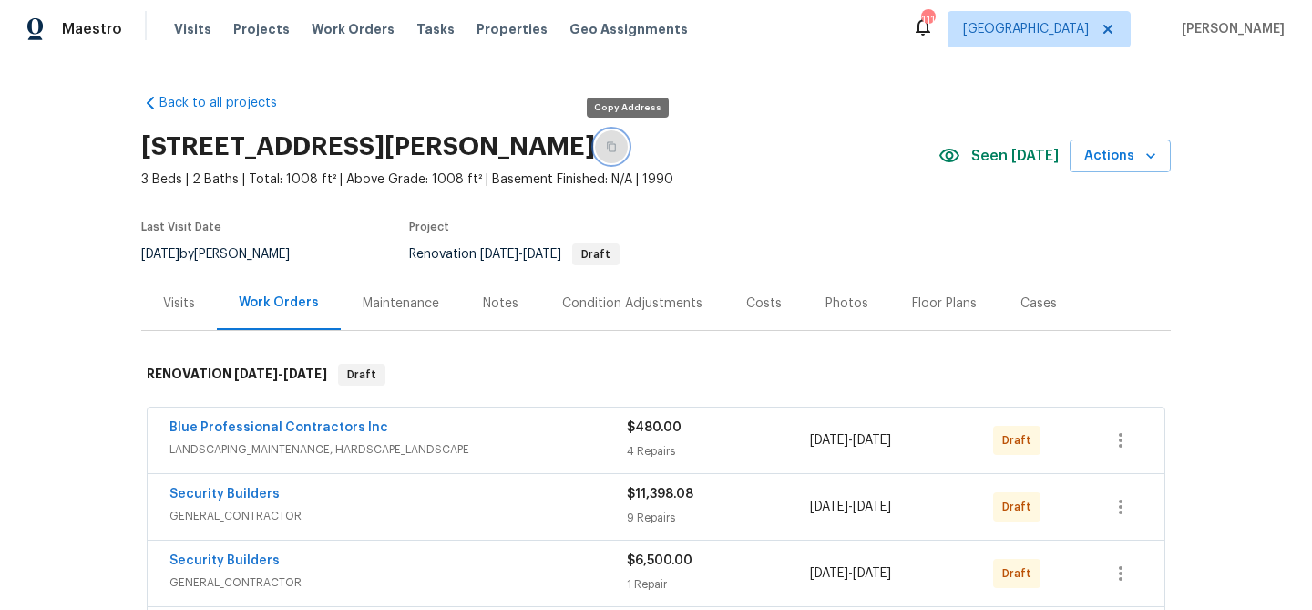
click at [624, 153] on button "button" at bounding box center [611, 146] width 33 height 33
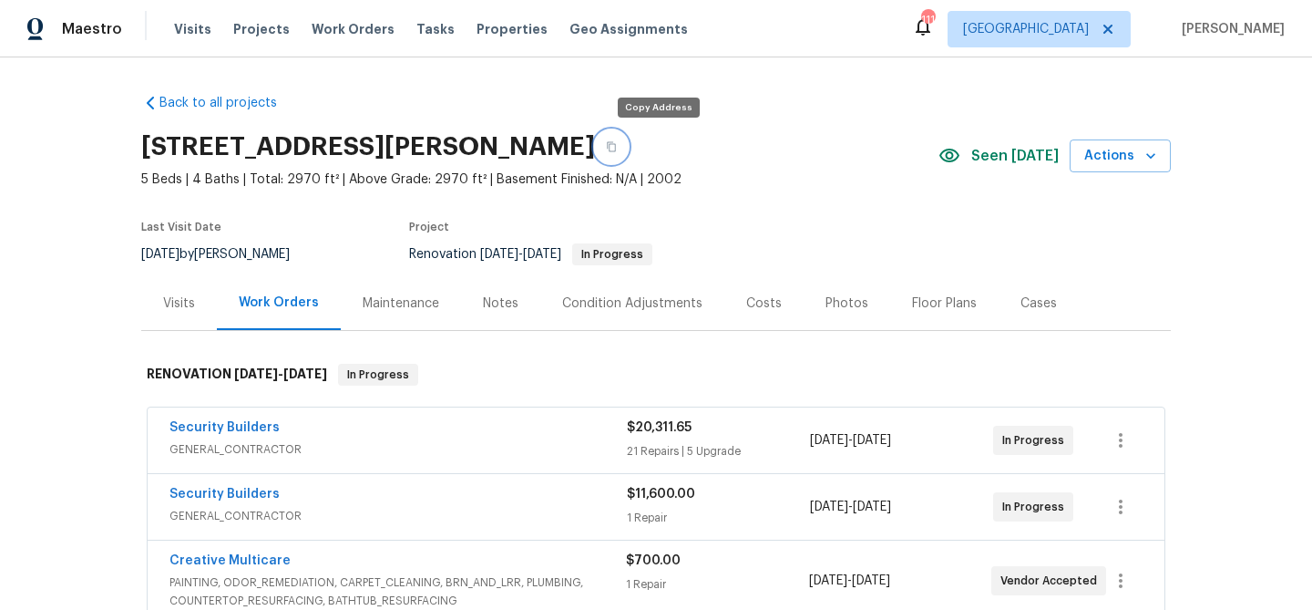
click at [617, 149] on icon "button" at bounding box center [611, 146] width 11 height 11
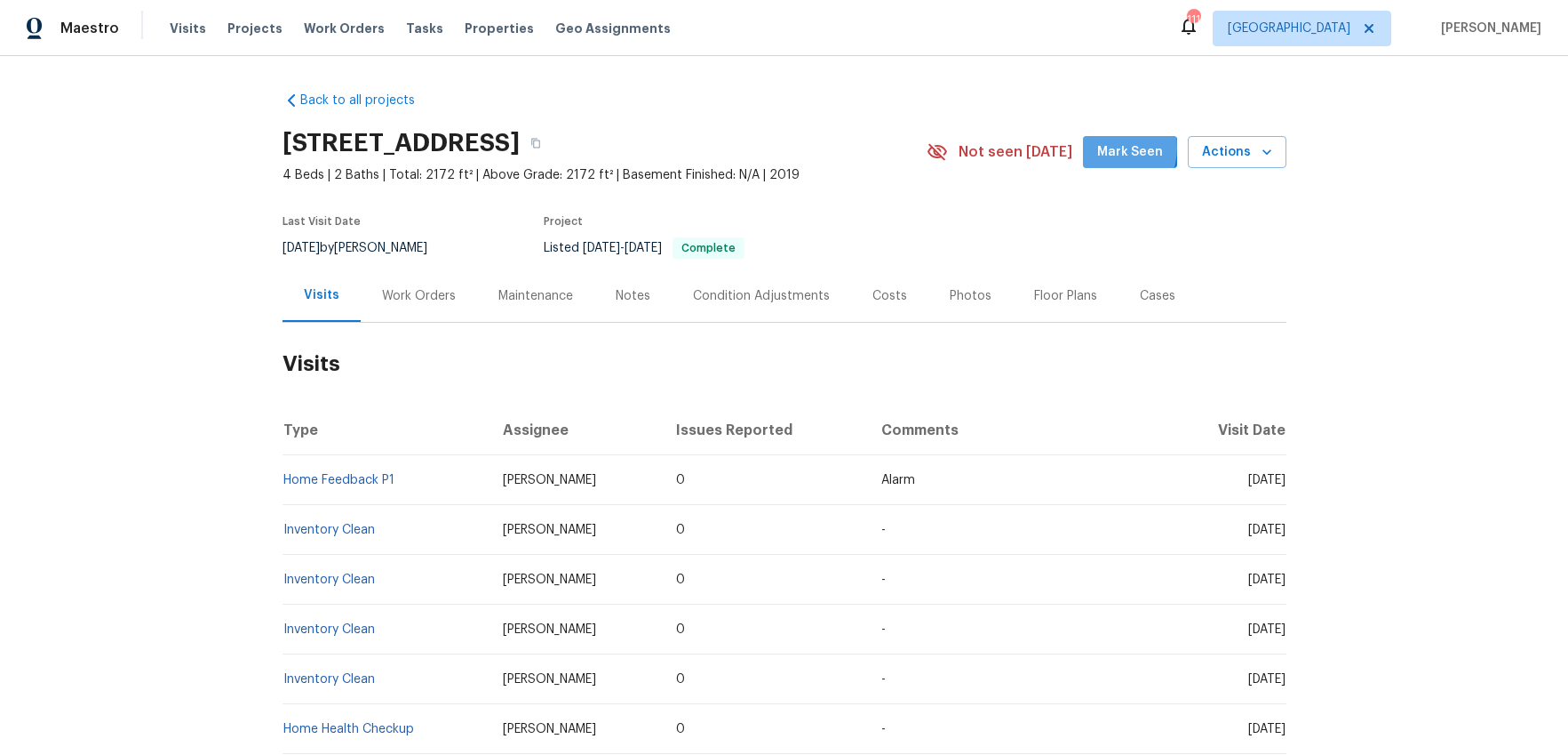
click at [1109, 147] on span "Mark Seen" at bounding box center [1129, 152] width 65 height 22
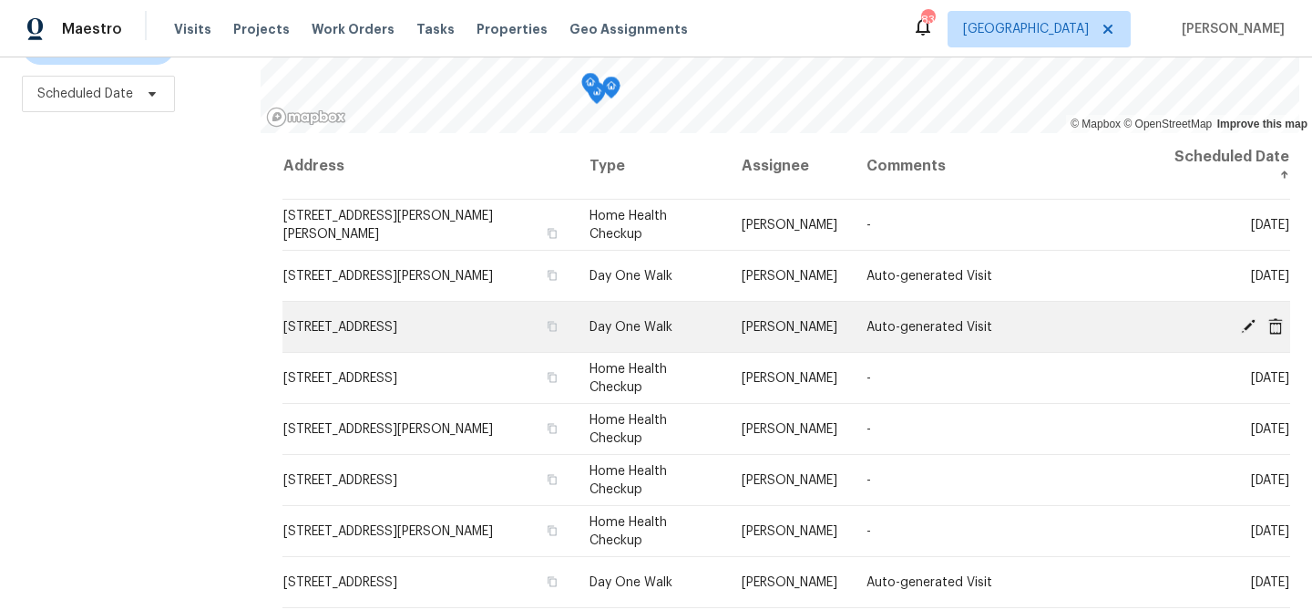
scroll to position [249, 0]
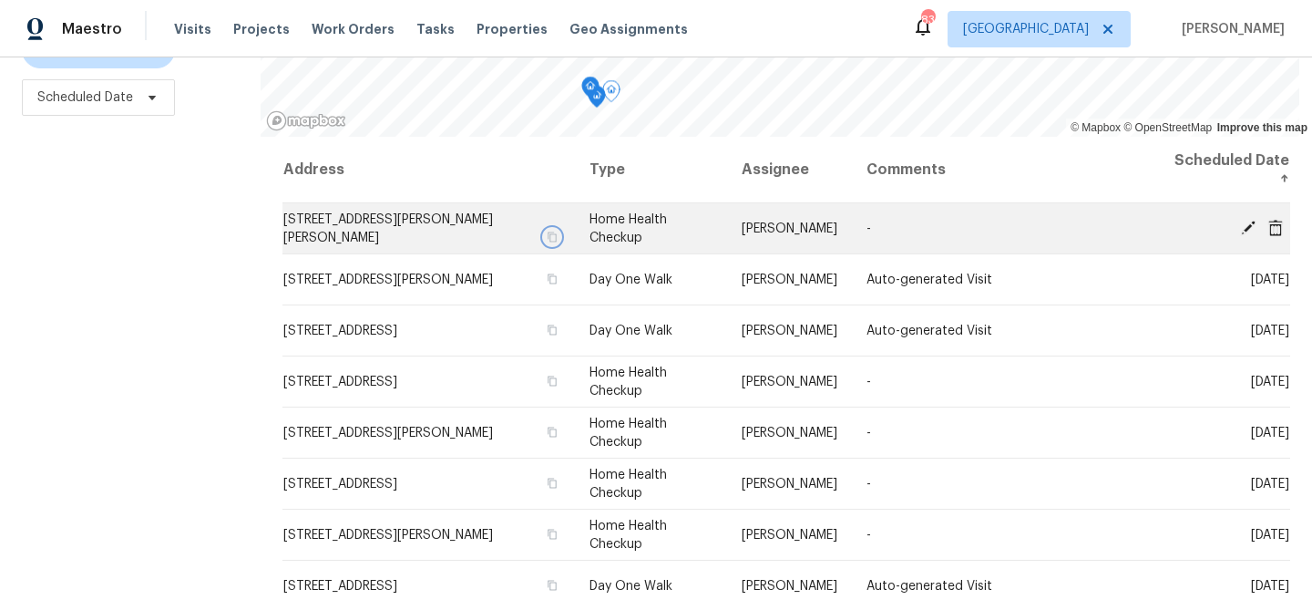
click at [557, 239] on icon "button" at bounding box center [552, 236] width 11 height 11
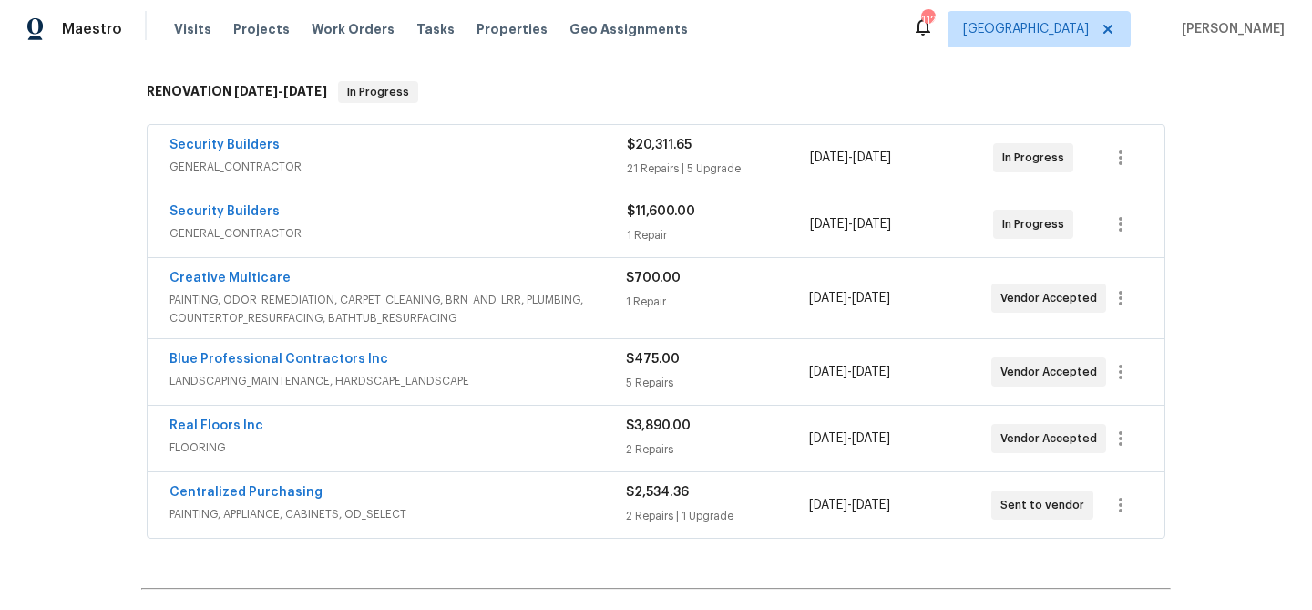
scroll to position [309, 0]
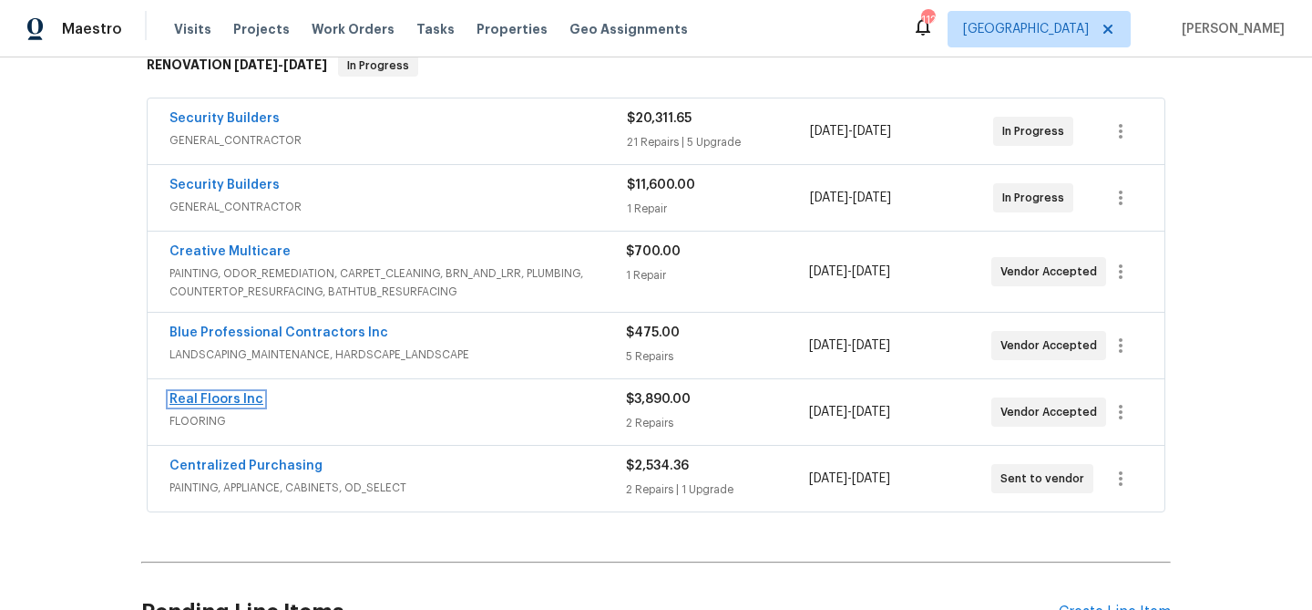
click at [238, 398] on link "Real Floors Inc" at bounding box center [216, 399] width 94 height 13
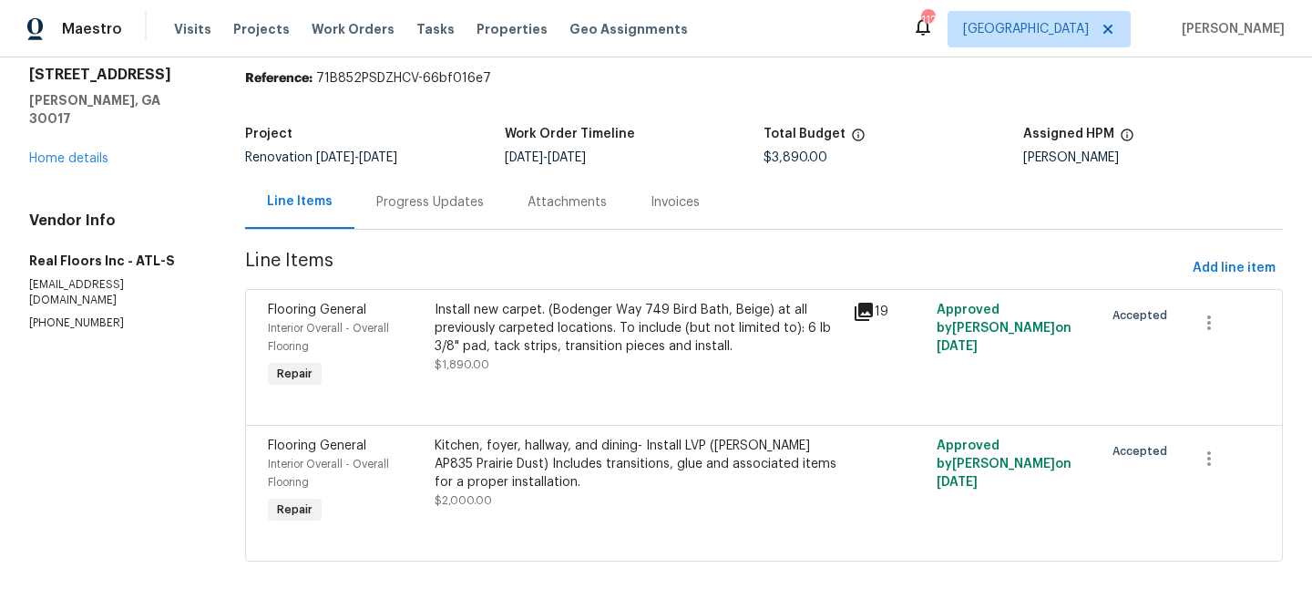
scroll to position [66, 0]
